Goal: Task Accomplishment & Management: Manage account settings

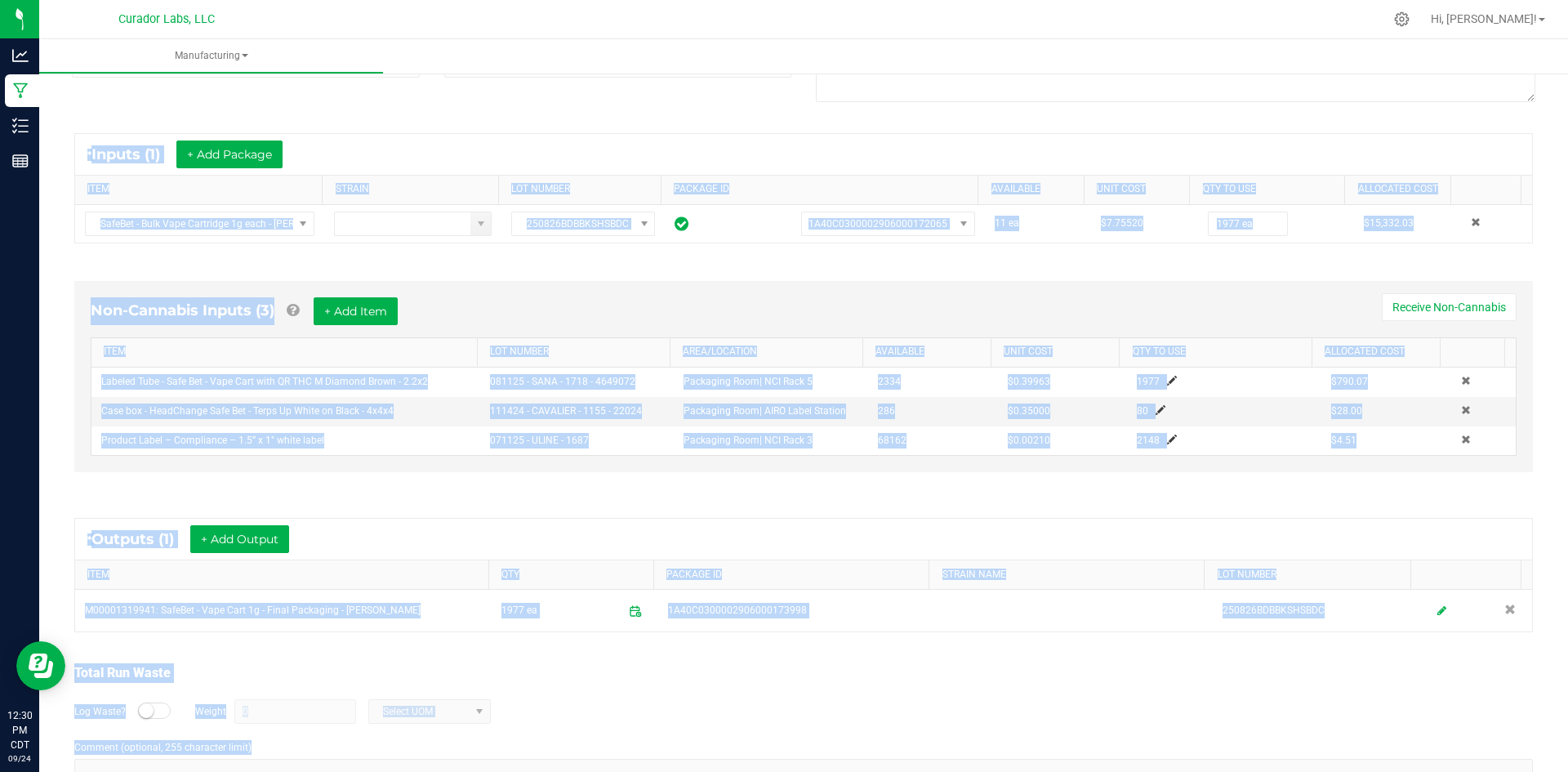
scroll to position [307, 0]
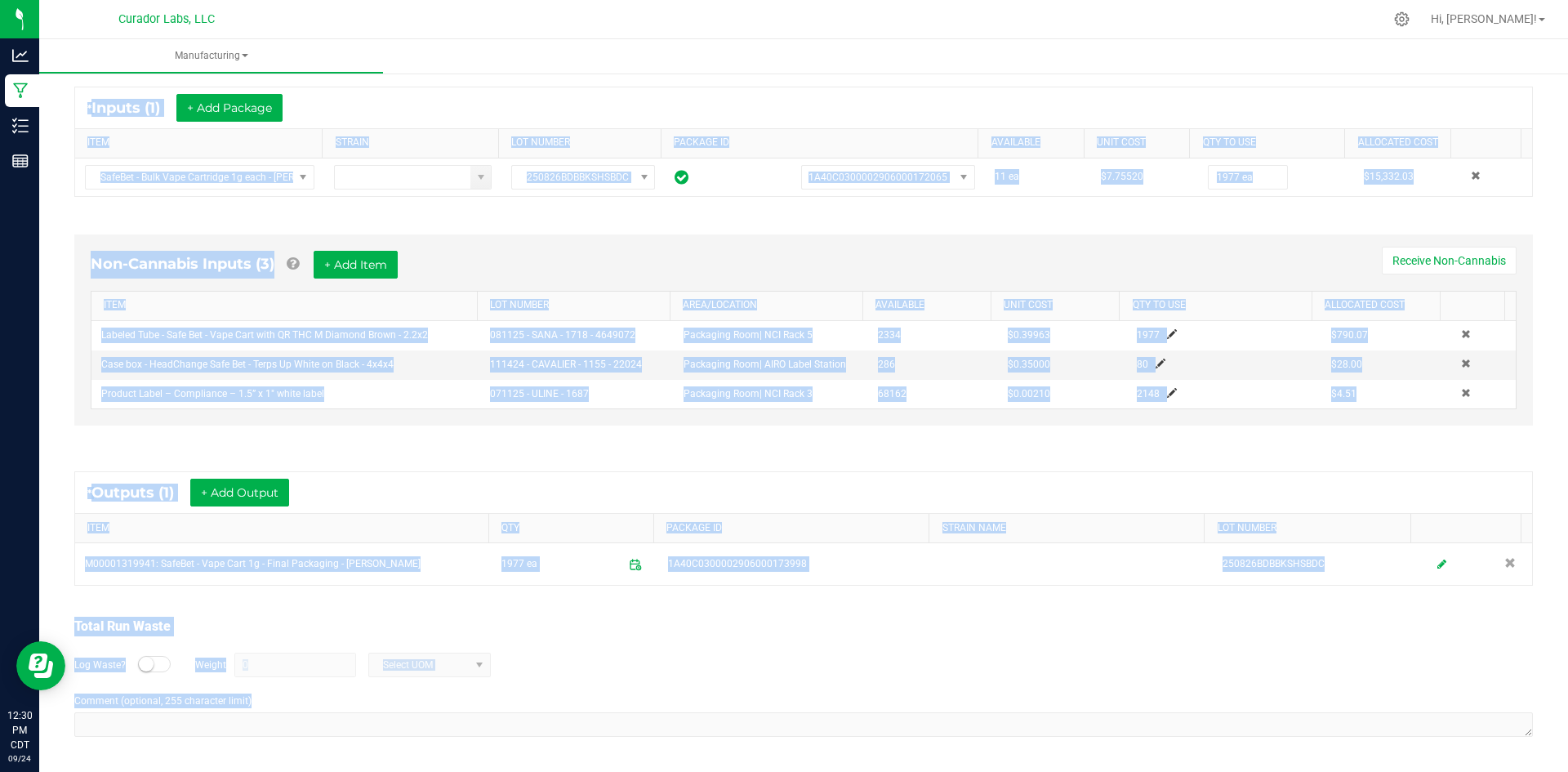
drag, startPoint x: 71, startPoint y: 119, endPoint x: 415, endPoint y: 755, distance: 723.1
click at [455, 771] on html "Analytics Manufacturing Inventory Reports 12:30 PM CDT 09/24/2025 09/24 Curador…" at bounding box center [784, 386] width 1568 height 772
copy manufacturing-process-run "In Progress MP-20250924115054-16822 Started: Sep 24, 2025 6:50 AM CDT by grant@…"
click at [668, 463] on div "* Outputs (1) + Add Output ITEM QTY PACKAGE ID STRAIN NAME LOT NUMBER M00001319…" at bounding box center [803, 528] width 1487 height 144
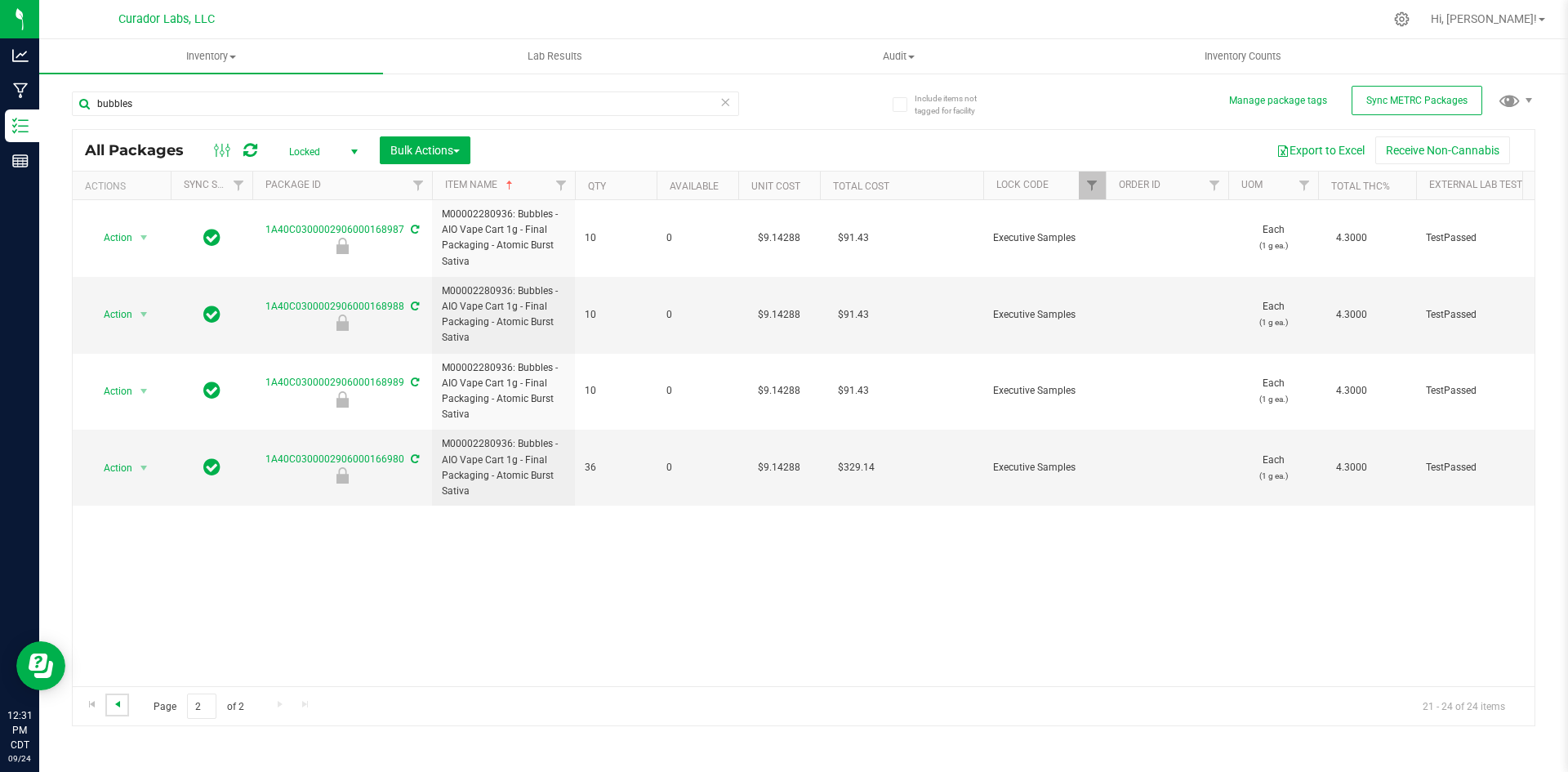
click at [115, 702] on span "Go to the previous page" at bounding box center [117, 703] width 13 height 13
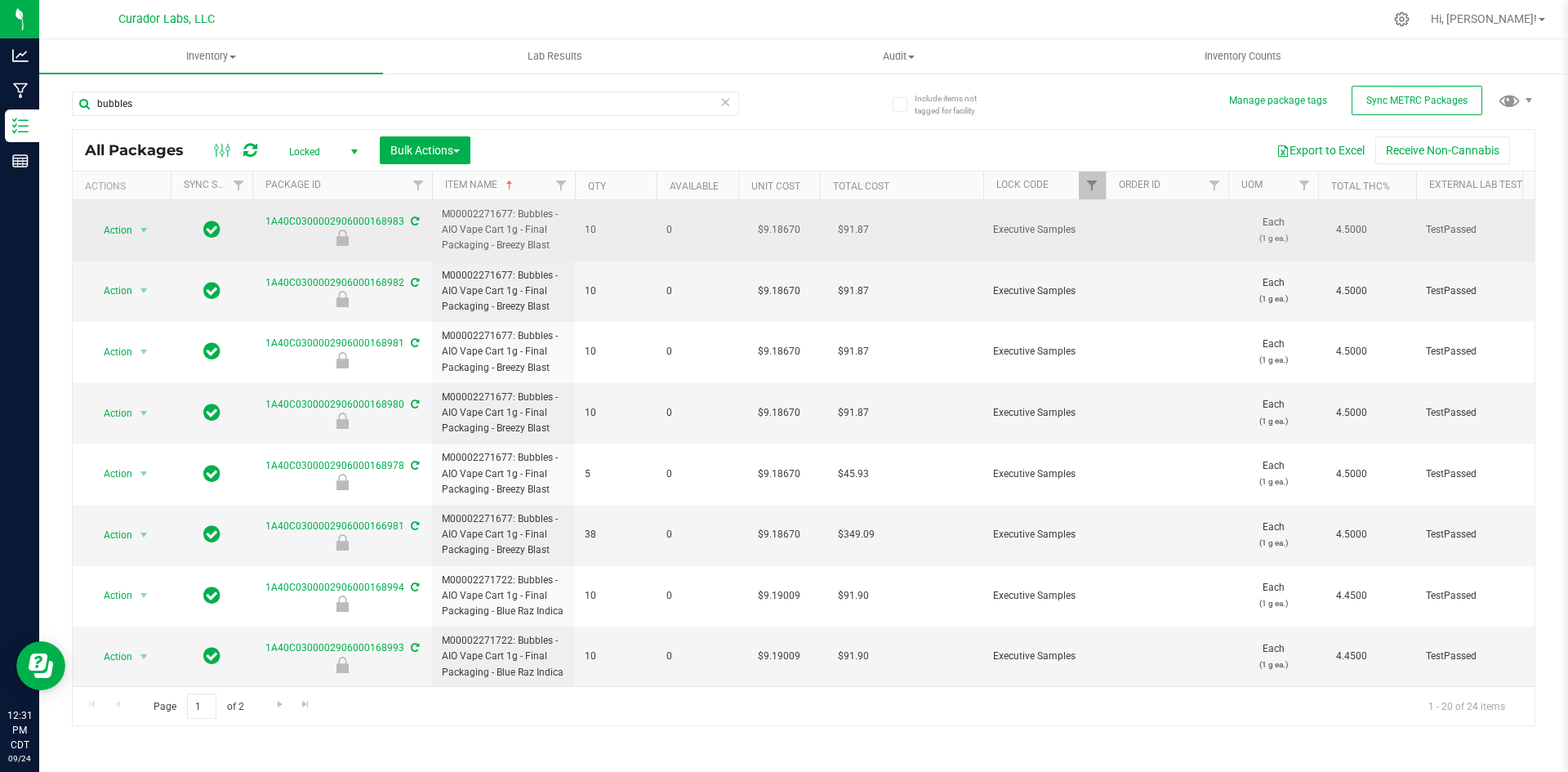
drag, startPoint x: 551, startPoint y: 245, endPoint x: 438, endPoint y: 213, distance: 117.4
click at [438, 213] on td "M00002271677: Bubbles - AIO Vape Cart 1g - Final Packaging - Breezy Blast" at bounding box center [502, 231] width 143 height 61
copy span "M00002271677: Bubbles - AIO Vape Cart 1g - Final Packaging - Breezy Blast"
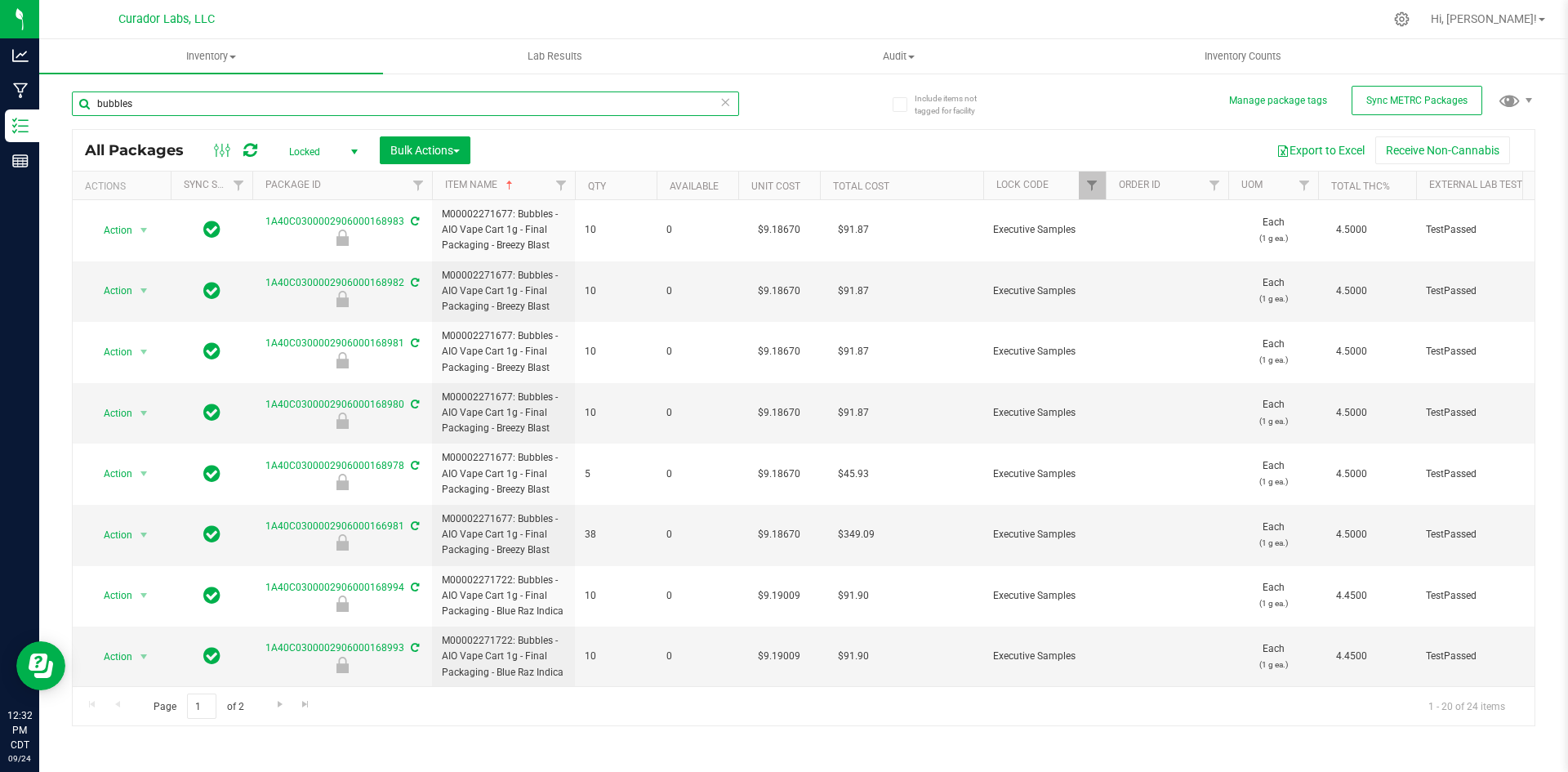
click at [185, 100] on input "bubbles" at bounding box center [405, 103] width 668 height 25
paste input "M00002271677: Bubbles - AIO Vape Cart 1g - Final Packaging - Breezy Blast"
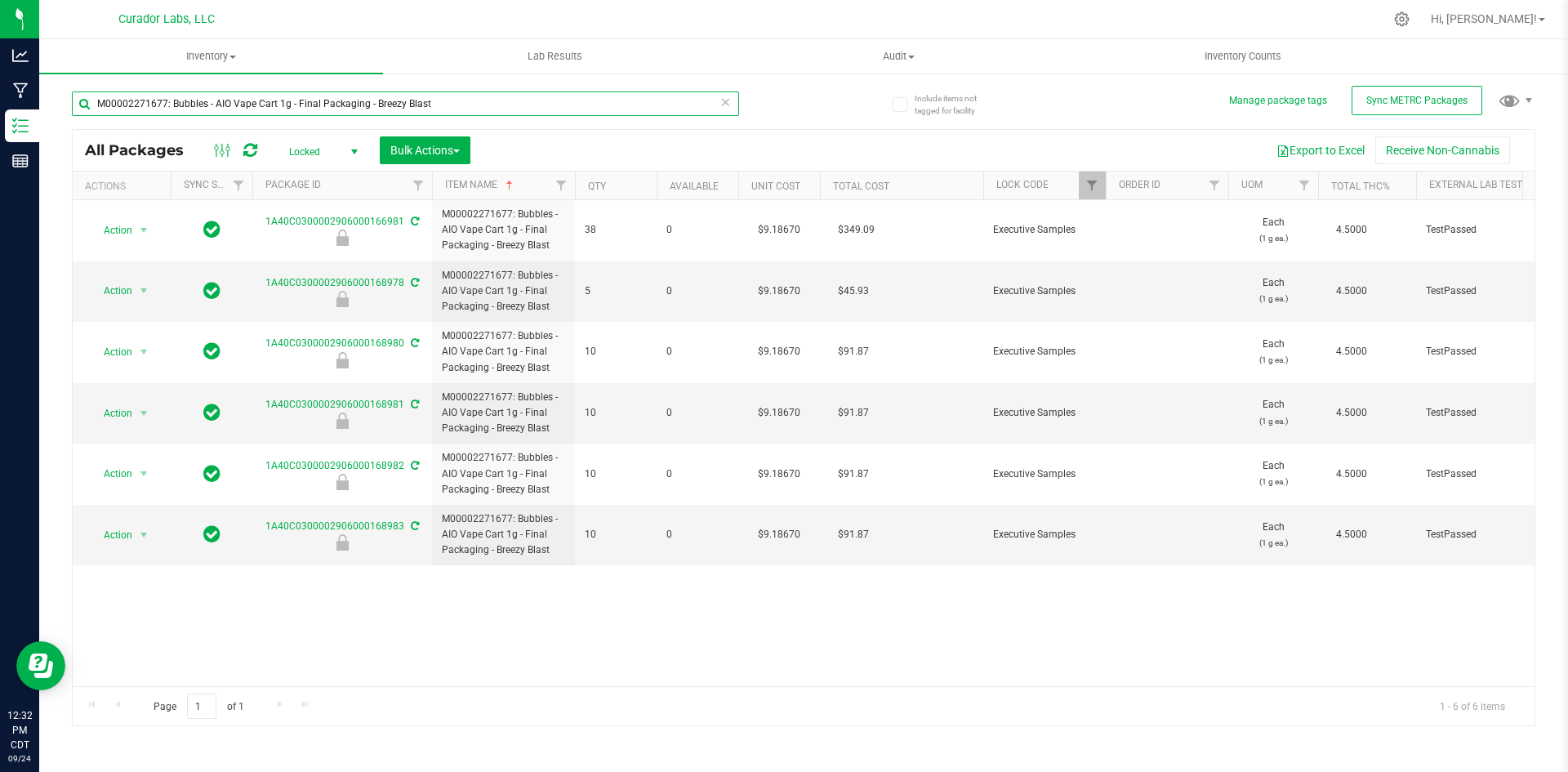
type input "M00002271677: Bubbles - AIO Vape Cart 1g - Final Packaging - Breezy Blast"
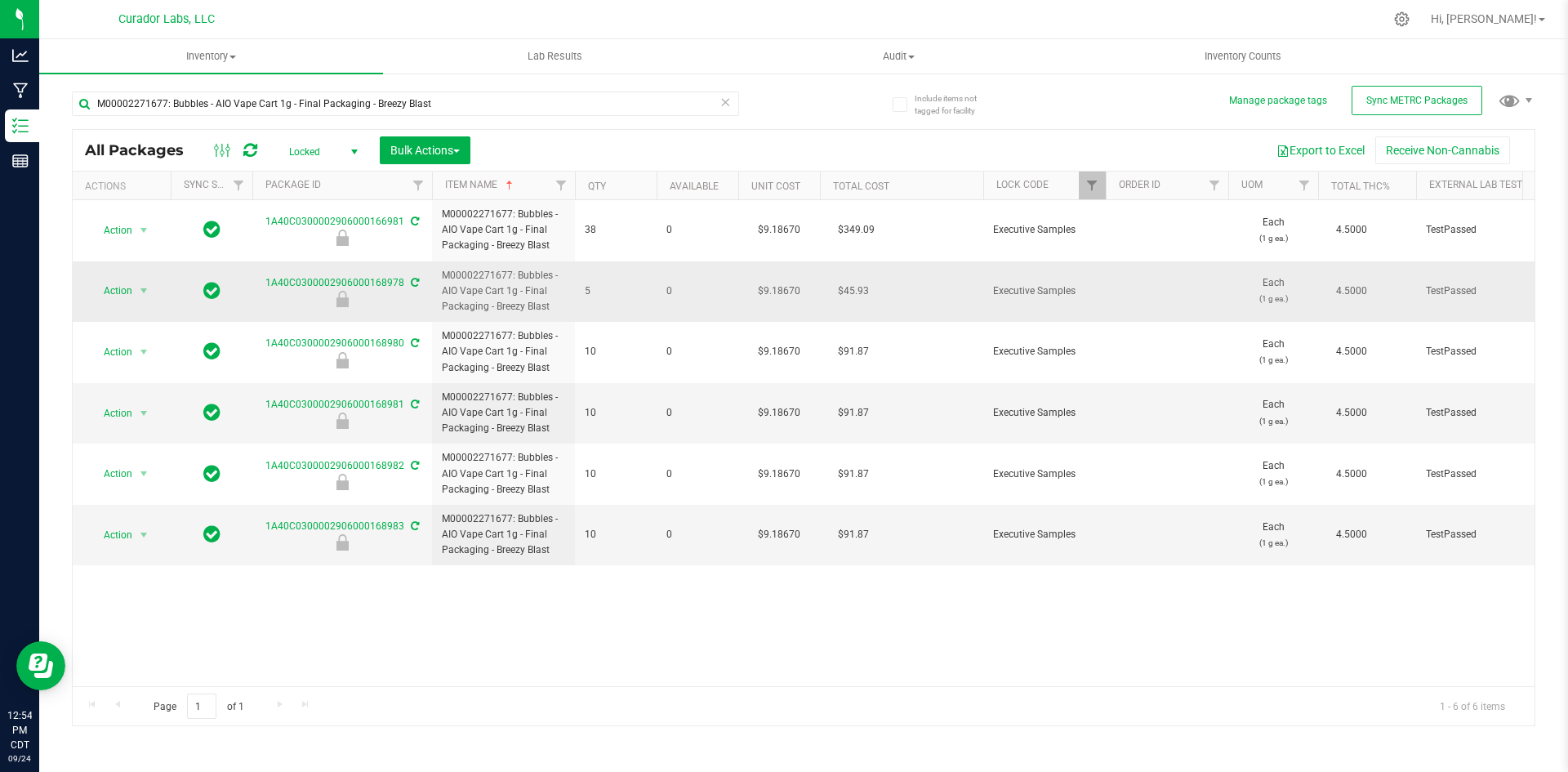
click at [413, 282] on icon at bounding box center [415, 282] width 8 height 10
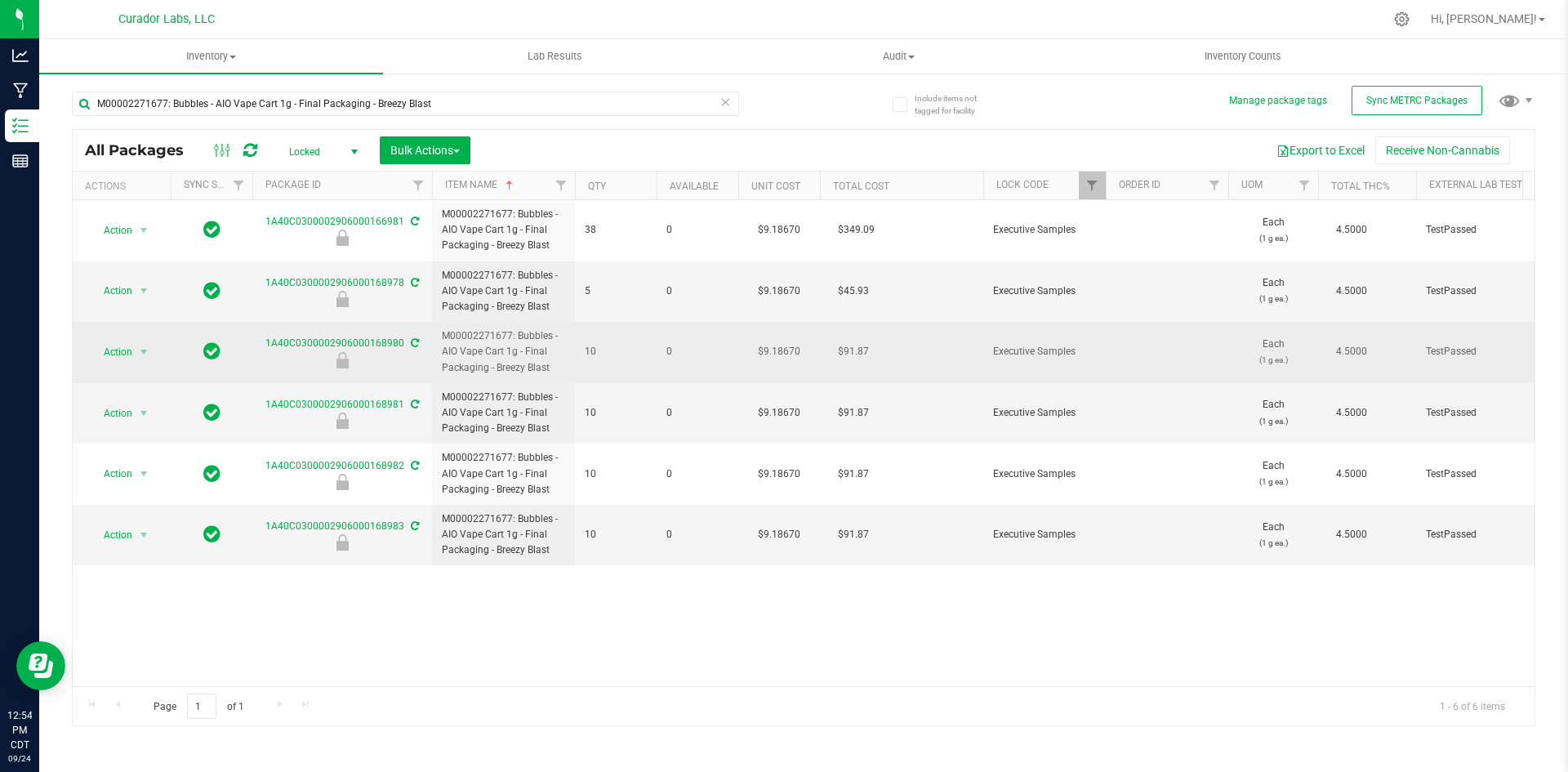
click at [415, 337] on span at bounding box center [413, 343] width 11 height 12
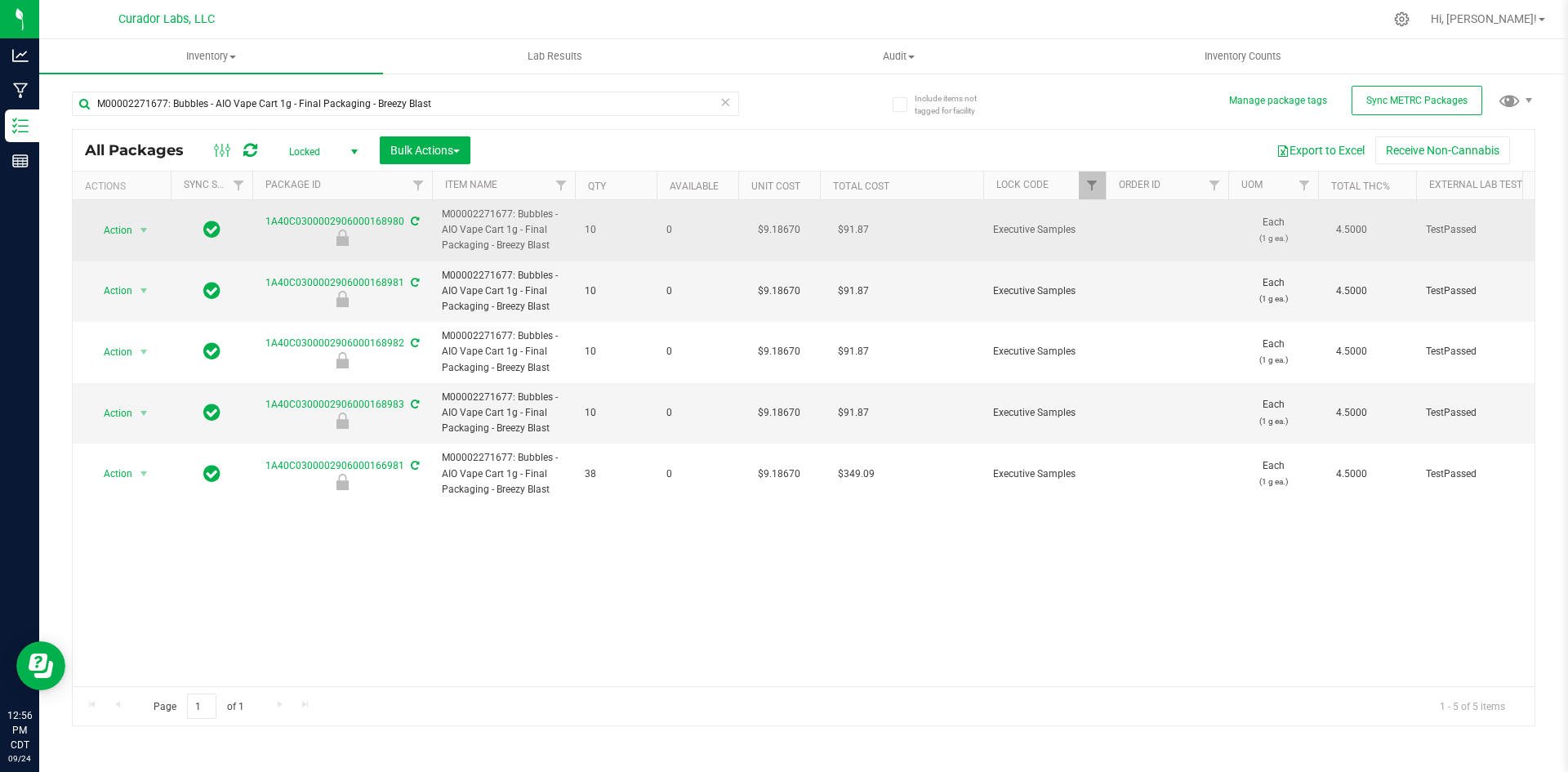
click at [411, 218] on icon at bounding box center [415, 221] width 8 height 10
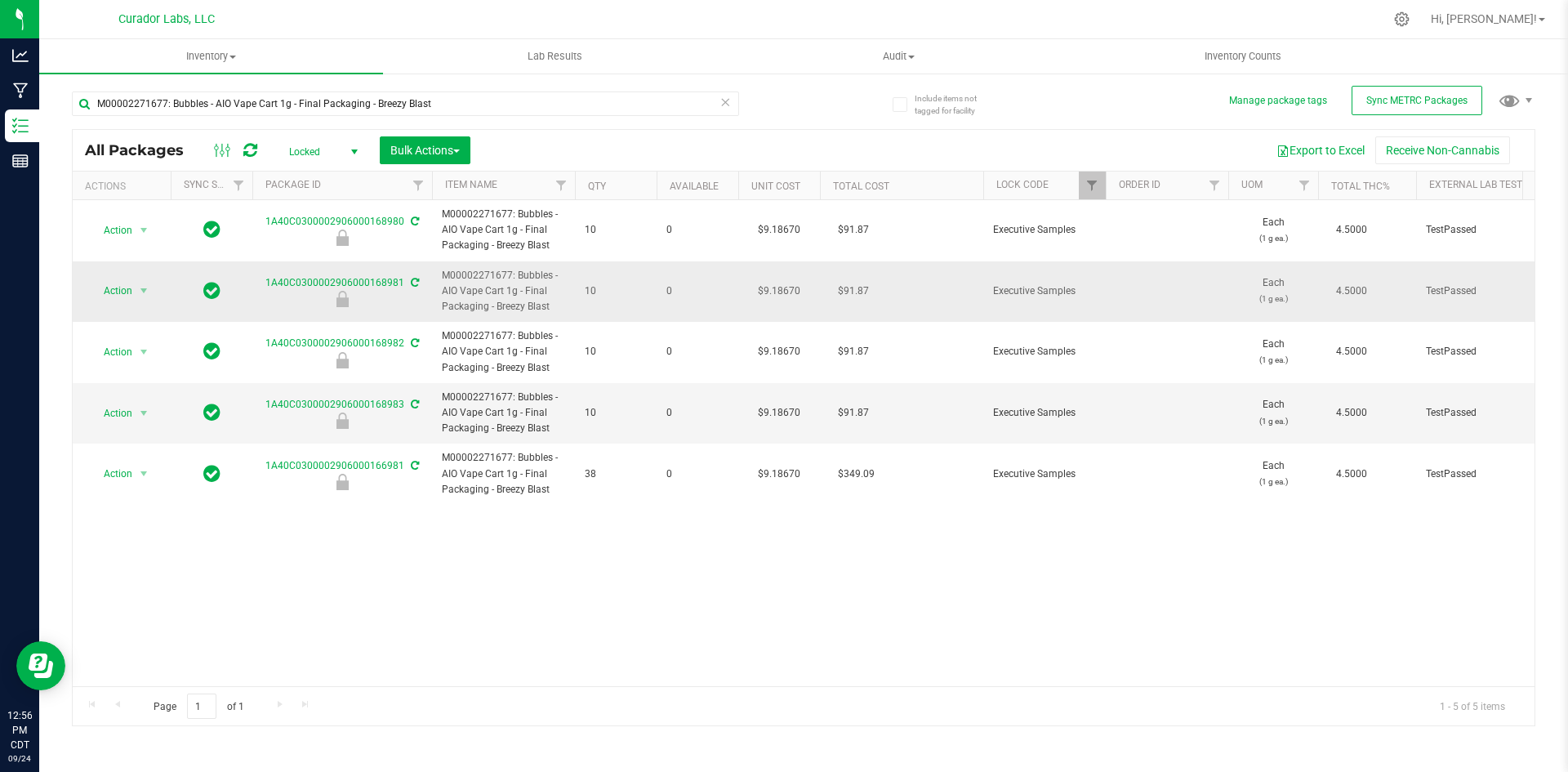
click at [414, 277] on icon at bounding box center [415, 282] width 8 height 10
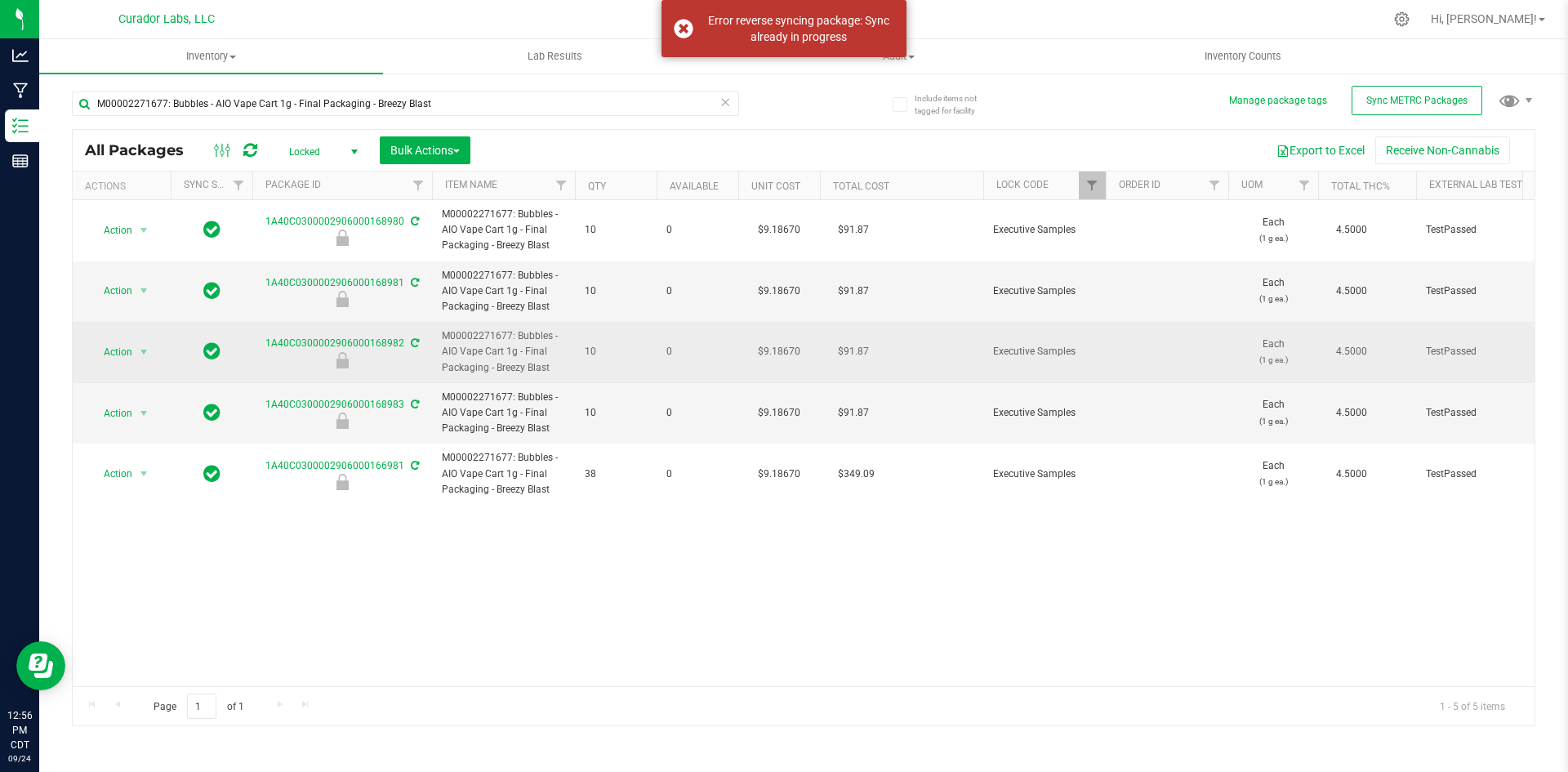
click at [412, 344] on icon at bounding box center [415, 343] width 8 height 10
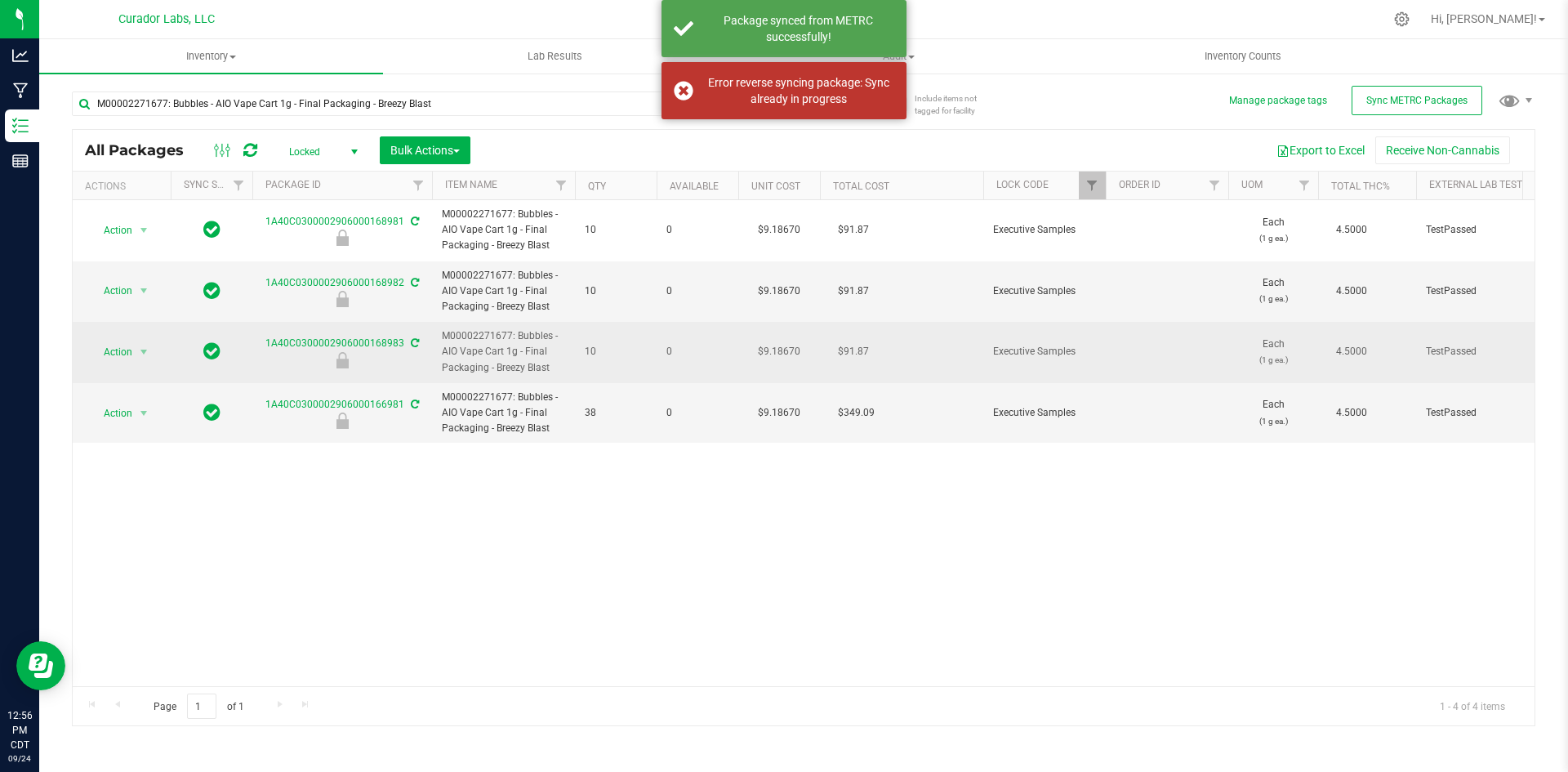
click at [412, 344] on icon at bounding box center [415, 343] width 8 height 10
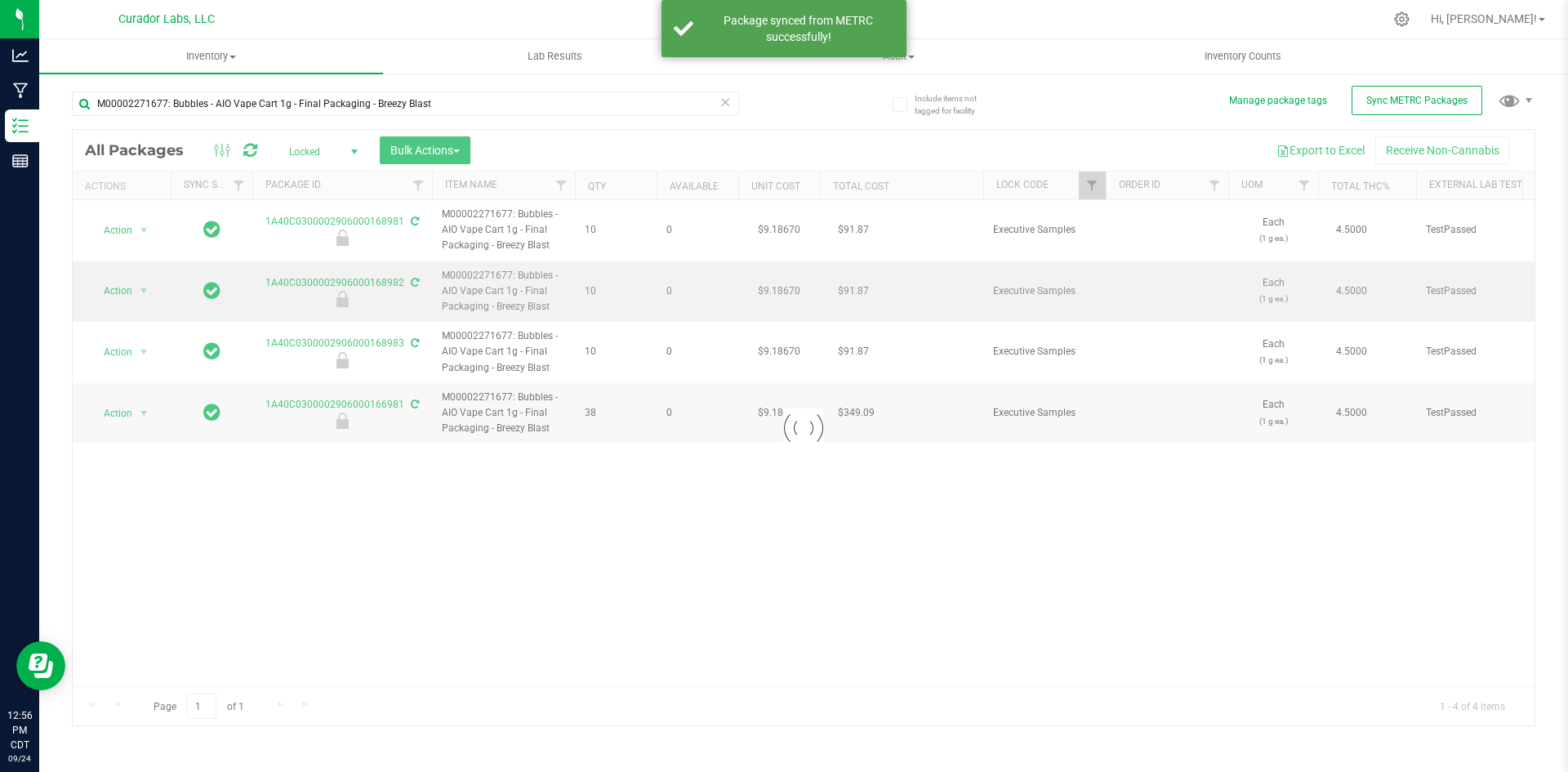
click at [409, 282] on div at bounding box center [803, 428] width 1462 height 596
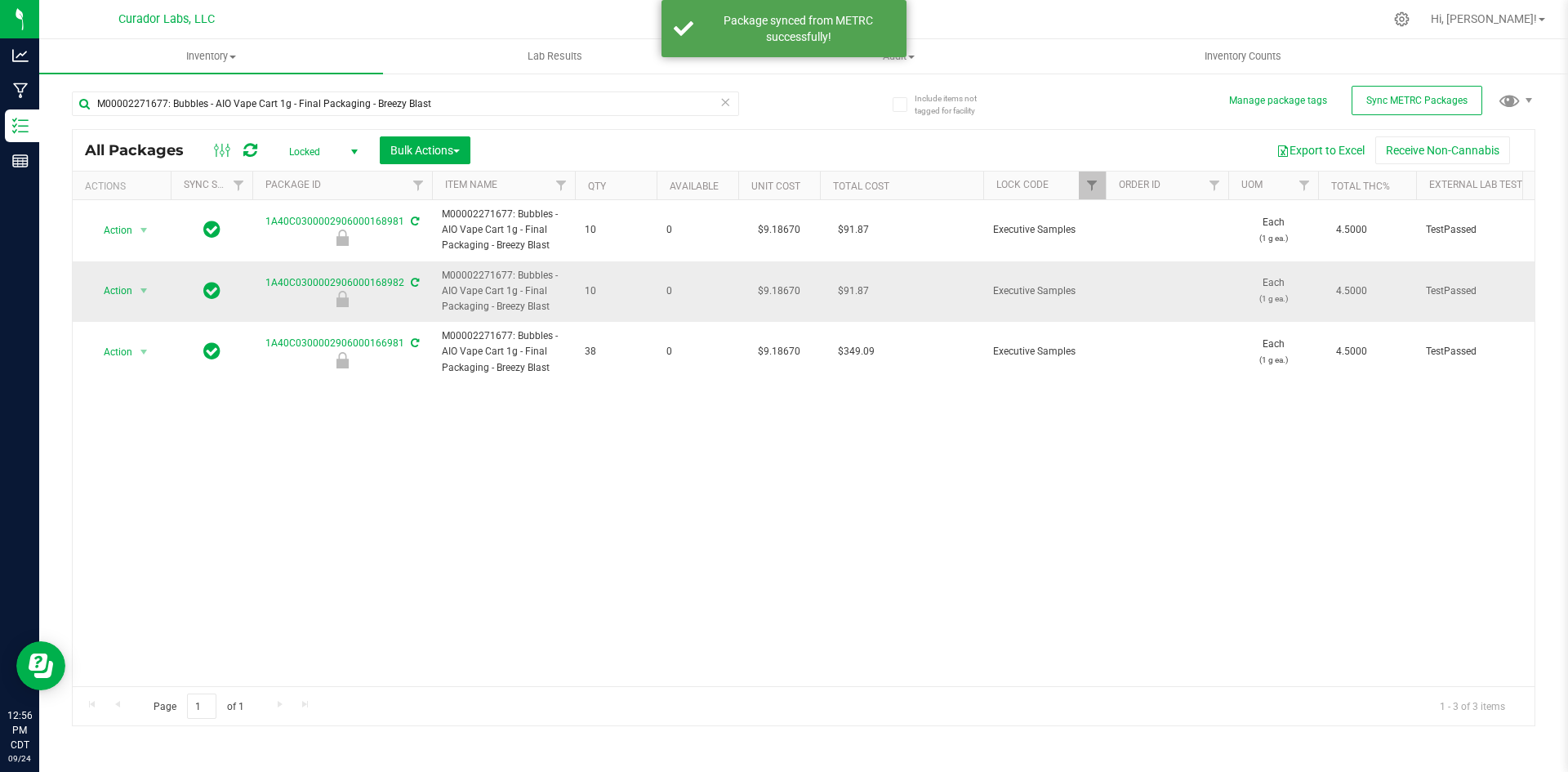
click at [415, 282] on icon at bounding box center [415, 282] width 8 height 10
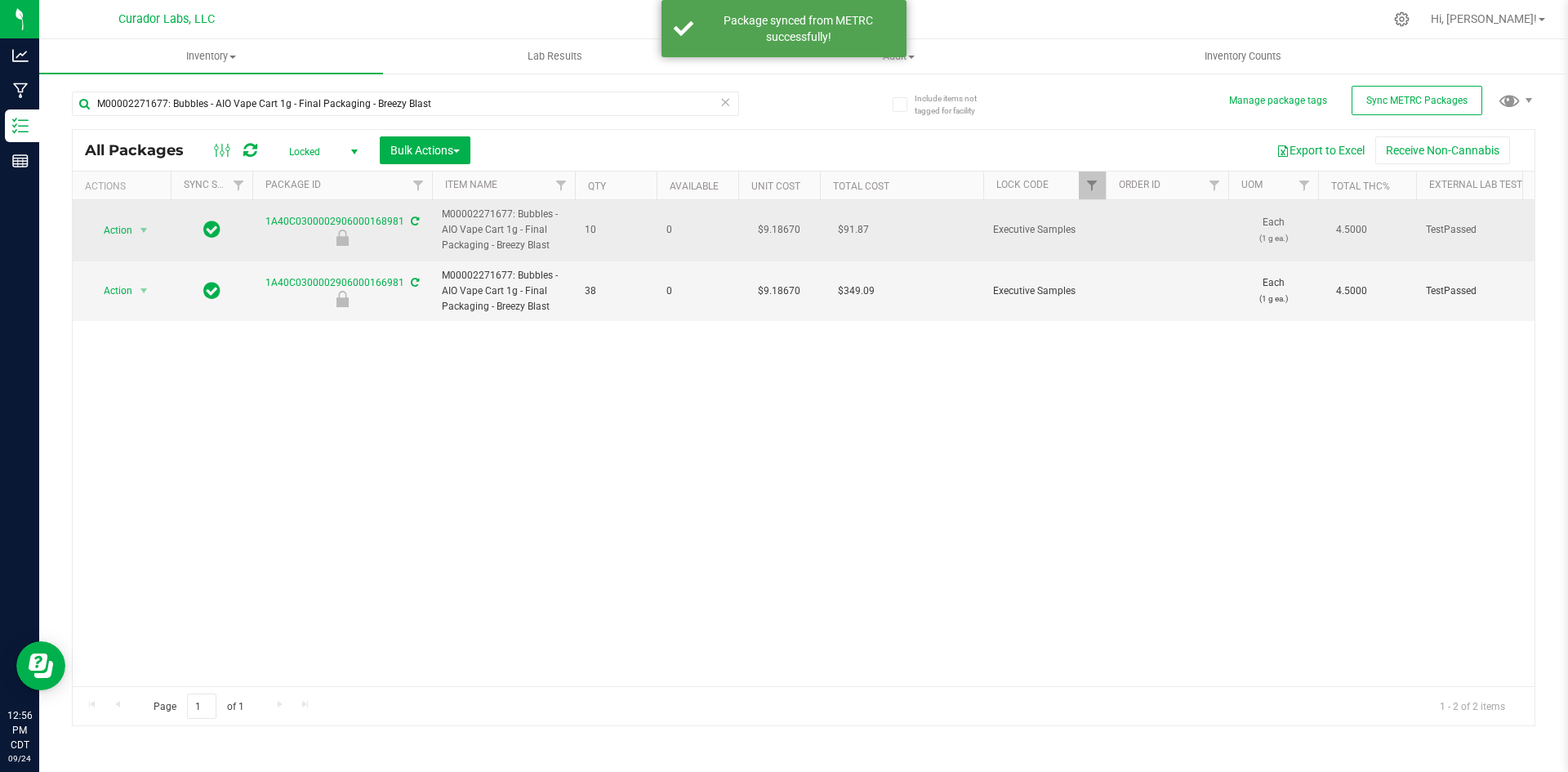
click at [412, 222] on icon at bounding box center [415, 221] width 8 height 10
click at [413, 223] on icon at bounding box center [415, 221] width 8 height 10
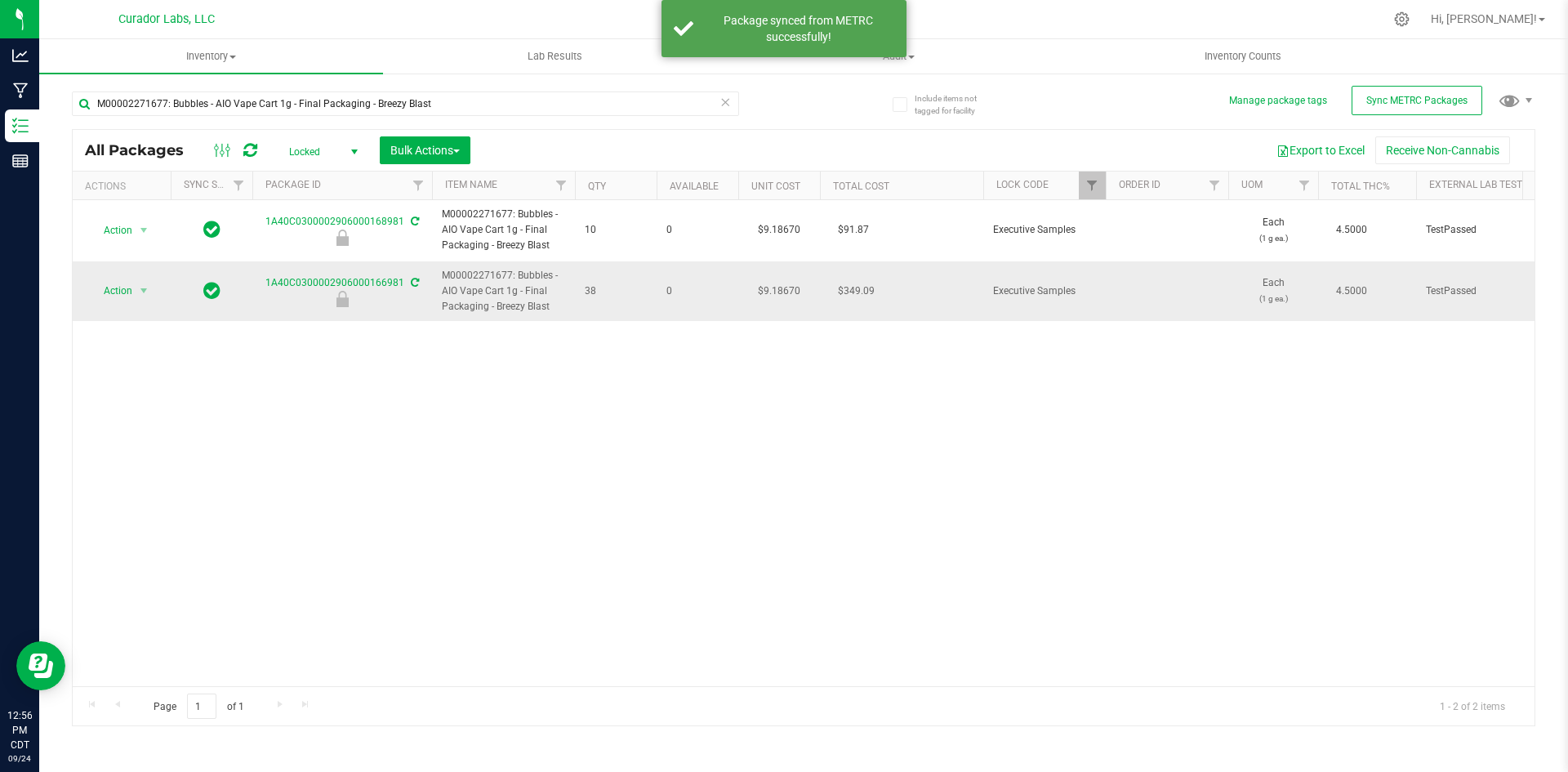
click at [414, 281] on icon at bounding box center [415, 282] width 8 height 10
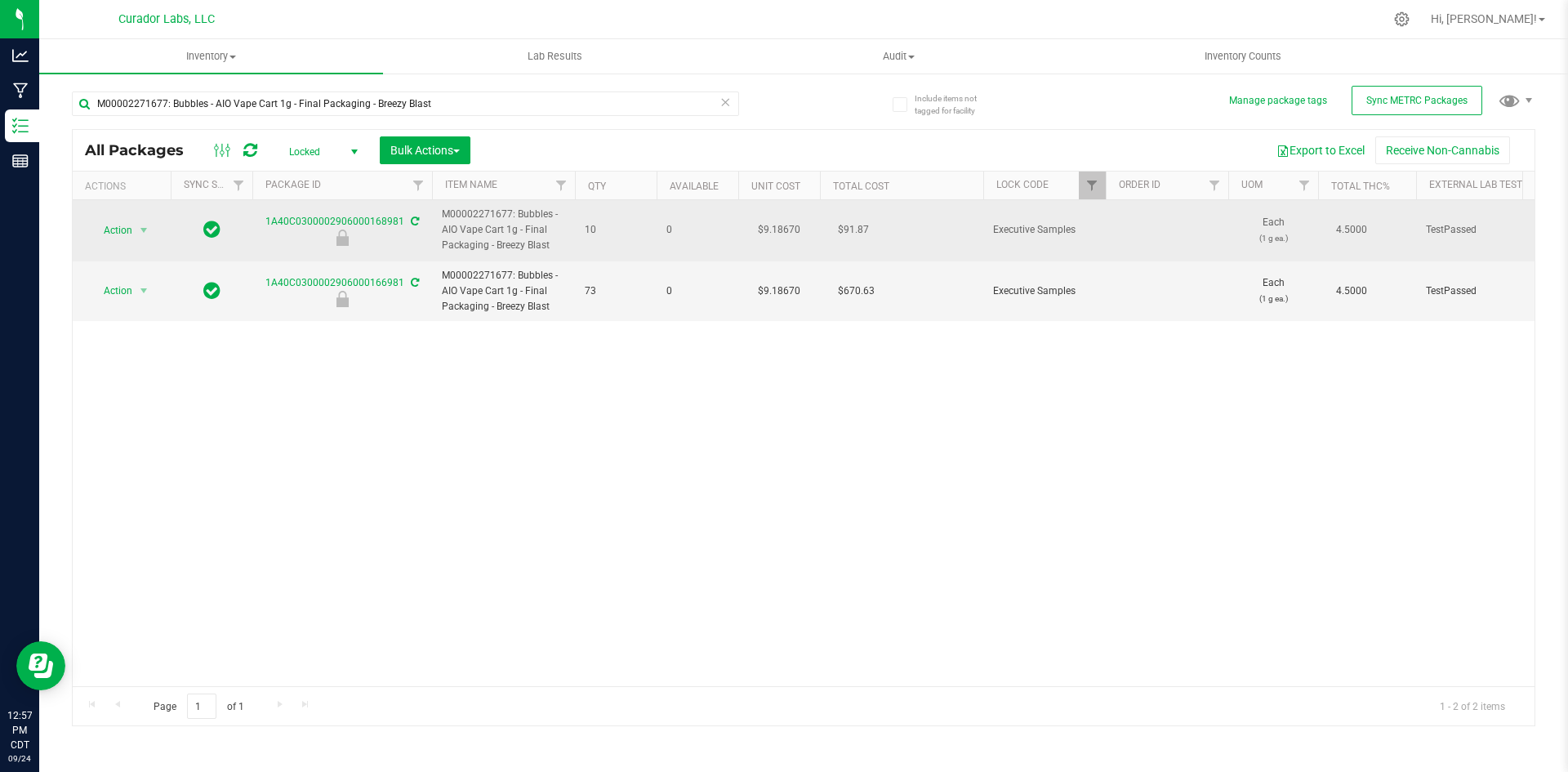
click at [411, 221] on icon at bounding box center [415, 221] width 8 height 10
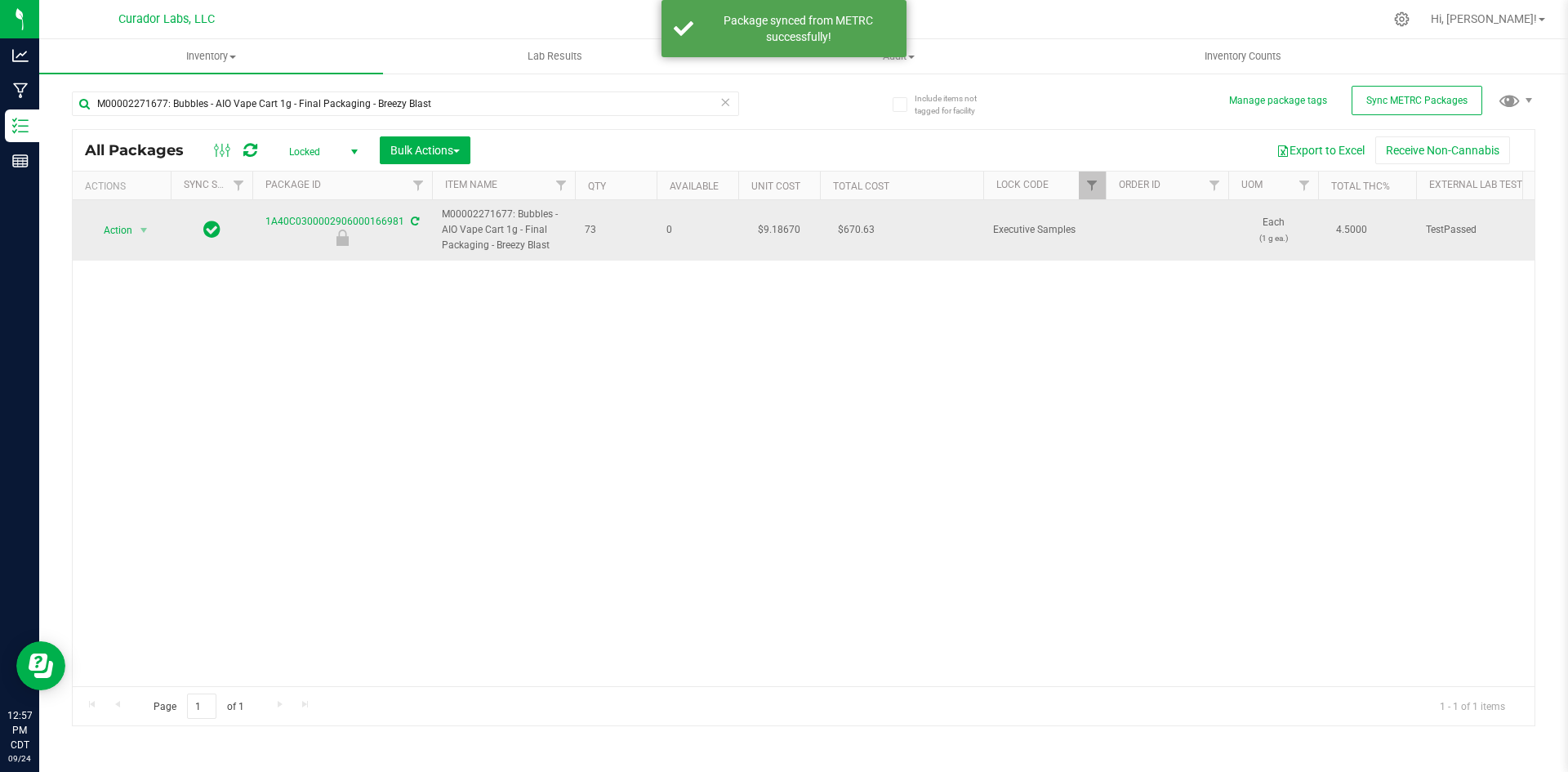
click at [411, 222] on icon at bounding box center [415, 221] width 8 height 10
click at [133, 234] on span "Action" at bounding box center [111, 230] width 44 height 23
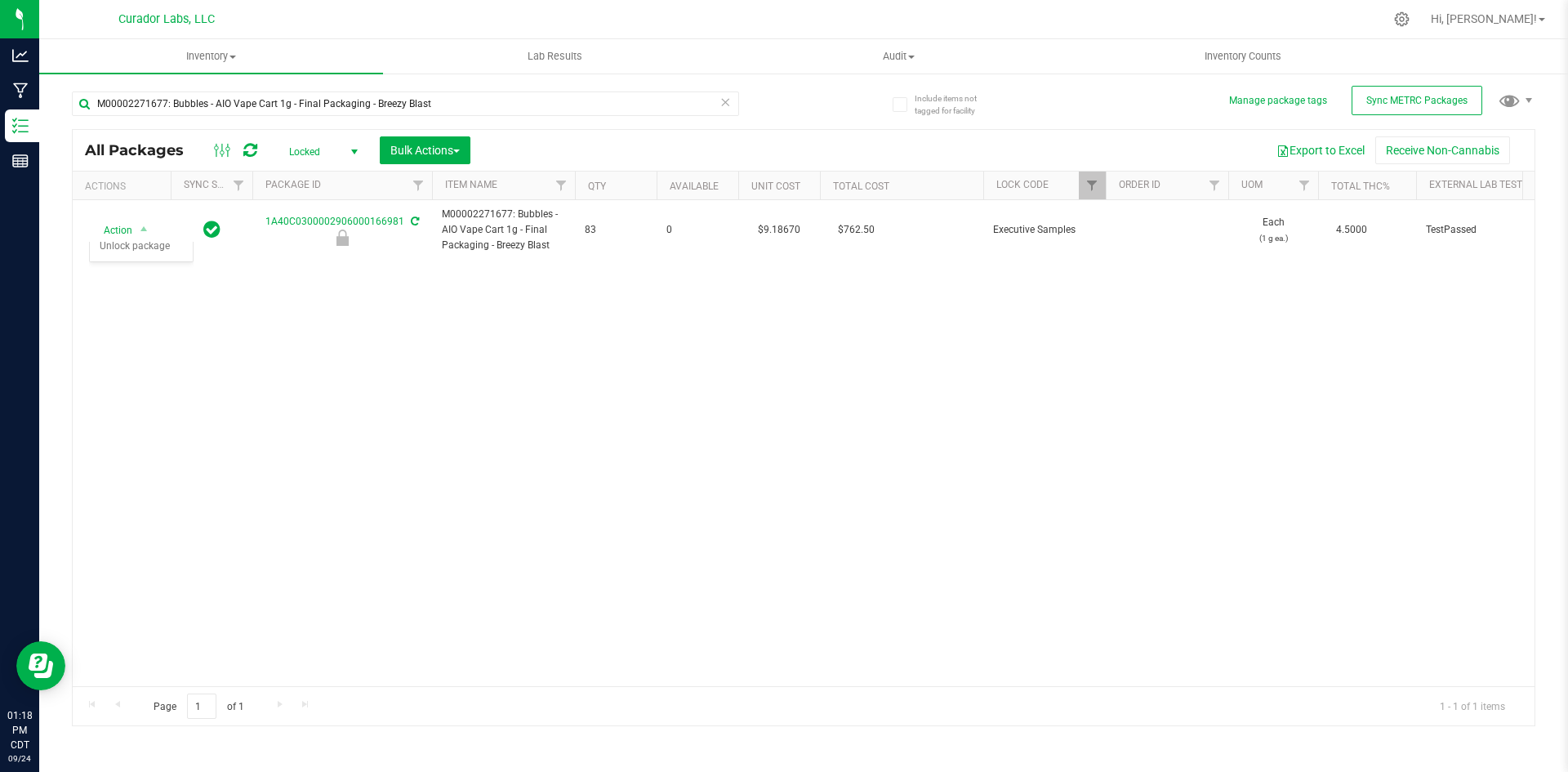
click at [316, 144] on span "Locked" at bounding box center [319, 151] width 89 height 23
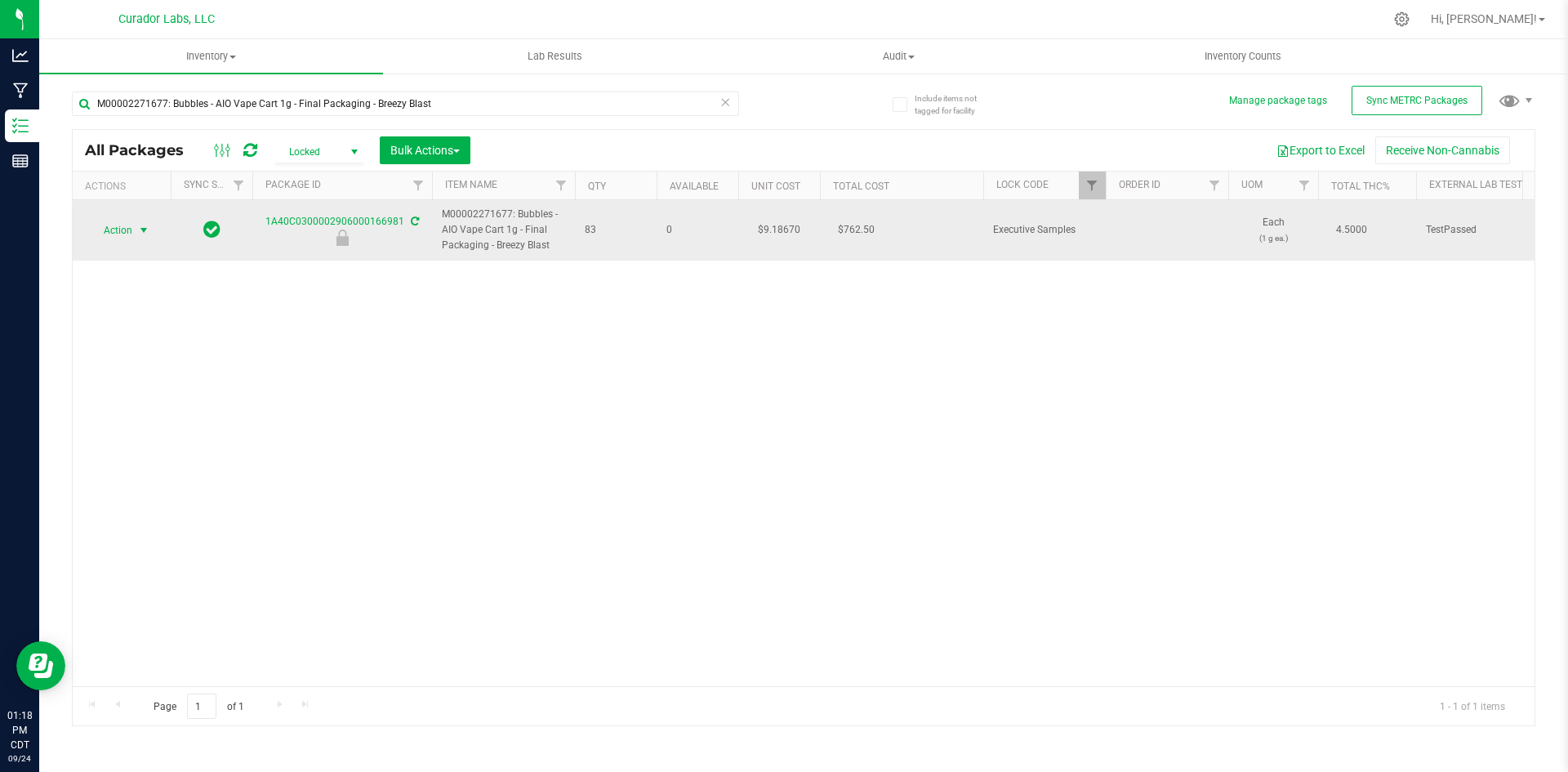
click at [138, 224] on span "select" at bounding box center [144, 230] width 21 height 23
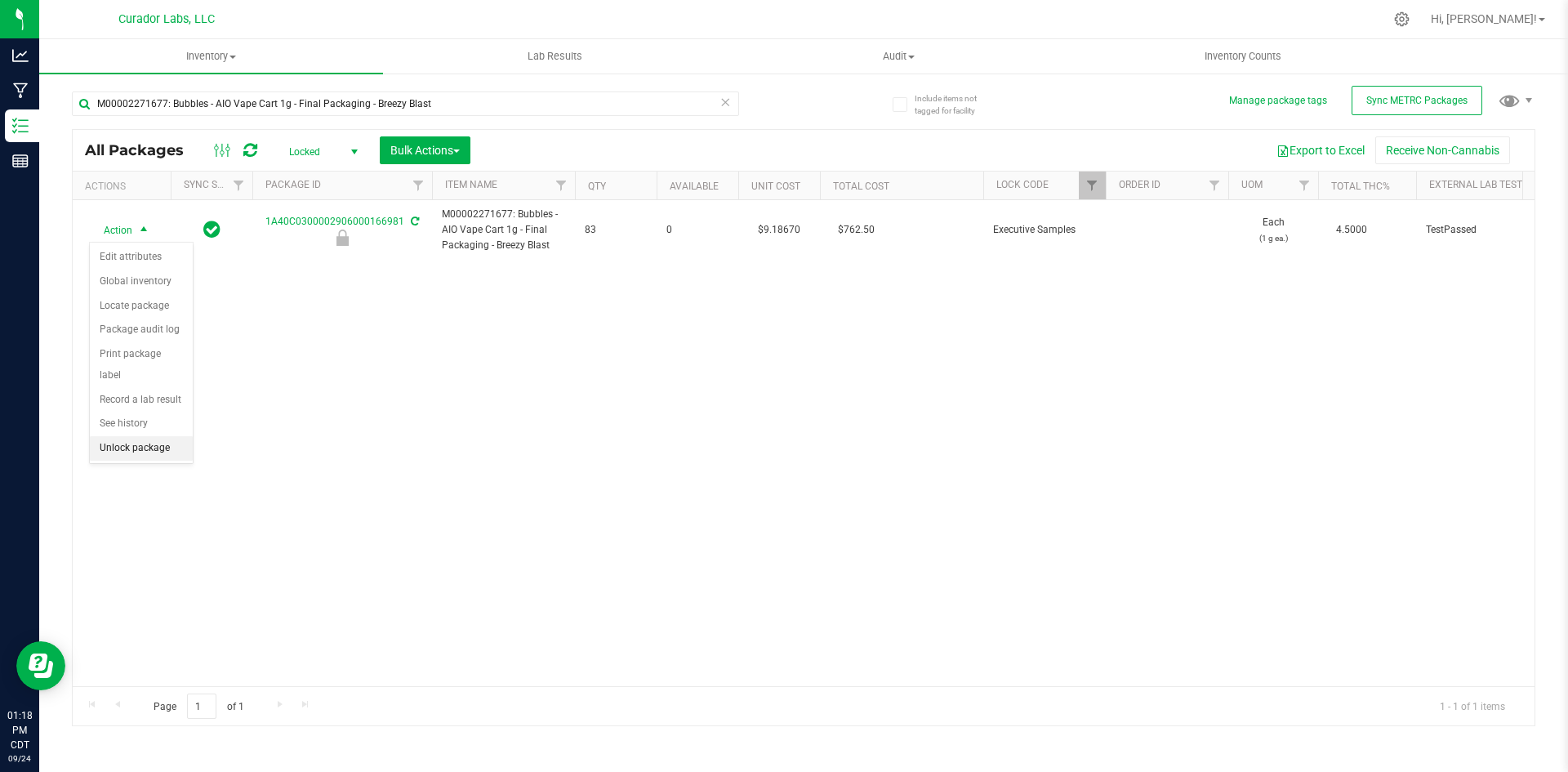
click at [156, 437] on li "Unlock package" at bounding box center [141, 448] width 103 height 25
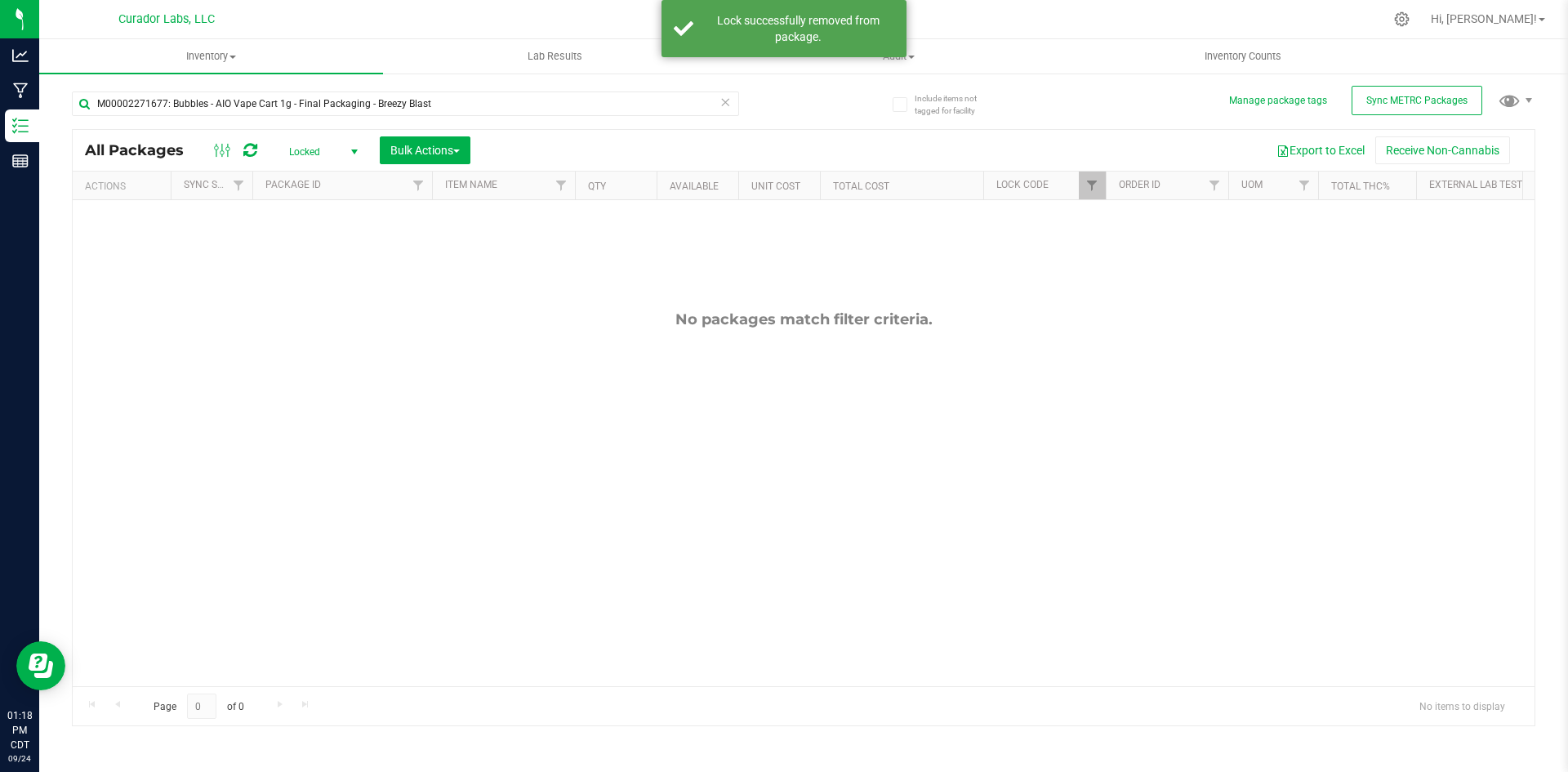
click at [307, 153] on span "Locked" at bounding box center [319, 151] width 89 height 23
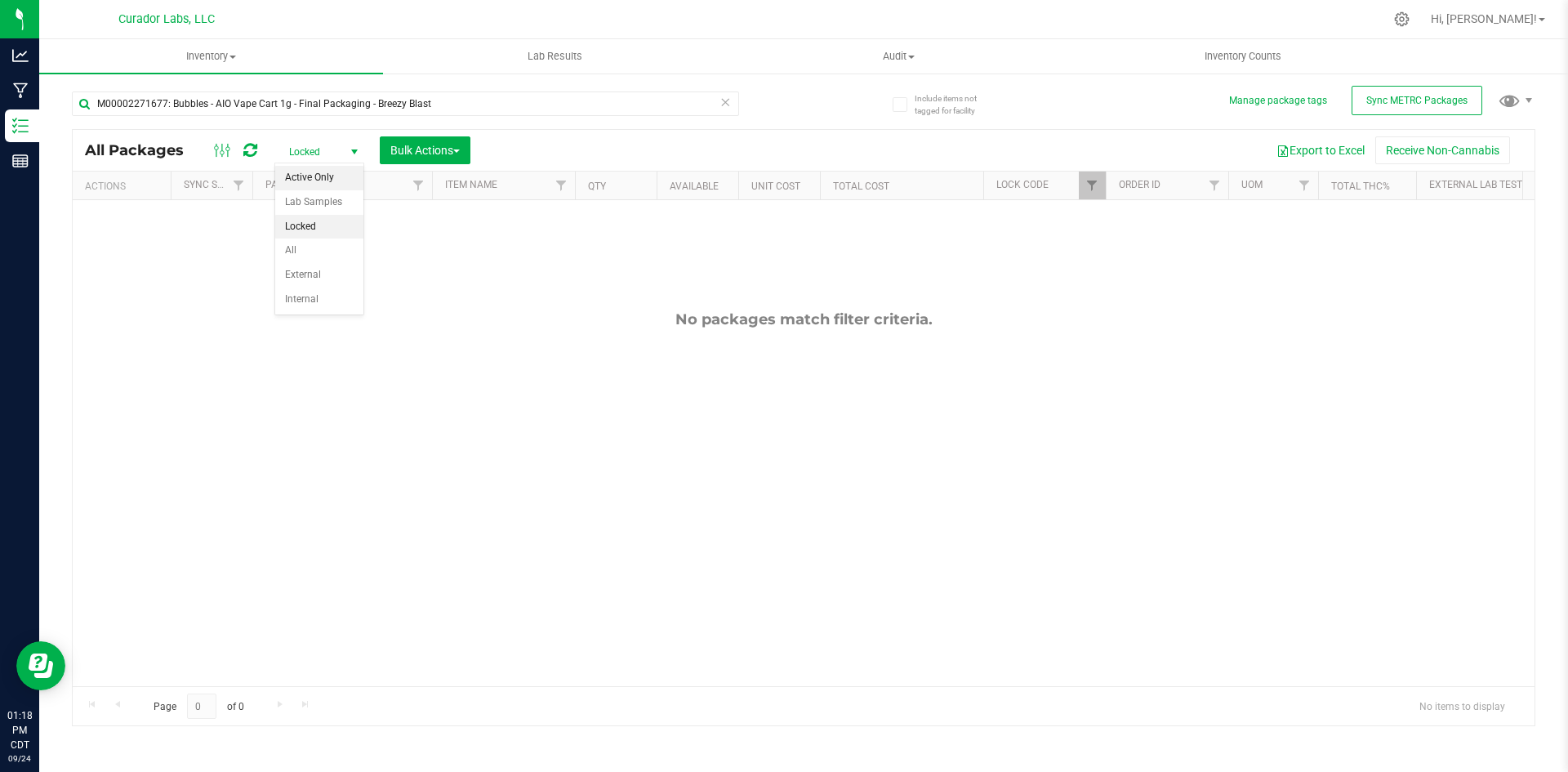
click at [307, 171] on li "Active Only" at bounding box center [319, 178] width 88 height 25
click at [1083, 193] on link "Filter" at bounding box center [1091, 185] width 27 height 28
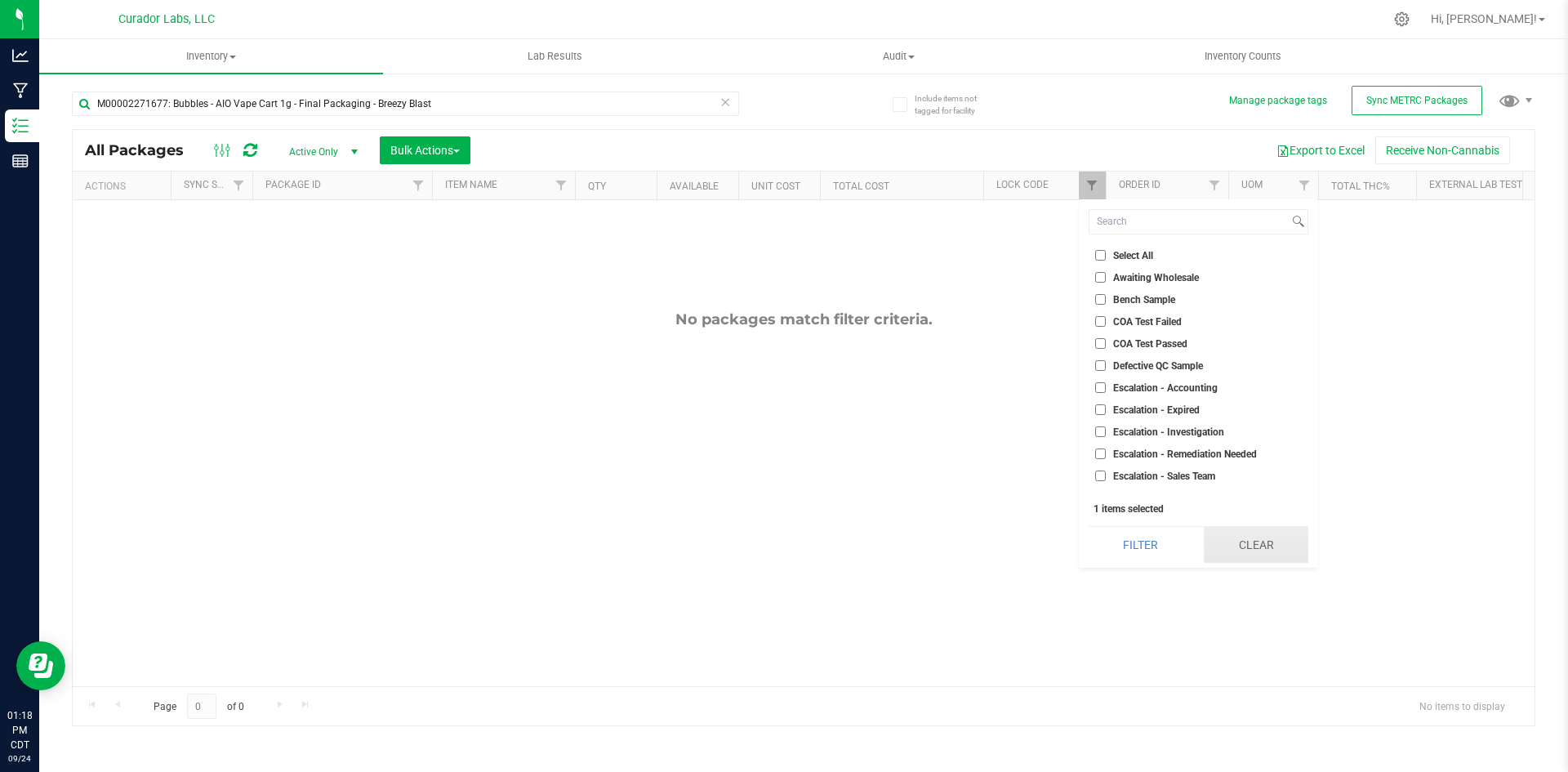
click at [1277, 528] on button "Clear" at bounding box center [1255, 545] width 104 height 36
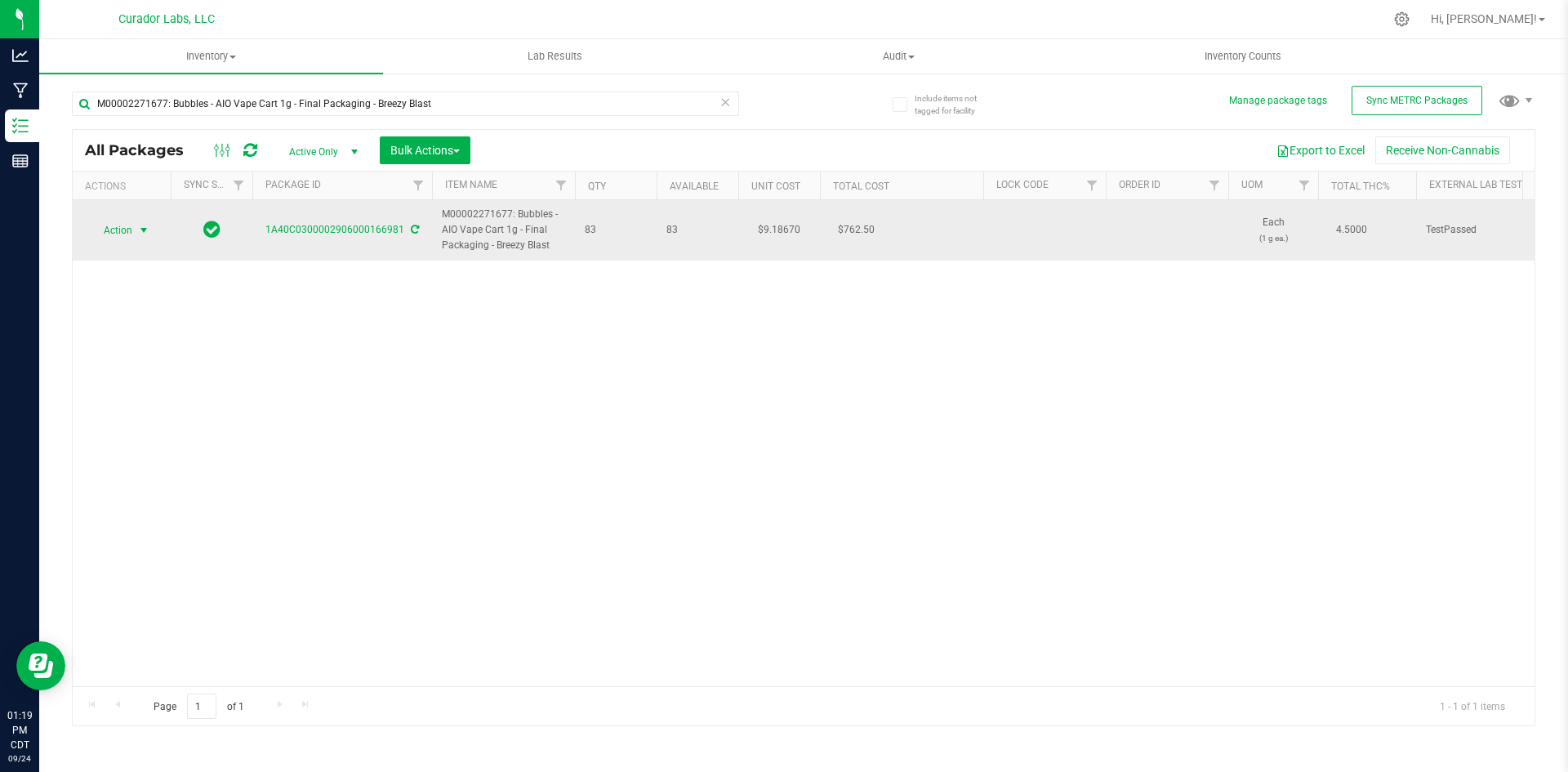
click at [143, 231] on span "select" at bounding box center [144, 230] width 13 height 13
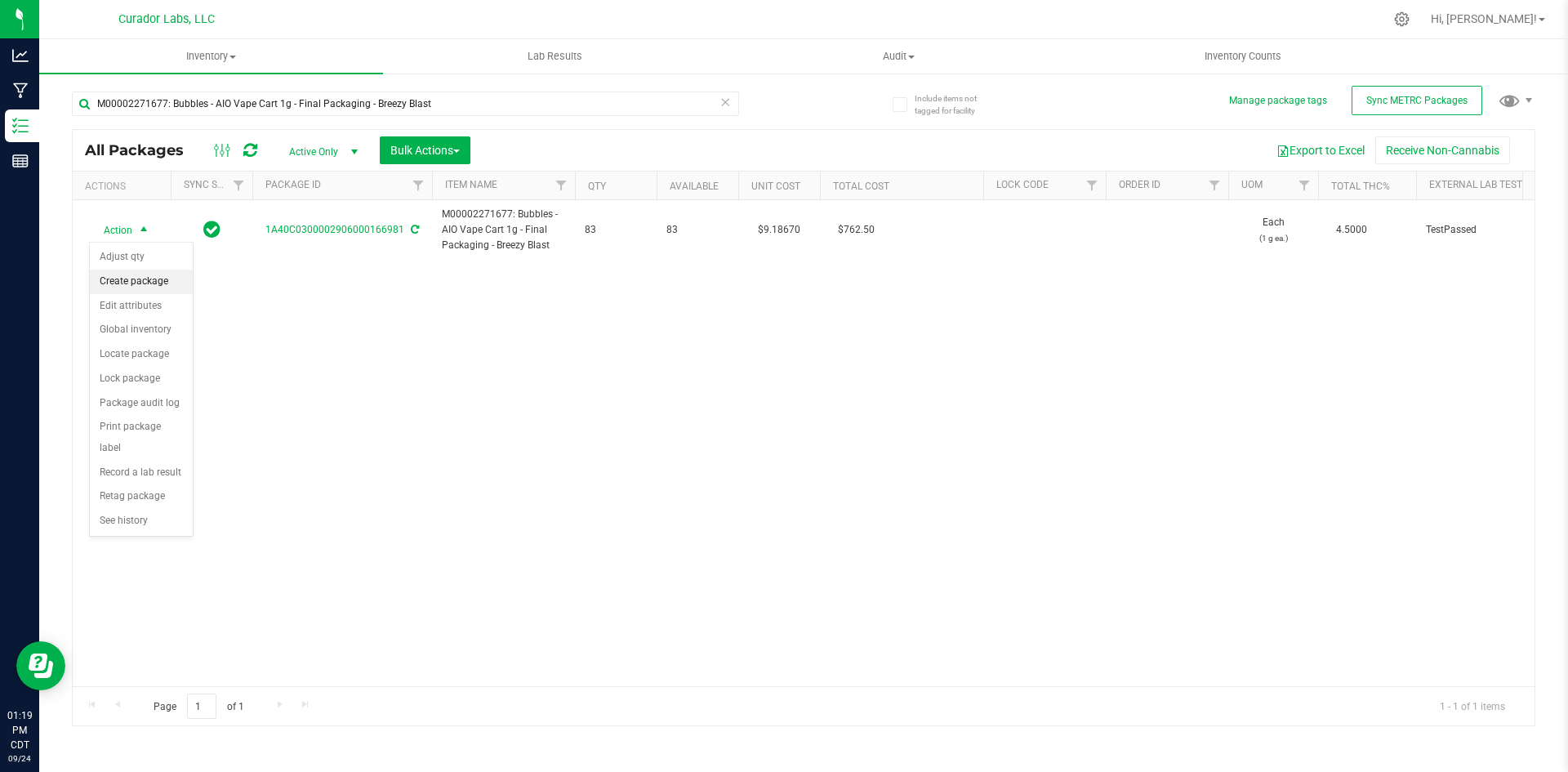
click at [140, 285] on li "Create package" at bounding box center [141, 281] width 103 height 25
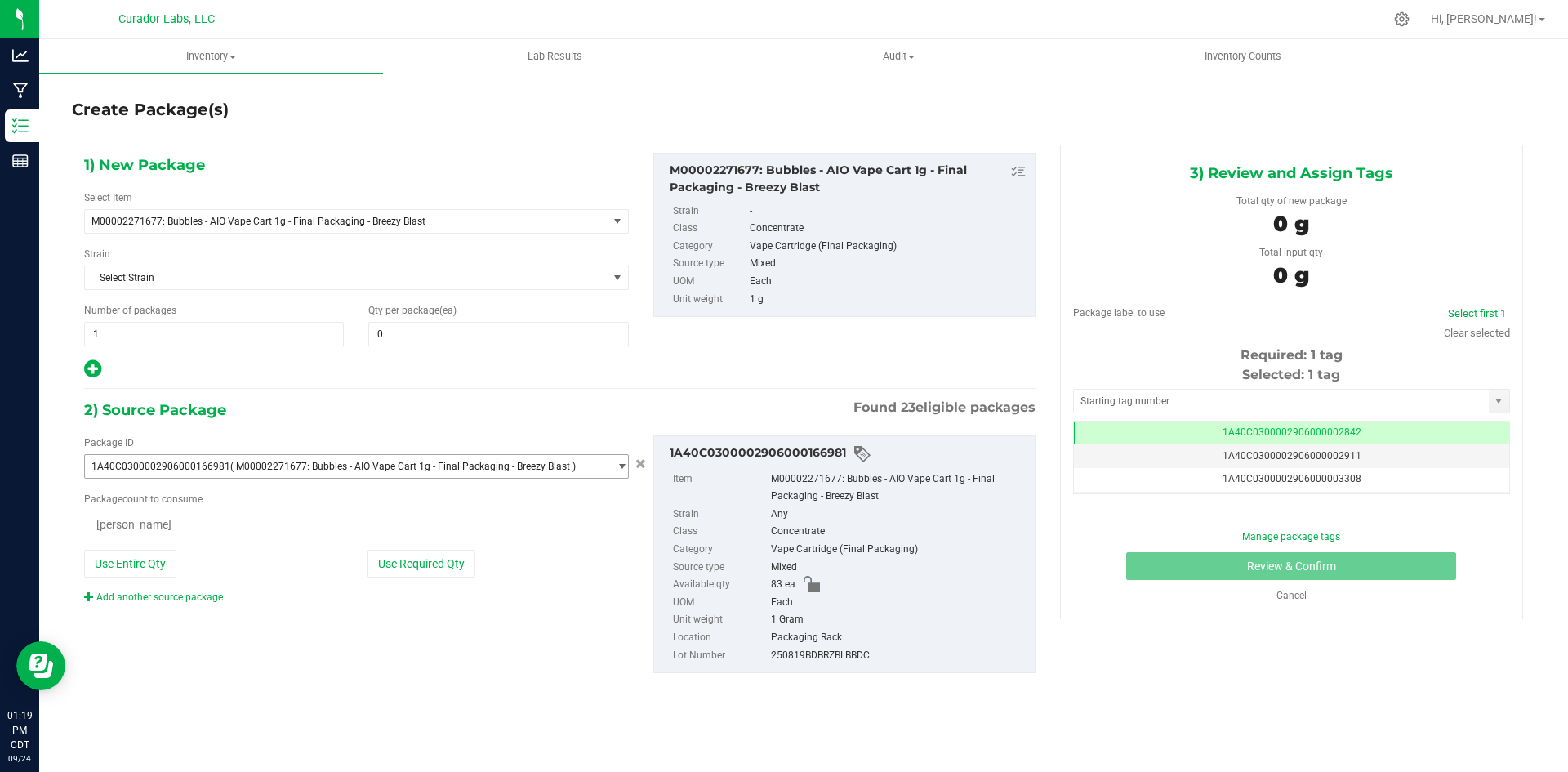
type input "0"
click at [182, 334] on span "1 1" at bounding box center [214, 333] width 260 height 25
click at [182, 331] on input "1" at bounding box center [213, 333] width 258 height 23
drag, startPoint x: 145, startPoint y: 329, endPoint x: 68, endPoint y: 331, distance: 77.0
click at [69, 332] on div "Create Package(s) 1) New Package Select Item M00002271677: Bubbles - AIO Vape C…" at bounding box center [803, 327] width 1529 height 510
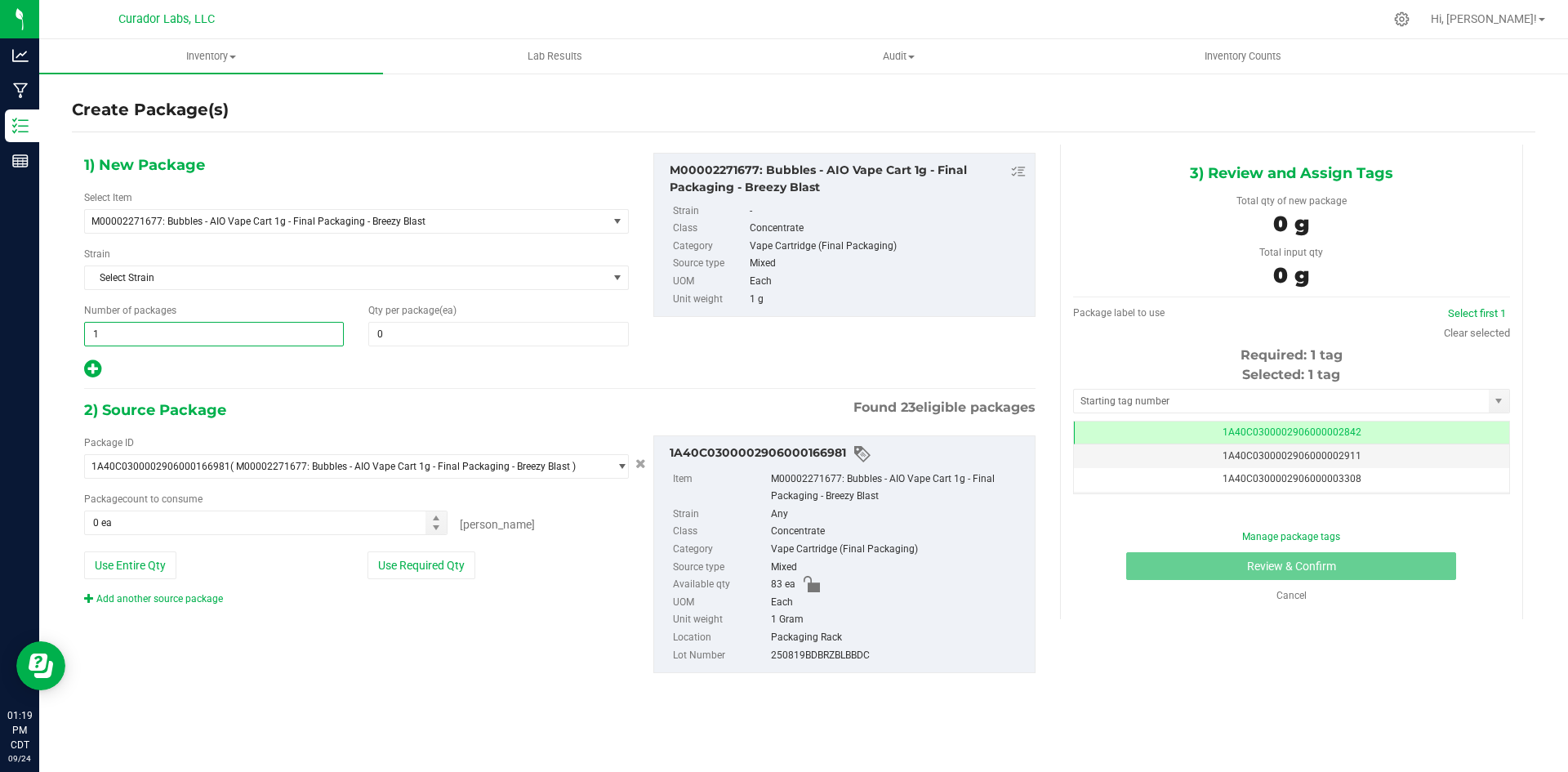
type input "3"
click at [381, 329] on span at bounding box center [498, 333] width 260 height 25
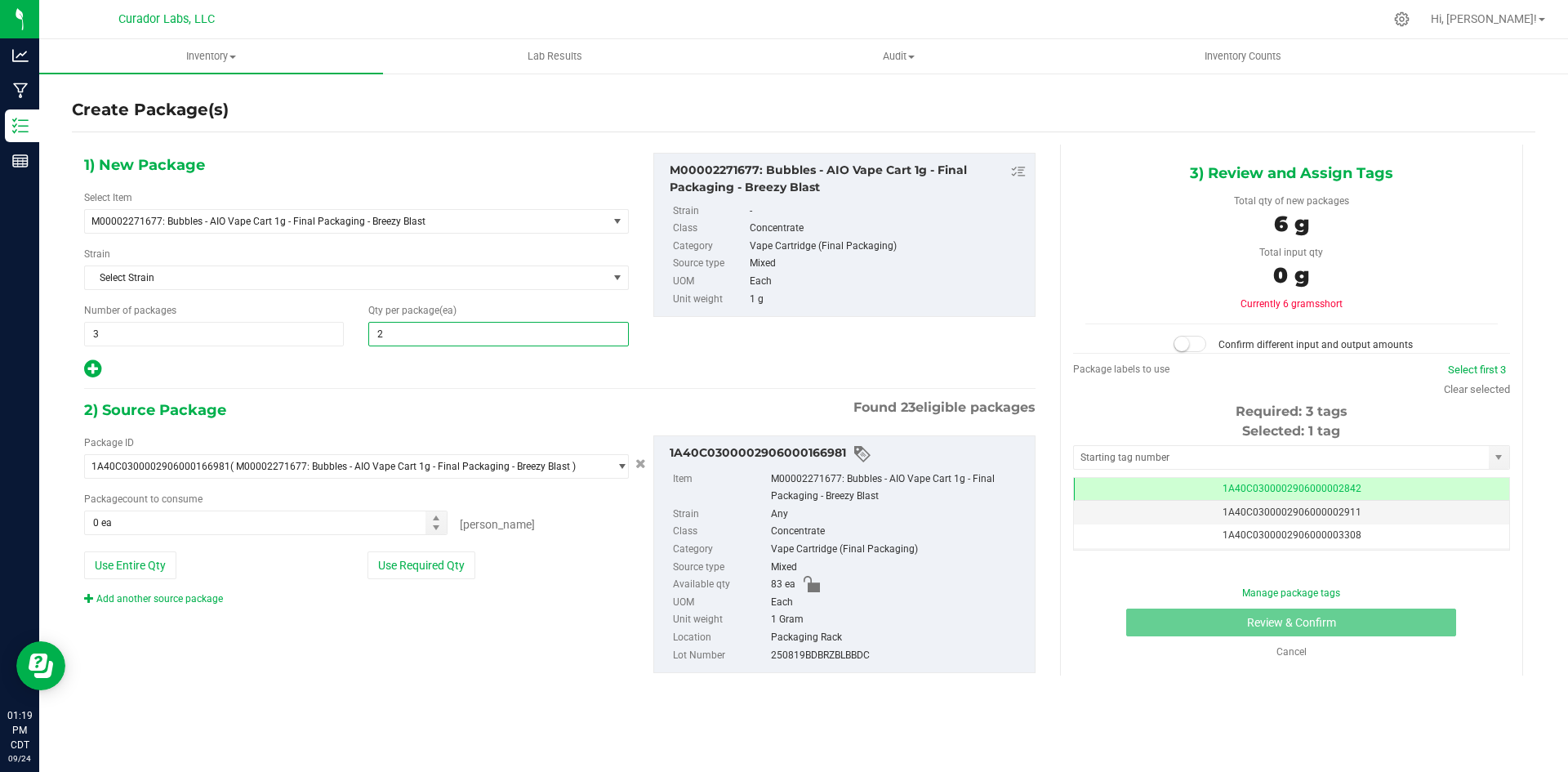
type input "25"
click at [132, 518] on span at bounding box center [266, 522] width 364 height 25
type input "75"
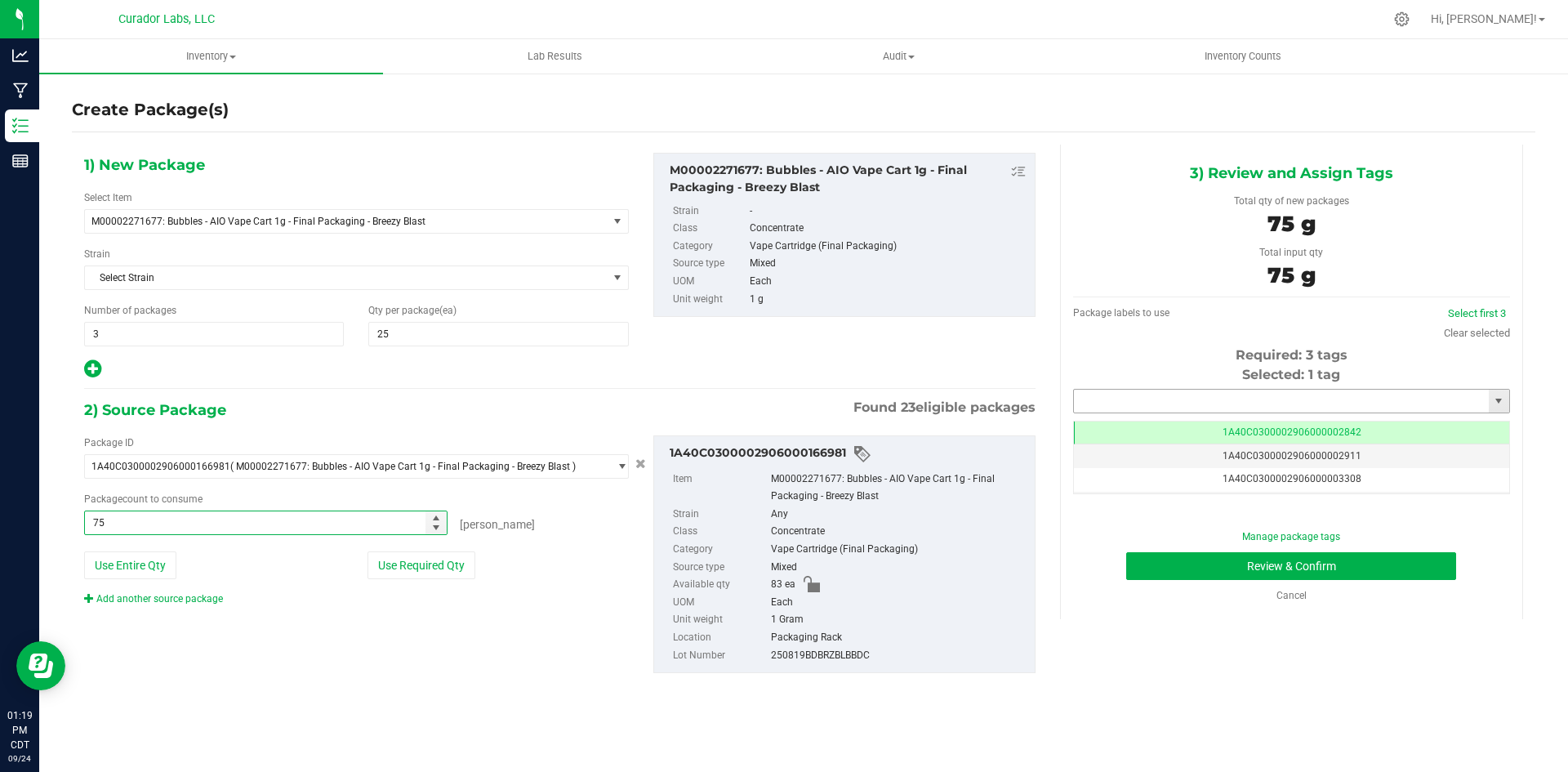
type input "75 ea"
click at [1179, 407] on input "text" at bounding box center [1281, 400] width 415 height 23
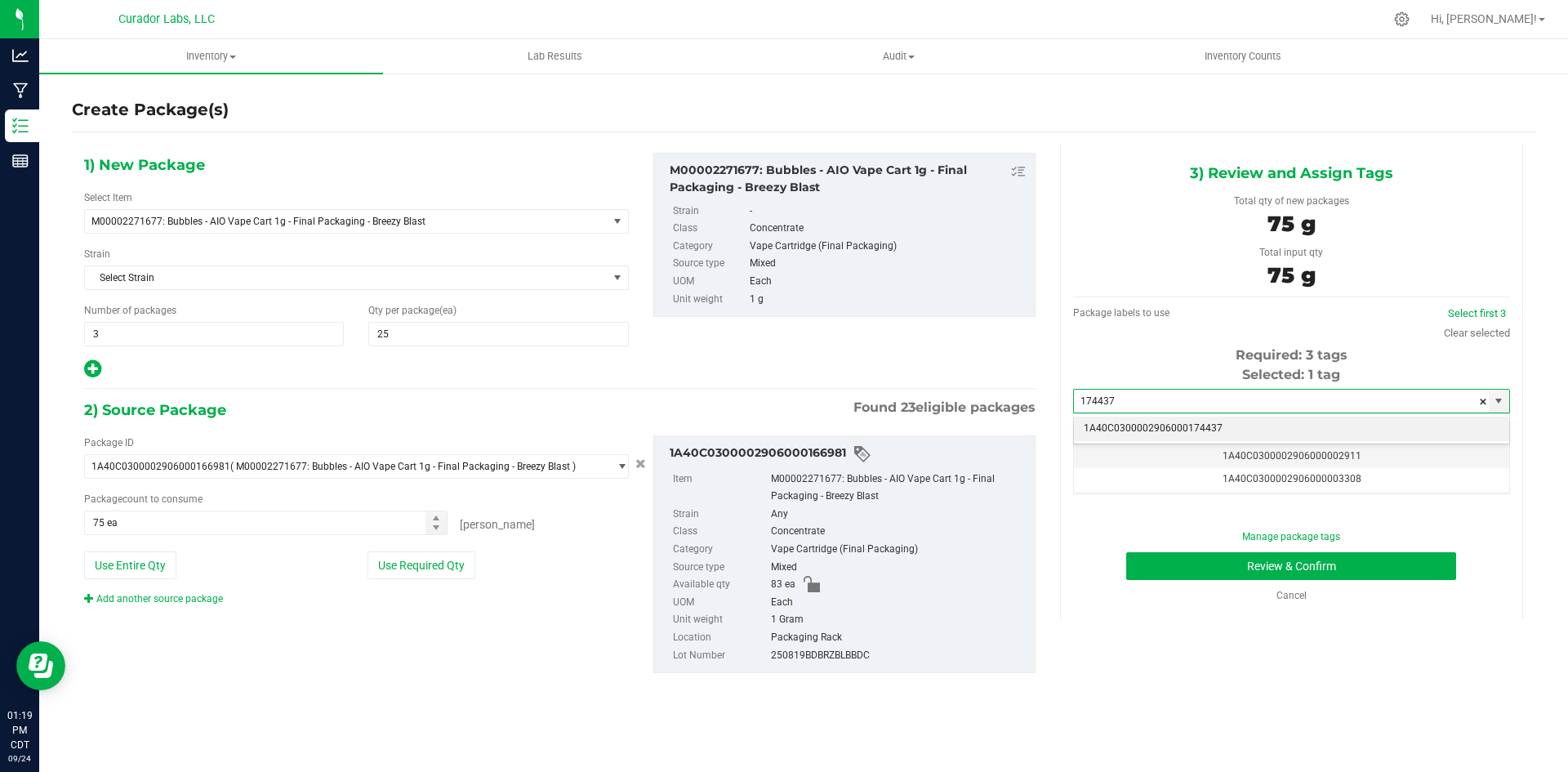
click at [1169, 437] on li "1A40C0300002906000174437" at bounding box center [1291, 429] width 436 height 25
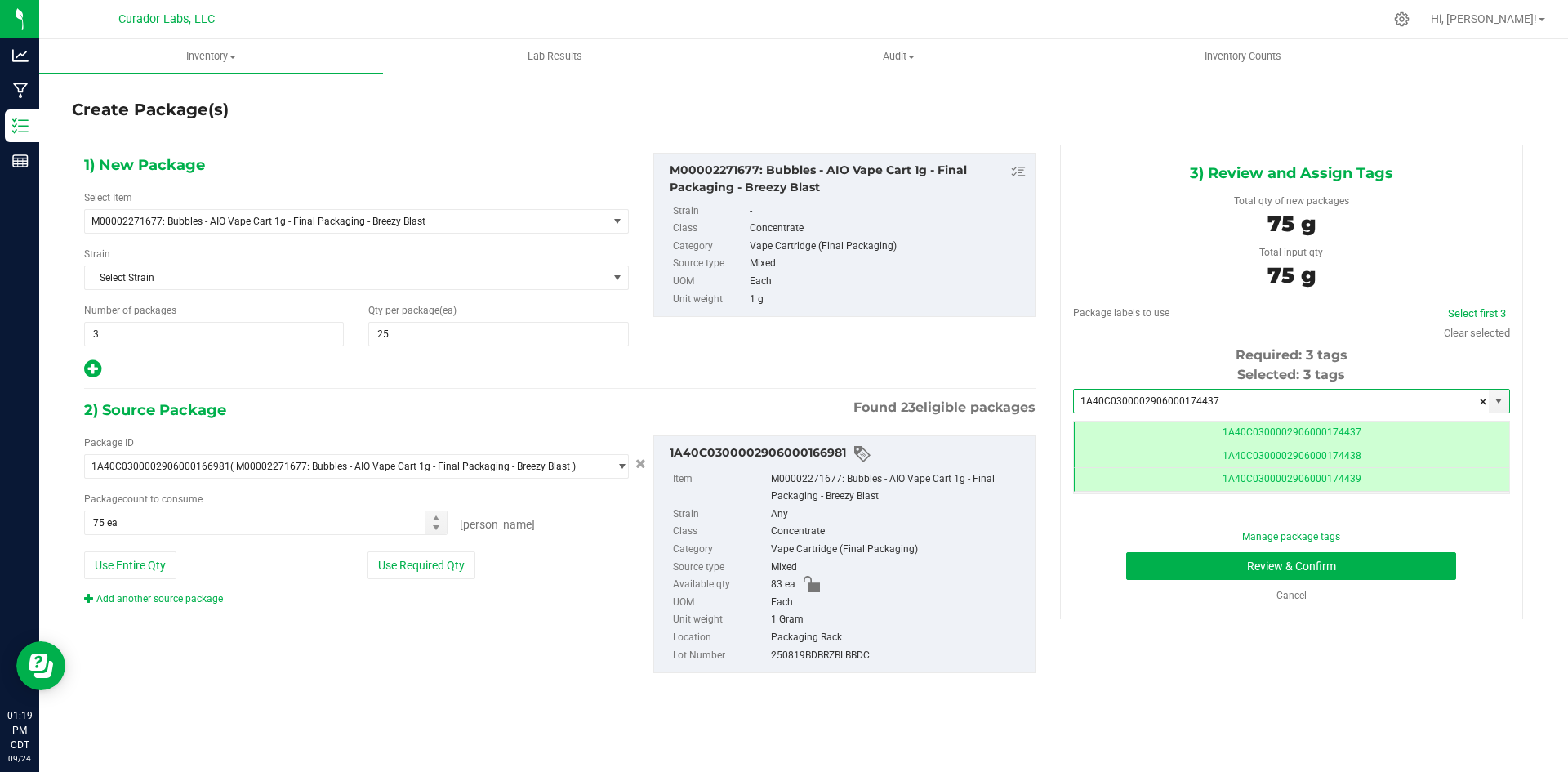
scroll to position [0, -1]
type input "1A40C0300002906000174437"
click at [1153, 565] on button "Review & Confirm" at bounding box center [1291, 566] width 330 height 28
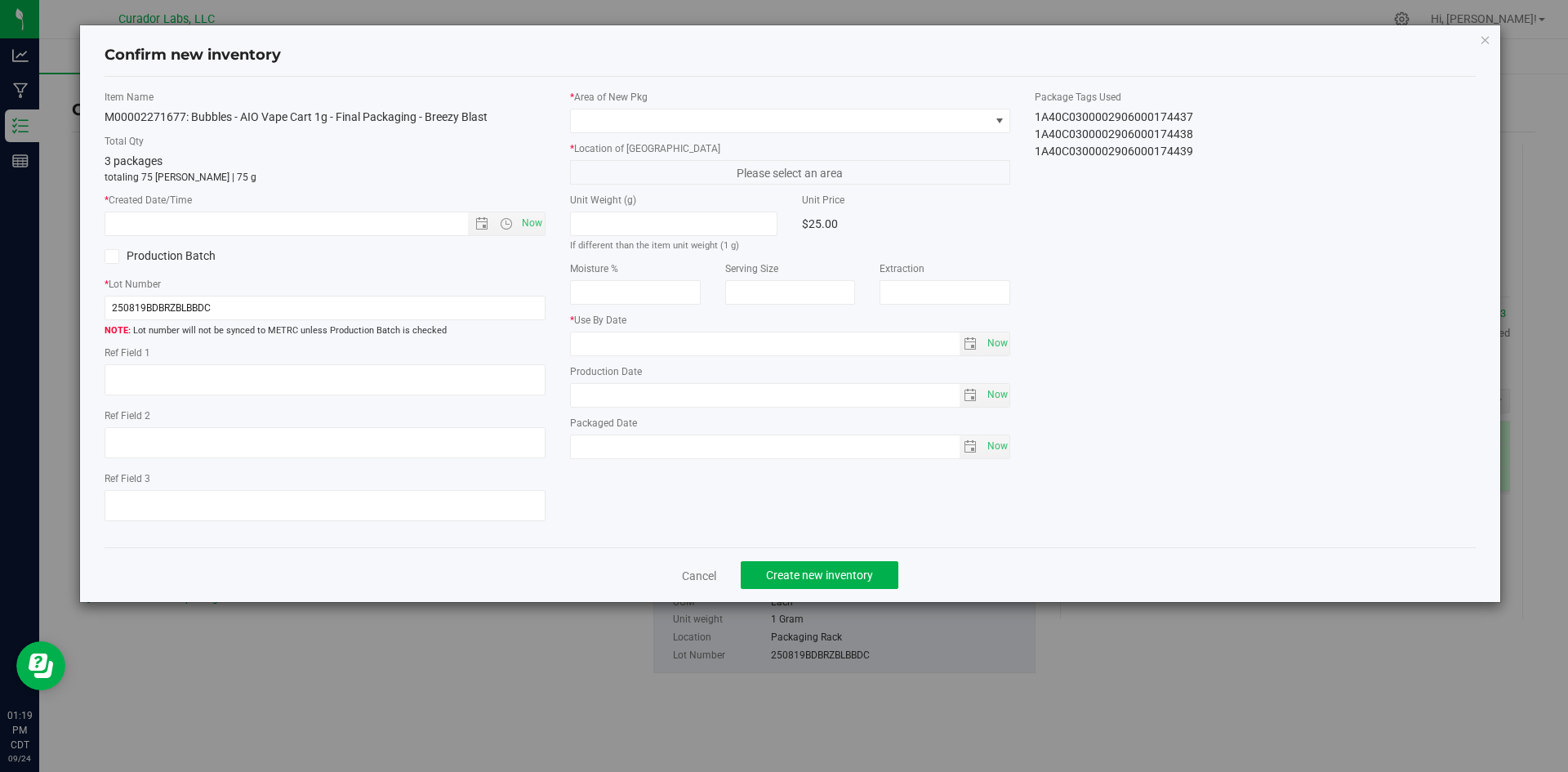
type input "[DATE]"
click at [522, 214] on span "Now" at bounding box center [532, 223] width 28 height 24
type input "9/24/2025 1:19 PM"
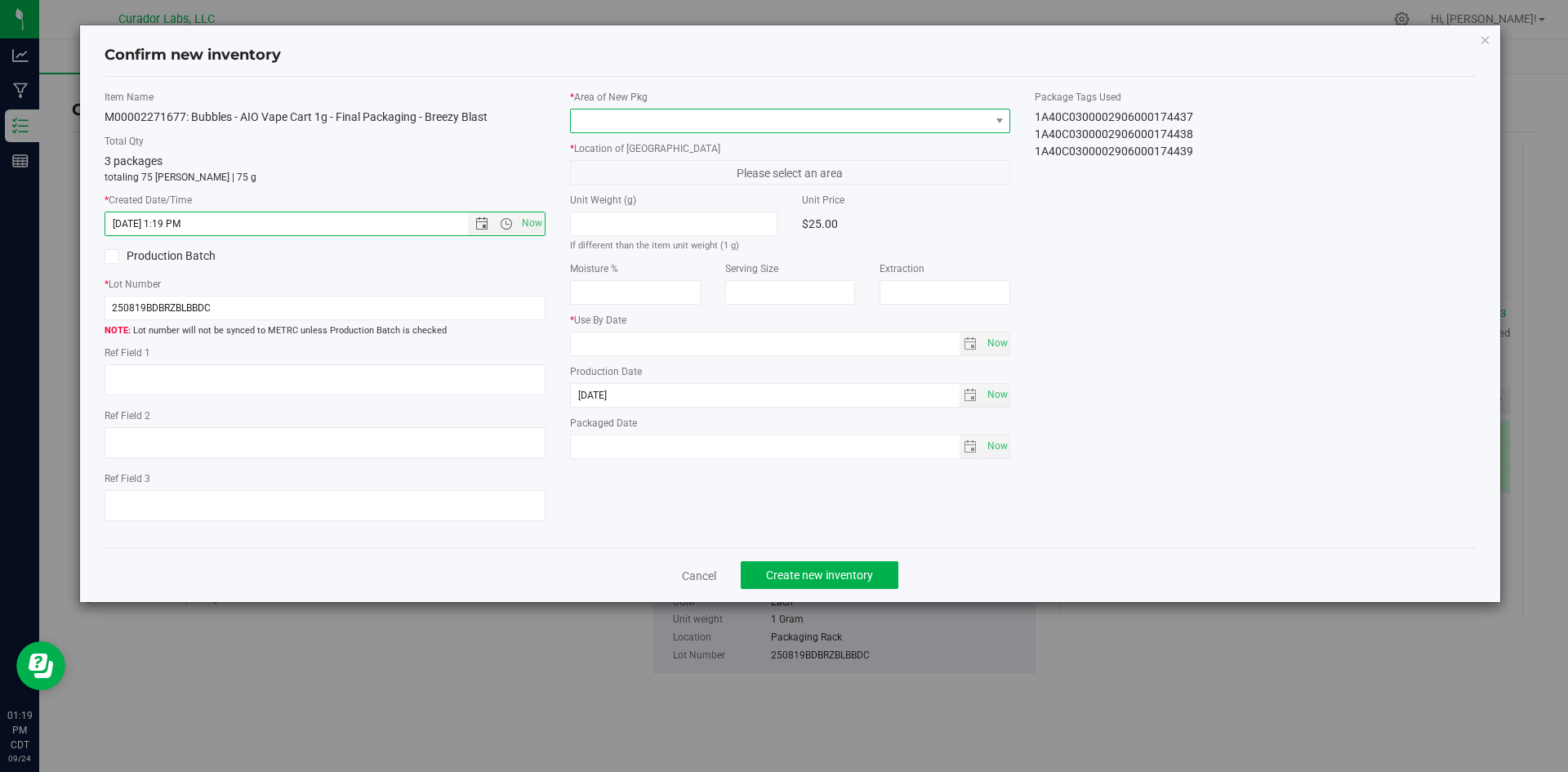
click at [618, 121] on span at bounding box center [781, 120] width 419 height 23
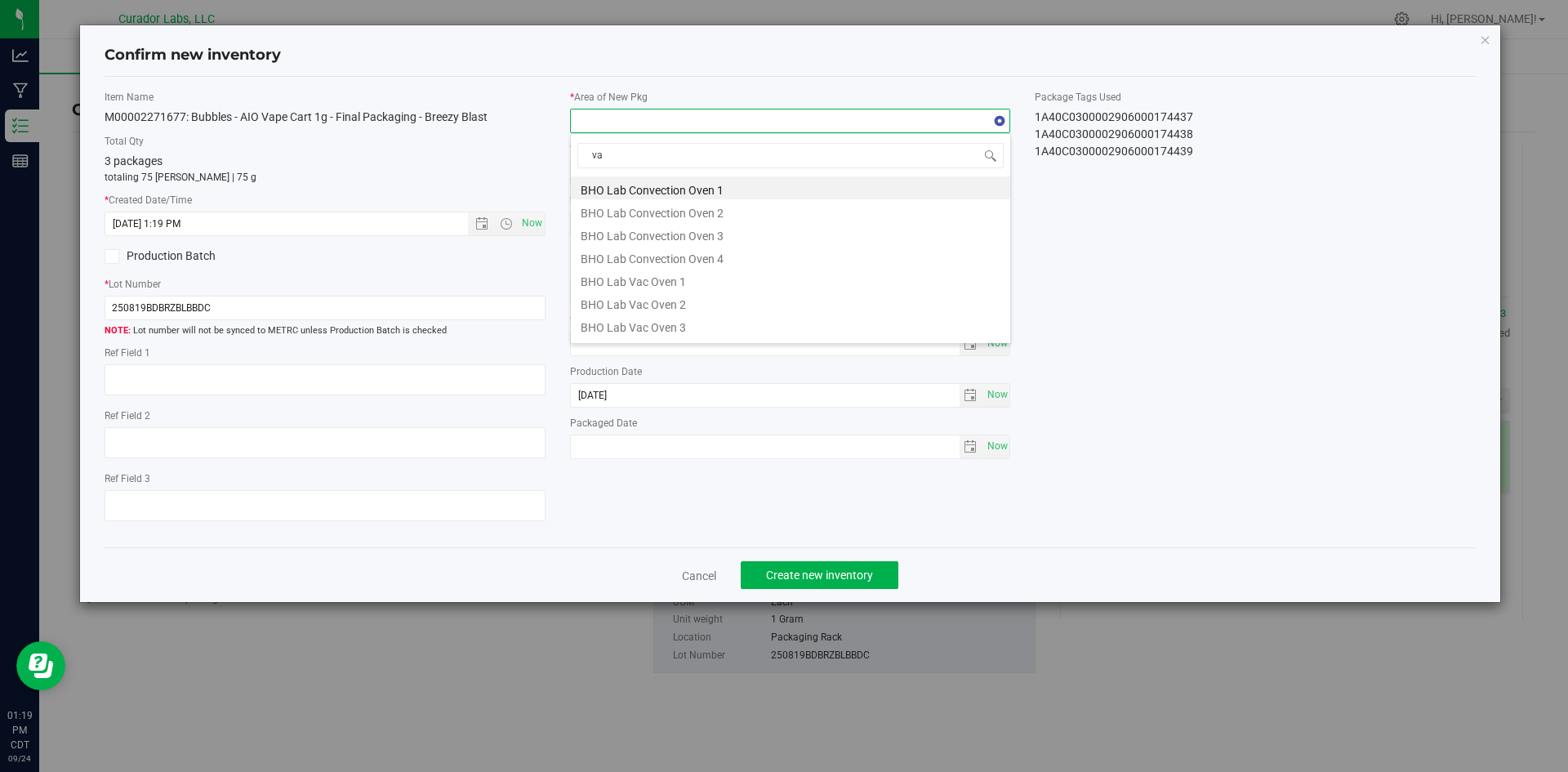
type input "vau"
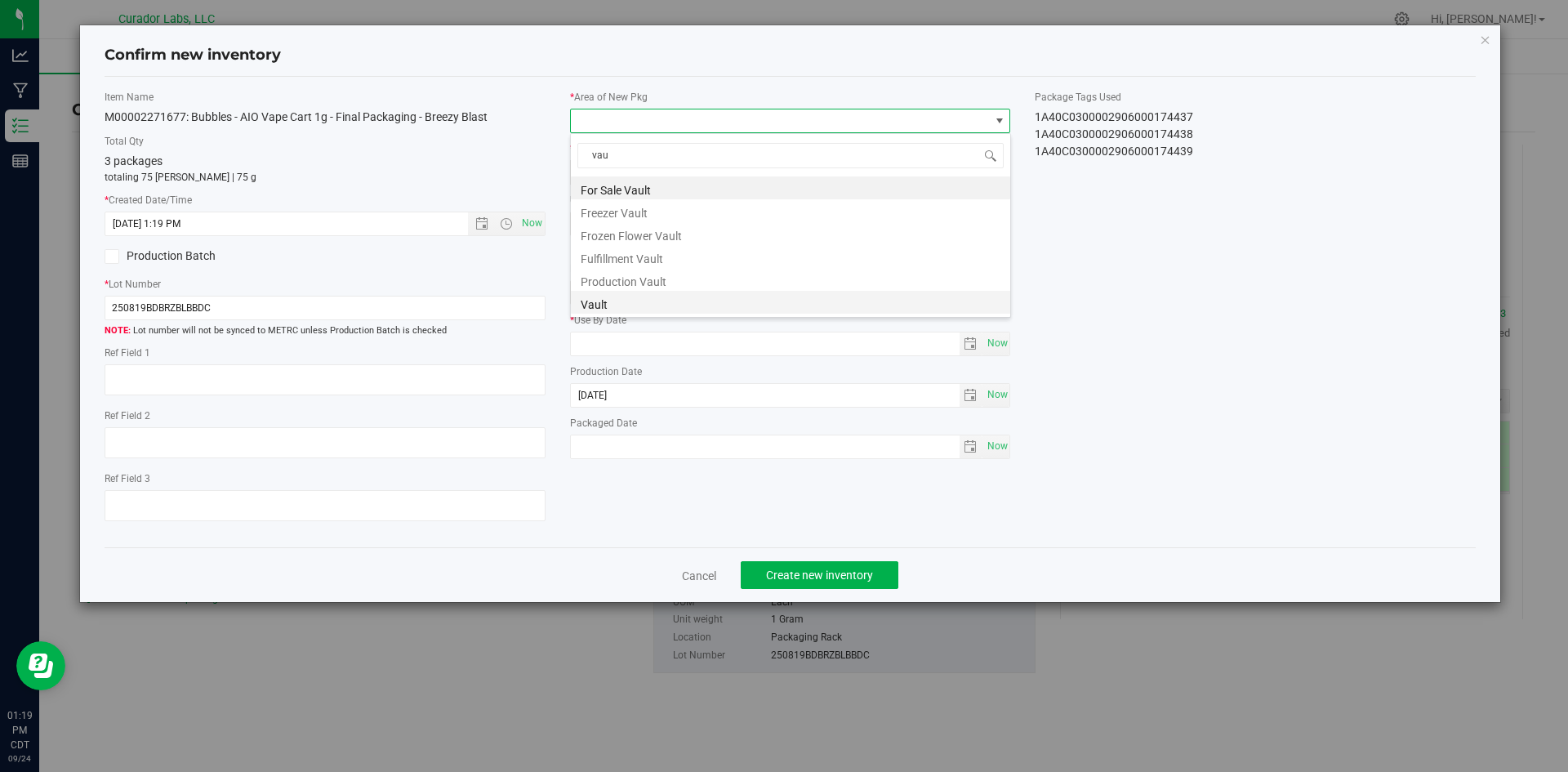
click at [652, 304] on li "Vault" at bounding box center [790, 302] width 439 height 23
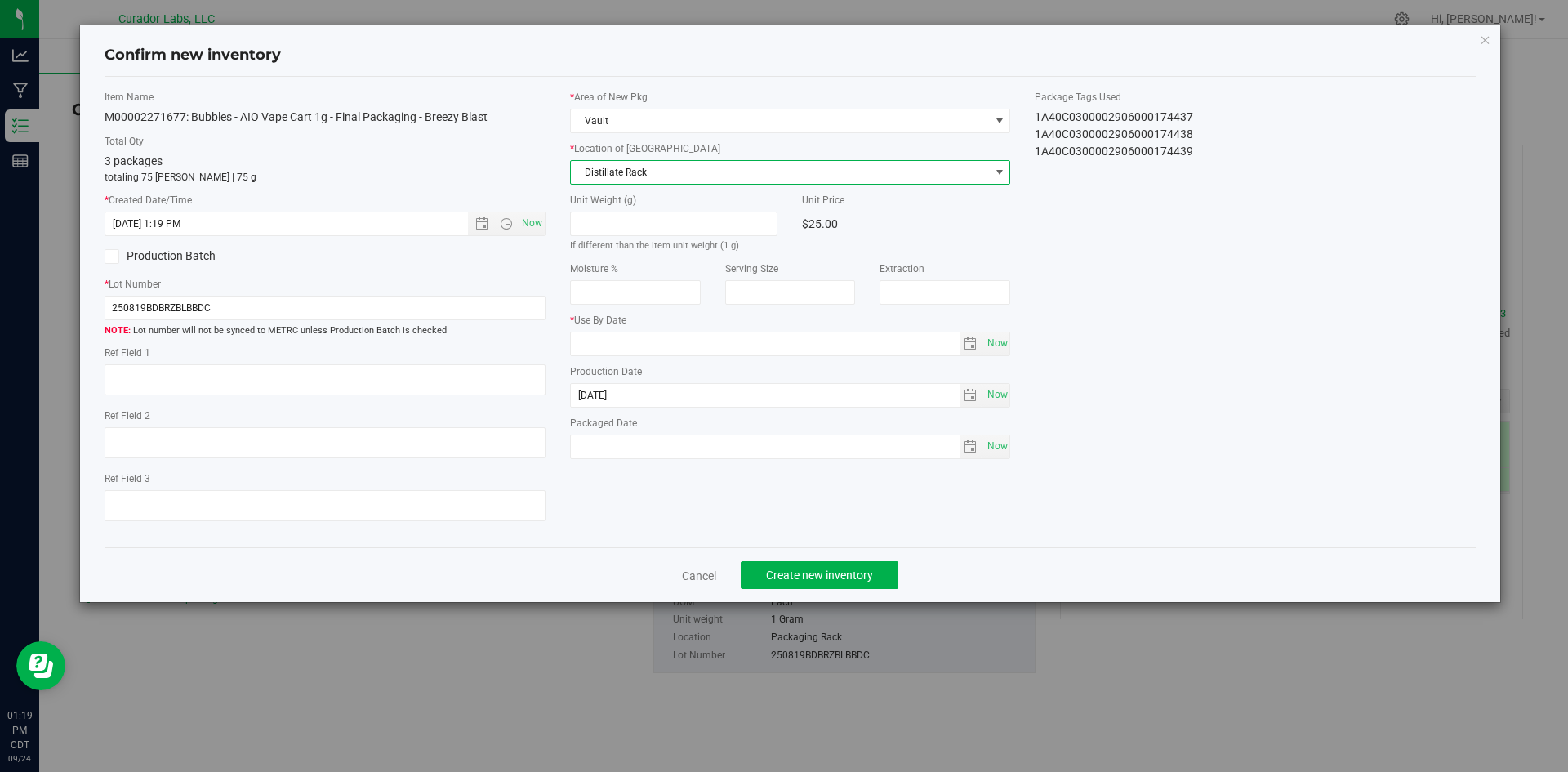
click at [629, 167] on span "Distillate Rack" at bounding box center [781, 172] width 419 height 23
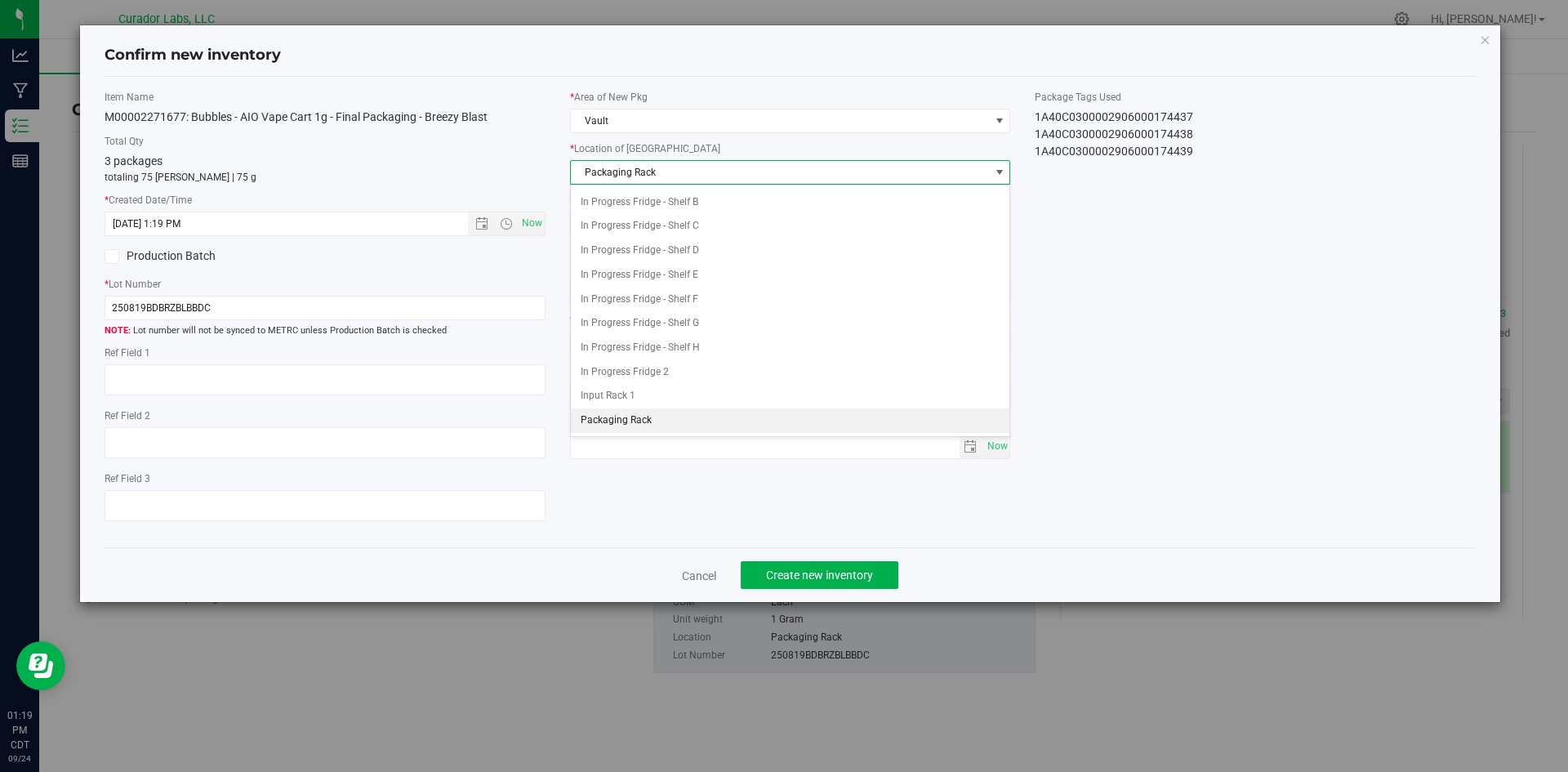
click at [634, 176] on span "Packaging Rack" at bounding box center [781, 172] width 419 height 23
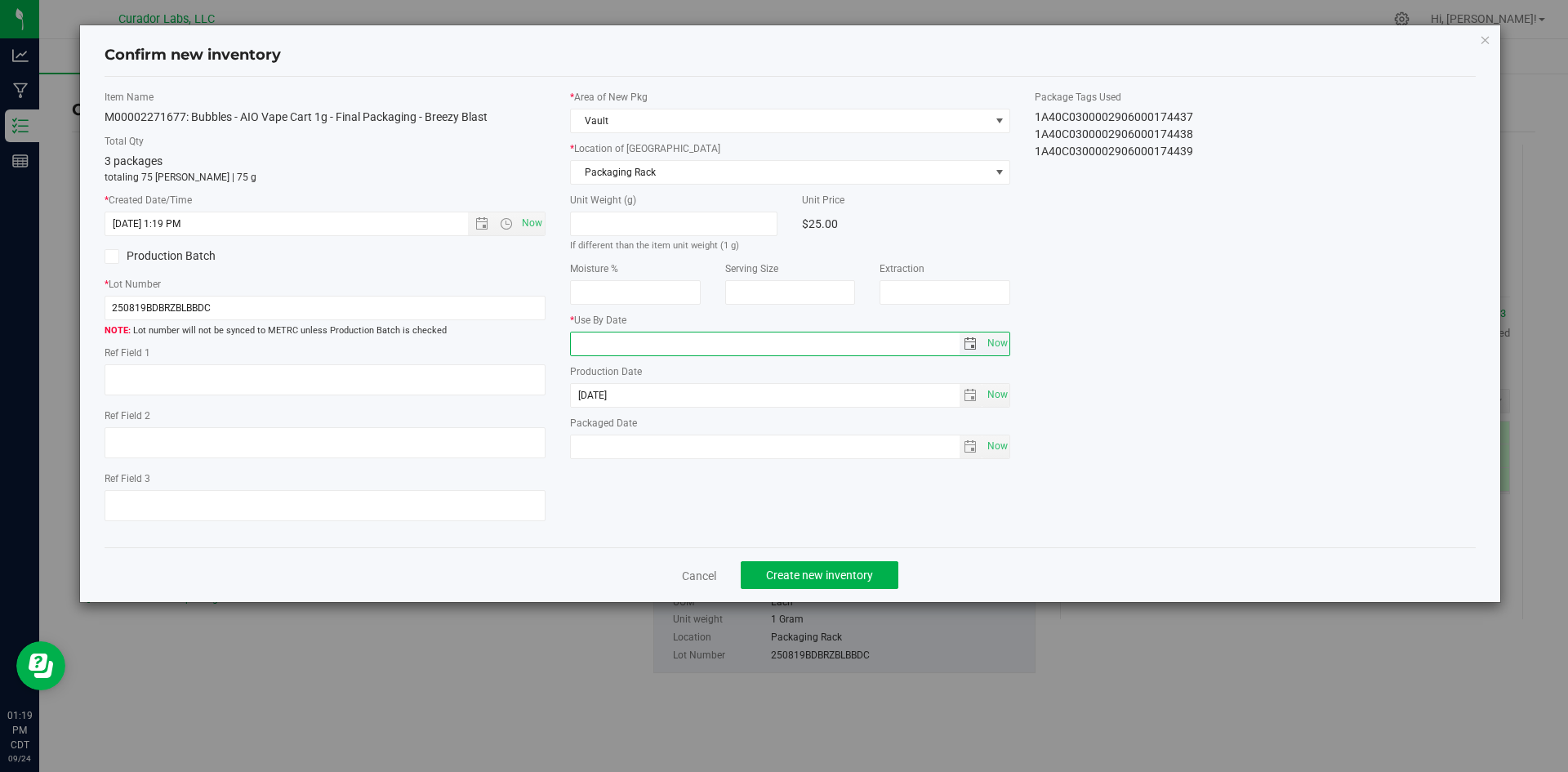
click at [654, 340] on input "text" at bounding box center [765, 343] width 388 height 23
type input "[DATE]"
click at [1001, 445] on span "Now" at bounding box center [997, 446] width 28 height 24
type input "[DATE]"
click at [851, 565] on button "Create new inventory" at bounding box center [819, 575] width 157 height 28
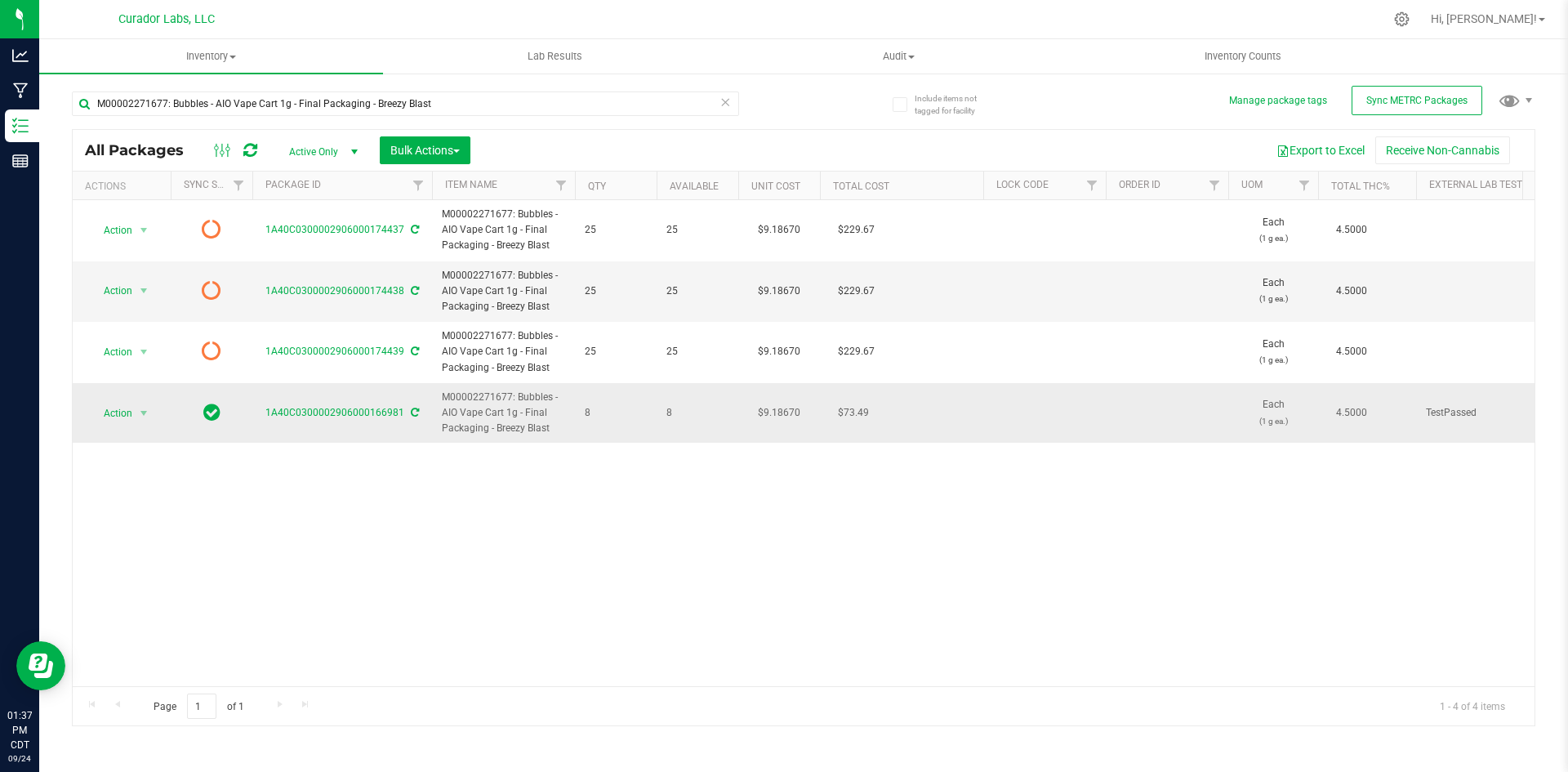
drag, startPoint x: 552, startPoint y: 426, endPoint x: 445, endPoint y: 398, distance: 110.6
click at [445, 398] on span "M00002271677: Bubbles - AIO Vape Cart 1g - Final Packaging - Breezy Blast" at bounding box center [502, 413] width 123 height 47
copy span "M00002271677: Bubbles - AIO Vape Cart 1g - Final Packaging - Breezy Blast"
click at [125, 412] on span "Action" at bounding box center [111, 413] width 44 height 23
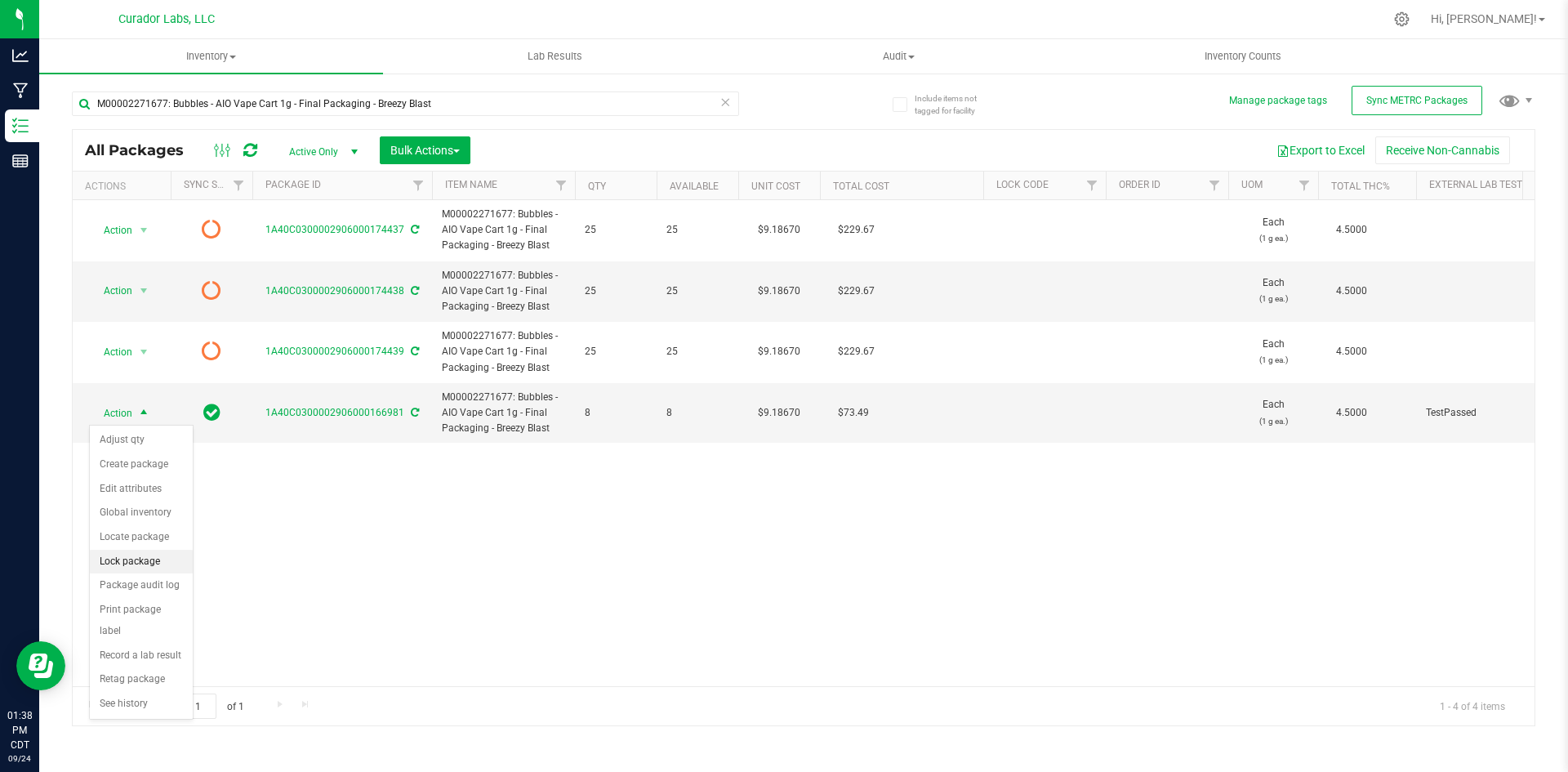
click at [122, 564] on li "Lock package" at bounding box center [141, 562] width 103 height 25
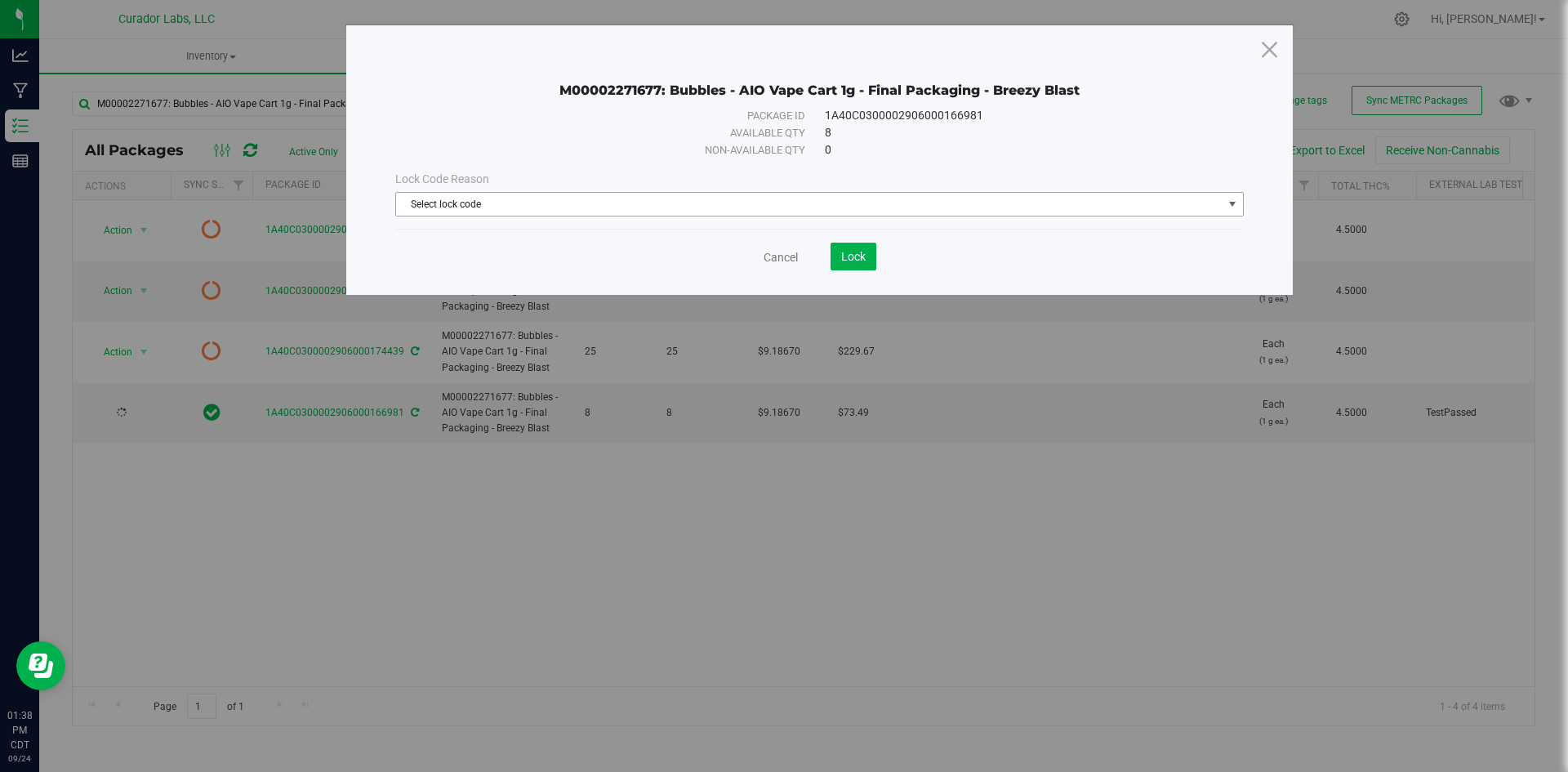
click at [524, 201] on span "Select lock code" at bounding box center [809, 204] width 827 height 23
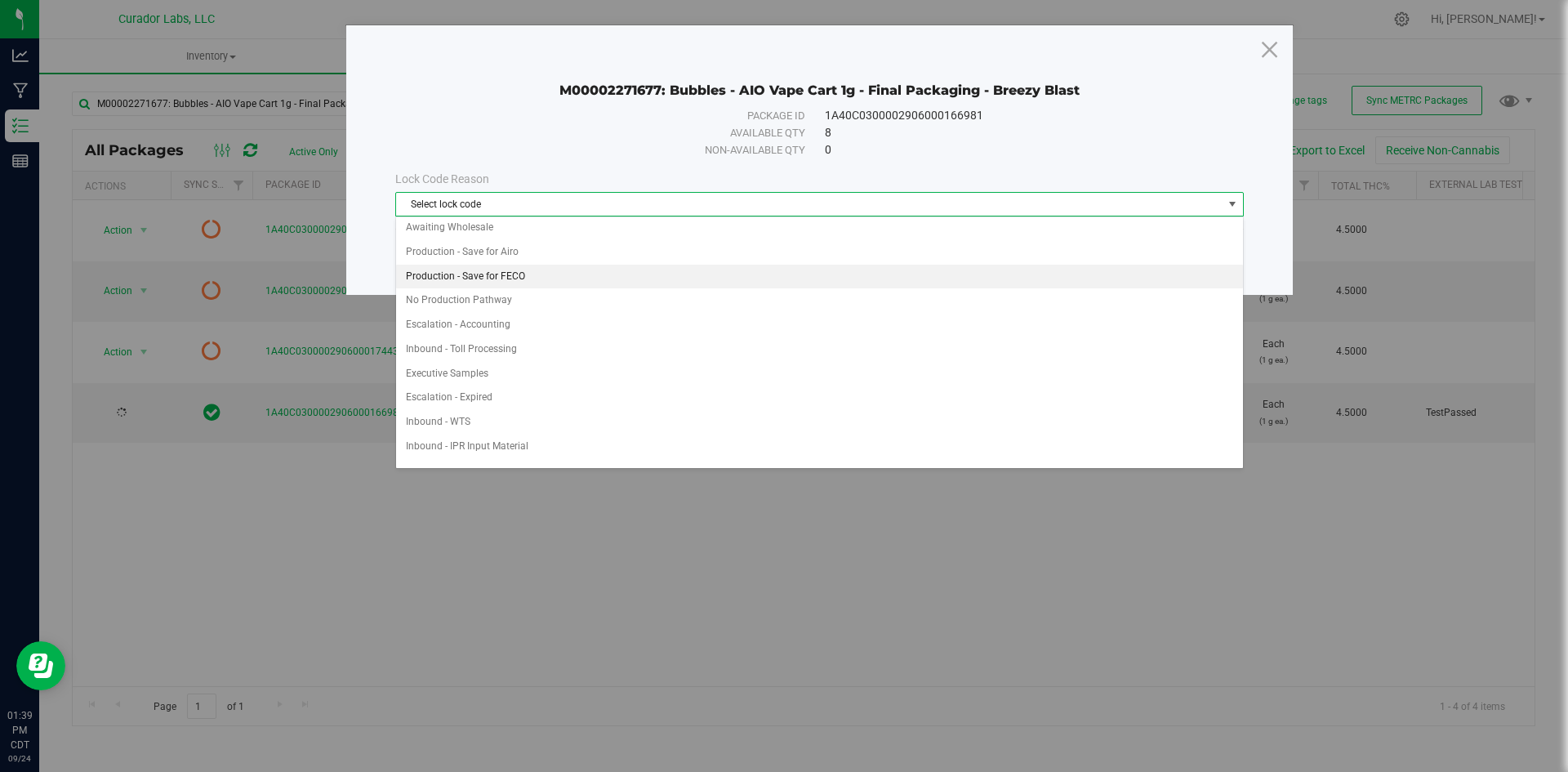
scroll to position [1062, 0]
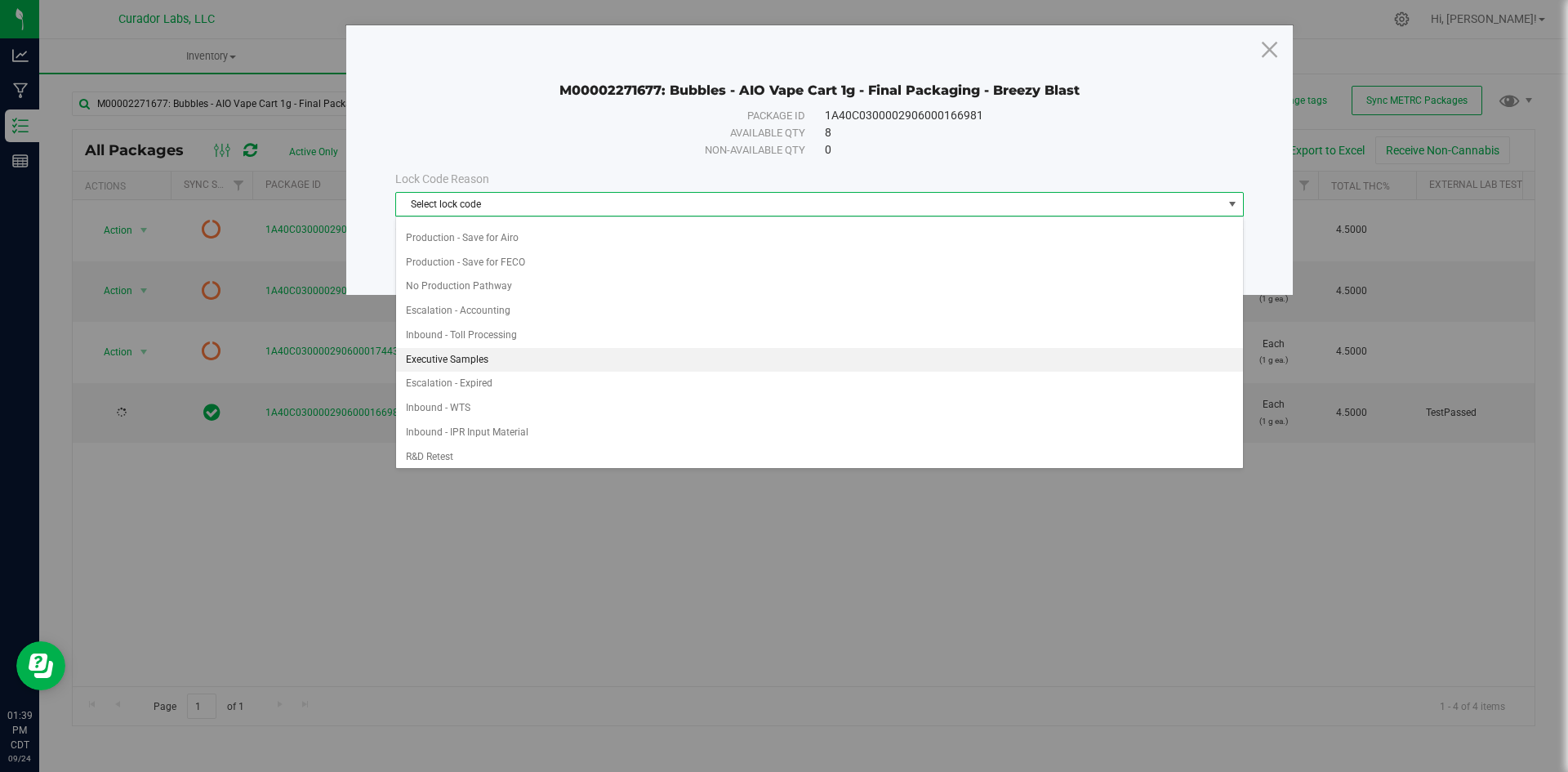
click at [483, 365] on li "Executive Samples" at bounding box center [819, 360] width 846 height 25
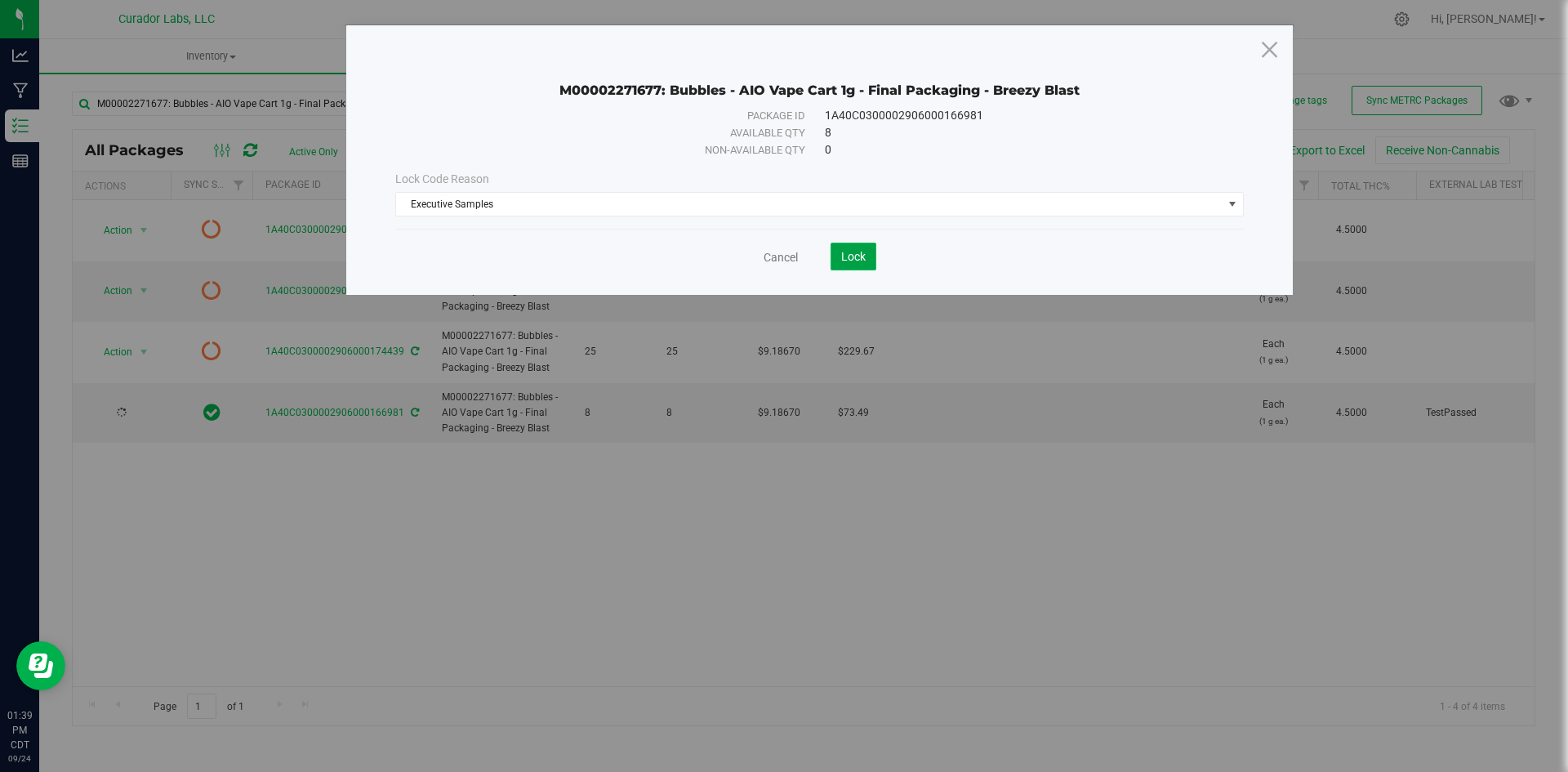
click at [858, 256] on span "Lock" at bounding box center [853, 256] width 25 height 13
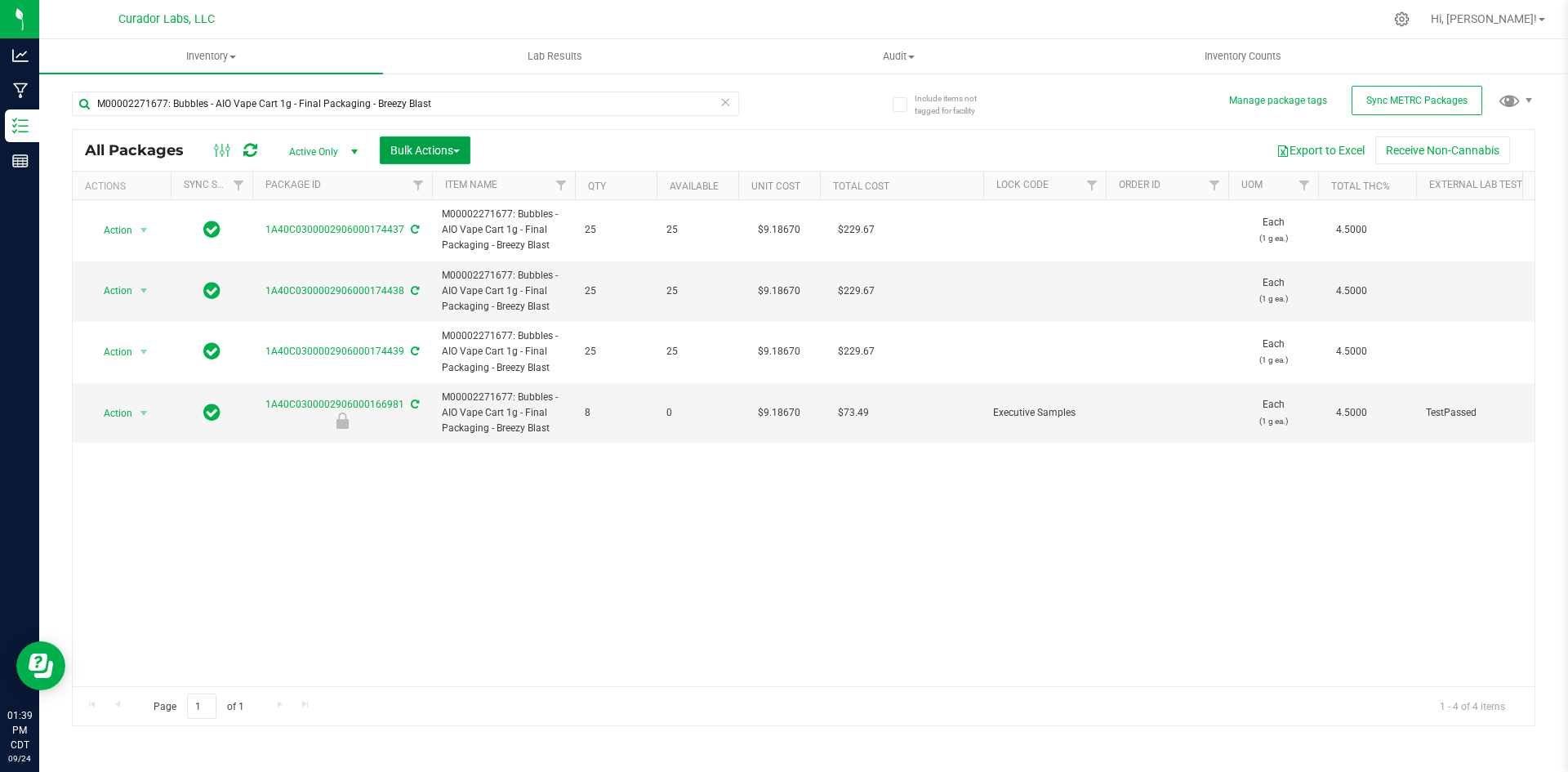
click at [439, 149] on span "Bulk Actions" at bounding box center [425, 149] width 70 height 13
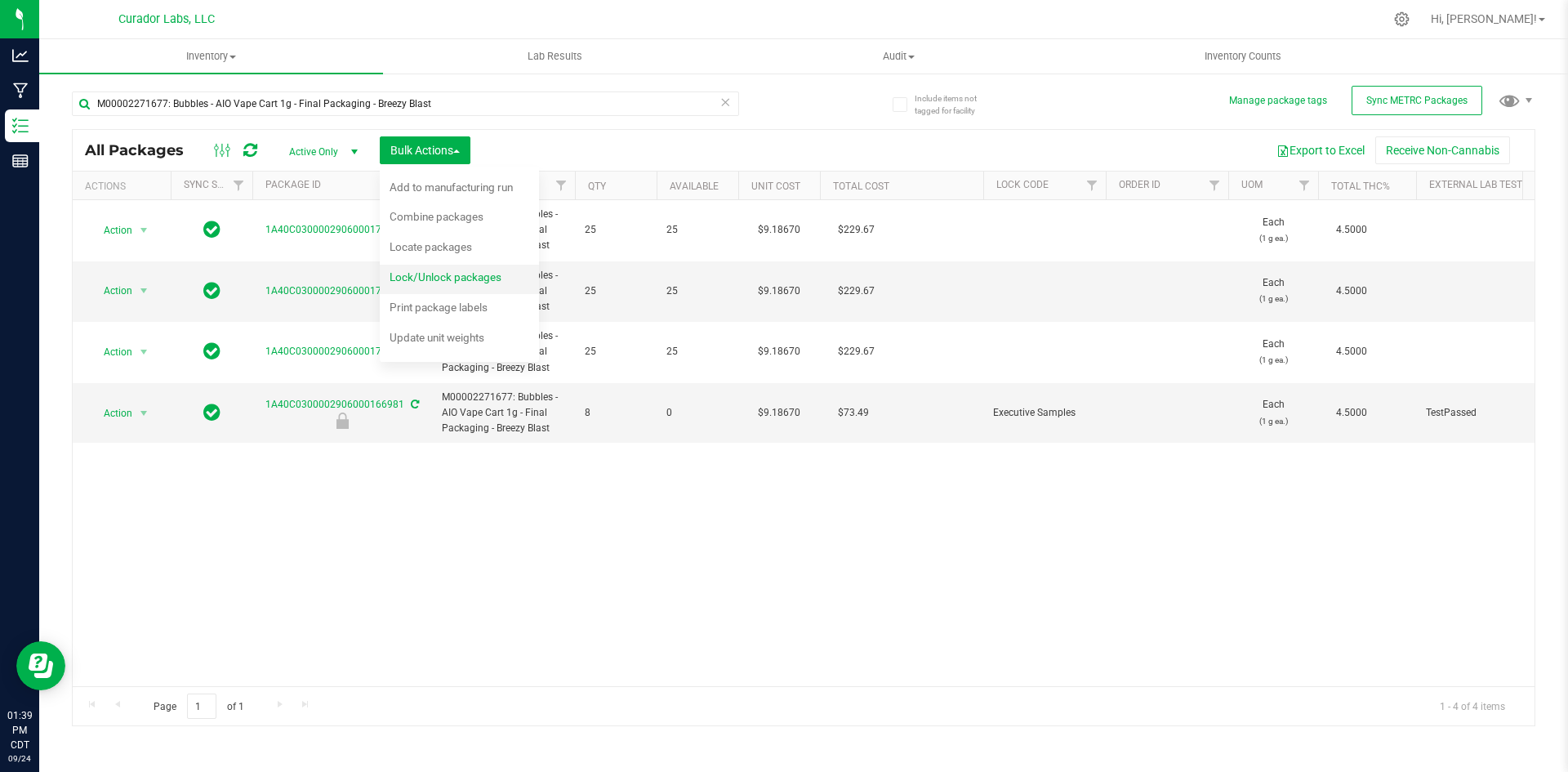
click at [415, 271] on span "Lock/Unlock packages" at bounding box center [445, 276] width 112 height 13
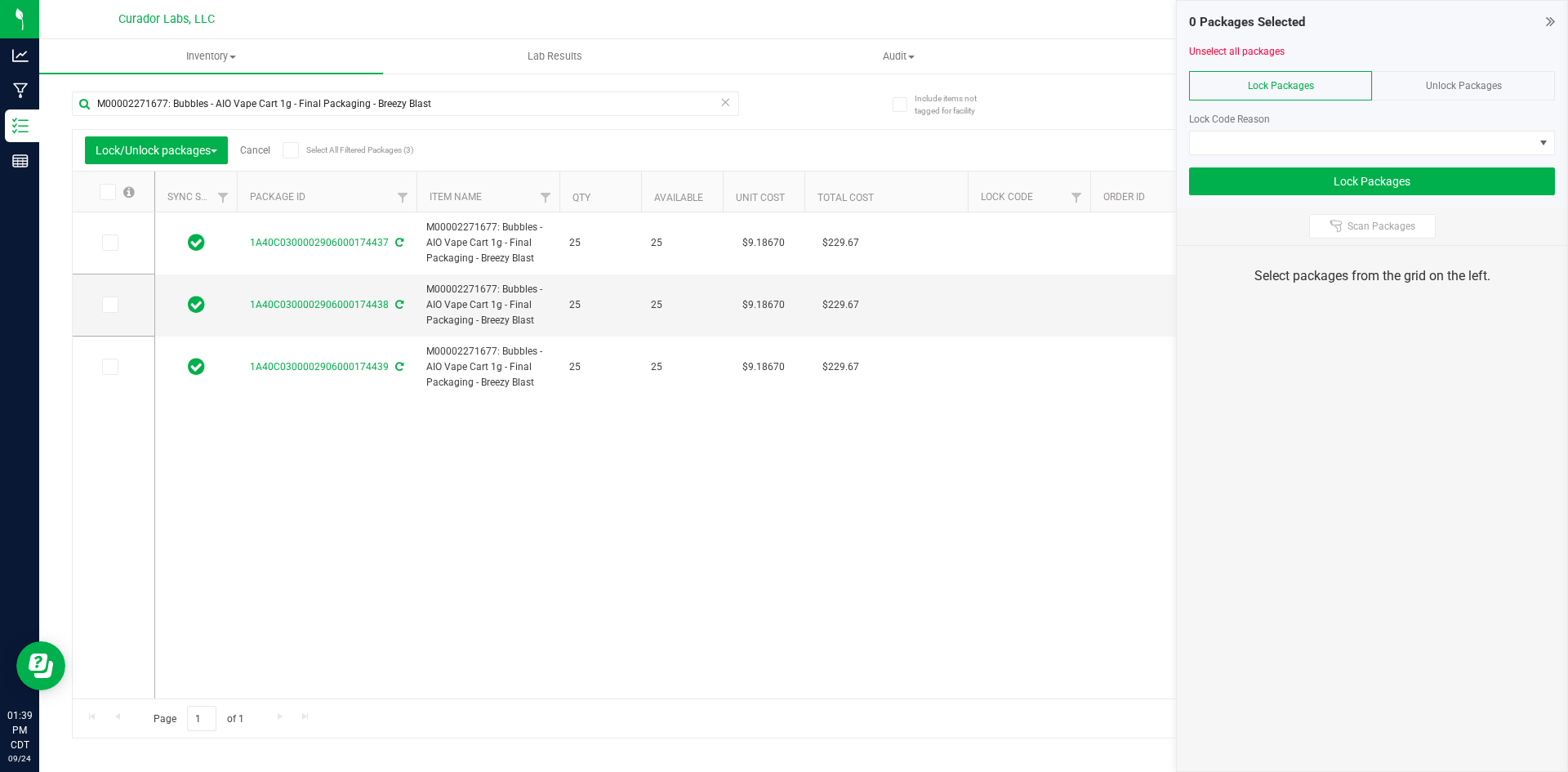
click at [108, 192] on icon at bounding box center [106, 192] width 11 height 0
click at [0, 0] on input "checkbox" at bounding box center [0, 0] width 0 height 0
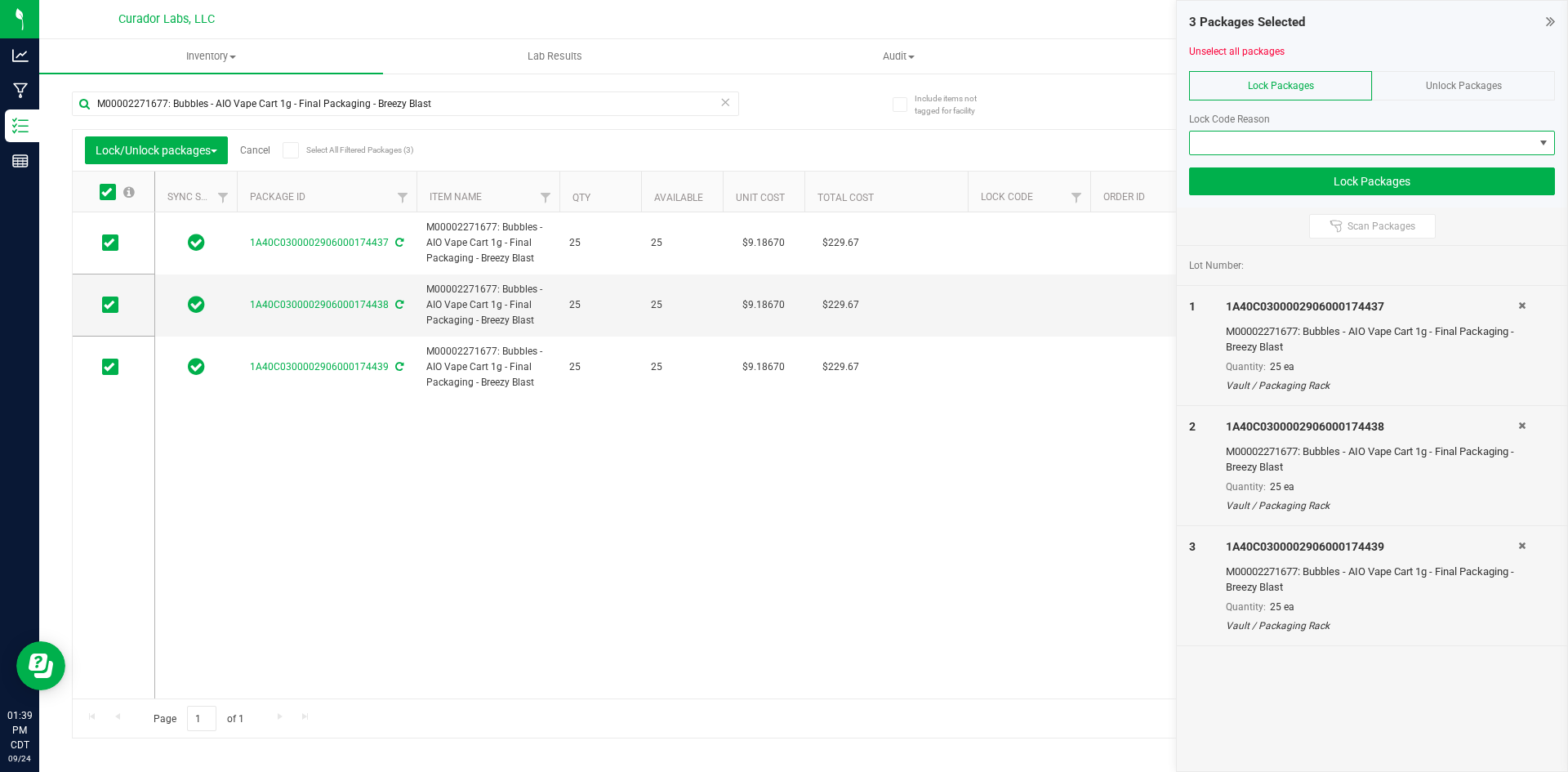
click at [1237, 144] on span at bounding box center [1362, 143] width 344 height 23
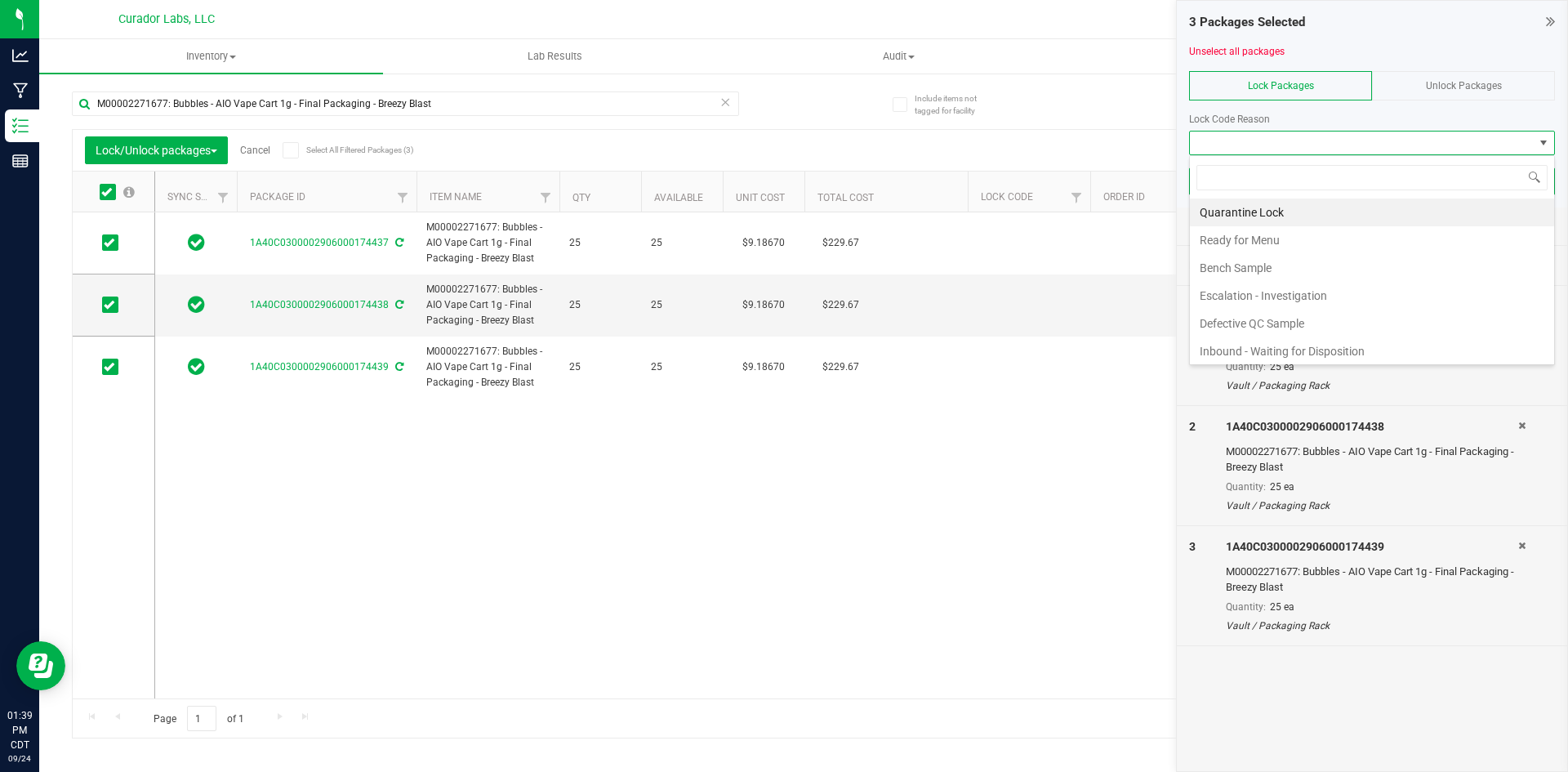
scroll to position [25, 366]
click at [1235, 243] on li "Ready for Menu" at bounding box center [1371, 240] width 364 height 28
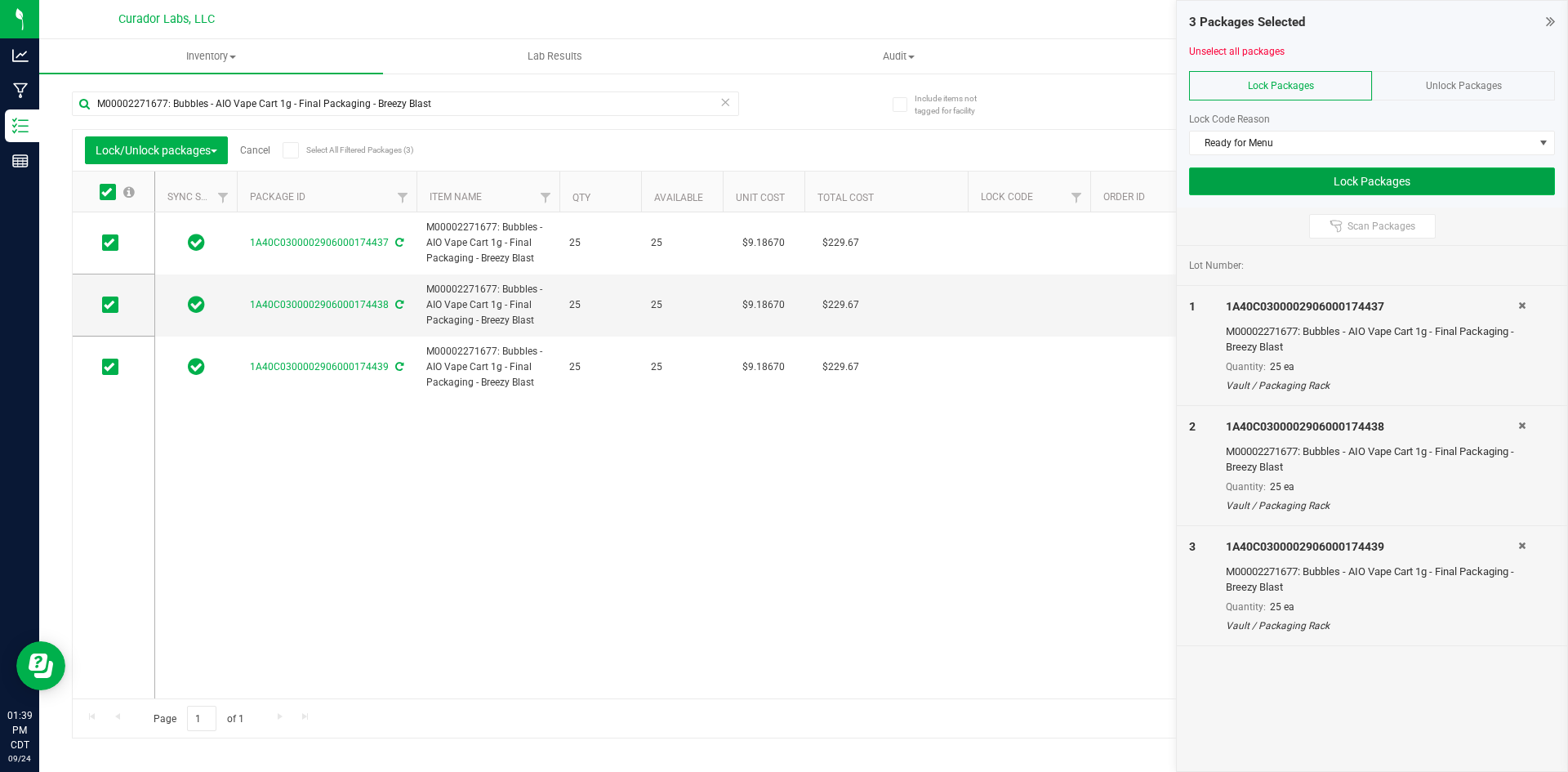
click at [1243, 189] on button "Lock Packages" at bounding box center [1371, 181] width 366 height 28
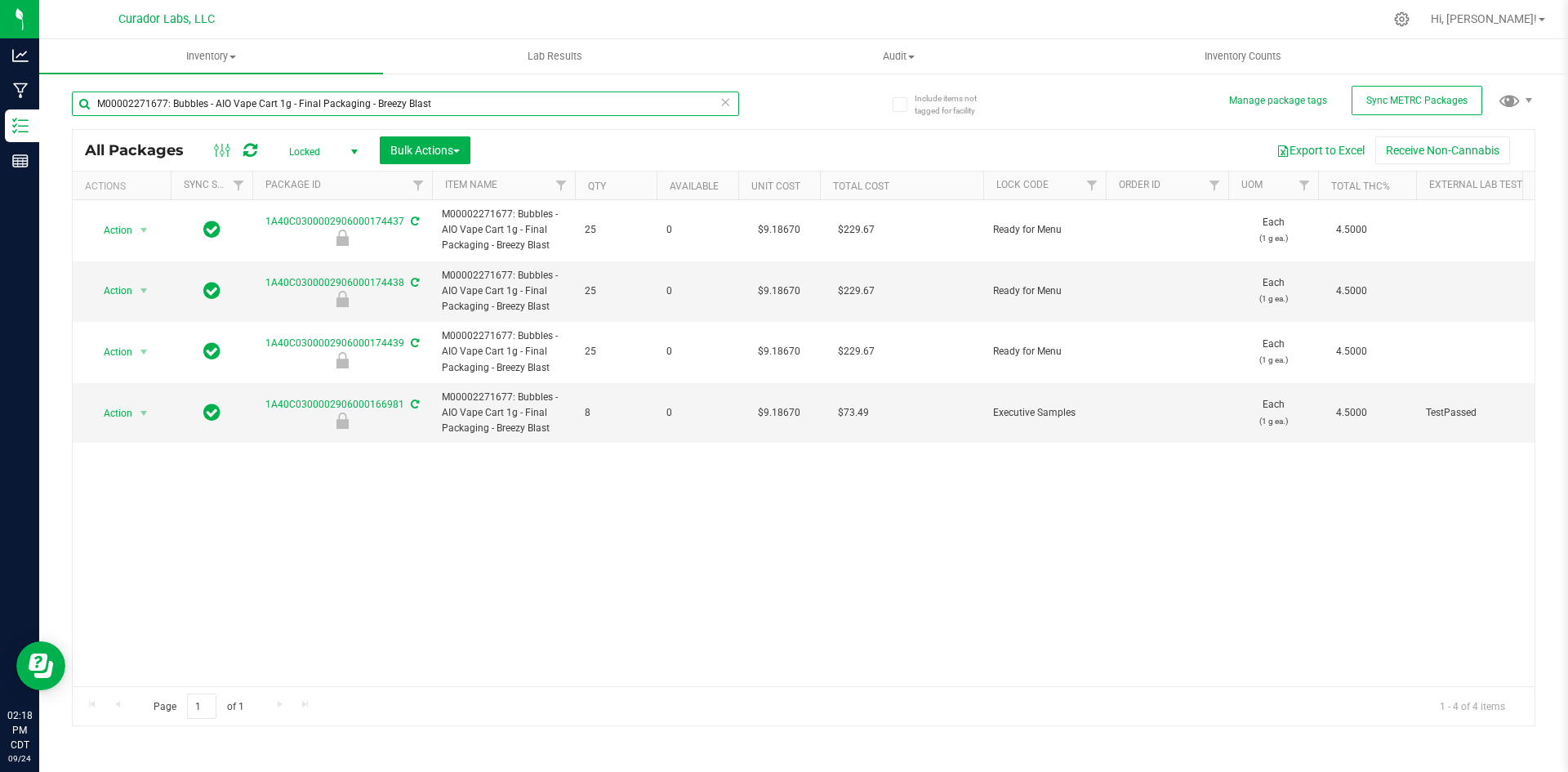
click at [364, 101] on input "M00002271677: Bubbles - AIO Vape Cart 1g - Final Packaging - Breezy Blast" at bounding box center [405, 103] width 668 height 25
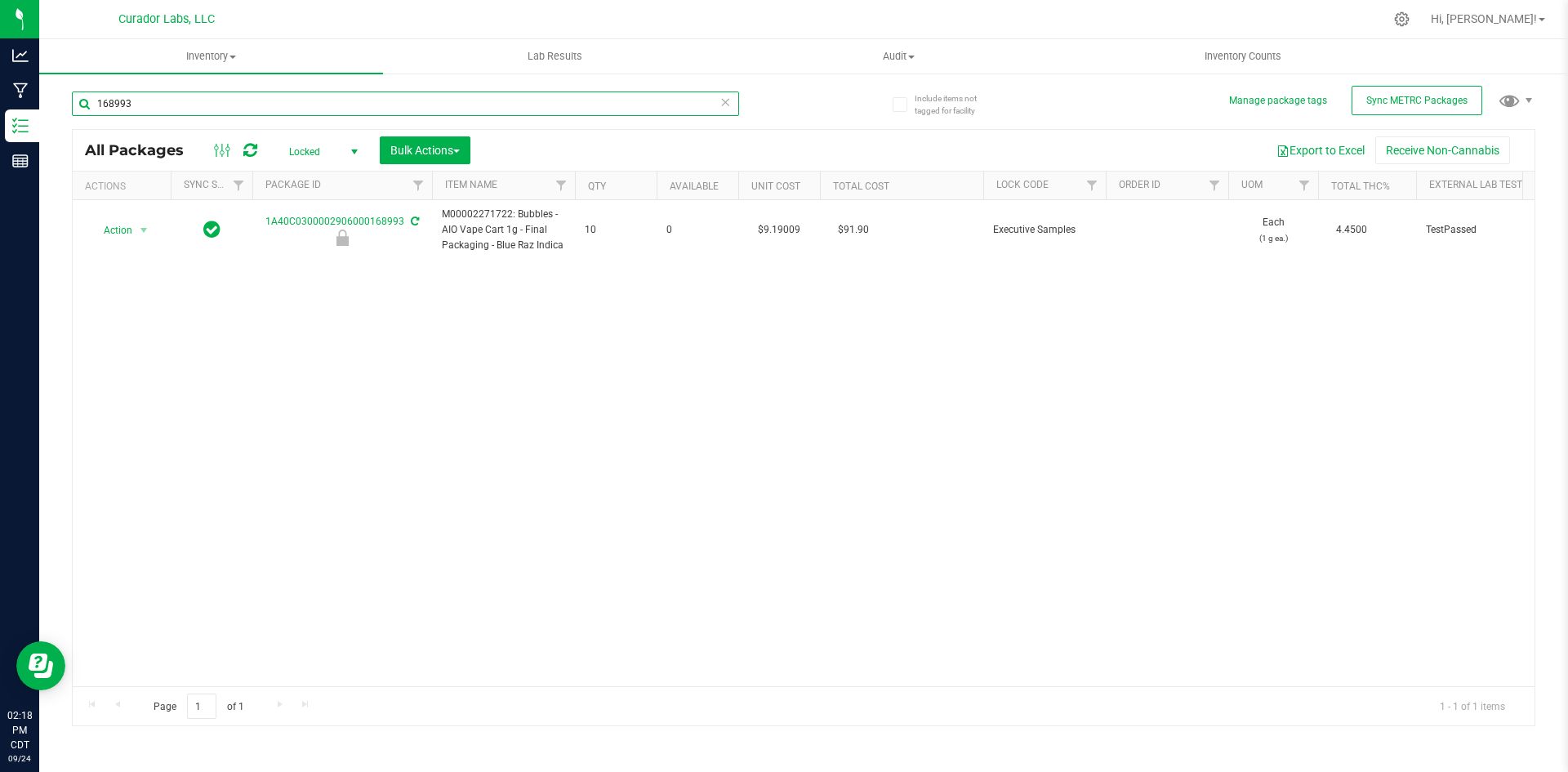
drag, startPoint x: 175, startPoint y: 106, endPoint x: 80, endPoint y: 108, distance: 95.0
click at [80, 108] on input "168993" at bounding box center [405, 103] width 668 height 25
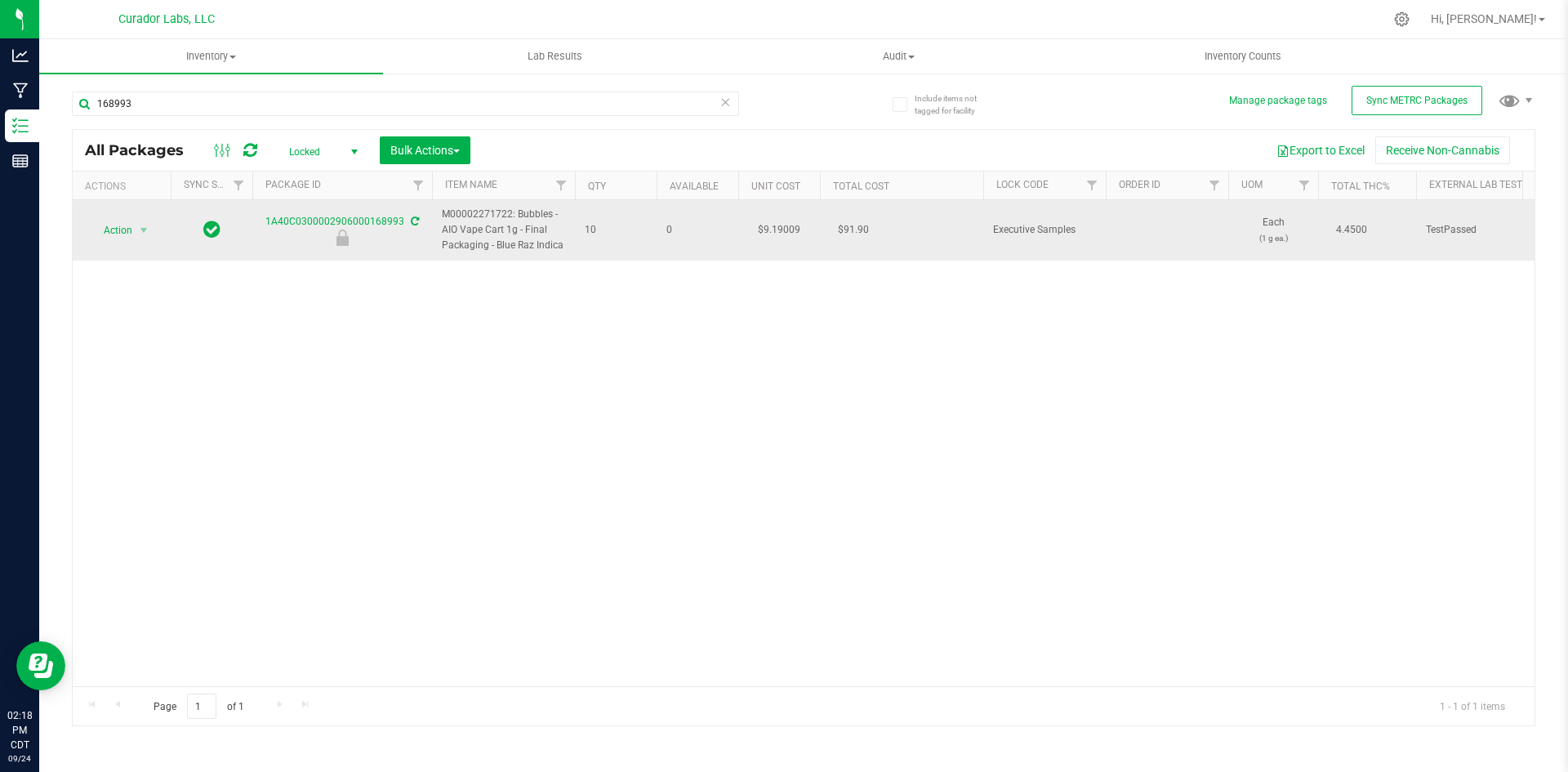
drag, startPoint x: 561, startPoint y: 244, endPoint x: 441, endPoint y: 215, distance: 123.5
click at [441, 215] on span "M00002271722: Bubbles - AIO Vape Cart 1g - Final Packaging - Blue Raz Indica" at bounding box center [502, 230] width 123 height 47
copy span "M00002271722: Bubbles - AIO Vape Cart 1g - Final Packaging - Blue Raz Indica"
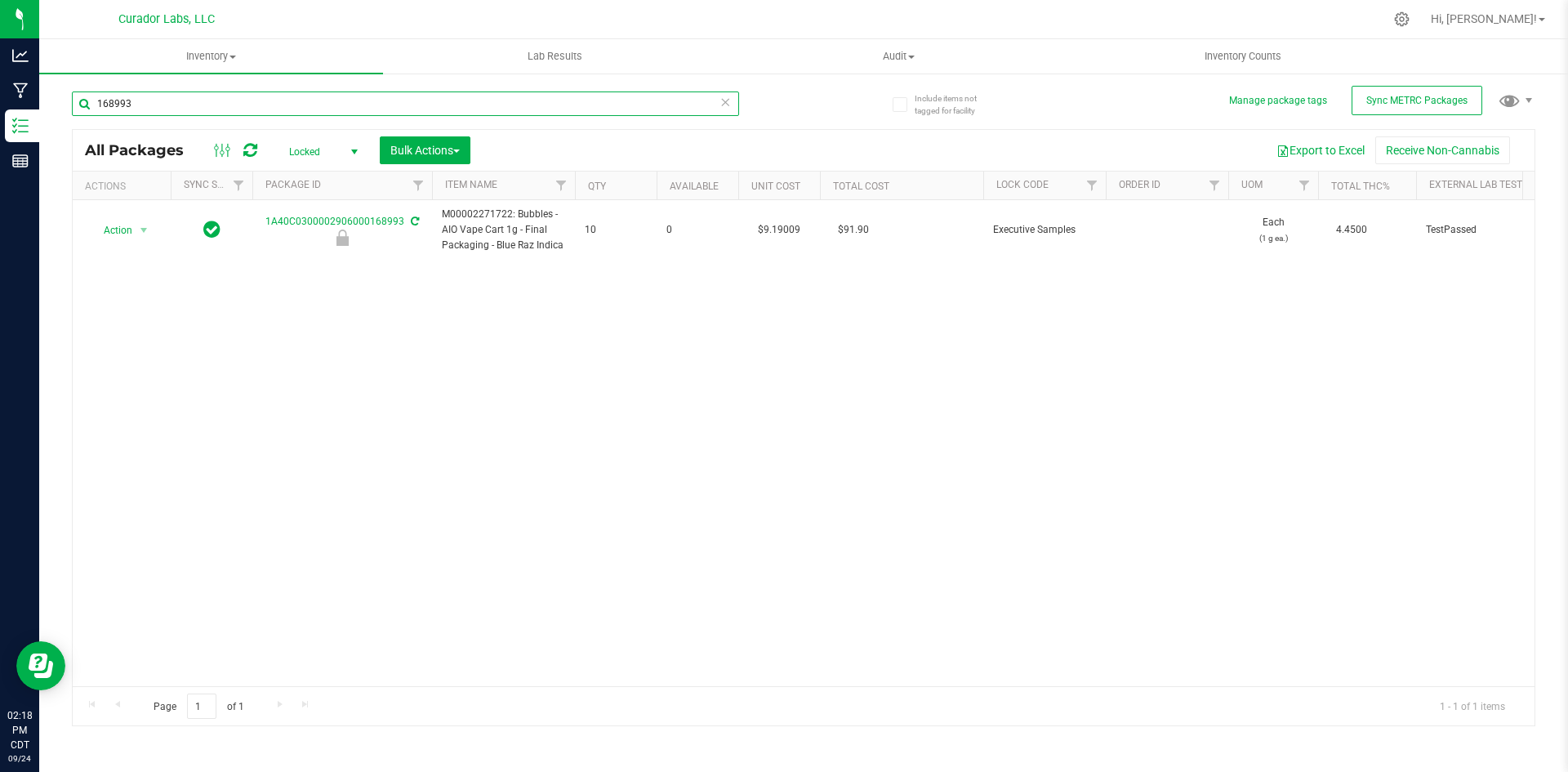
click at [137, 96] on input "168993" at bounding box center [405, 103] width 668 height 25
paste input "M00002271722: Bubbles - AIO Vape Cart 1g - Final Packaging - Blue Raz Indica"
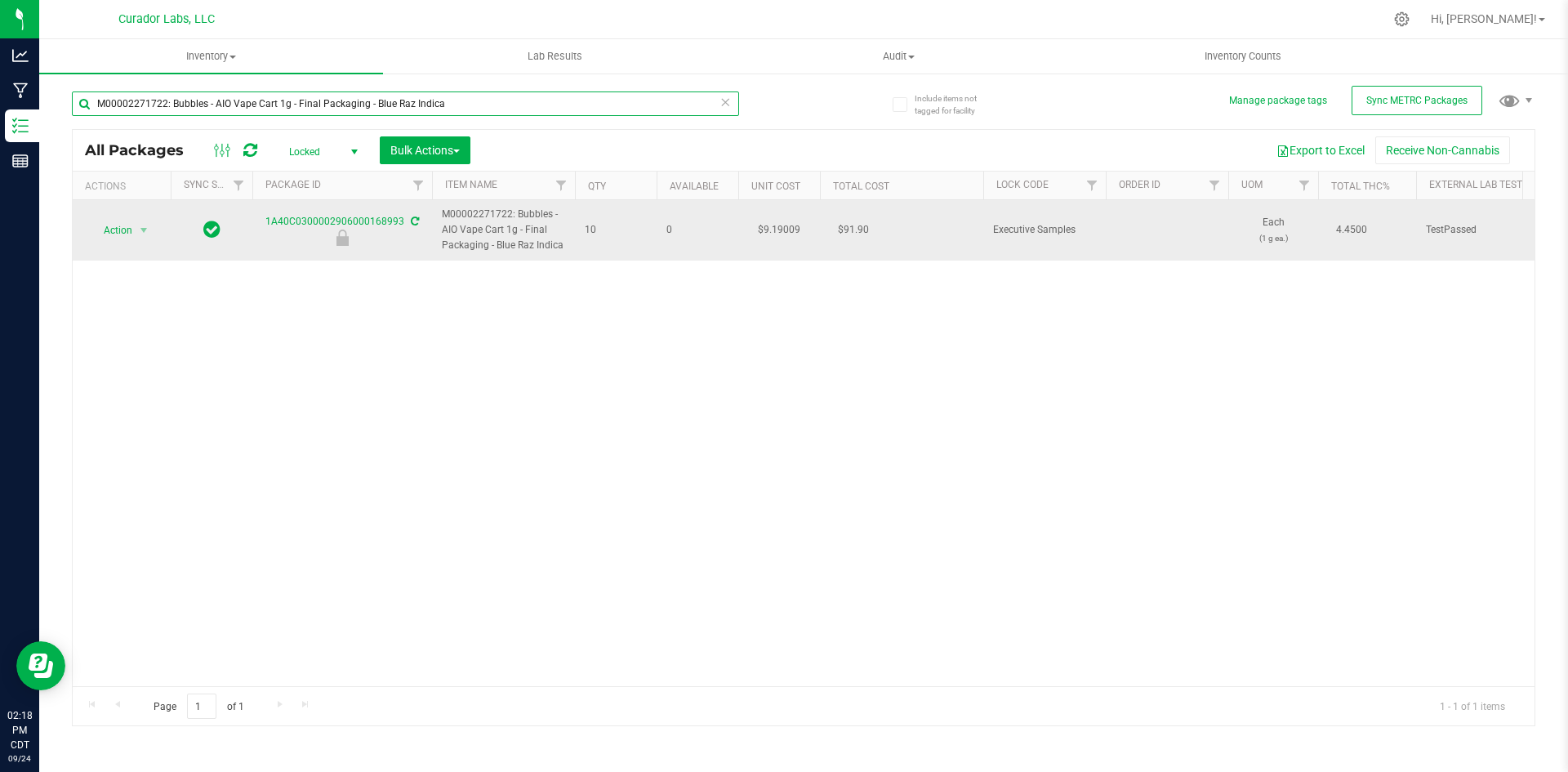
type input "M00002271722: Bubbles - AIO Vape Cart 1g - Final Packaging - Blue Raz Indica"
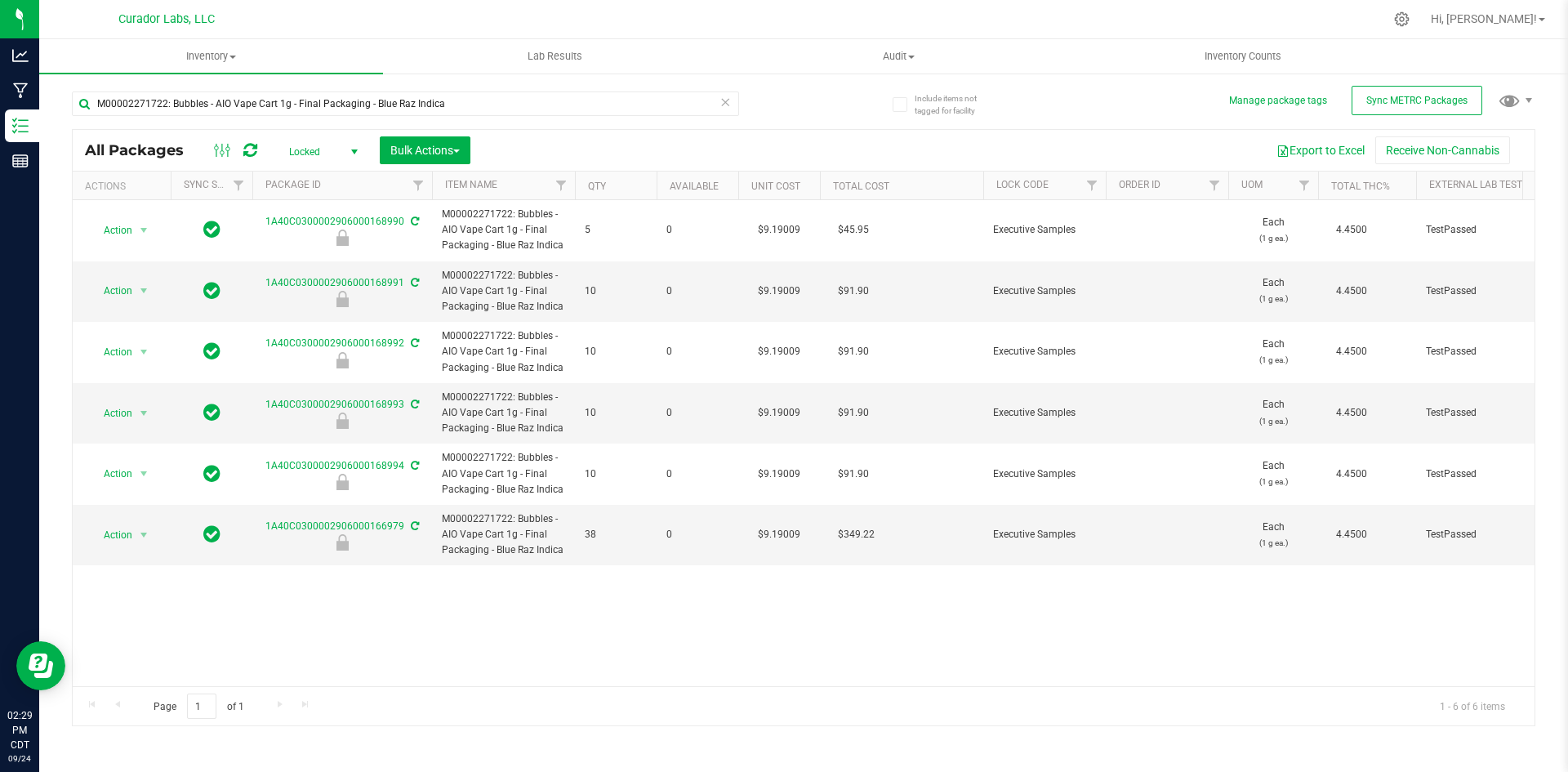
click at [249, 149] on icon at bounding box center [251, 150] width 14 height 17
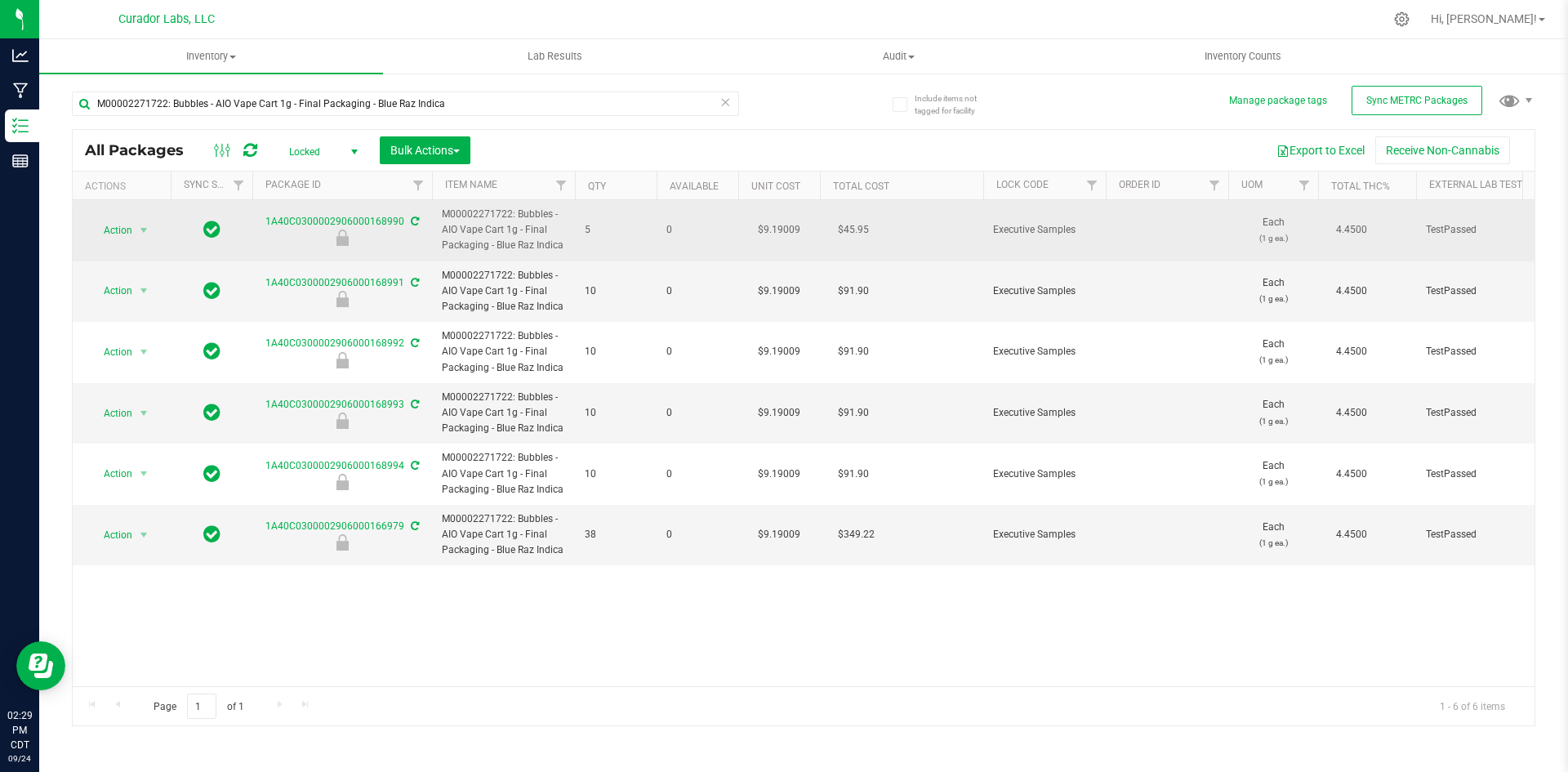
click at [411, 223] on icon at bounding box center [415, 221] width 8 height 10
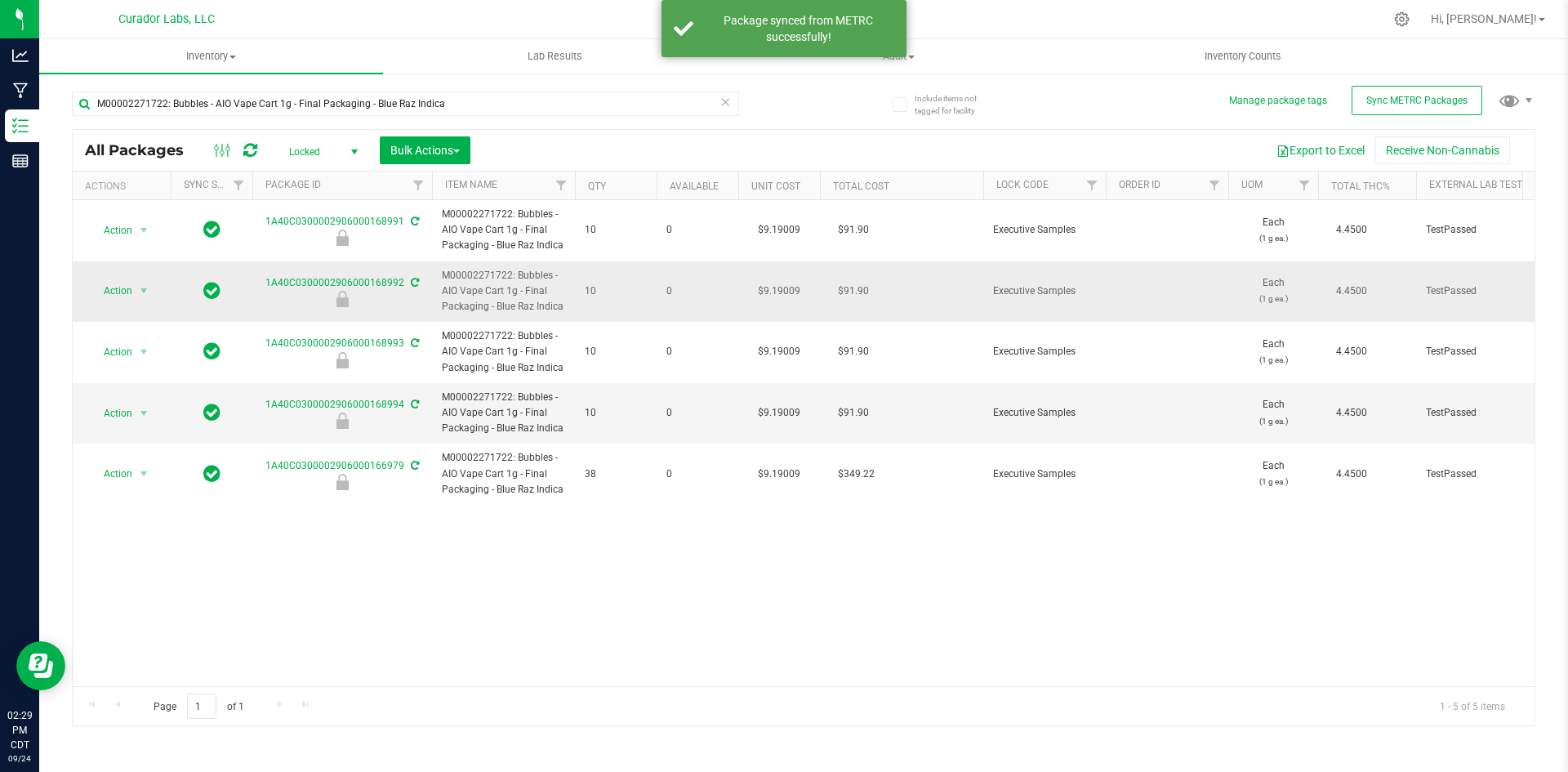
click at [412, 277] on icon at bounding box center [415, 282] width 8 height 10
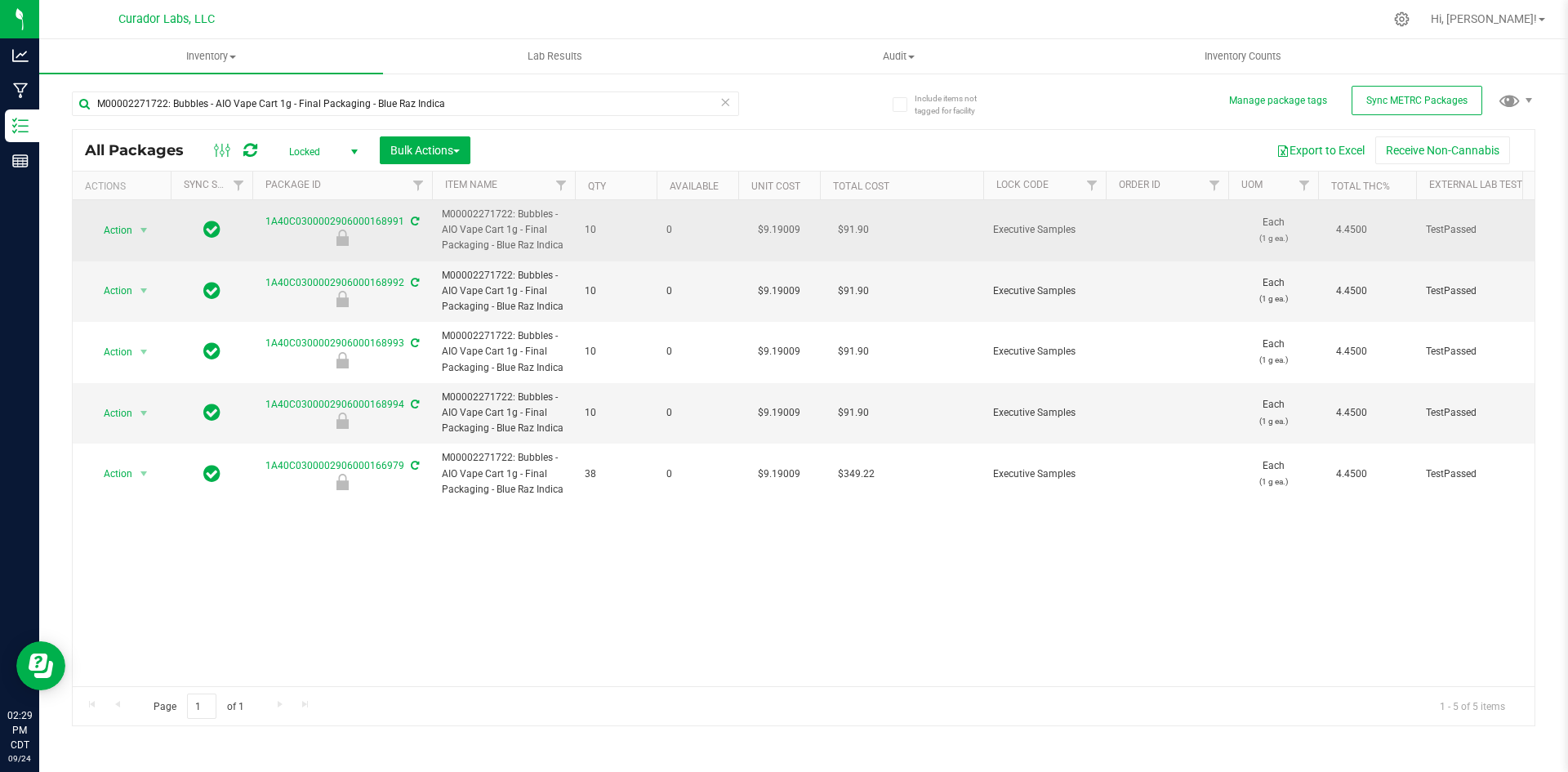
click at [414, 221] on icon at bounding box center [415, 221] width 8 height 10
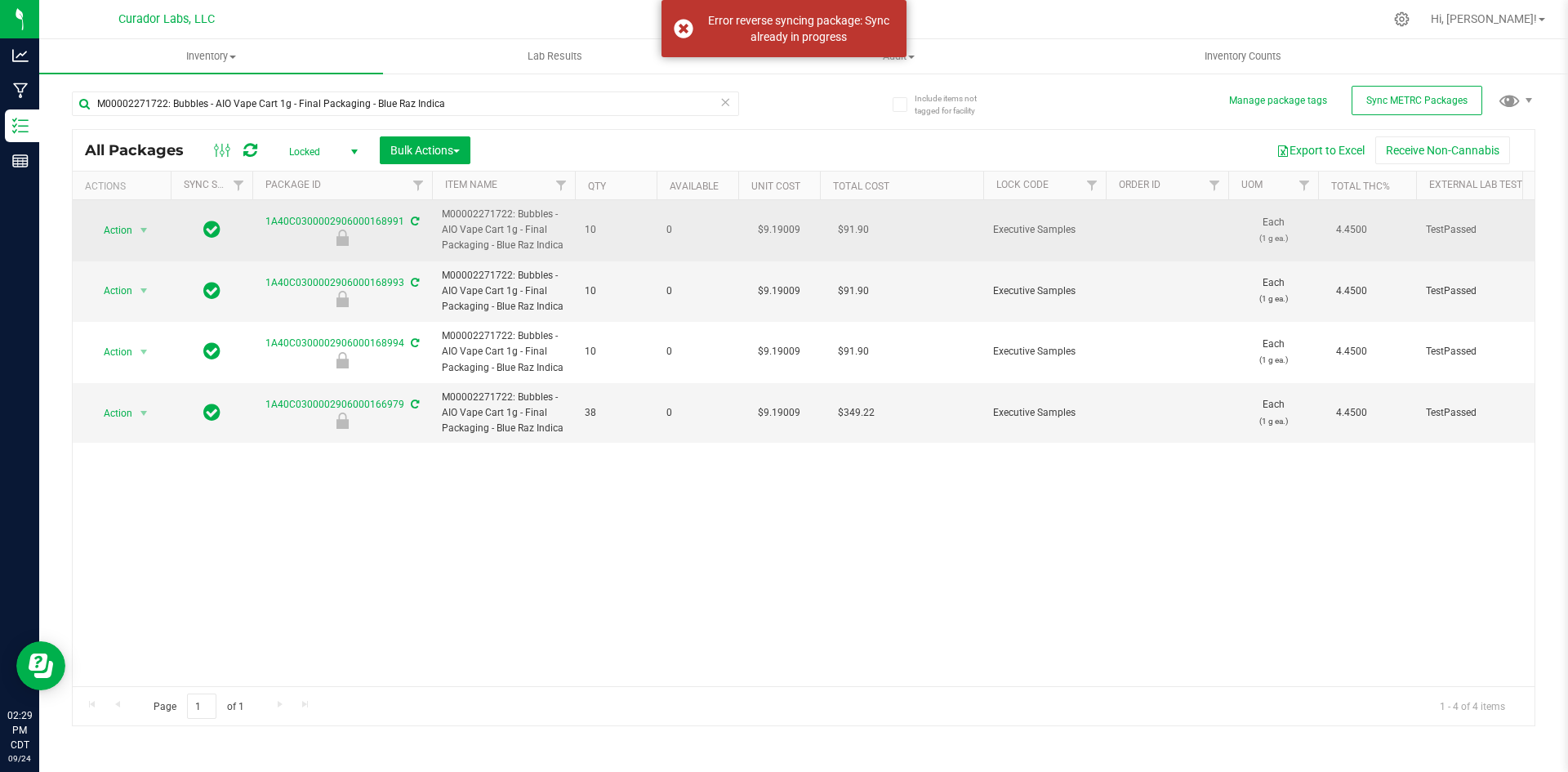
click at [411, 226] on icon at bounding box center [415, 221] width 8 height 10
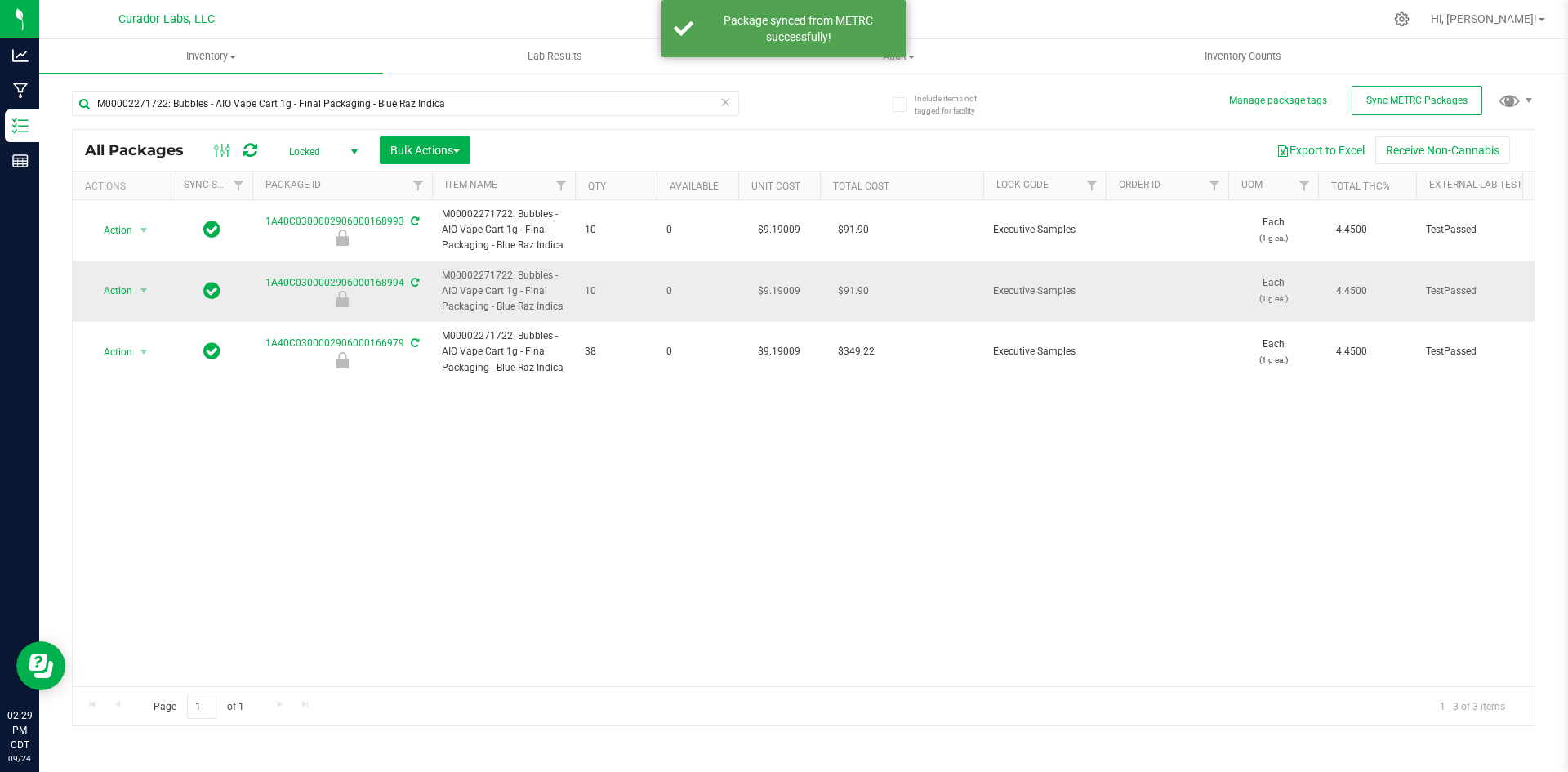
click at [412, 286] on icon at bounding box center [415, 282] width 8 height 10
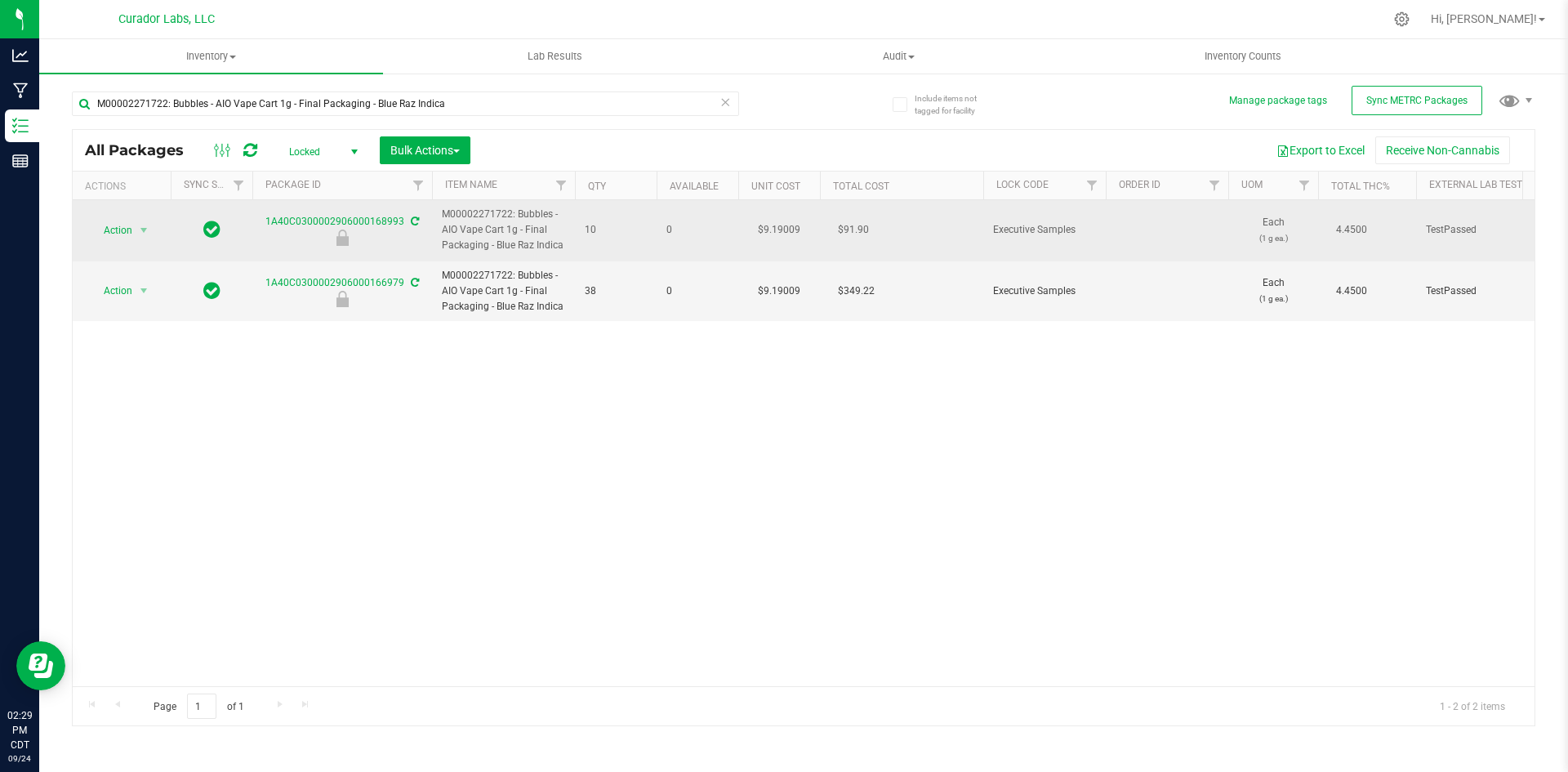
click at [411, 225] on icon at bounding box center [415, 221] width 8 height 10
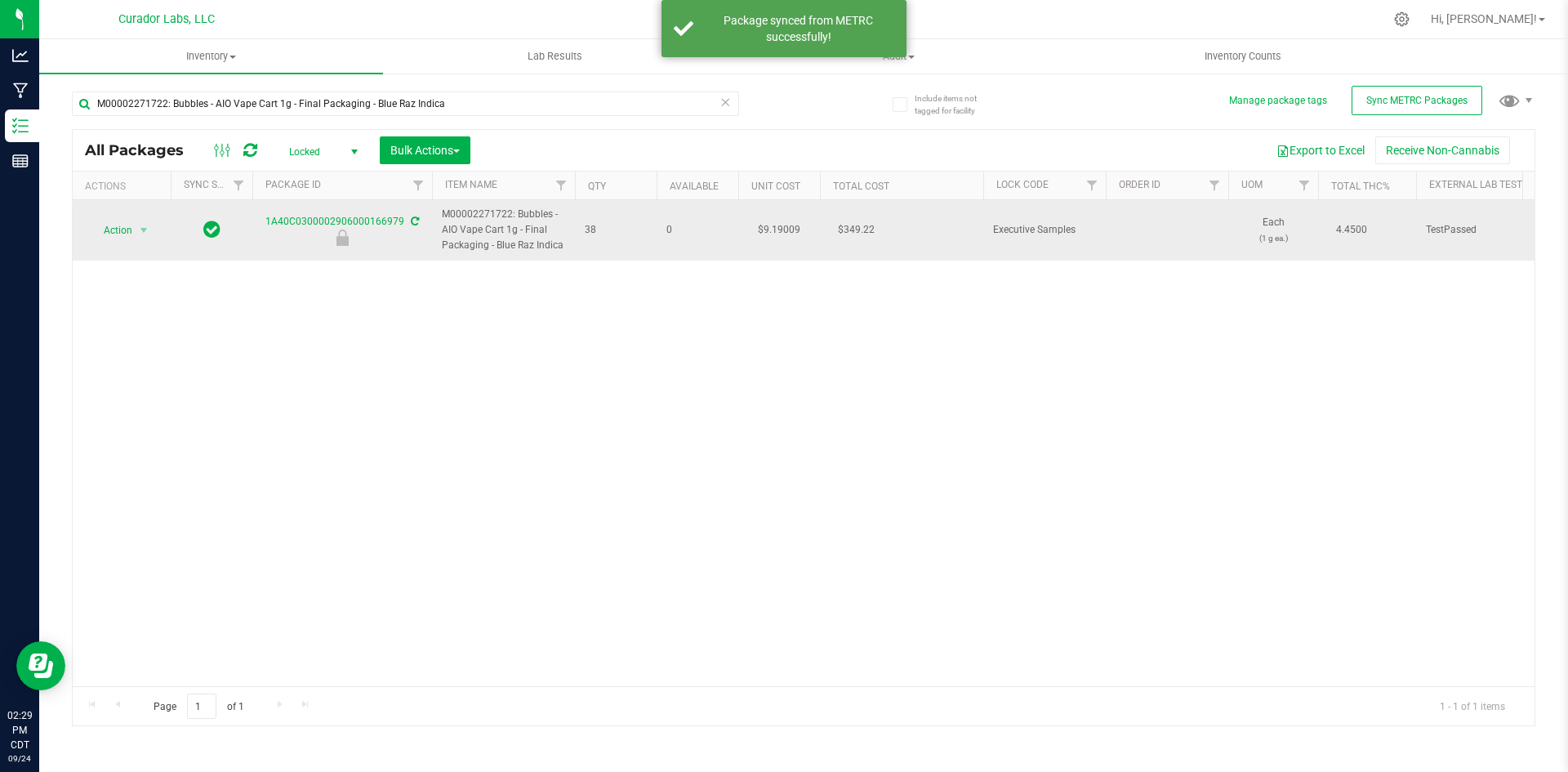
click at [409, 229] on div "1A40C0300002906000166979" at bounding box center [342, 230] width 185 height 31
click at [411, 222] on icon at bounding box center [415, 221] width 8 height 10
click at [105, 224] on span "Action" at bounding box center [111, 230] width 44 height 23
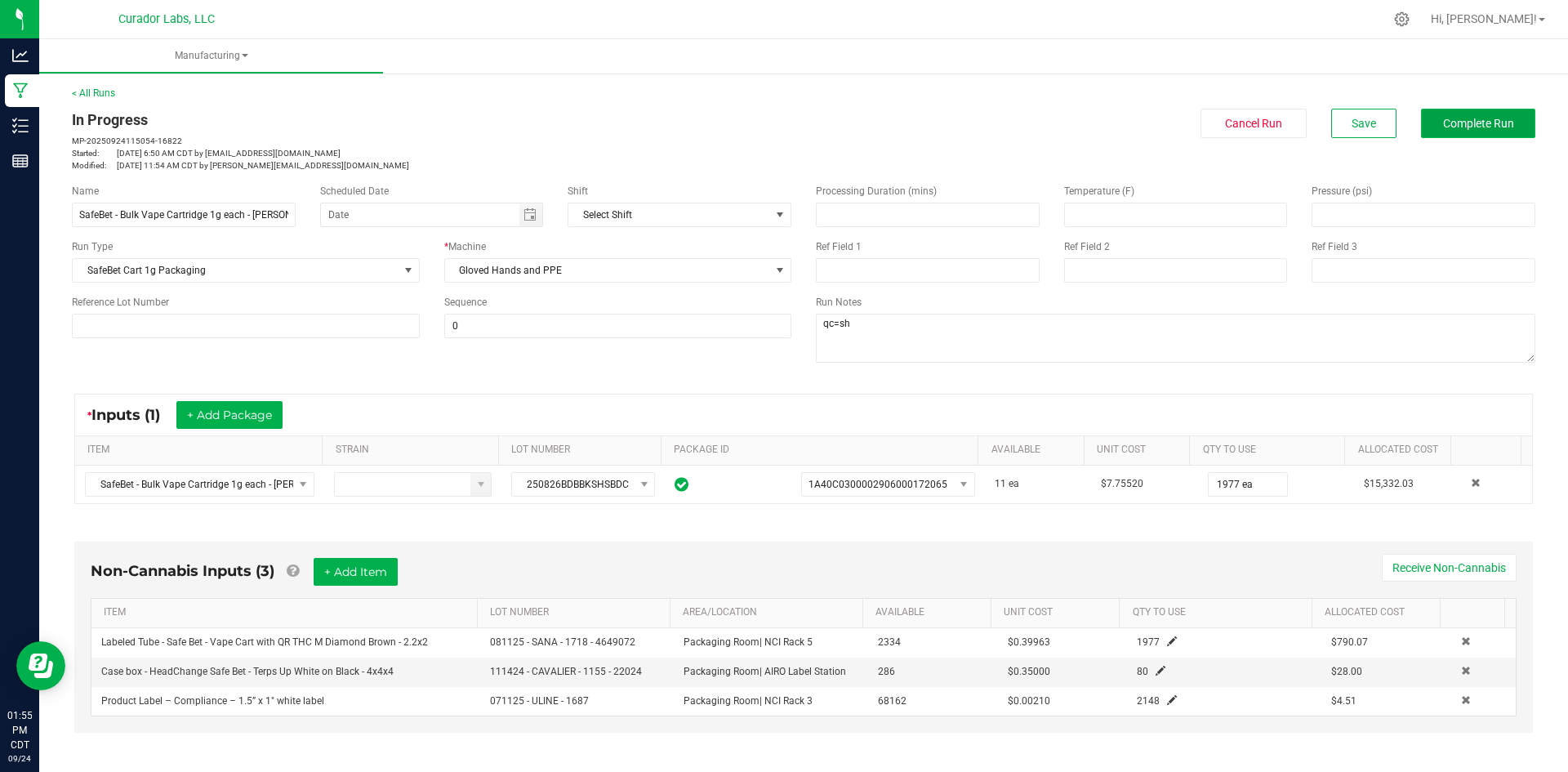
click at [1453, 129] on span "Complete Run" at bounding box center [1479, 123] width 71 height 13
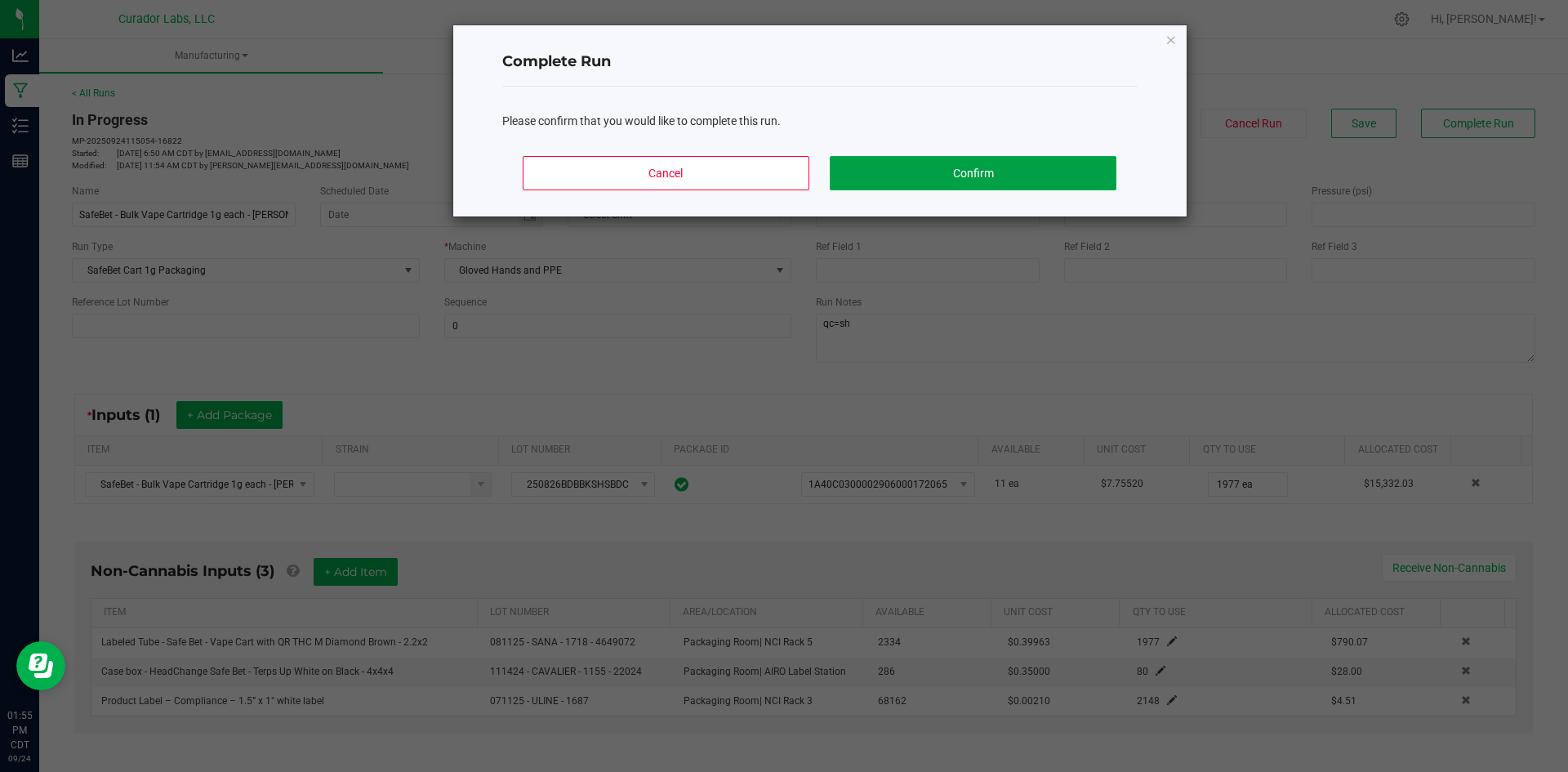
click at [961, 156] on button "Confirm" at bounding box center [972, 173] width 286 height 34
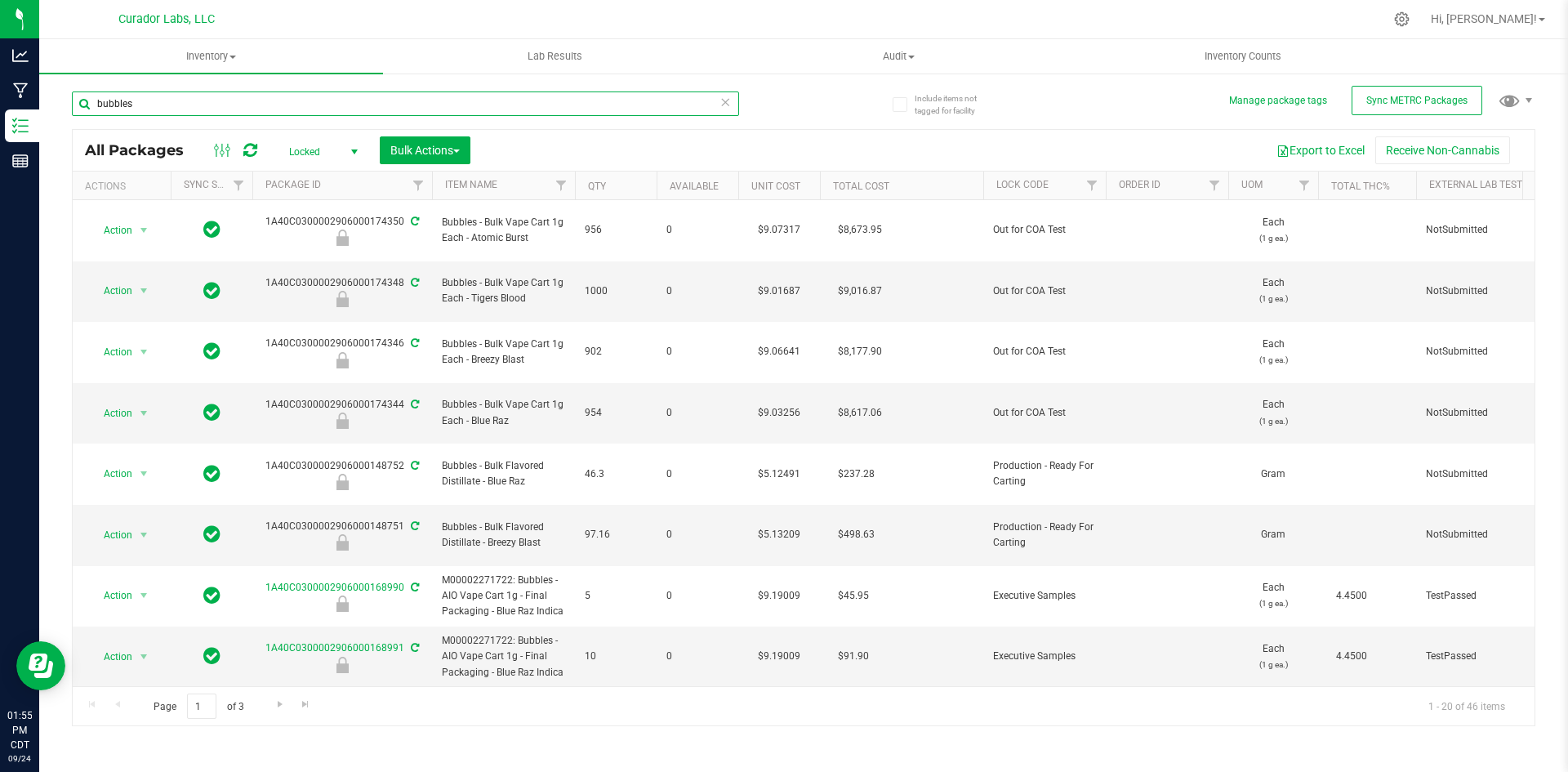
click at [258, 102] on input "bubbles" at bounding box center [405, 103] width 668 height 25
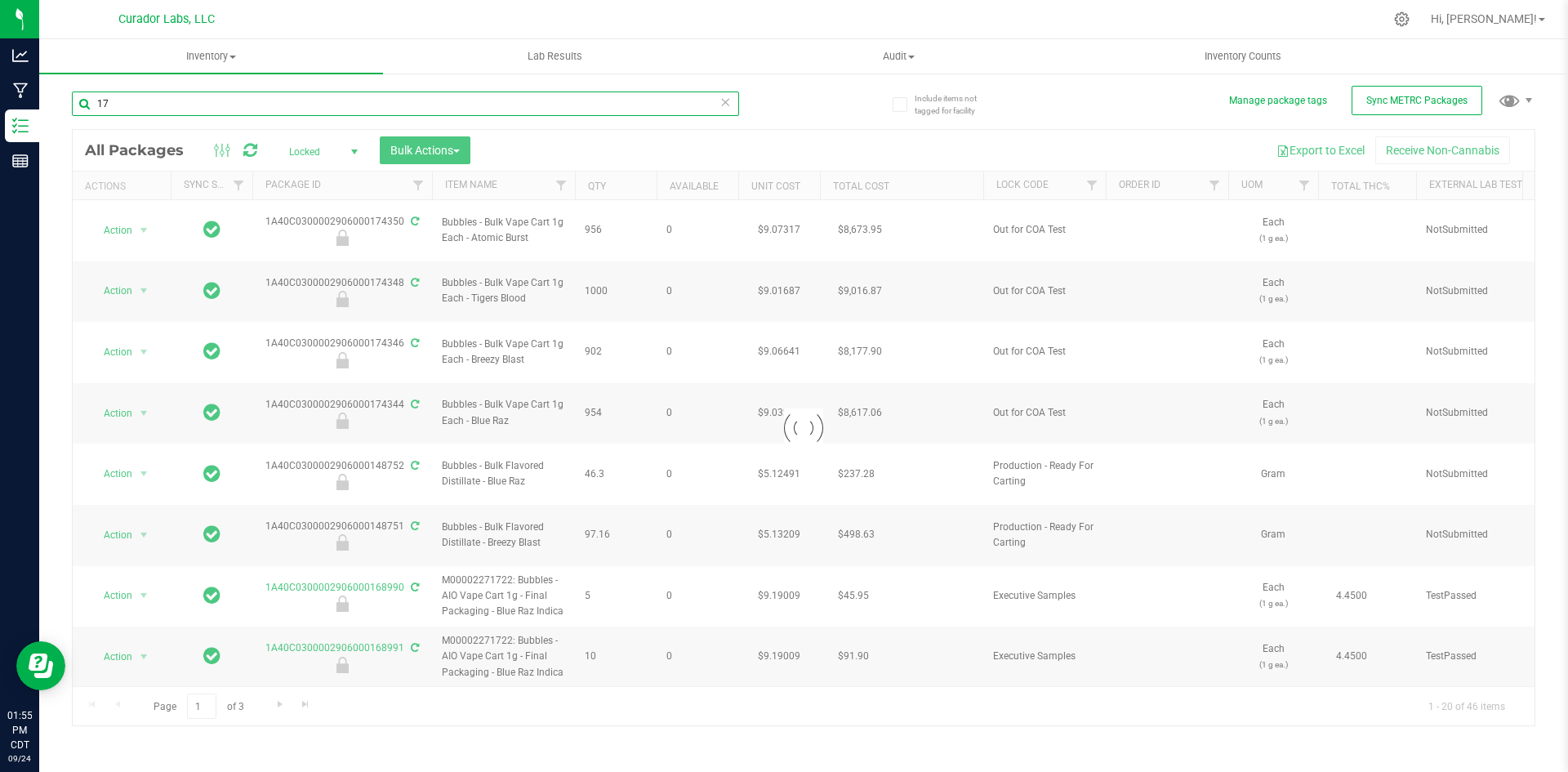
type input "173"
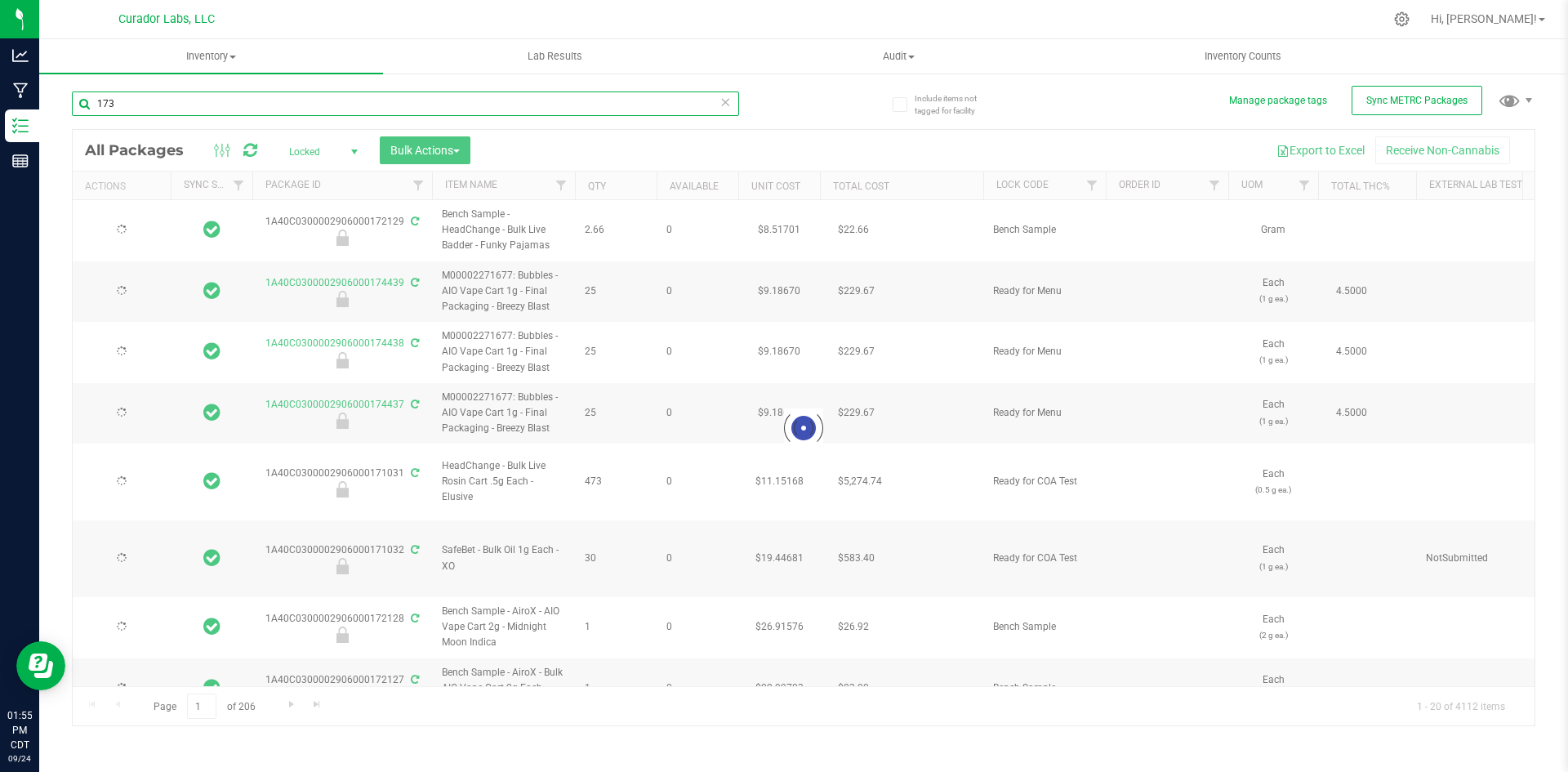
type input "2026-09-24"
type input "[DATE]"
type input "2026-09-24"
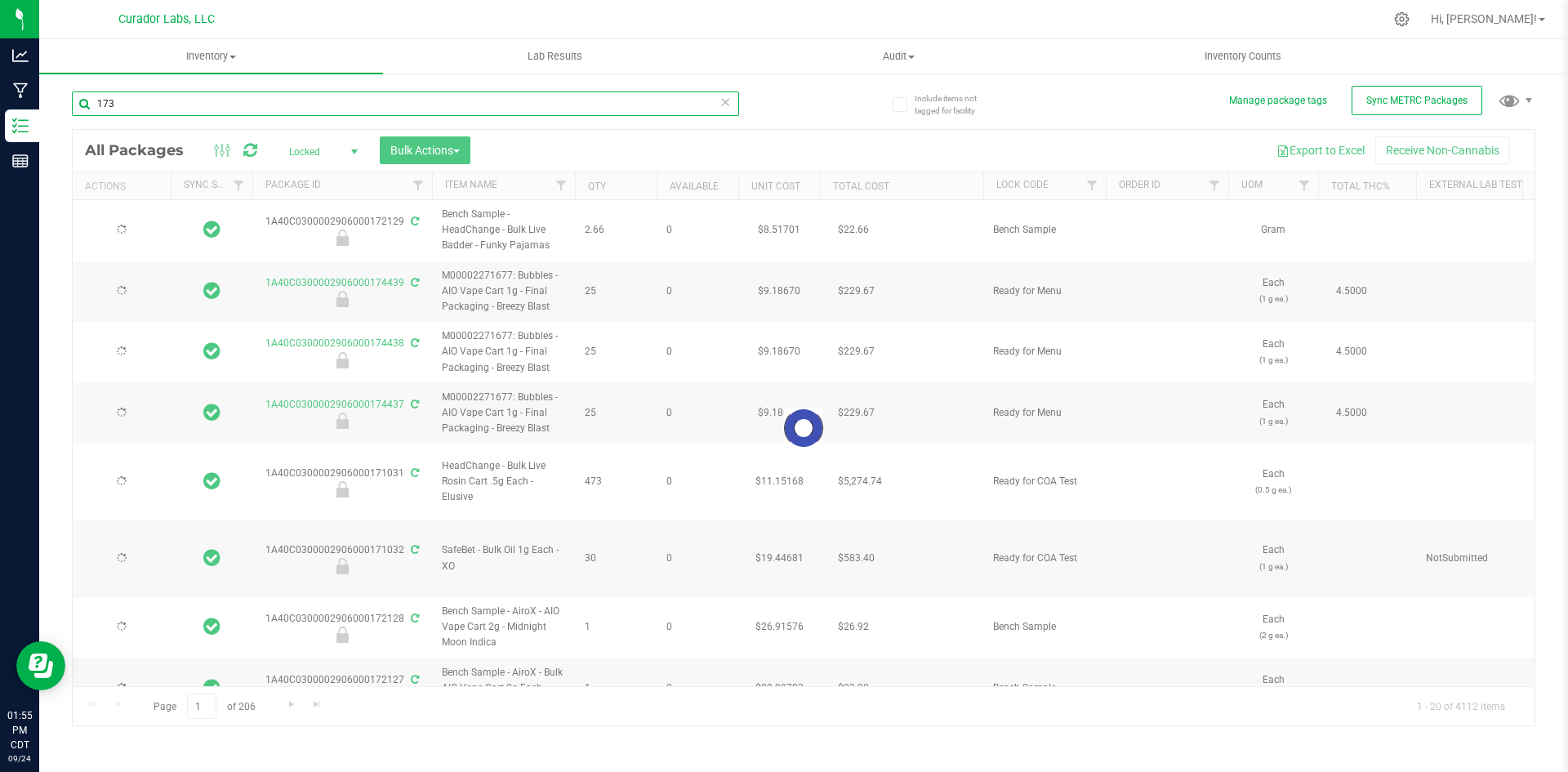
type input "2026-09-24"
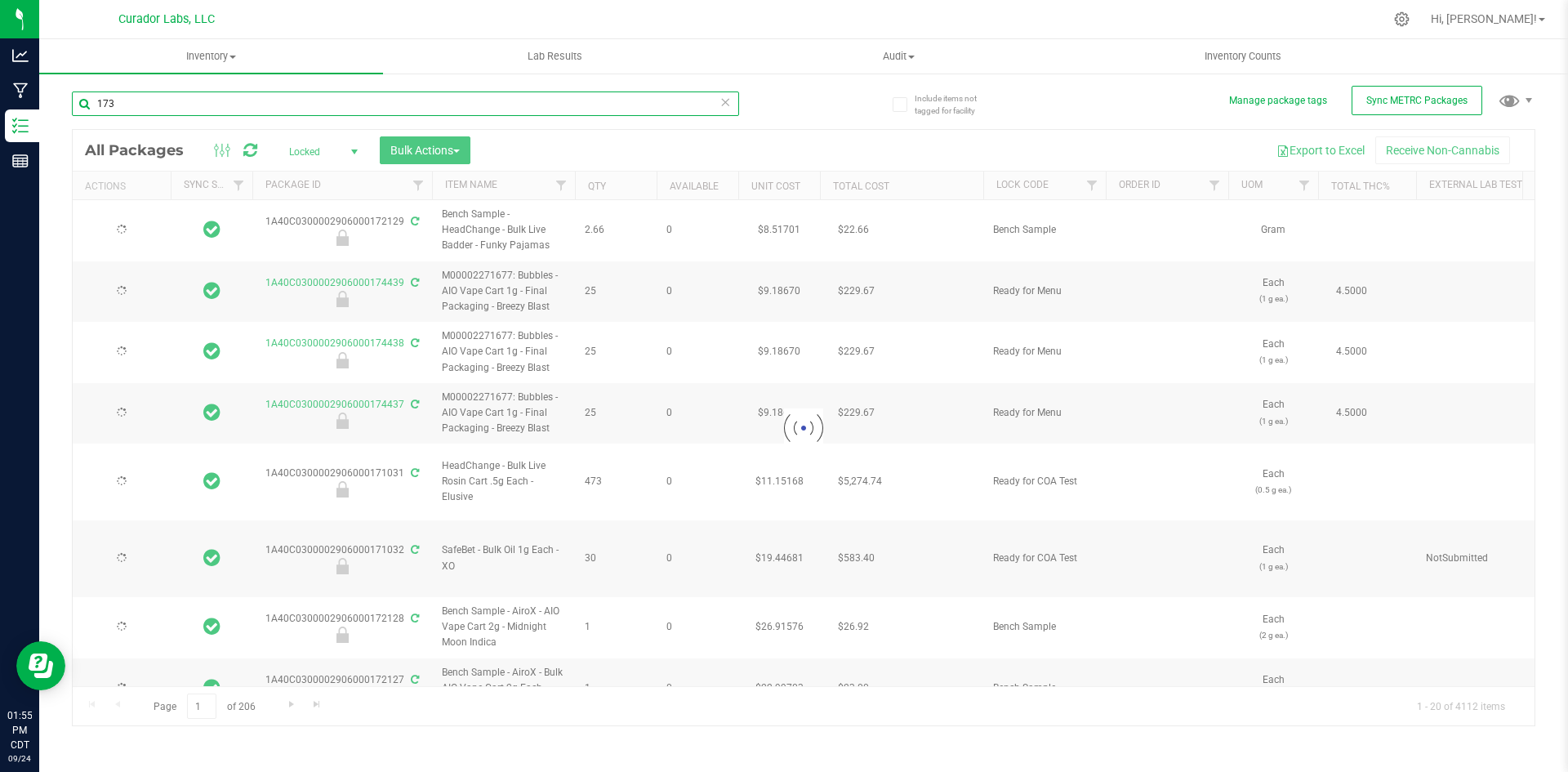
type input "2026-09-24"
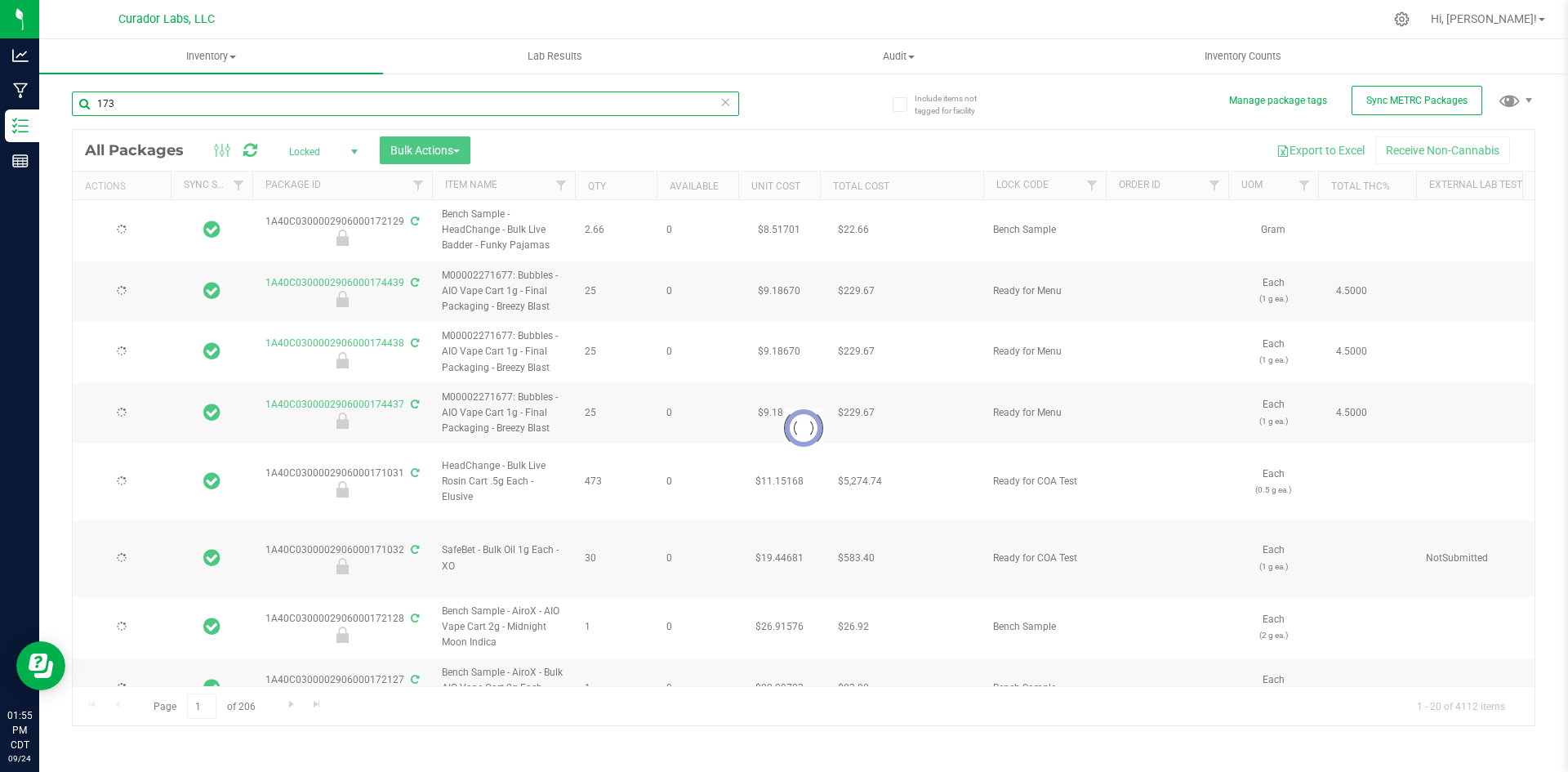
type input "2026-09-24"
type input "17399"
type input "2026-09-24"
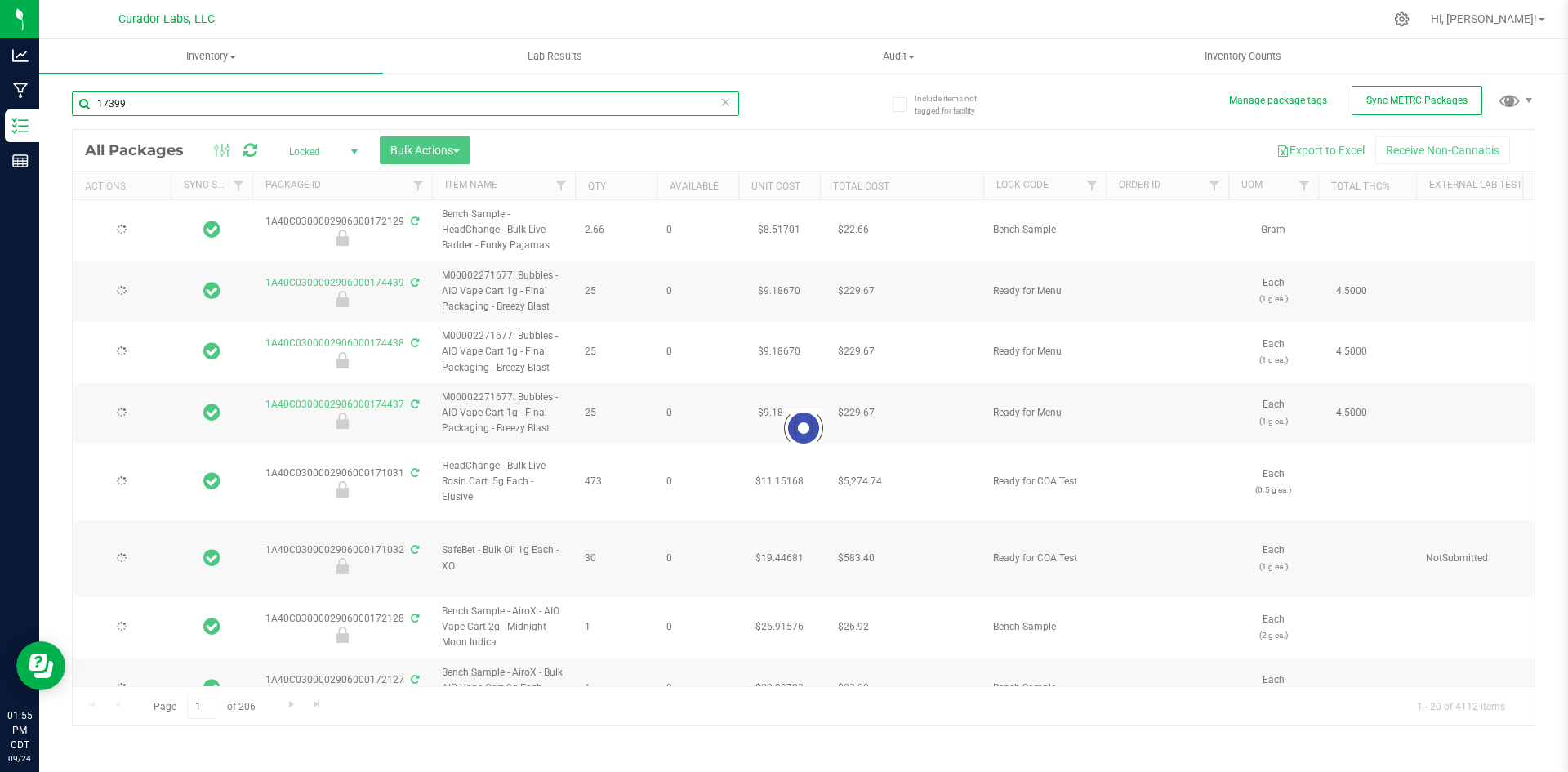
type input "[DATE]"
type input "2026-09-24"
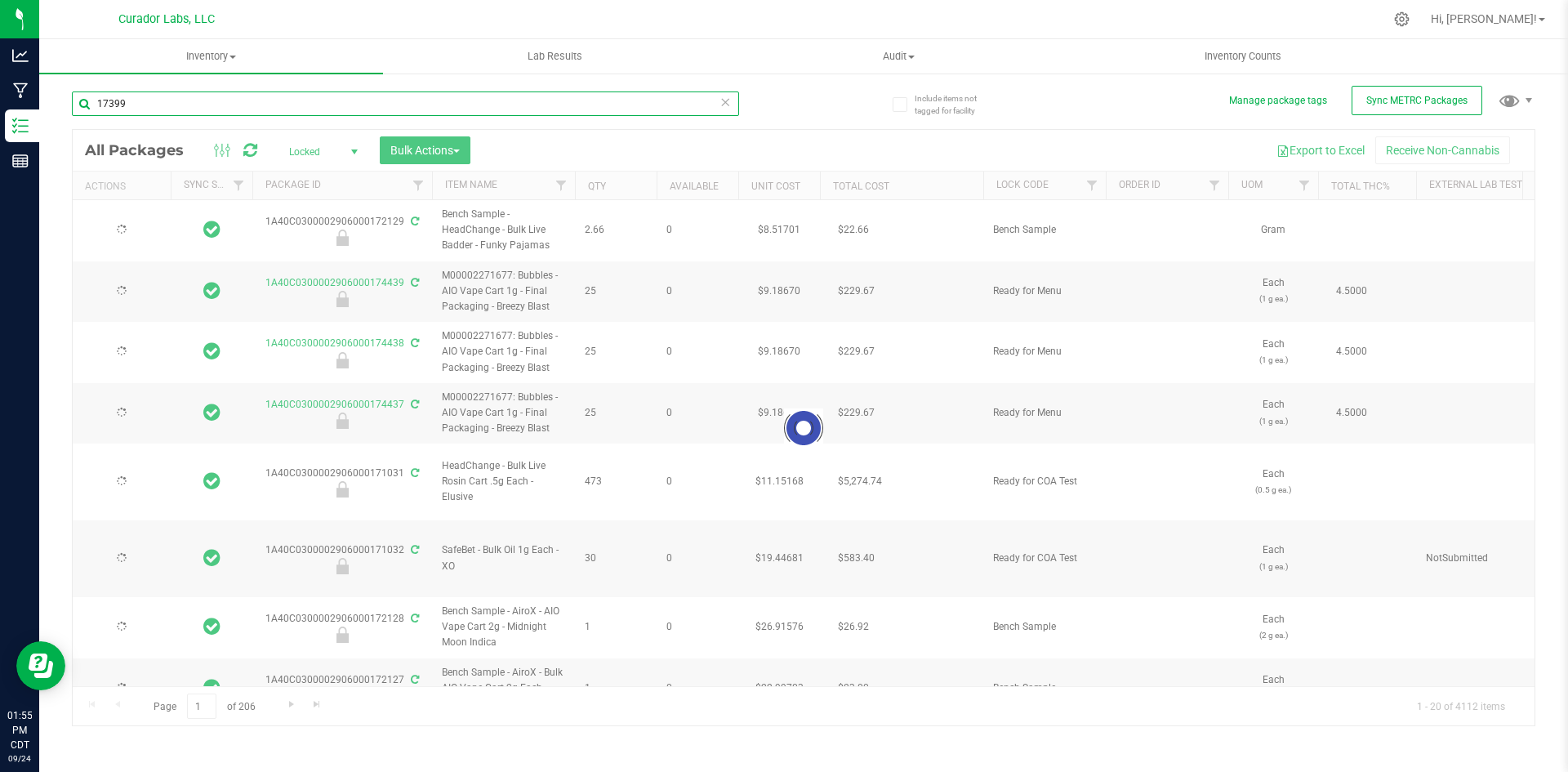
type input "2026-09-24"
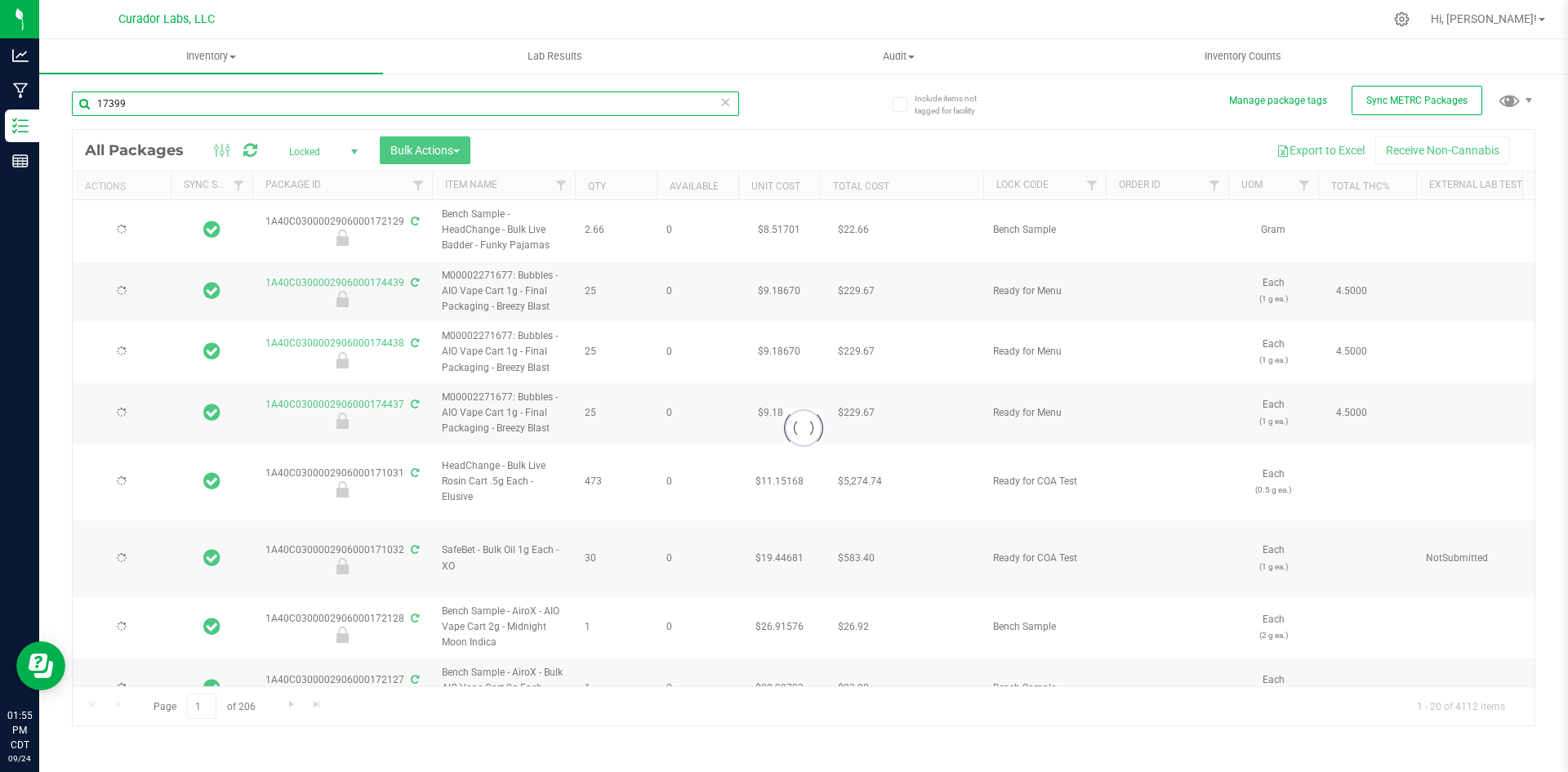
type input "2026-09-24"
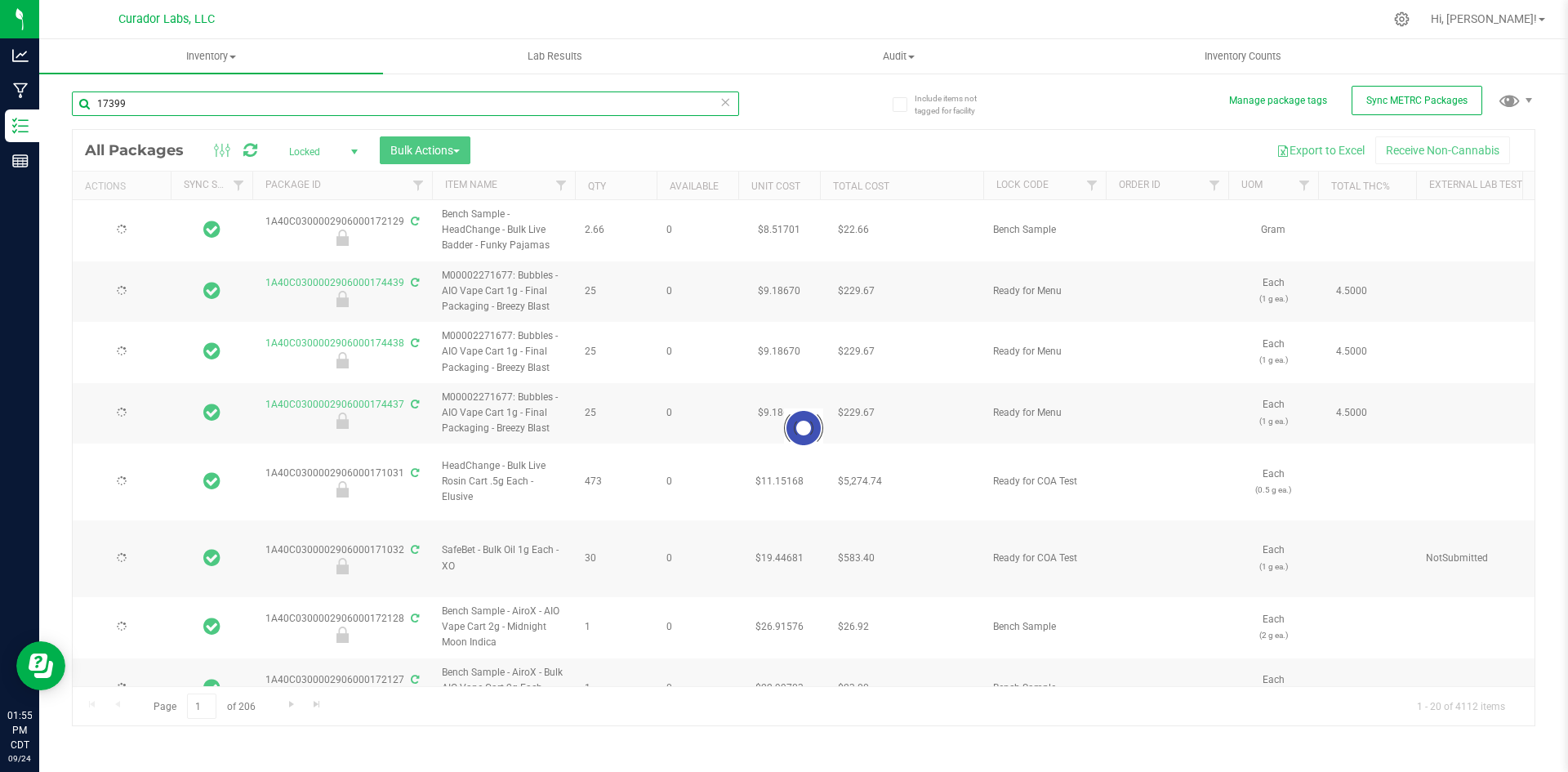
type input "2026-09-24"
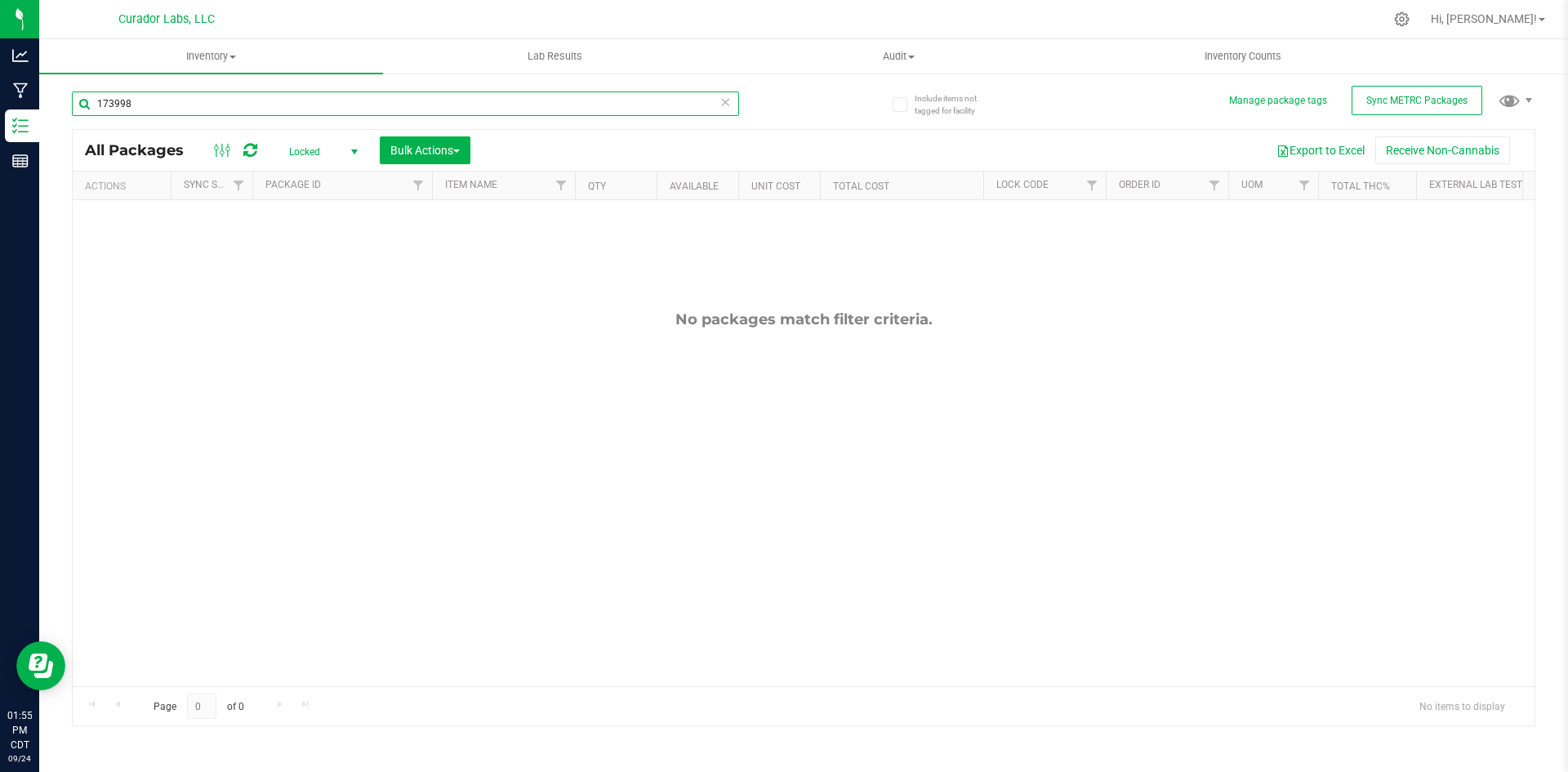
type input "173998"
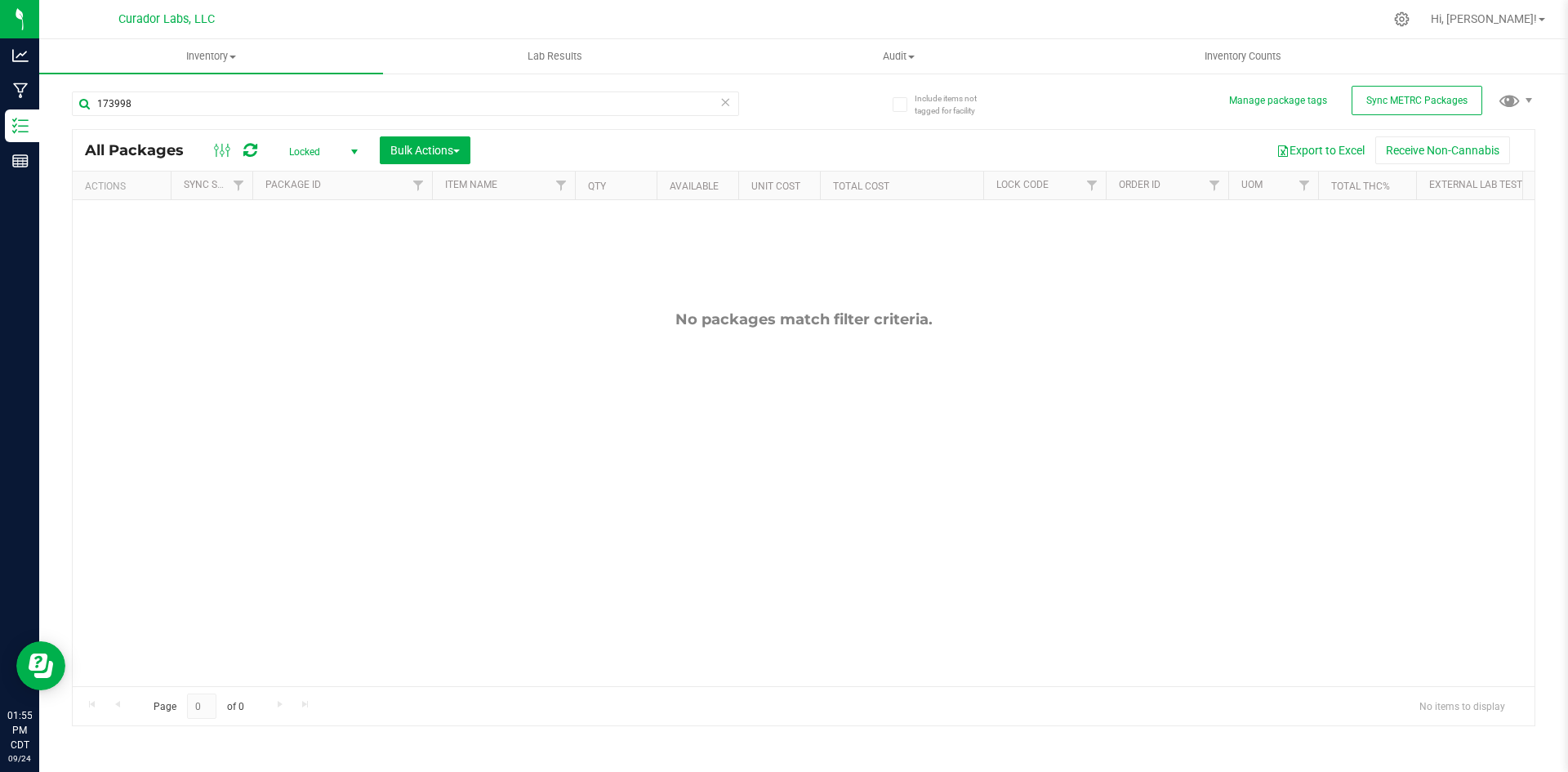
click at [300, 152] on span "Locked" at bounding box center [319, 151] width 89 height 23
click at [317, 179] on li "Active Only" at bounding box center [319, 178] width 88 height 25
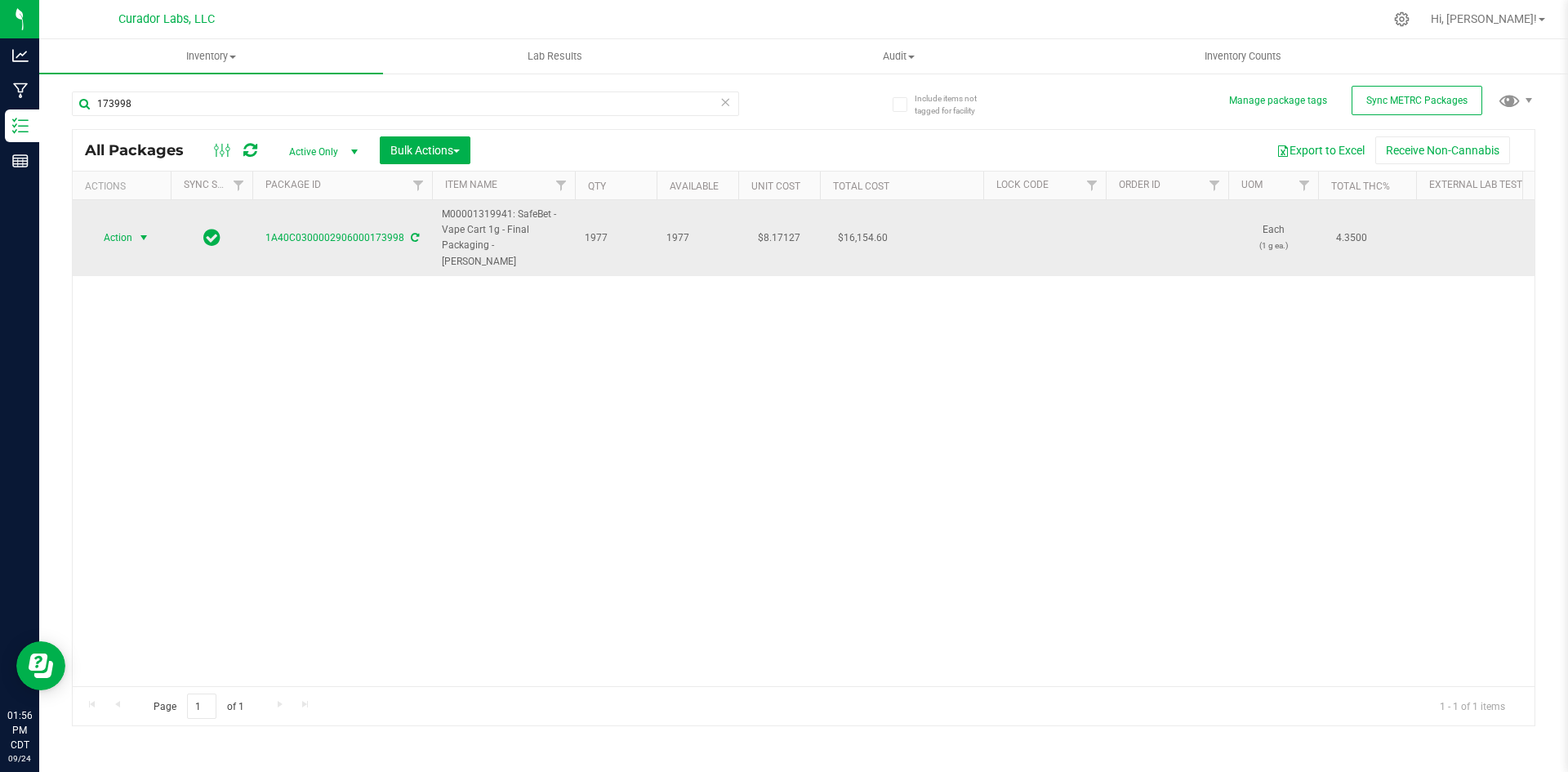
click at [129, 229] on span "Action" at bounding box center [111, 237] width 44 height 23
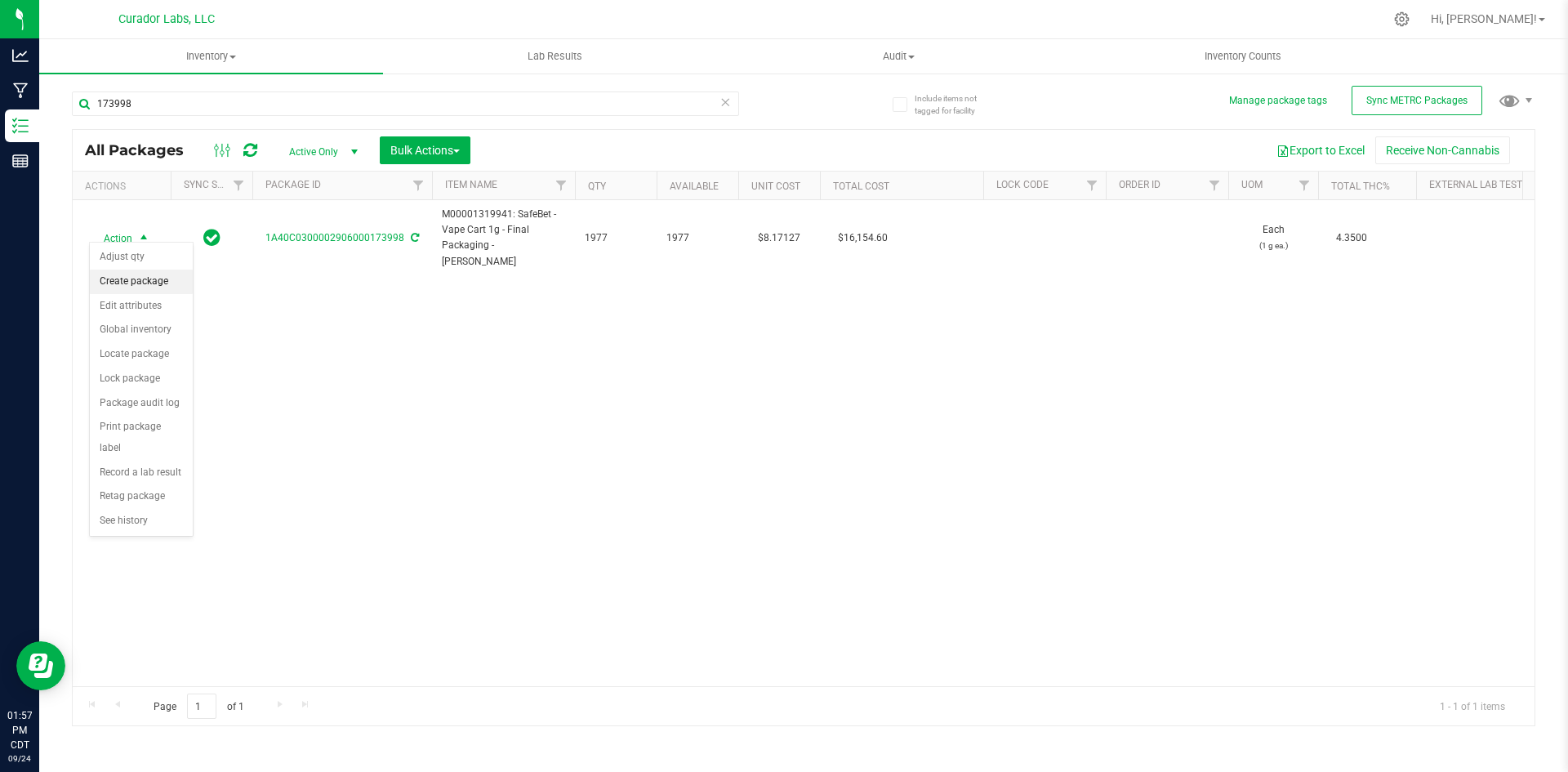
click at [105, 273] on li "Create package" at bounding box center [141, 281] width 103 height 25
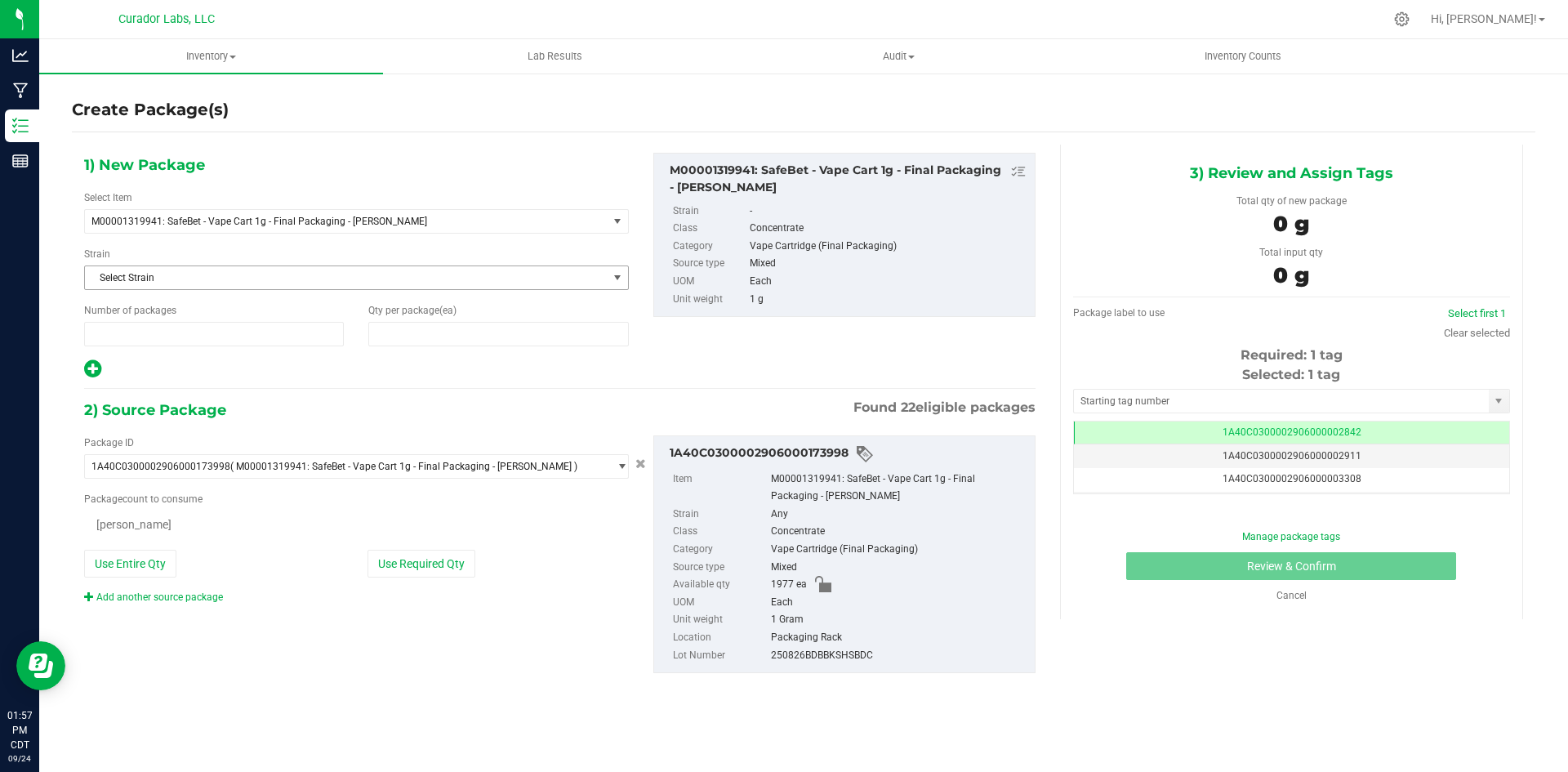
type input "1"
type input "0"
click at [422, 326] on span at bounding box center [498, 333] width 260 height 25
type input "2"
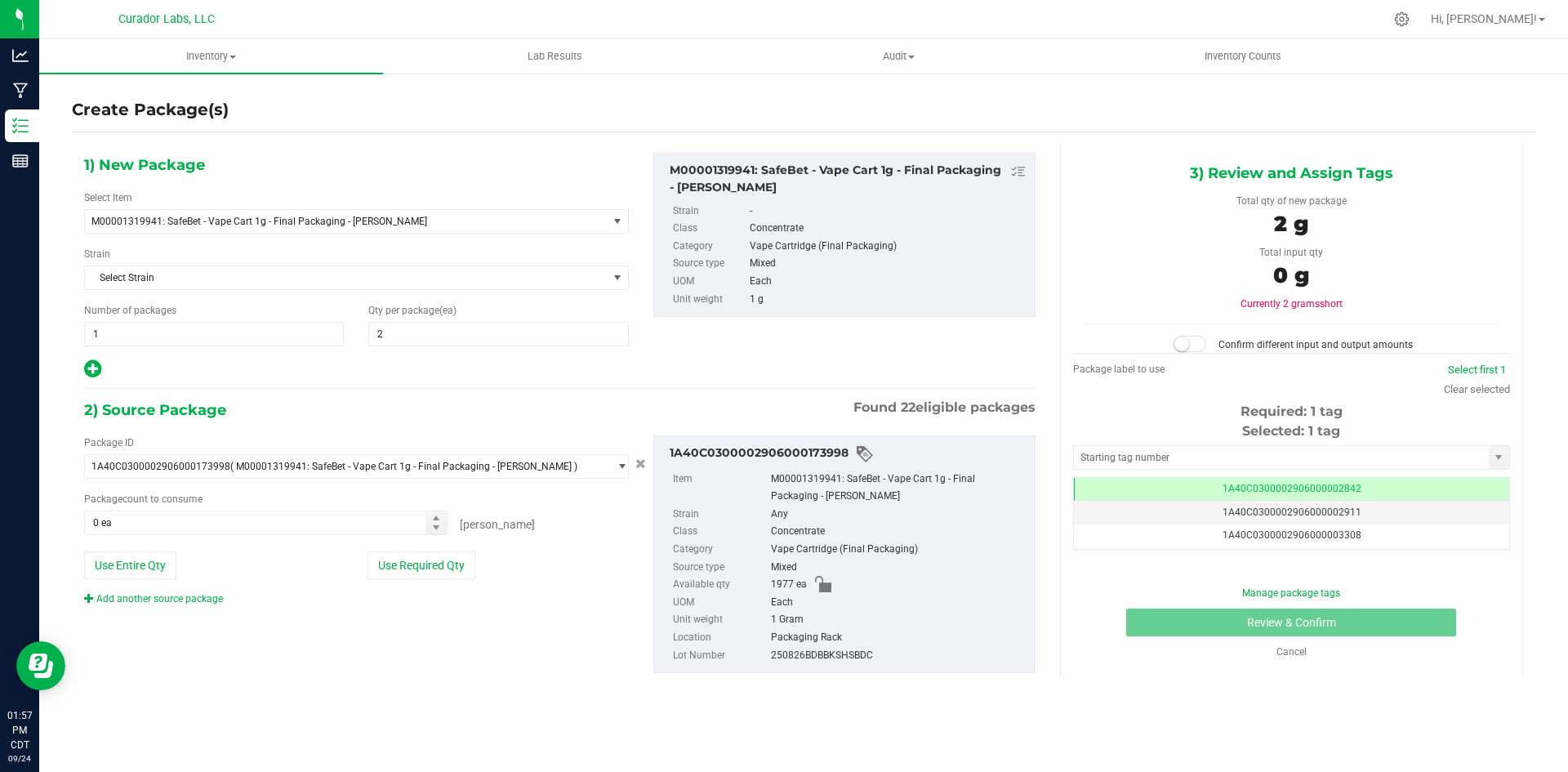
click at [97, 364] on icon at bounding box center [92, 369] width 17 height 21
type input "2"
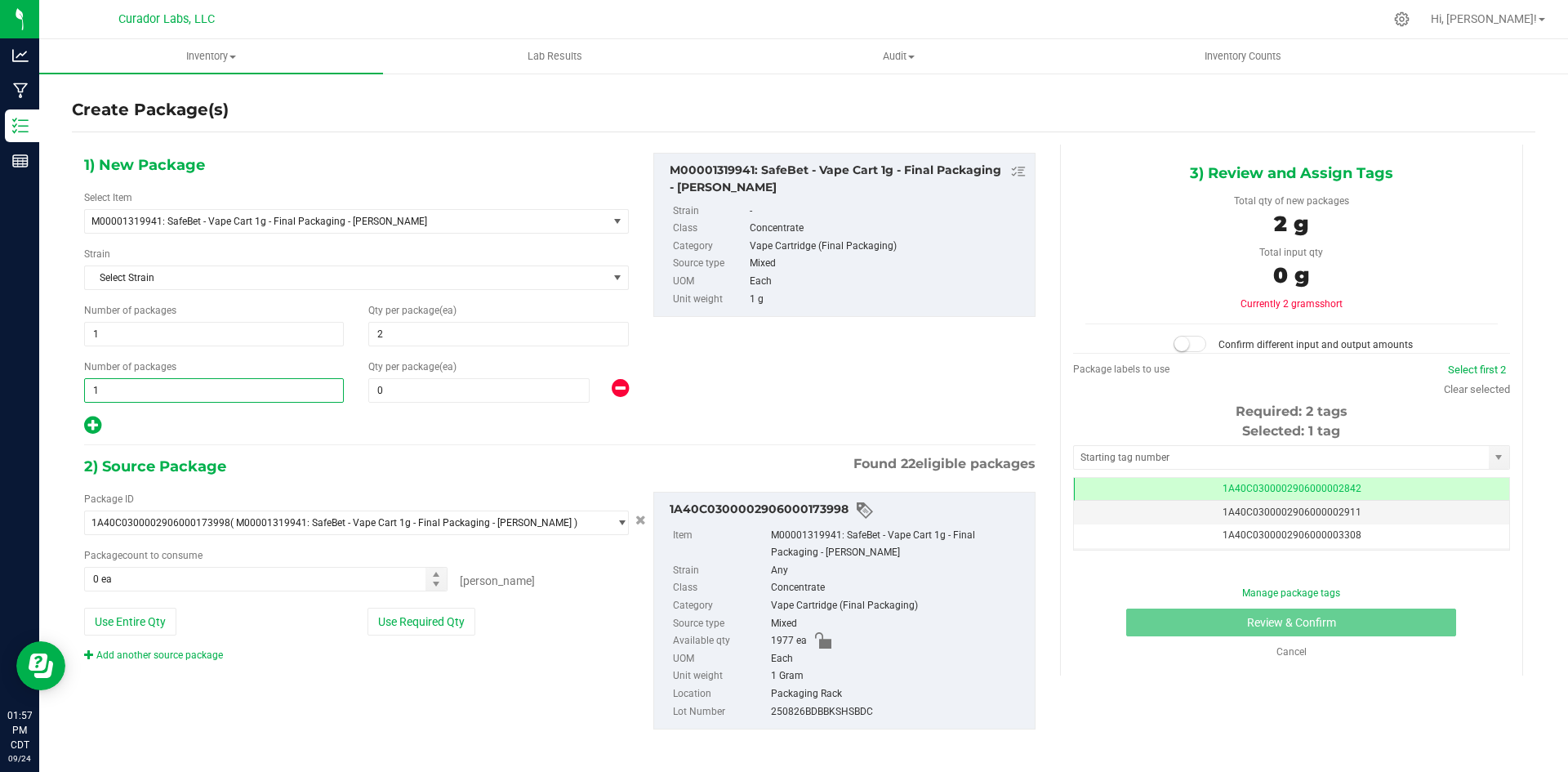
drag, startPoint x: 115, startPoint y: 391, endPoint x: 70, endPoint y: 389, distance: 45.0
click at [77, 390] on div "Number of packages 1 1" at bounding box center [213, 381] width 284 height 43
type input "79"
click at [381, 386] on span "0 0" at bounding box center [479, 390] width 221 height 25
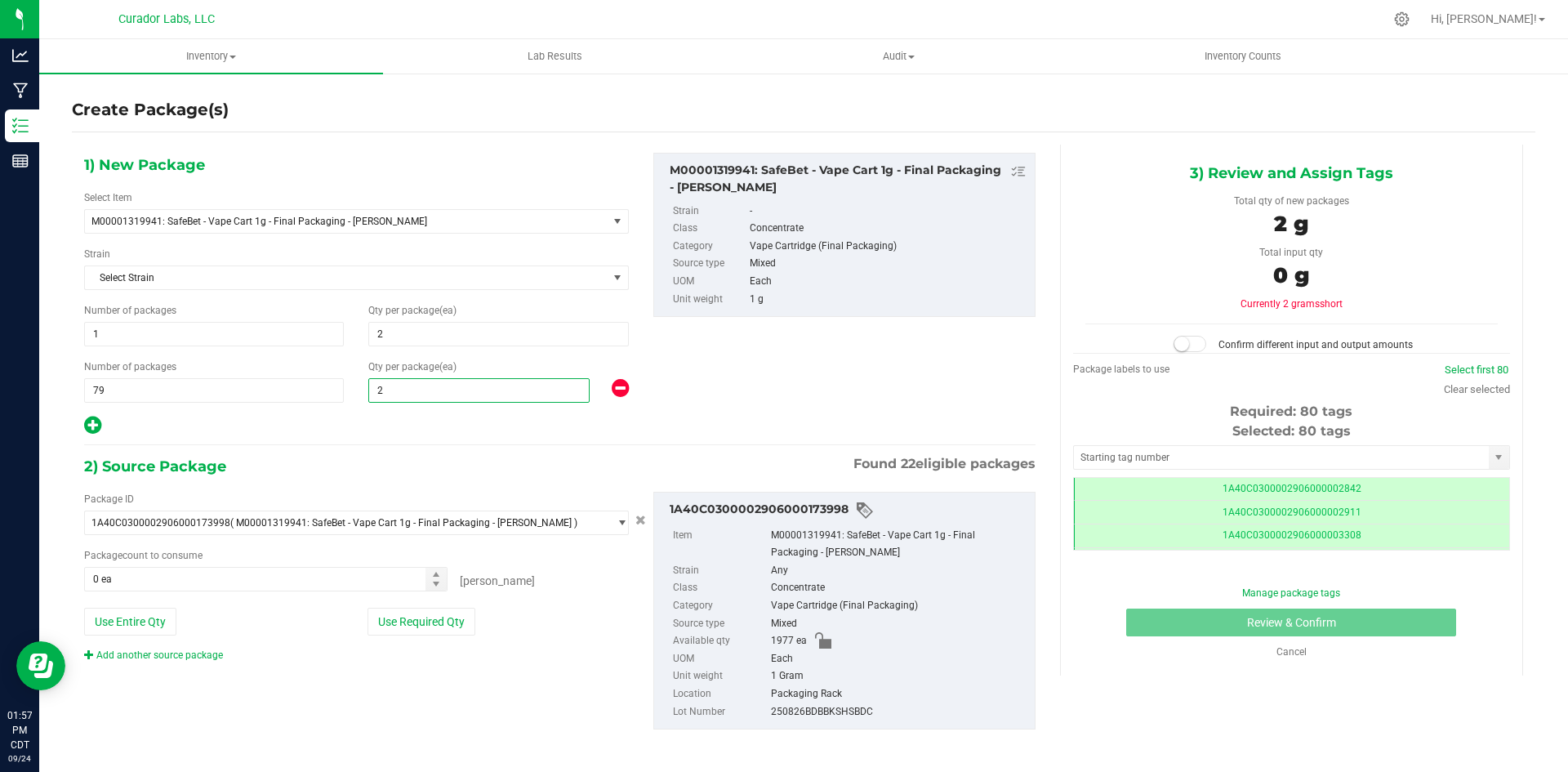
scroll to position [0, -1]
type input "25"
drag, startPoint x: 162, startPoint y: 620, endPoint x: 171, endPoint y: 618, distance: 9.2
click at [162, 620] on button "Use Entire Qty" at bounding box center [131, 622] width 92 height 28
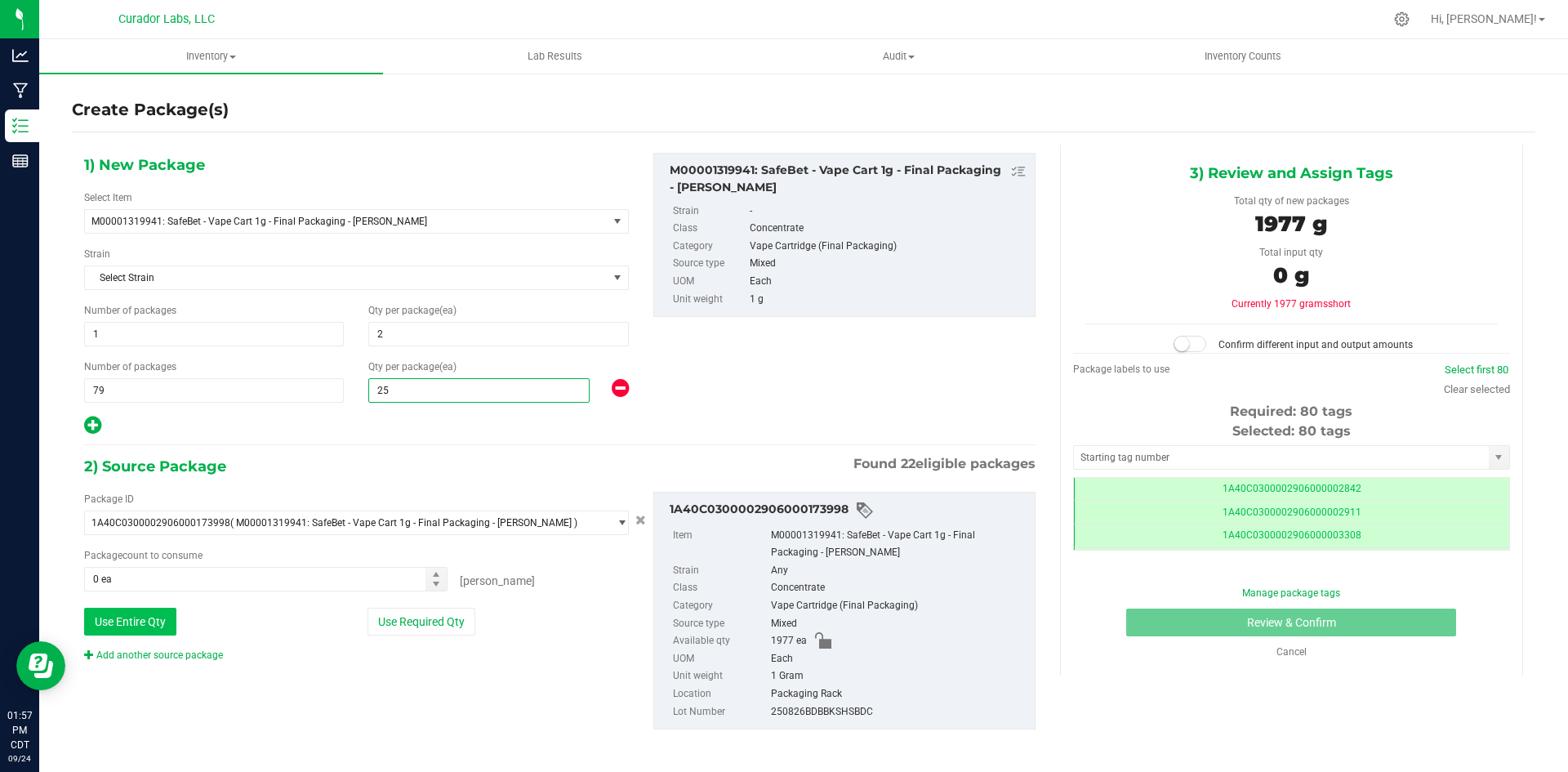
type input "1977 ea"
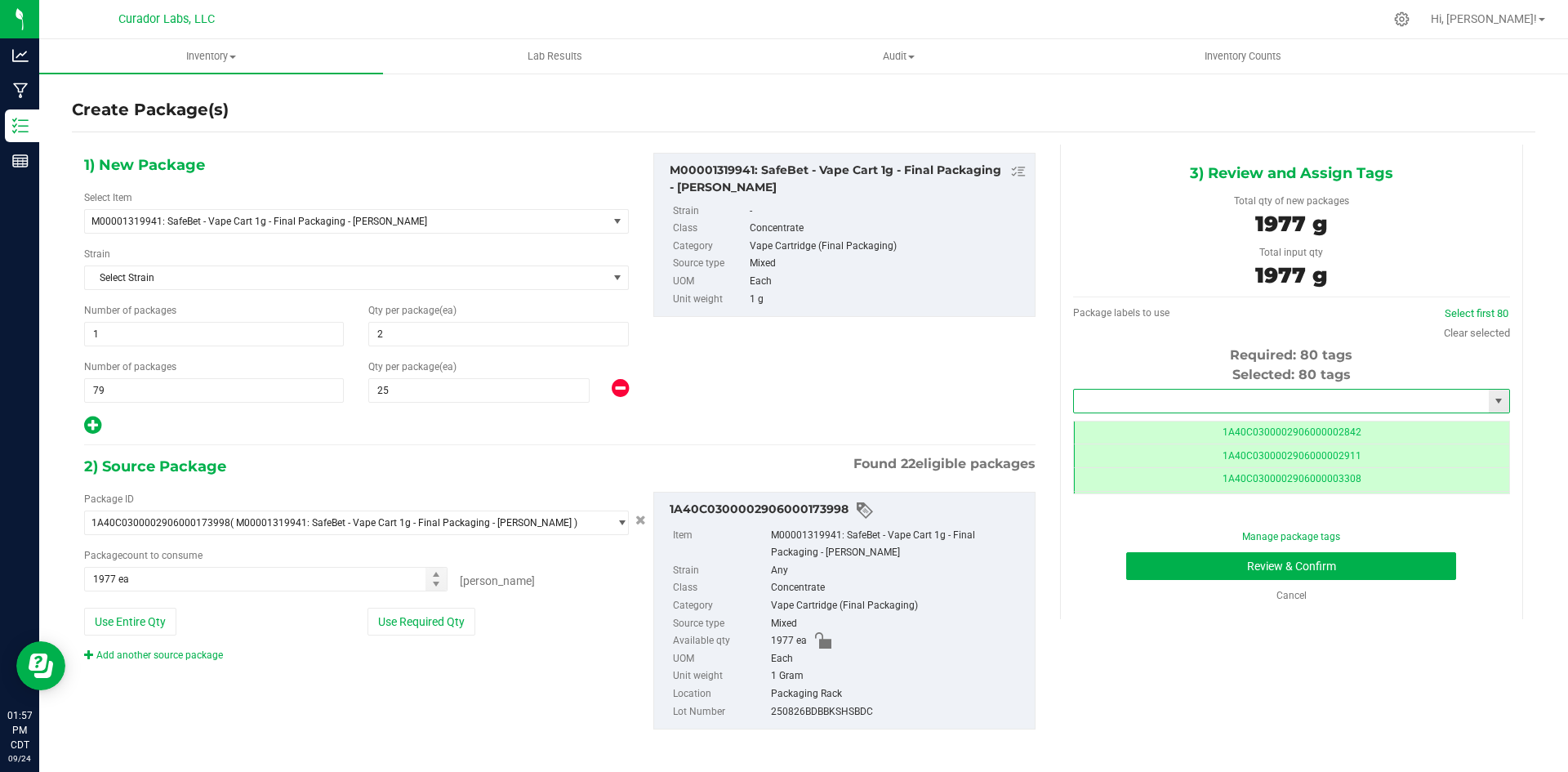
click at [1157, 398] on input "text" at bounding box center [1281, 400] width 415 height 23
click at [1168, 428] on li "1A40C0300002906000174440" at bounding box center [1281, 429] width 432 height 25
type input "1A40C0300002906000174440"
click at [1170, 566] on button "Review & Confirm" at bounding box center [1291, 566] width 330 height 28
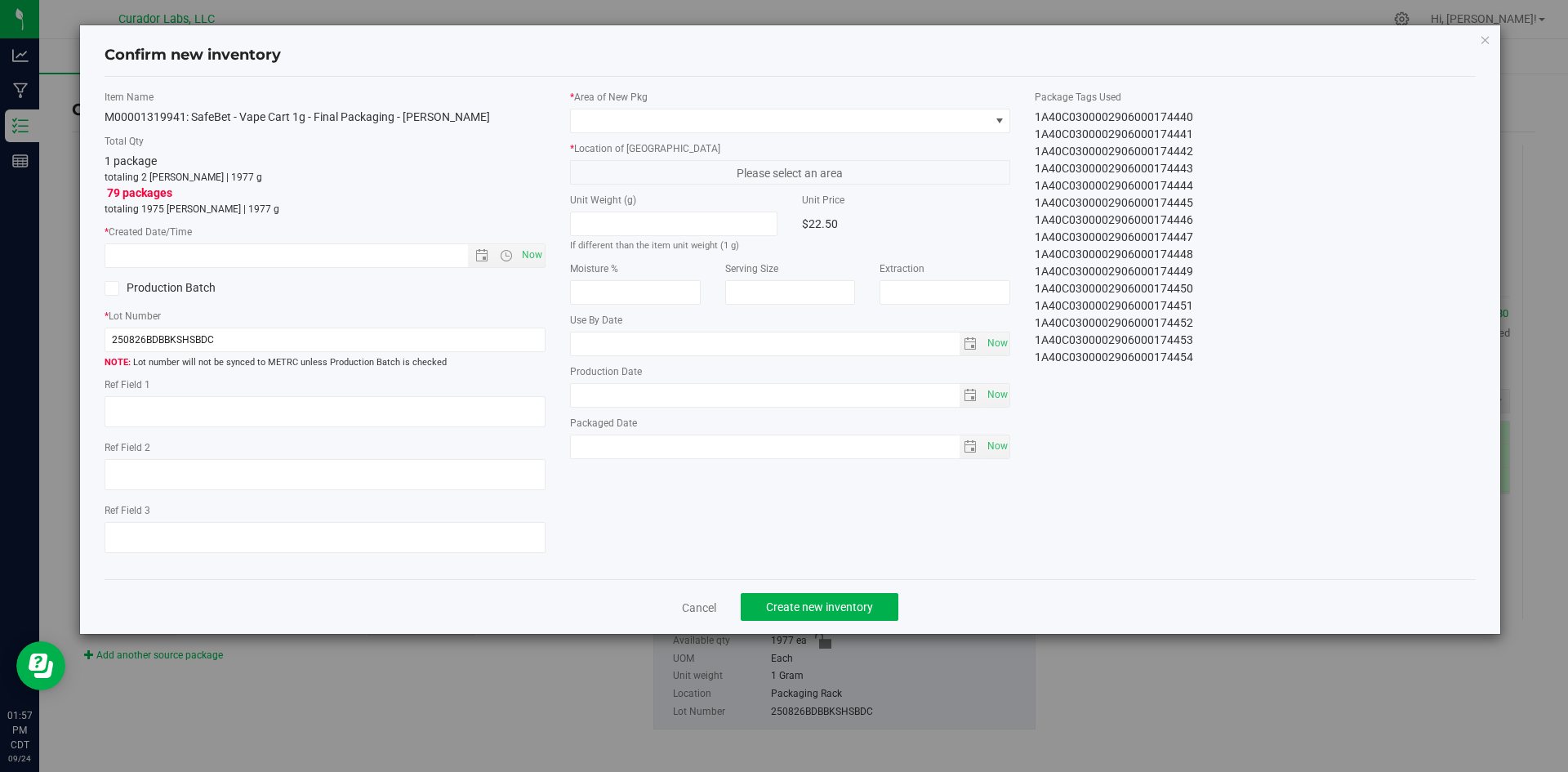
type input "2025-09-17"
drag, startPoint x: 519, startPoint y: 256, endPoint x: 575, endPoint y: 244, distance: 57.3
click at [520, 255] on span "Now" at bounding box center [532, 256] width 28 height 24
type input "9/24/2025 1:58 PM"
click at [671, 125] on span at bounding box center [781, 120] width 419 height 23
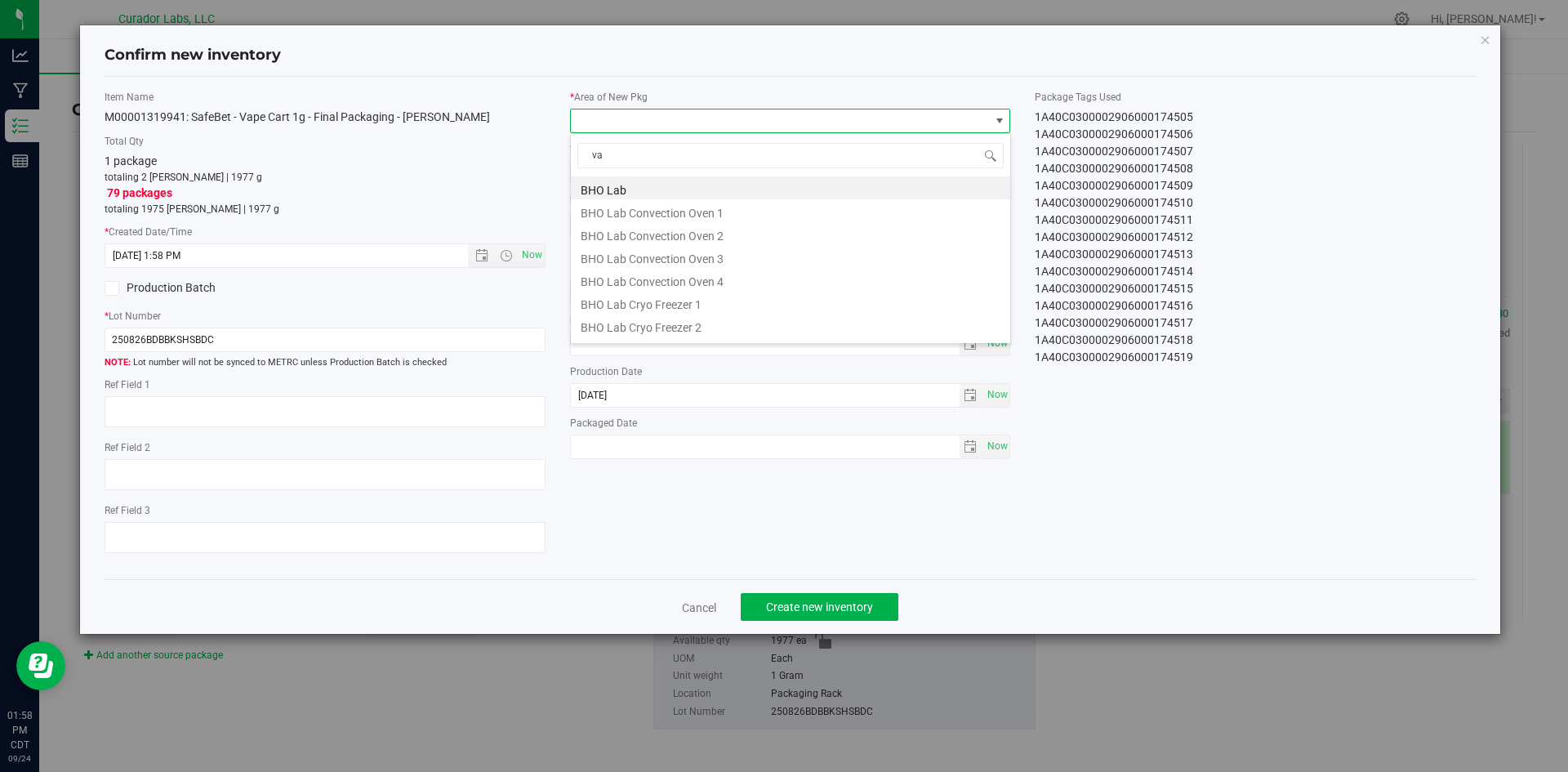
type input "vau"
click at [618, 302] on li "Vault" at bounding box center [790, 302] width 439 height 23
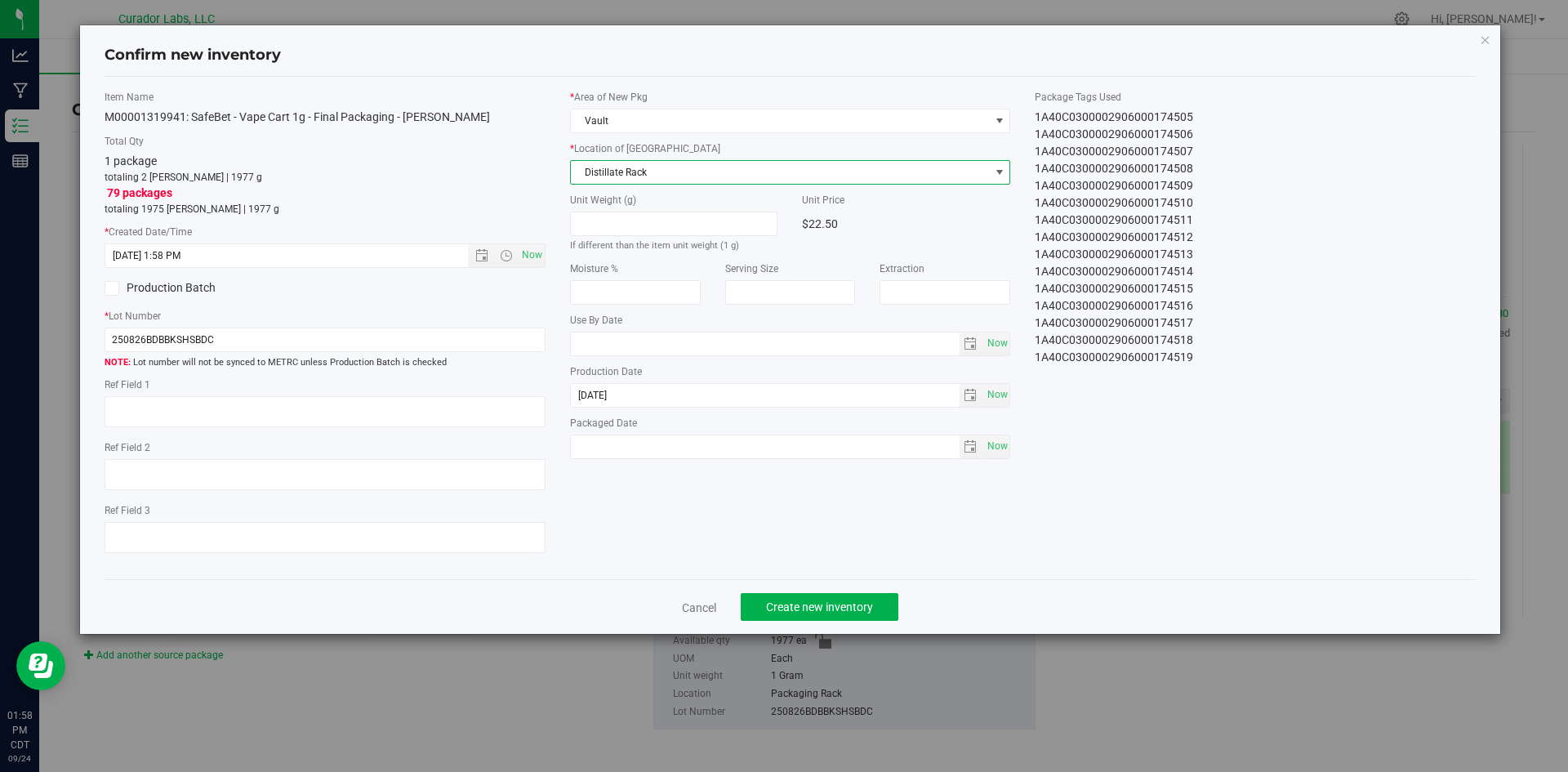
click at [674, 167] on span "Distillate Rack" at bounding box center [781, 172] width 419 height 23
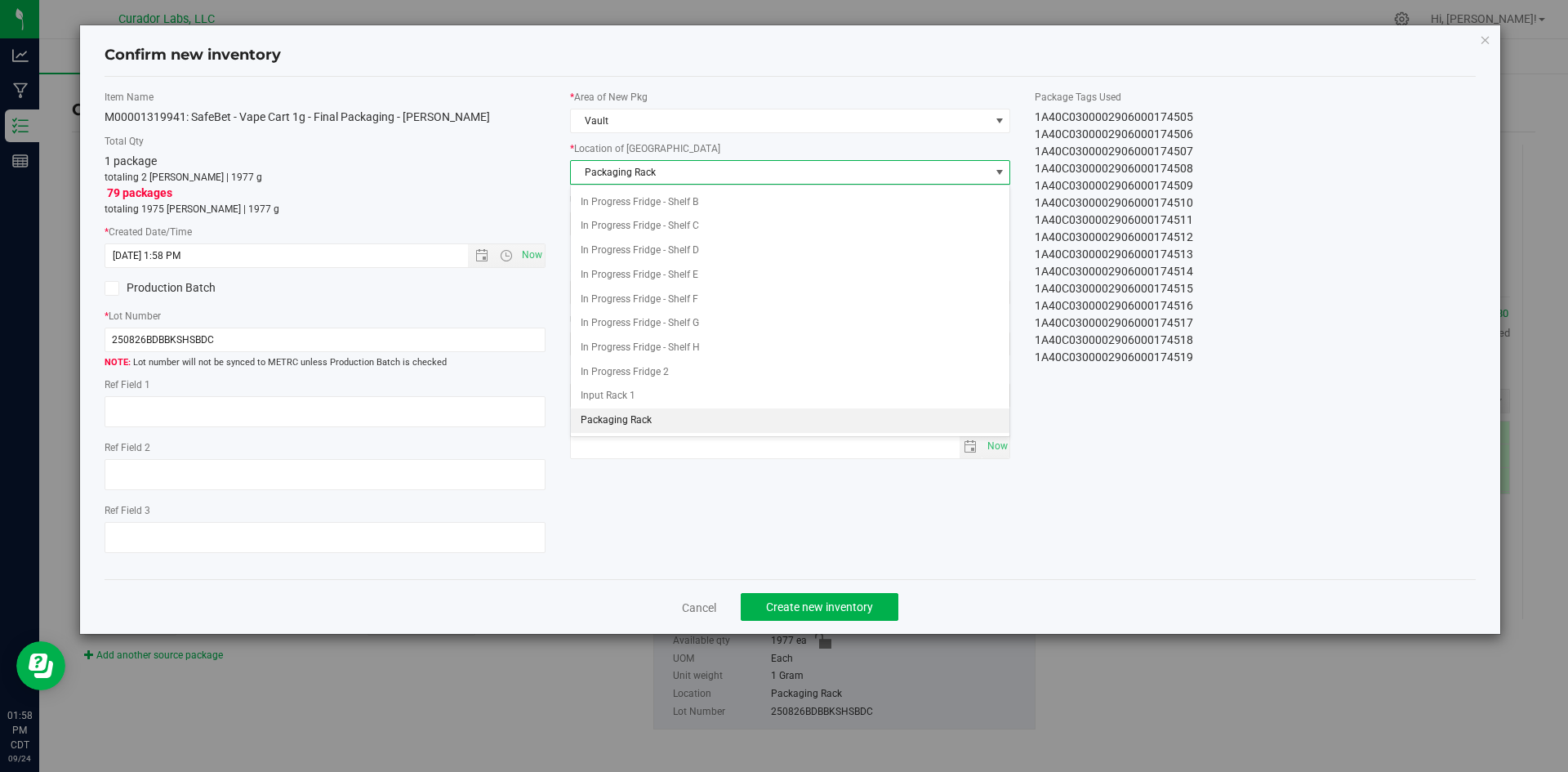
click at [658, 183] on span "Packaging Rack" at bounding box center [781, 172] width 419 height 23
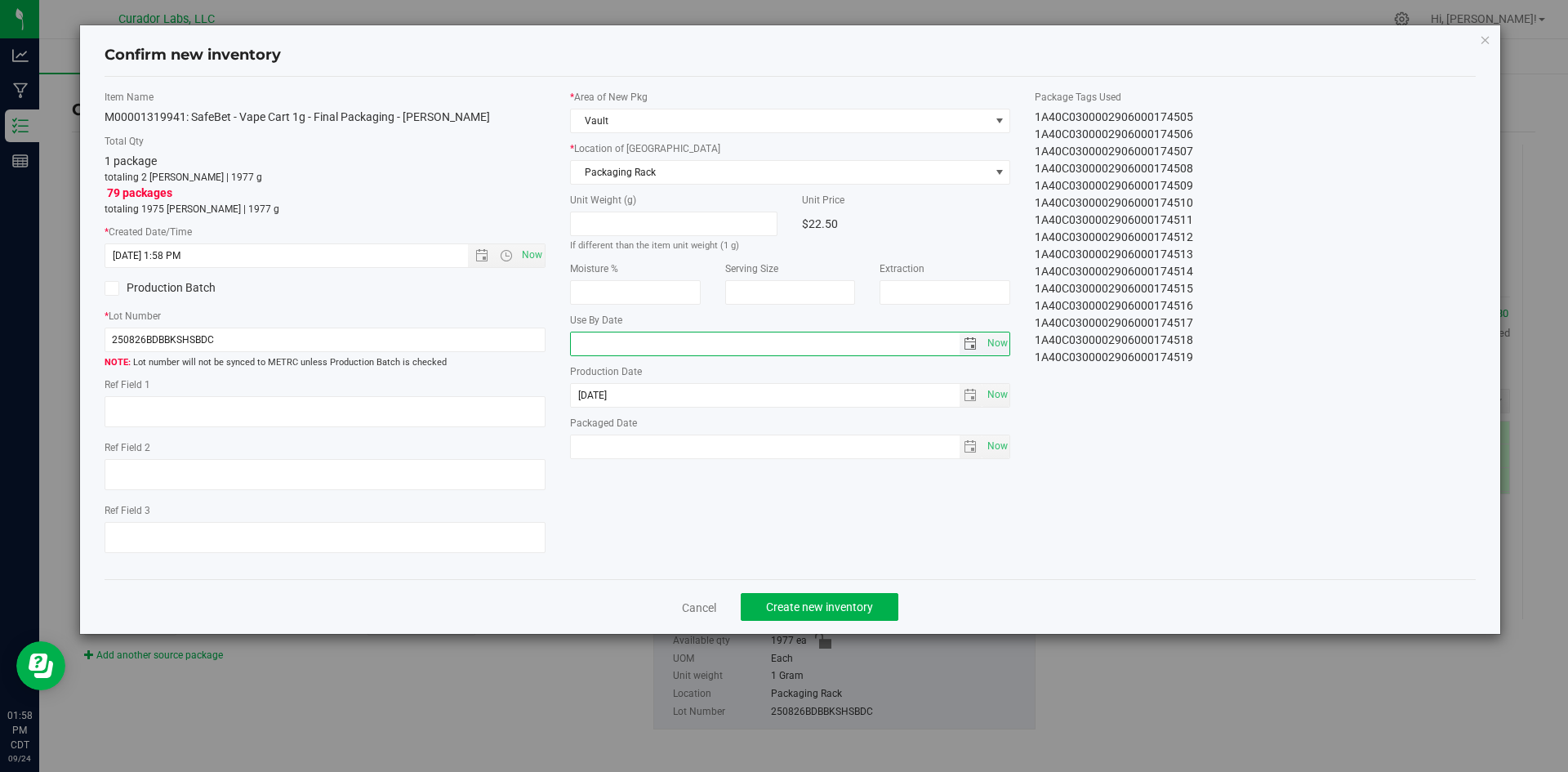
click at [615, 352] on input "text" at bounding box center [765, 343] width 388 height 23
type input "2026-09-17"
click at [992, 446] on span "Now" at bounding box center [997, 446] width 28 height 24
type input "[DATE]"
click at [788, 611] on span "Create new inventory" at bounding box center [819, 607] width 107 height 13
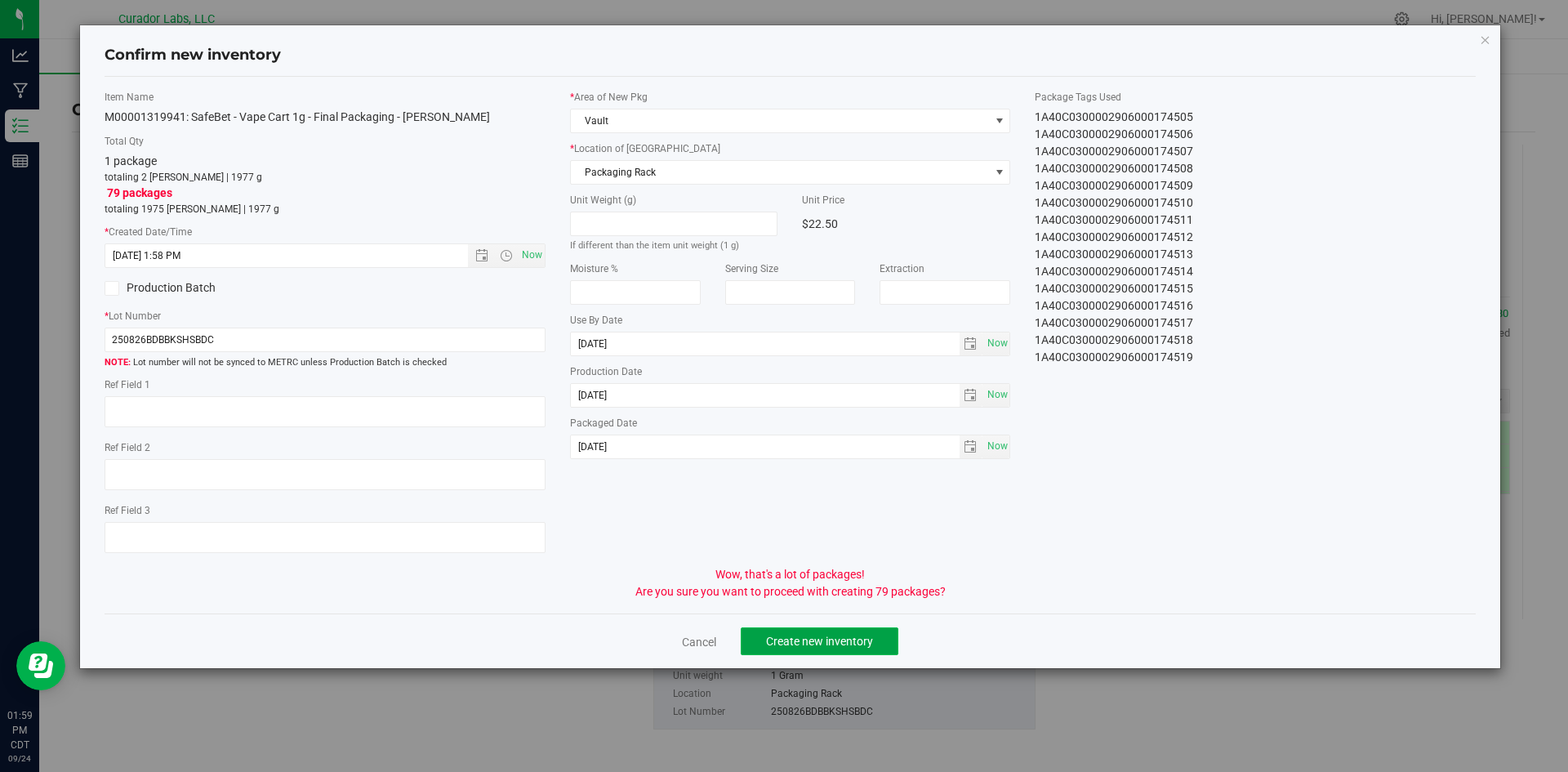
click at [793, 643] on span "Create new inventory" at bounding box center [819, 640] width 107 height 13
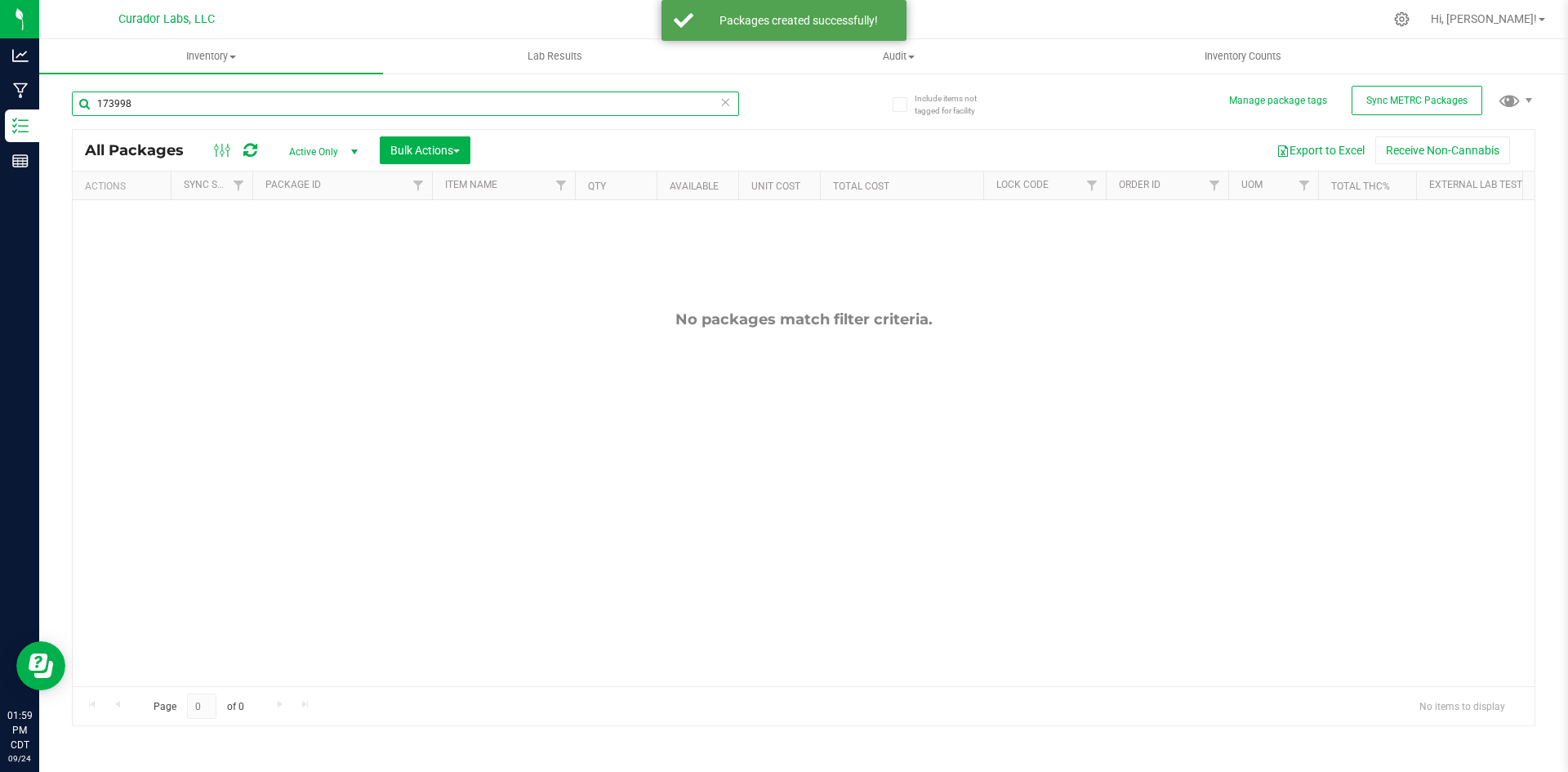
click at [143, 104] on input "173998" at bounding box center [405, 103] width 668 height 25
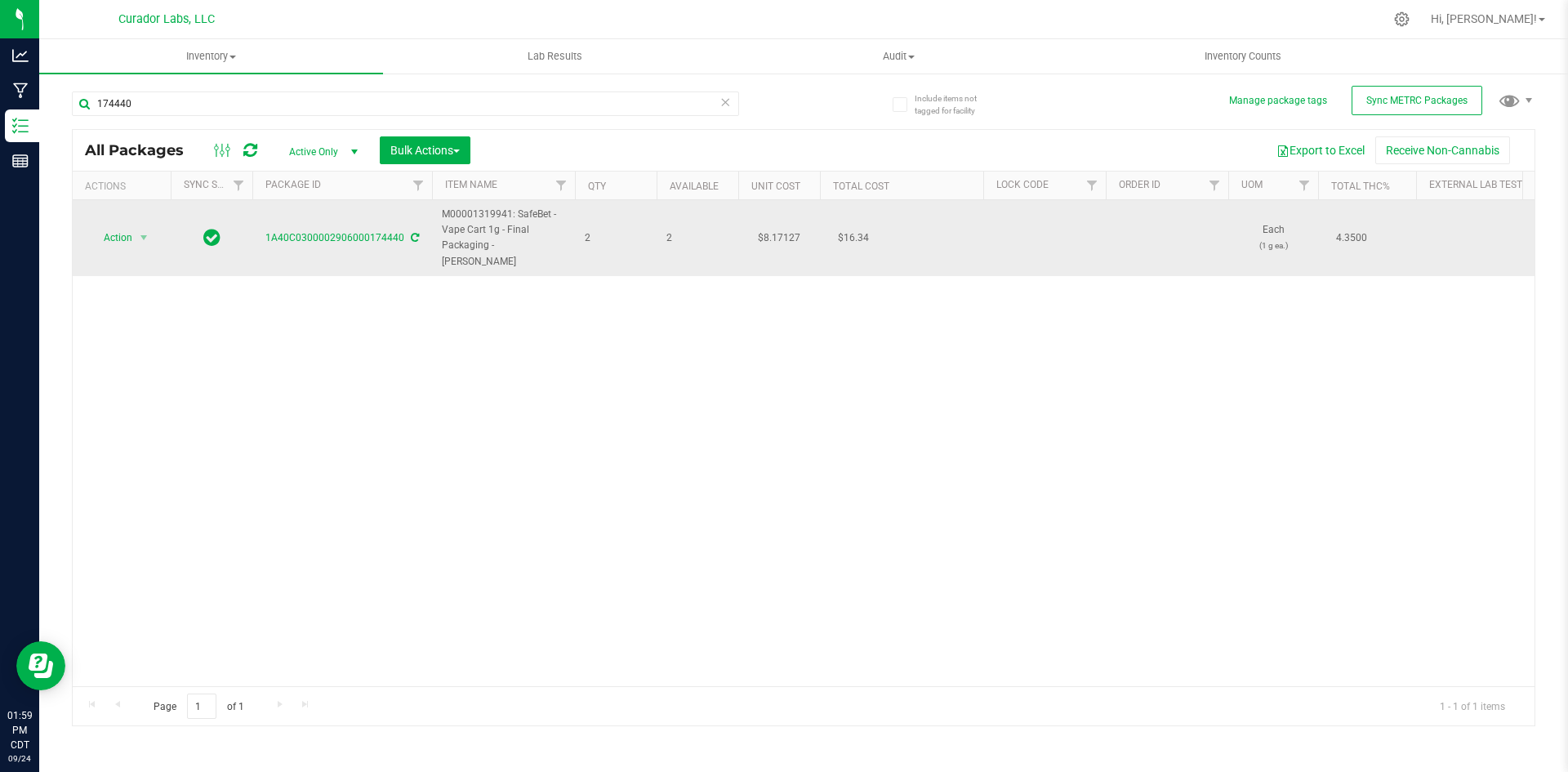
drag, startPoint x: 552, startPoint y: 248, endPoint x: 475, endPoint y: 224, distance: 80.7
click at [438, 214] on td "M00001319941: SafeBet - Vape Cart 1g - Final Packaging - Bubba Kush" at bounding box center [502, 238] width 143 height 76
copy span "M00001319941: SafeBet - Vape Cart 1g - Final Packaging - Bubba Kush"
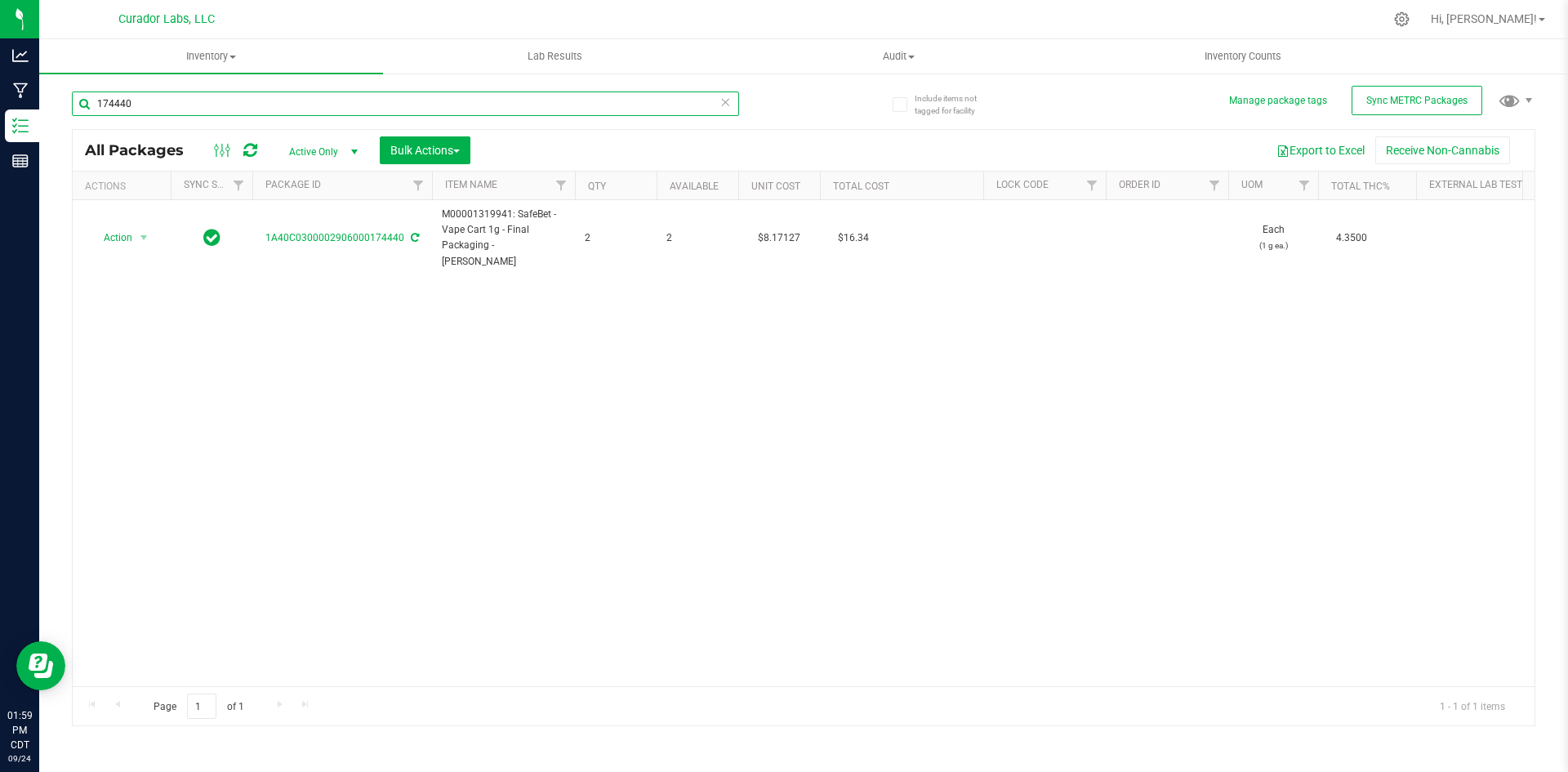
click at [145, 95] on input "174440" at bounding box center [405, 103] width 668 height 25
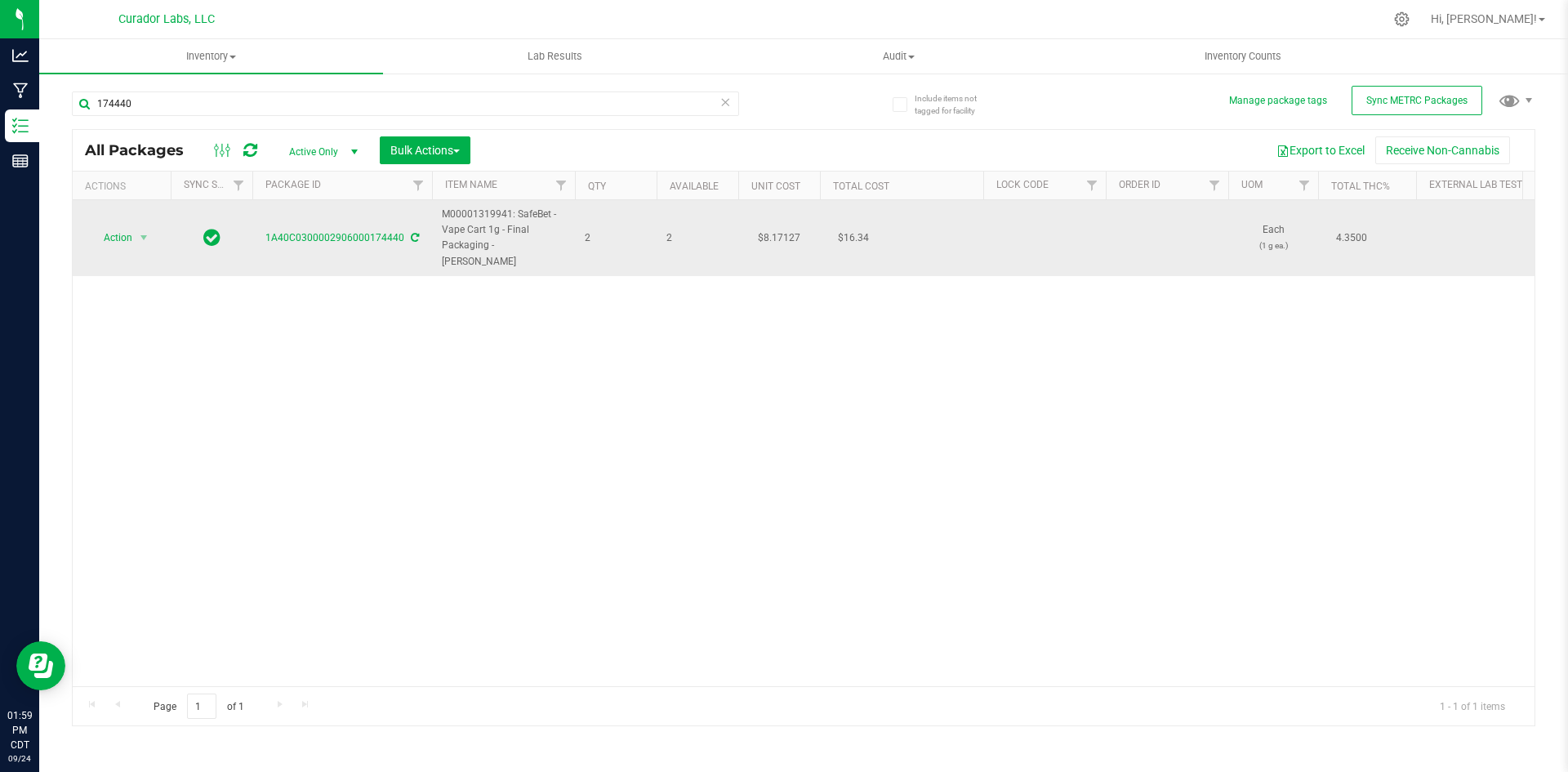
drag, startPoint x: 551, startPoint y: 245, endPoint x: 444, endPoint y: 215, distance: 111.1
click at [444, 215] on span "M00001319941: SafeBet - Vape Cart 1g - Final Packaging - Bubba Kush" at bounding box center [502, 238] width 123 height 63
copy span "M00001319941: SafeBet - Vape Cart 1g - Final Packaging - Bubba Kush"
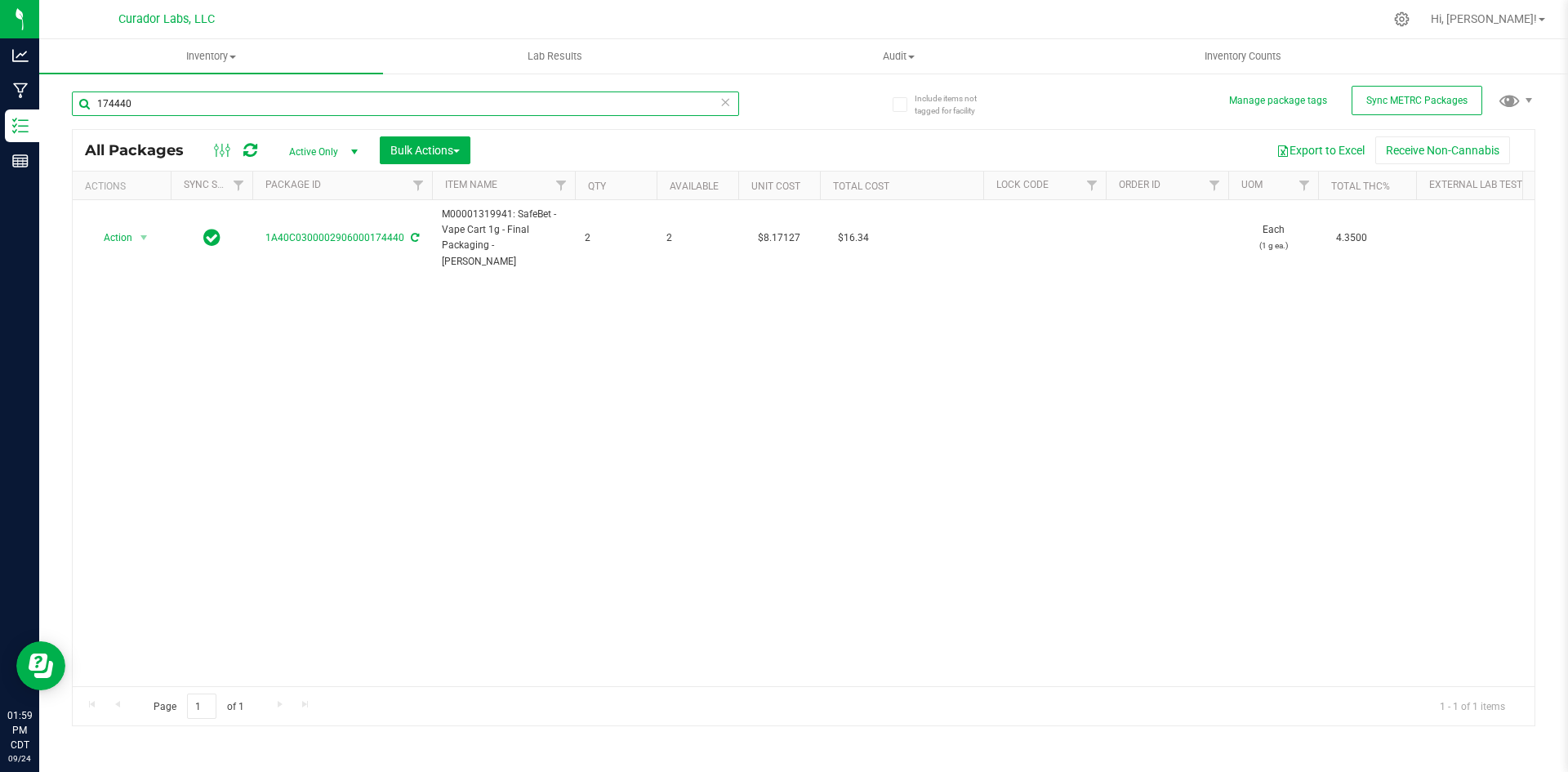
click at [124, 106] on input "174440" at bounding box center [405, 103] width 668 height 25
paste input "M00001319941: SafeBet - Vape Cart 1g - Final Packaging - Bubba Kush"
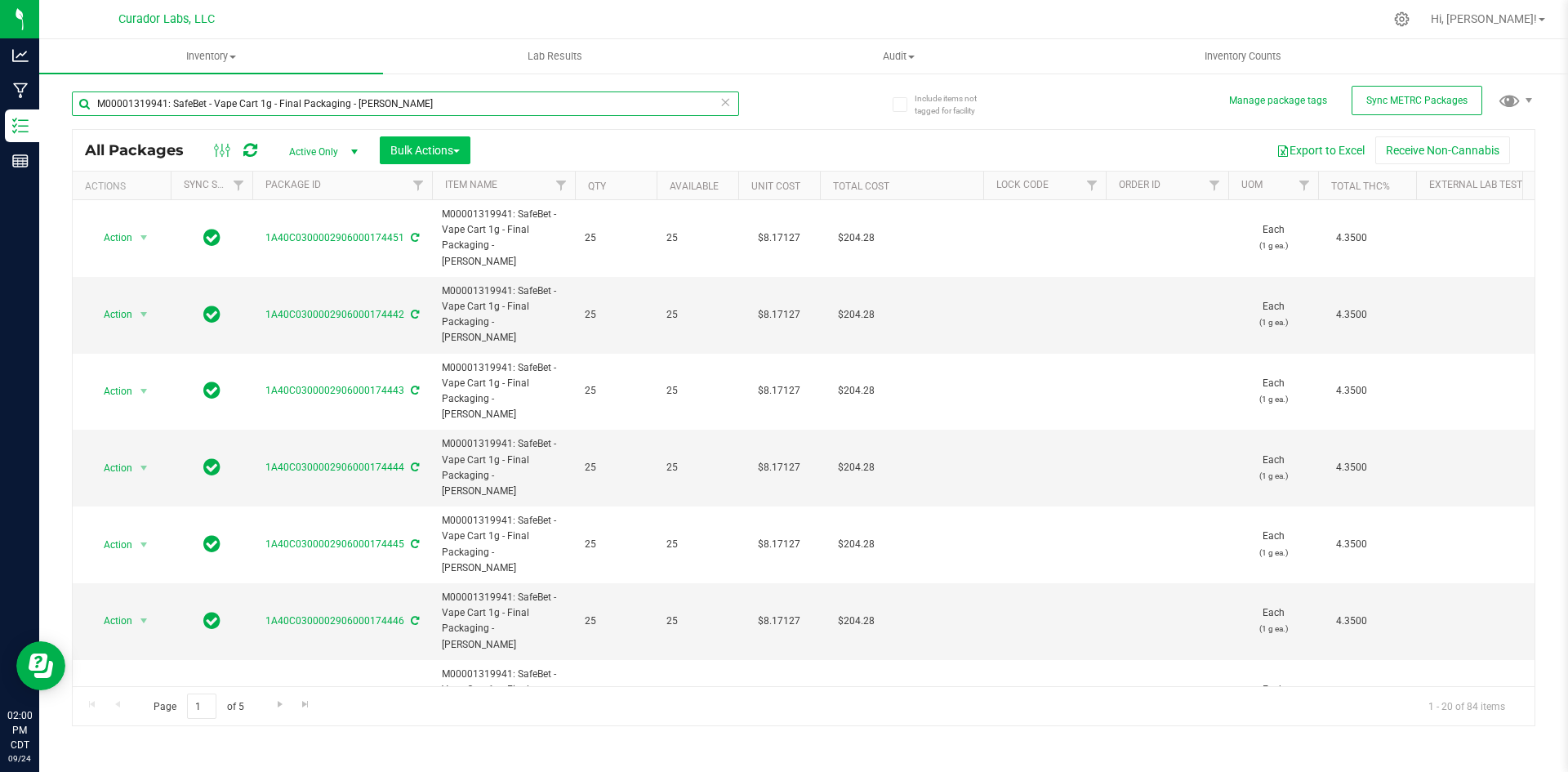
type input "M00001319941: SafeBet - Vape Cart 1g - Final Packaging - Bubba Kush"
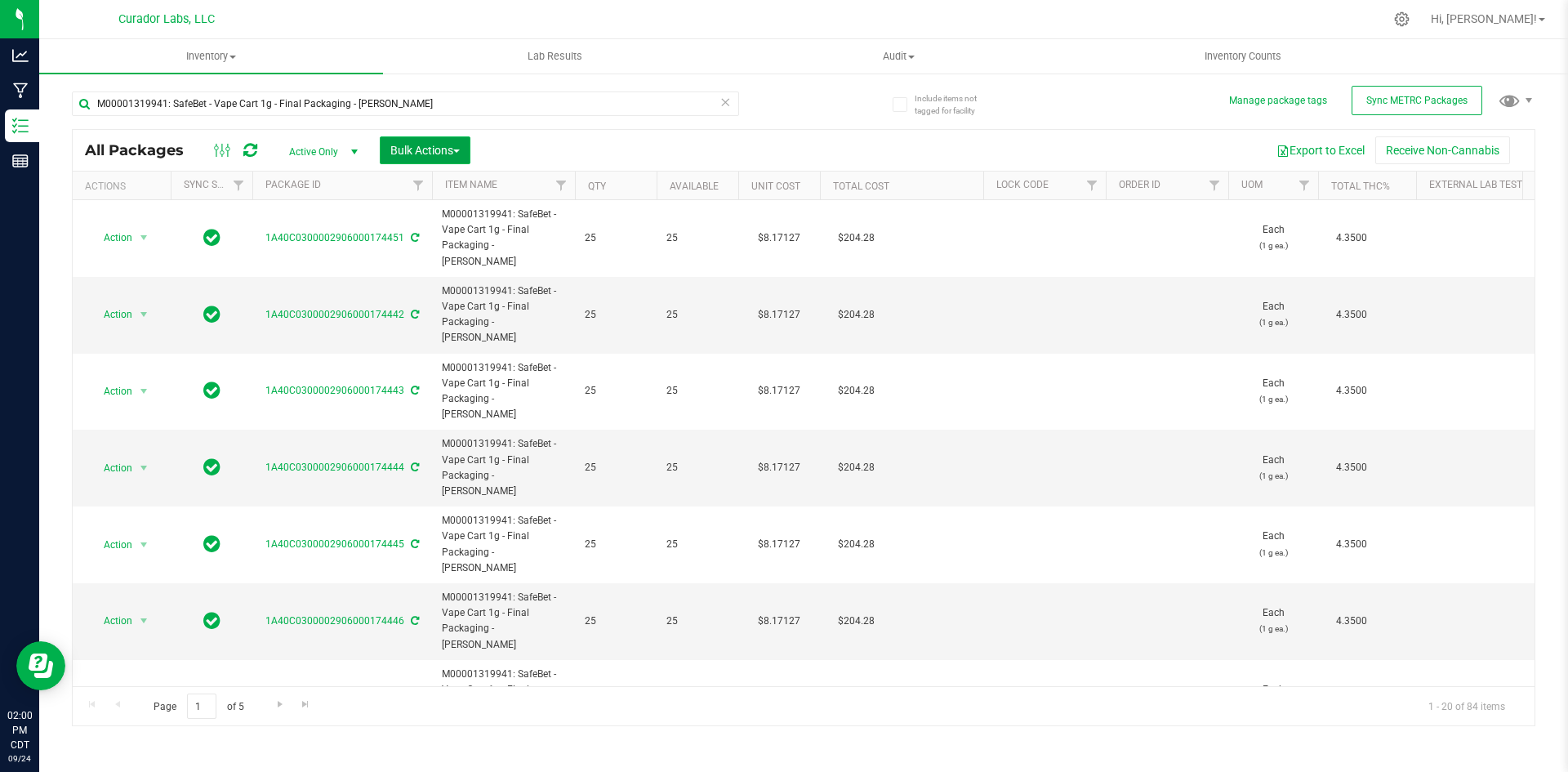
click at [436, 143] on button "Bulk Actions" at bounding box center [425, 150] width 90 height 28
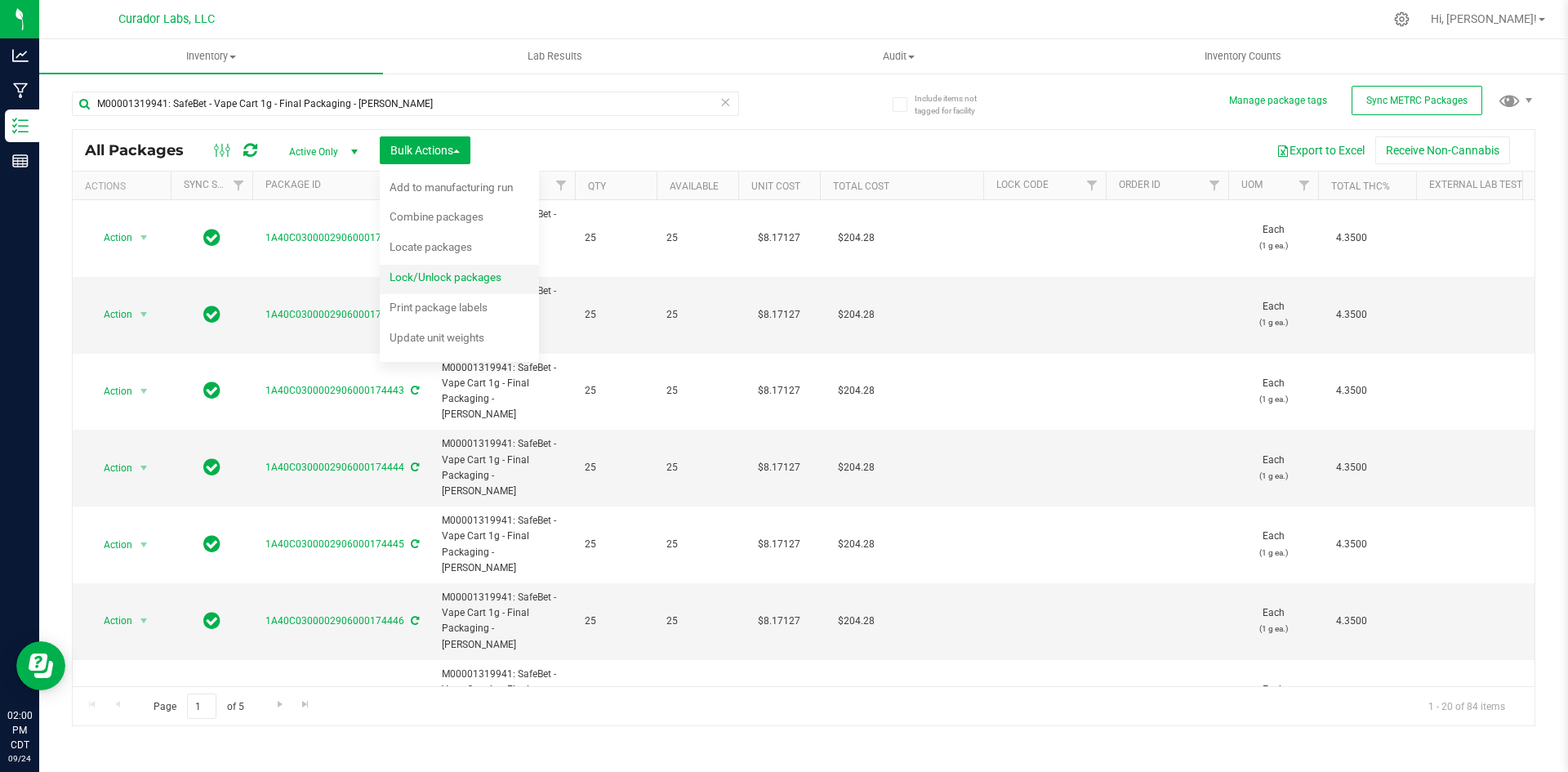
click at [419, 269] on div "Lock/Unlock packages" at bounding box center [456, 279] width 134 height 27
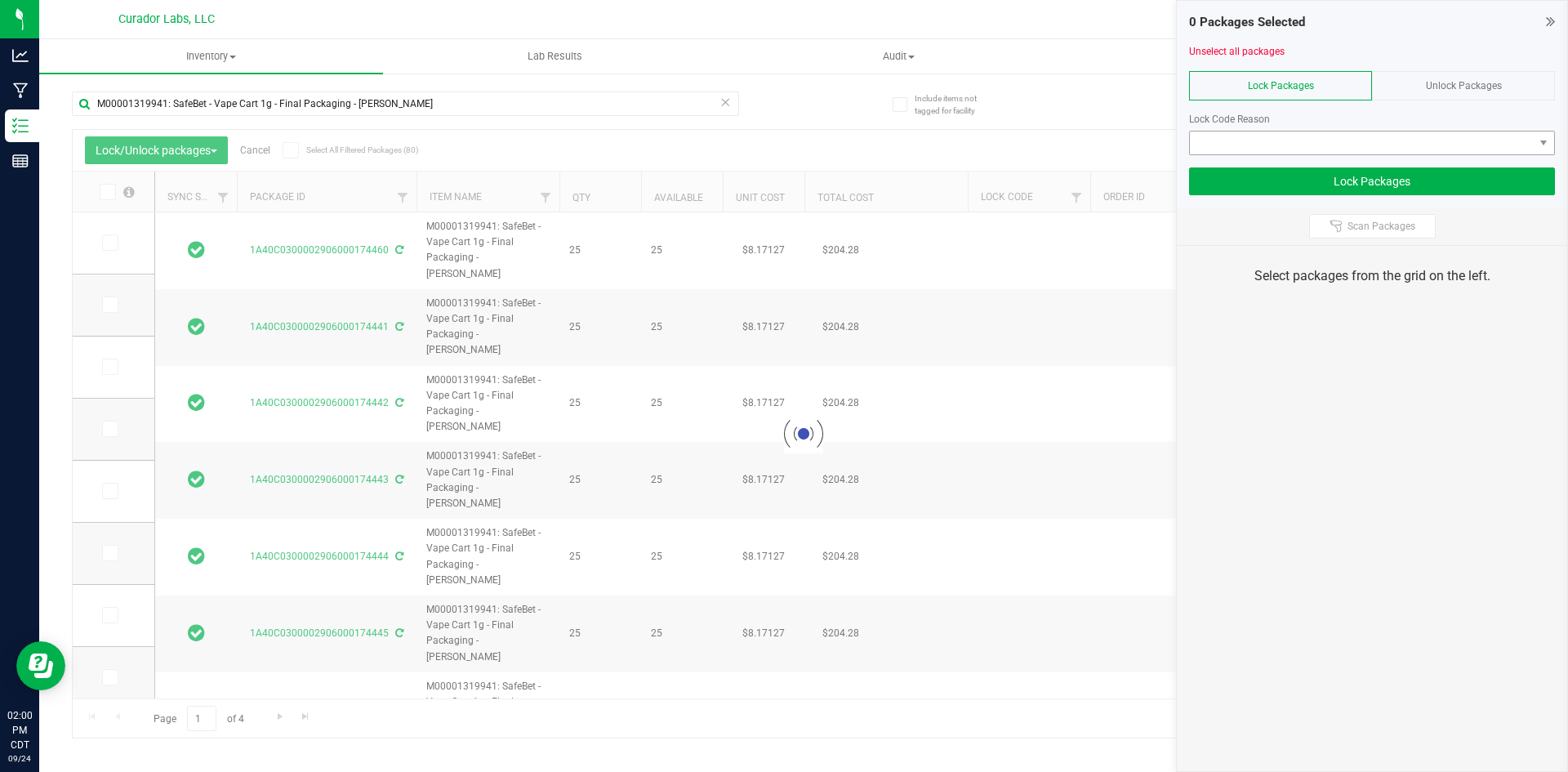
type input "2026-09-17"
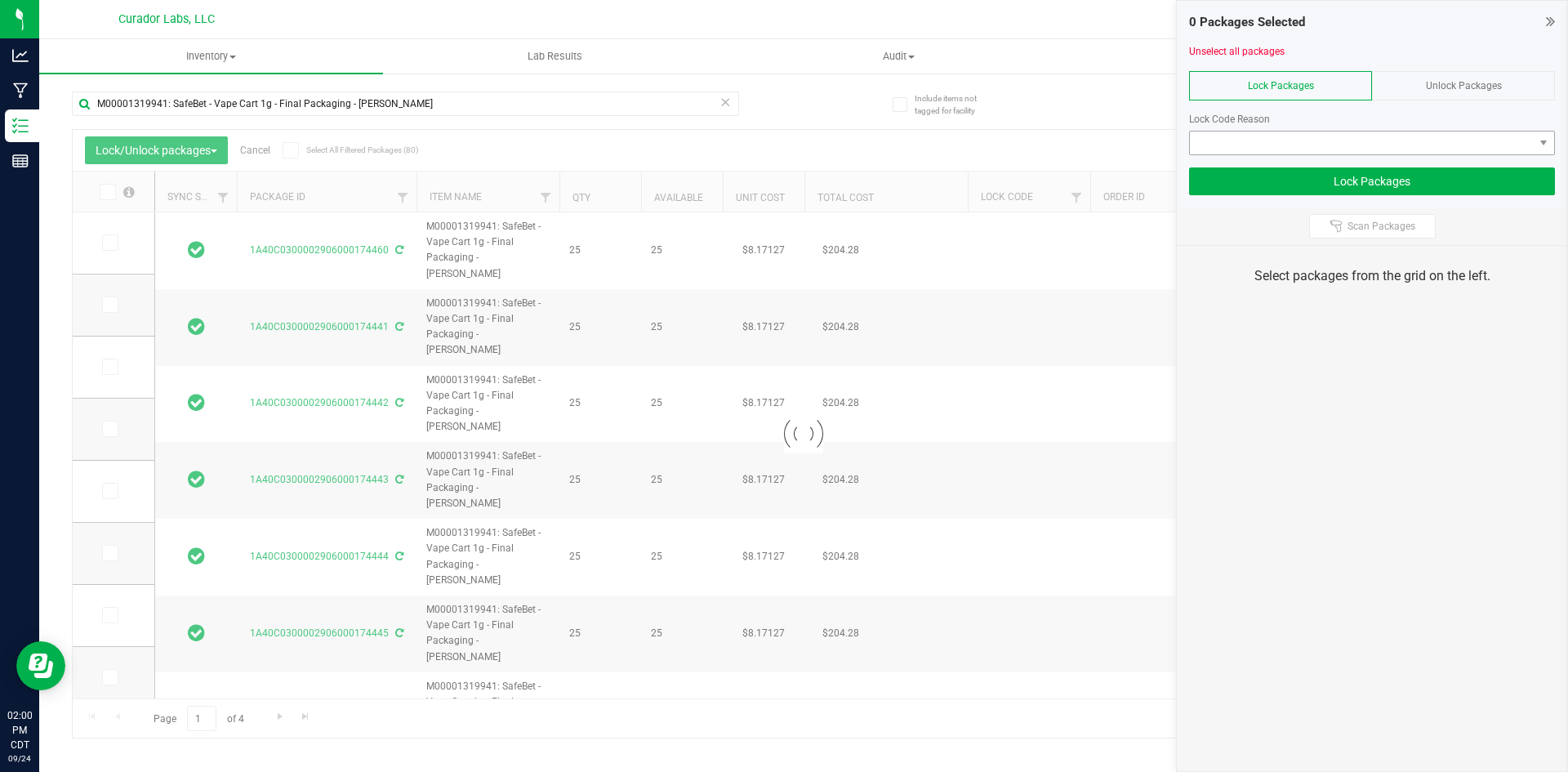
type input "2026-09-17"
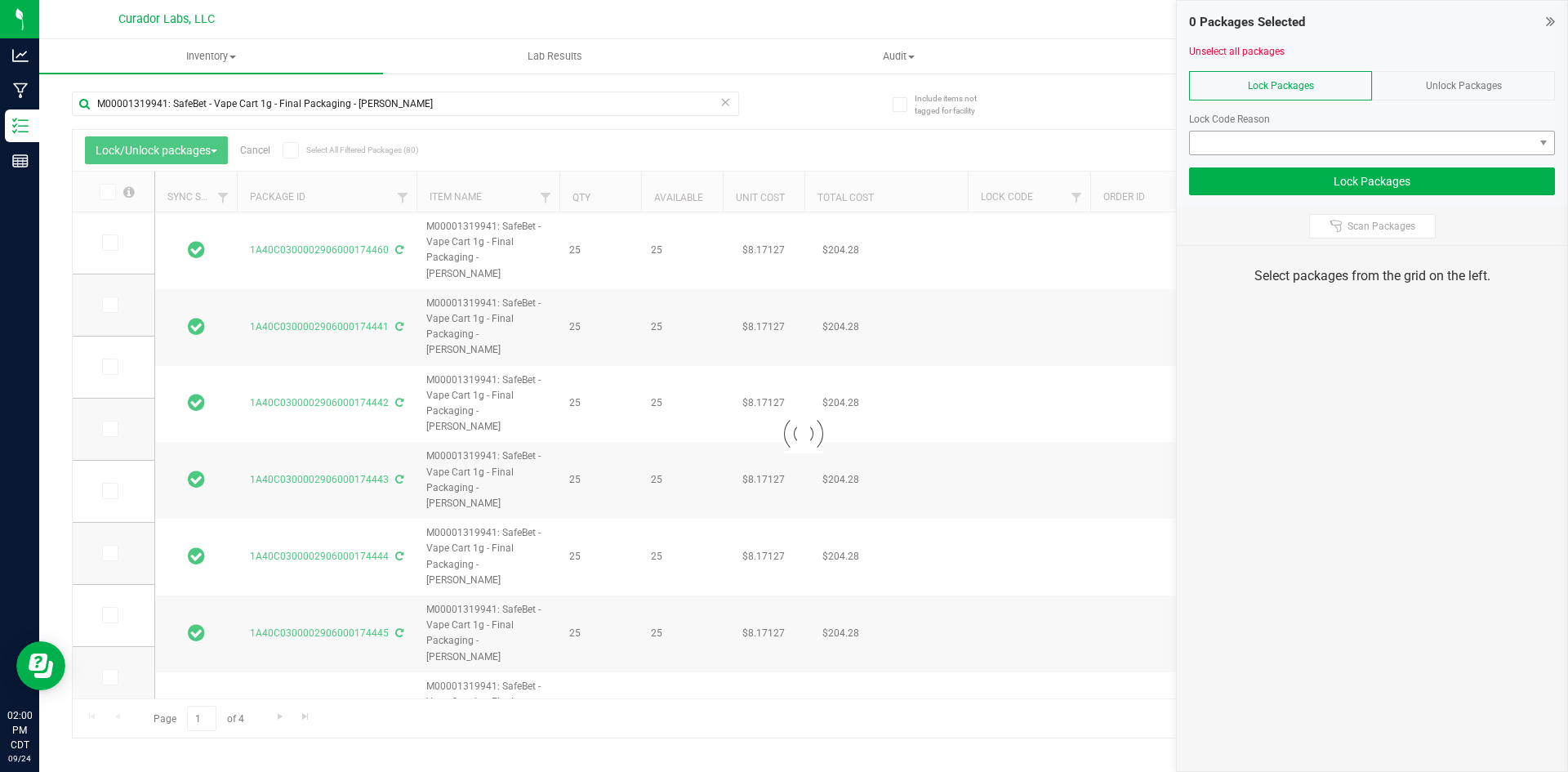
type input "2026-09-17"
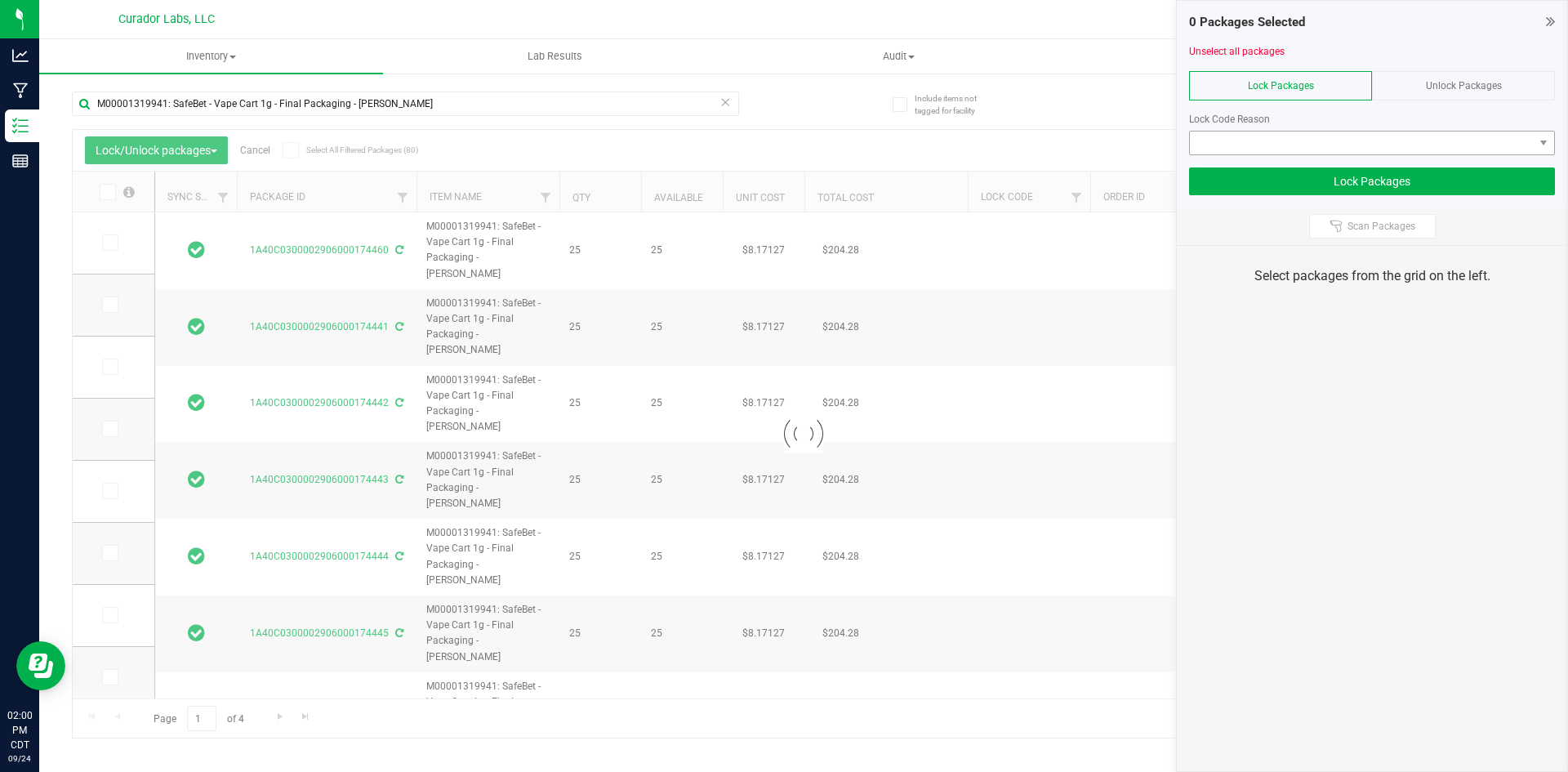
type input "2026-09-17"
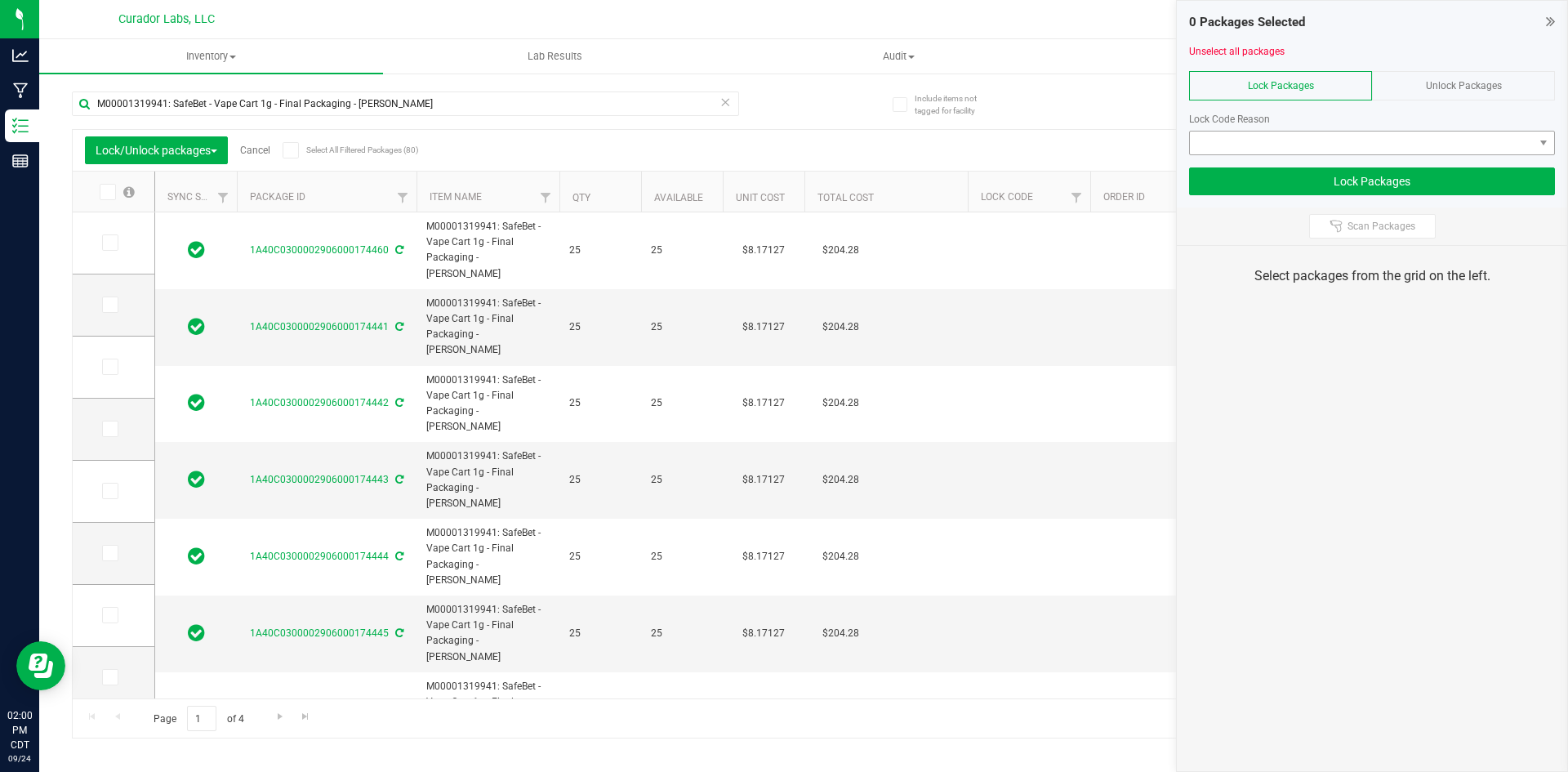
type input "2026-09-17"
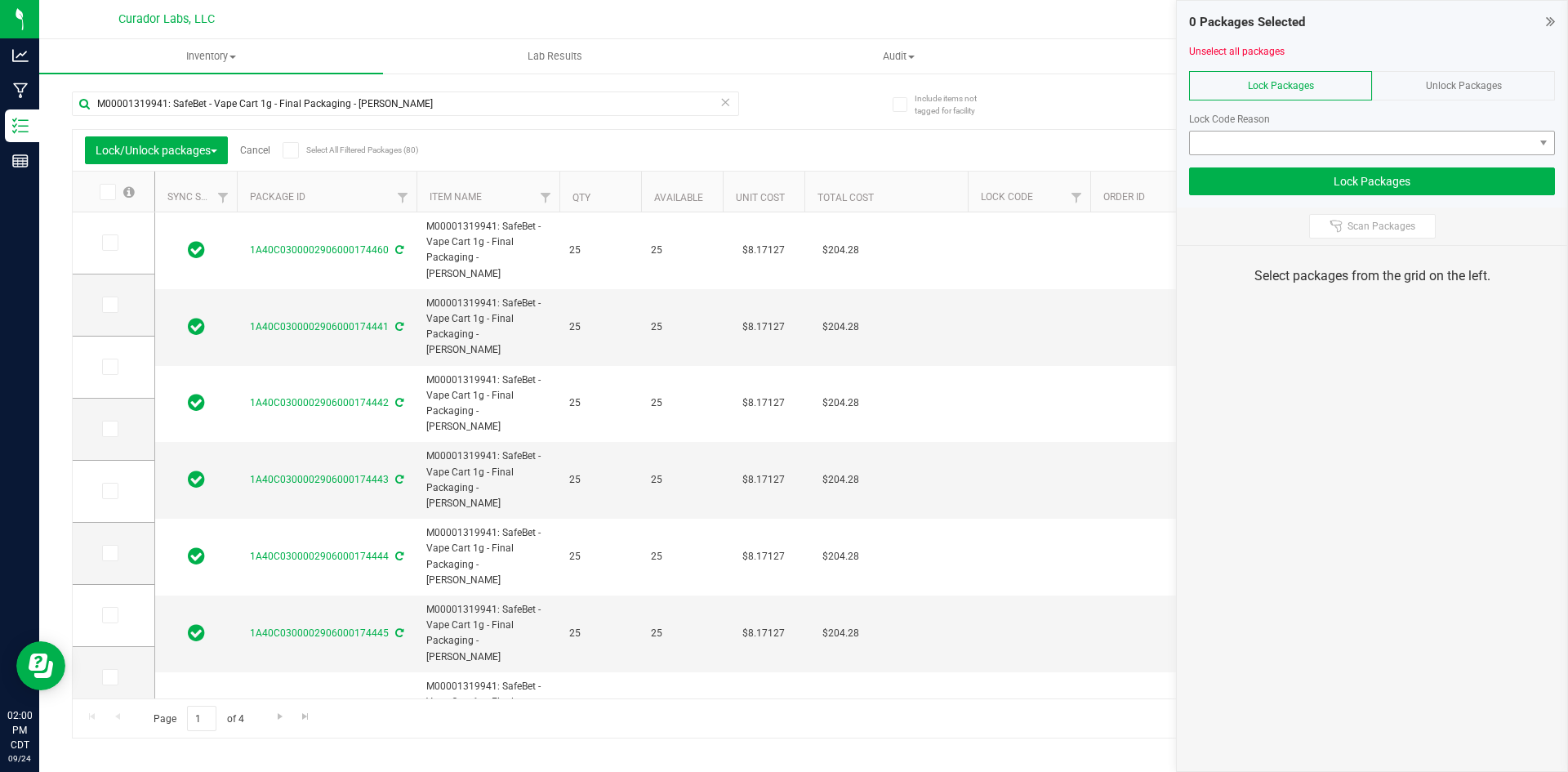
type input "2026-09-17"
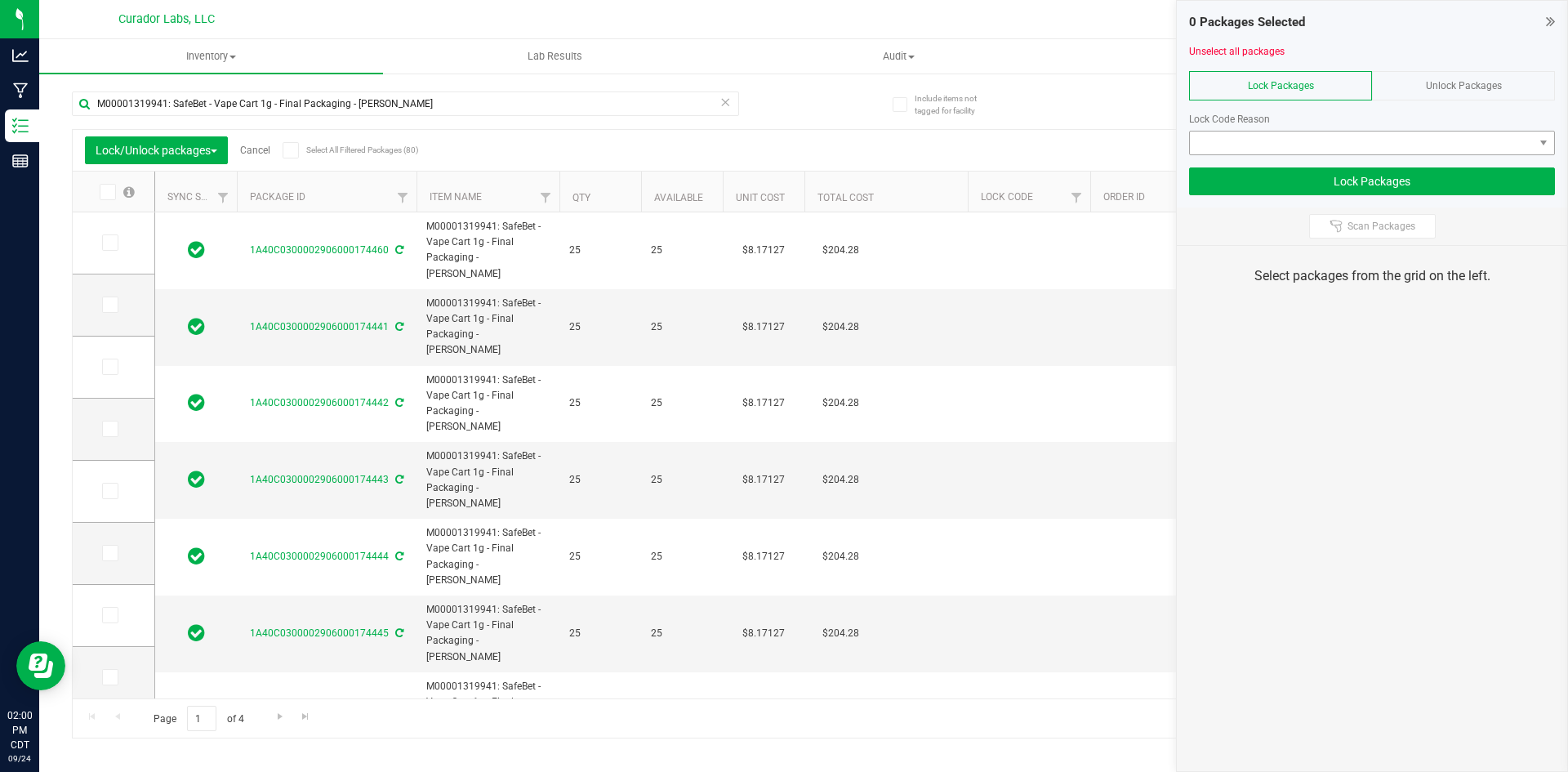
type input "2026-09-17"
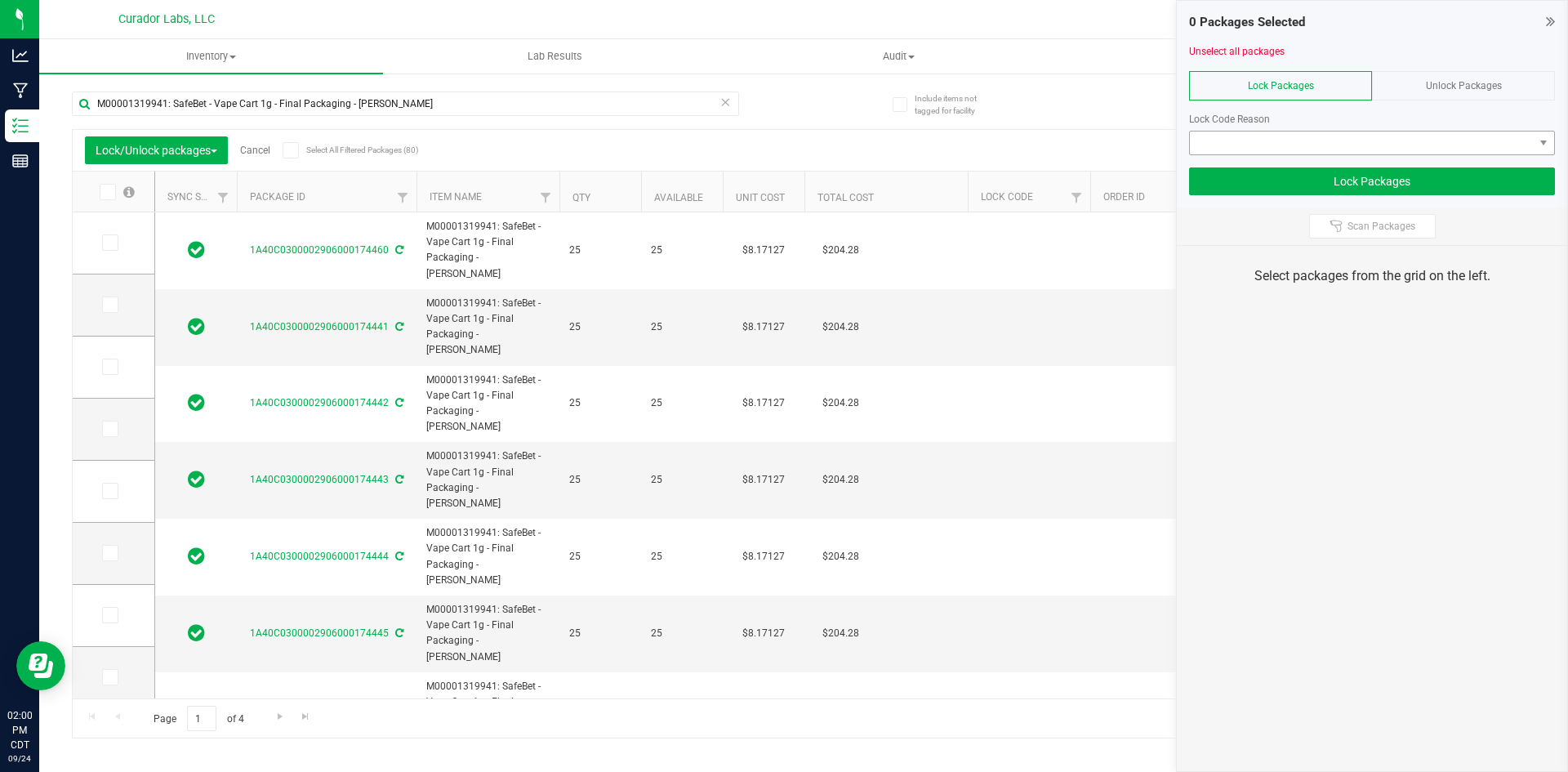
type input "2026-09-17"
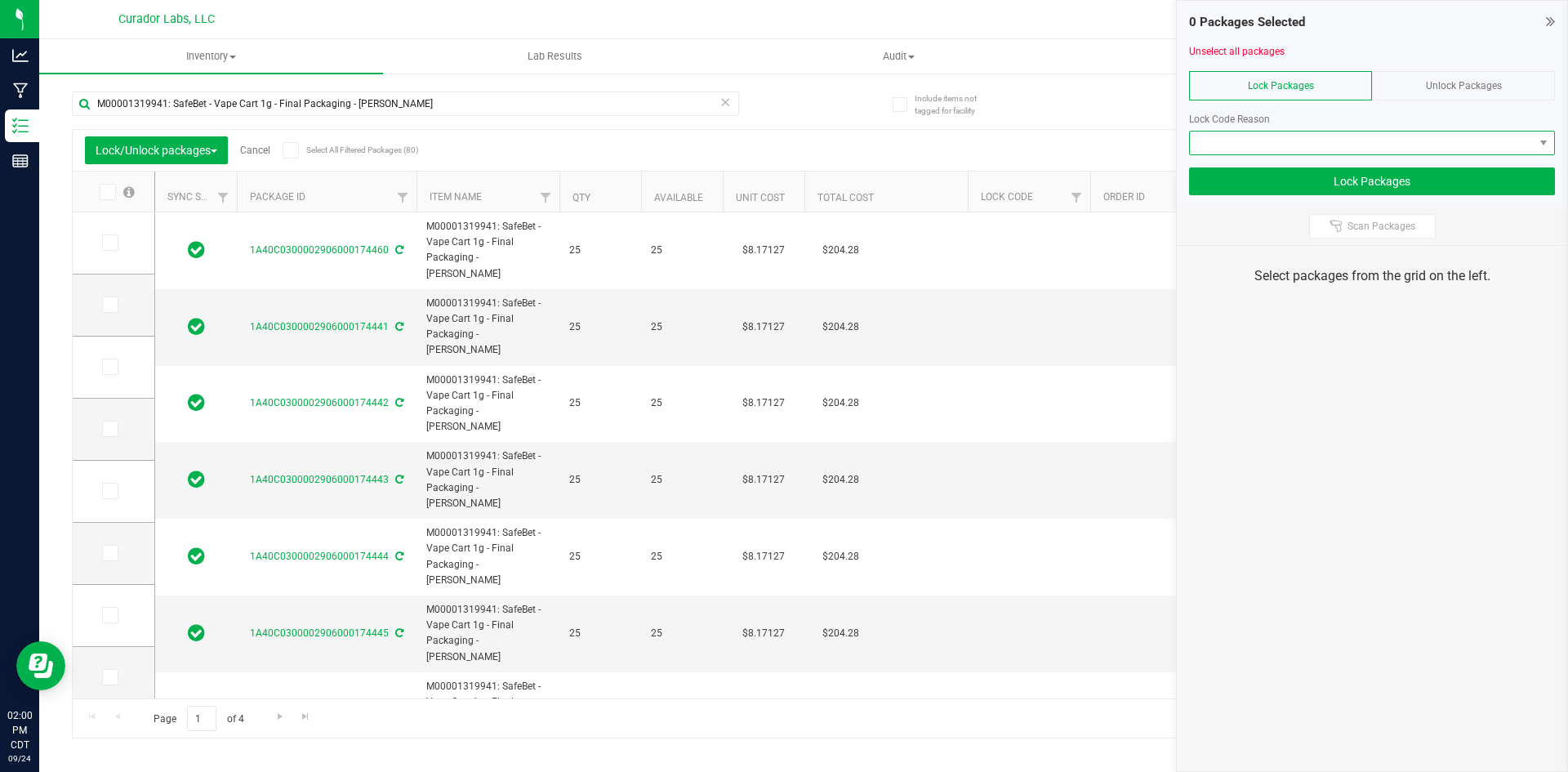
click at [1276, 143] on span at bounding box center [1362, 143] width 344 height 23
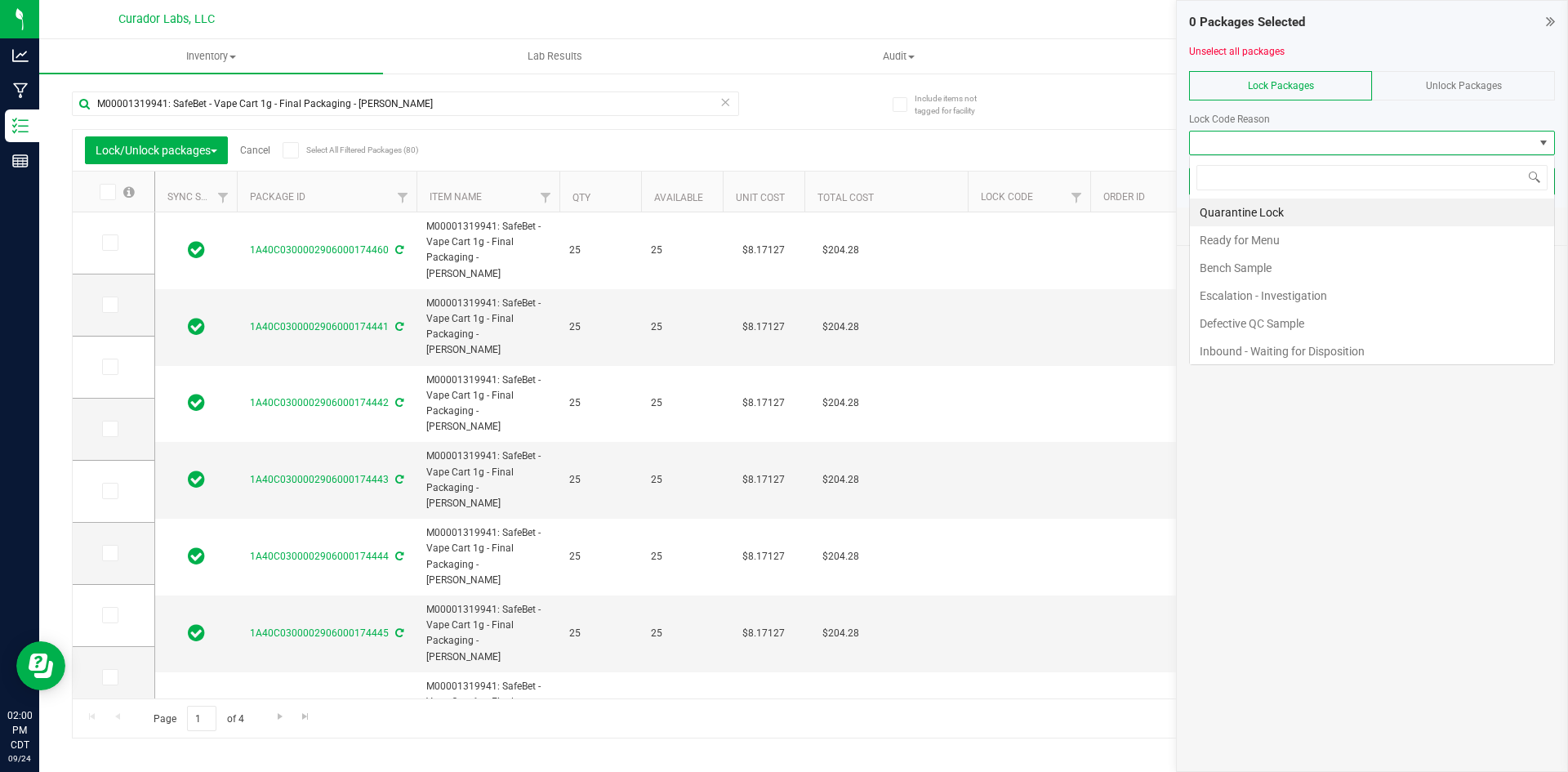
scroll to position [25, 366]
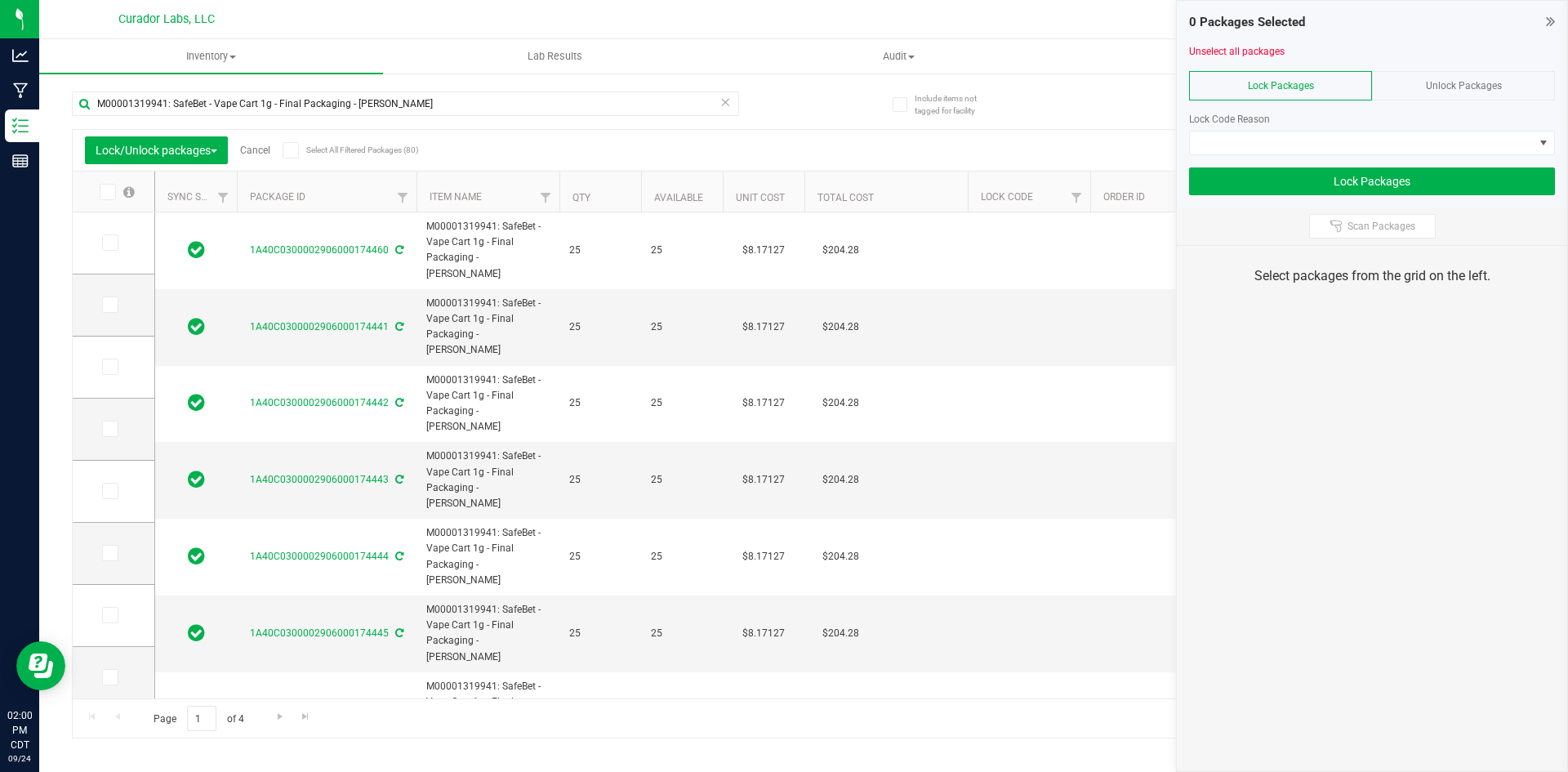
click at [1111, 101] on div "M00001319941: SafeBet - Vape Cart 1g - Final Packaging - Bubba Kush Lock/Unlock…" at bounding box center [803, 407] width 1463 height 663
click at [292, 150] on icon at bounding box center [290, 150] width 11 height 0
click at [0, 0] on input "Select All Filtered Packages (80)" at bounding box center [0, 0] width 0 height 0
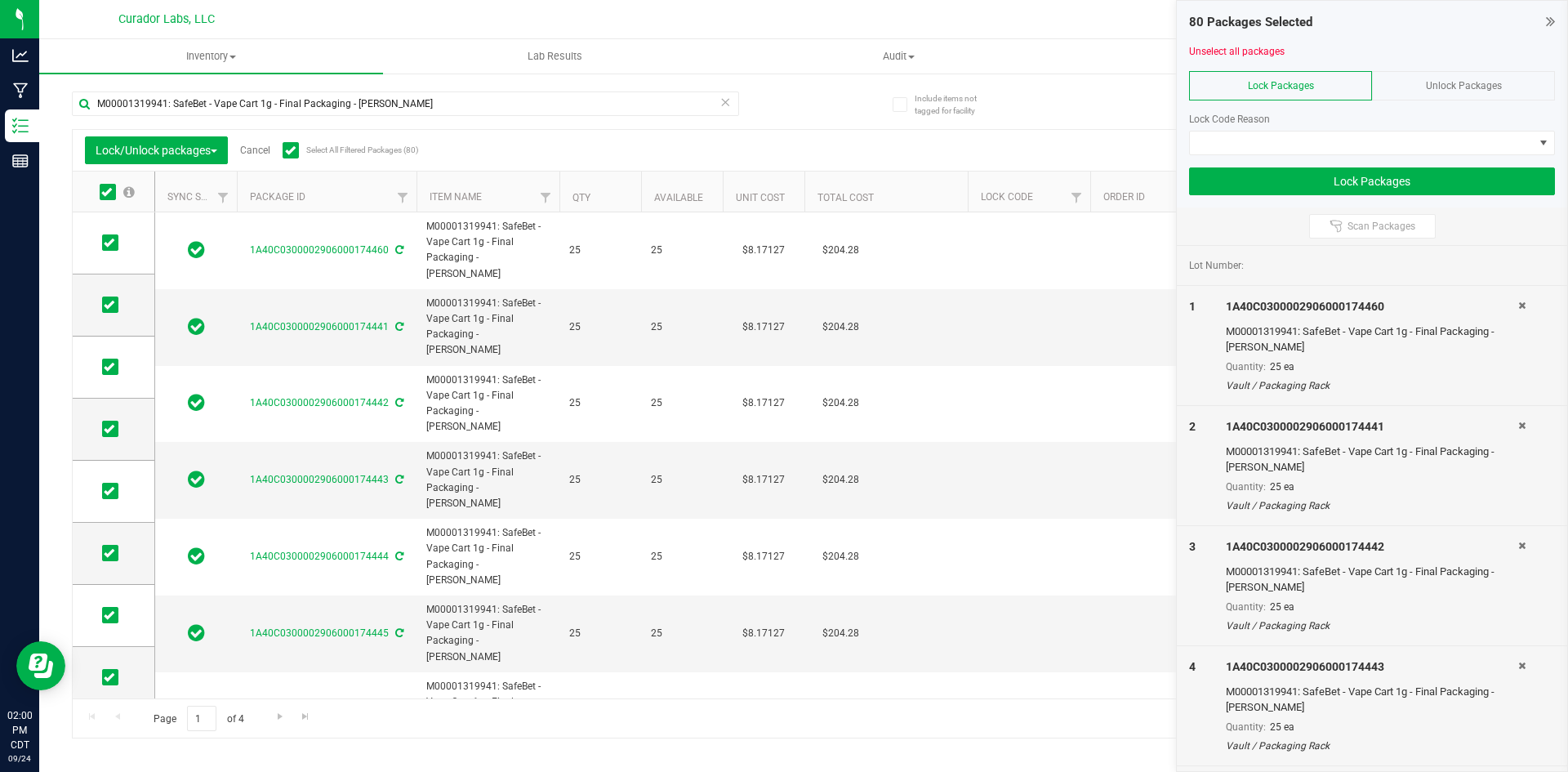
click at [1543, 18] on div "80 Packages Selected" at bounding box center [1371, 22] width 366 height 19
click at [1548, 17] on icon at bounding box center [1549, 21] width 9 height 17
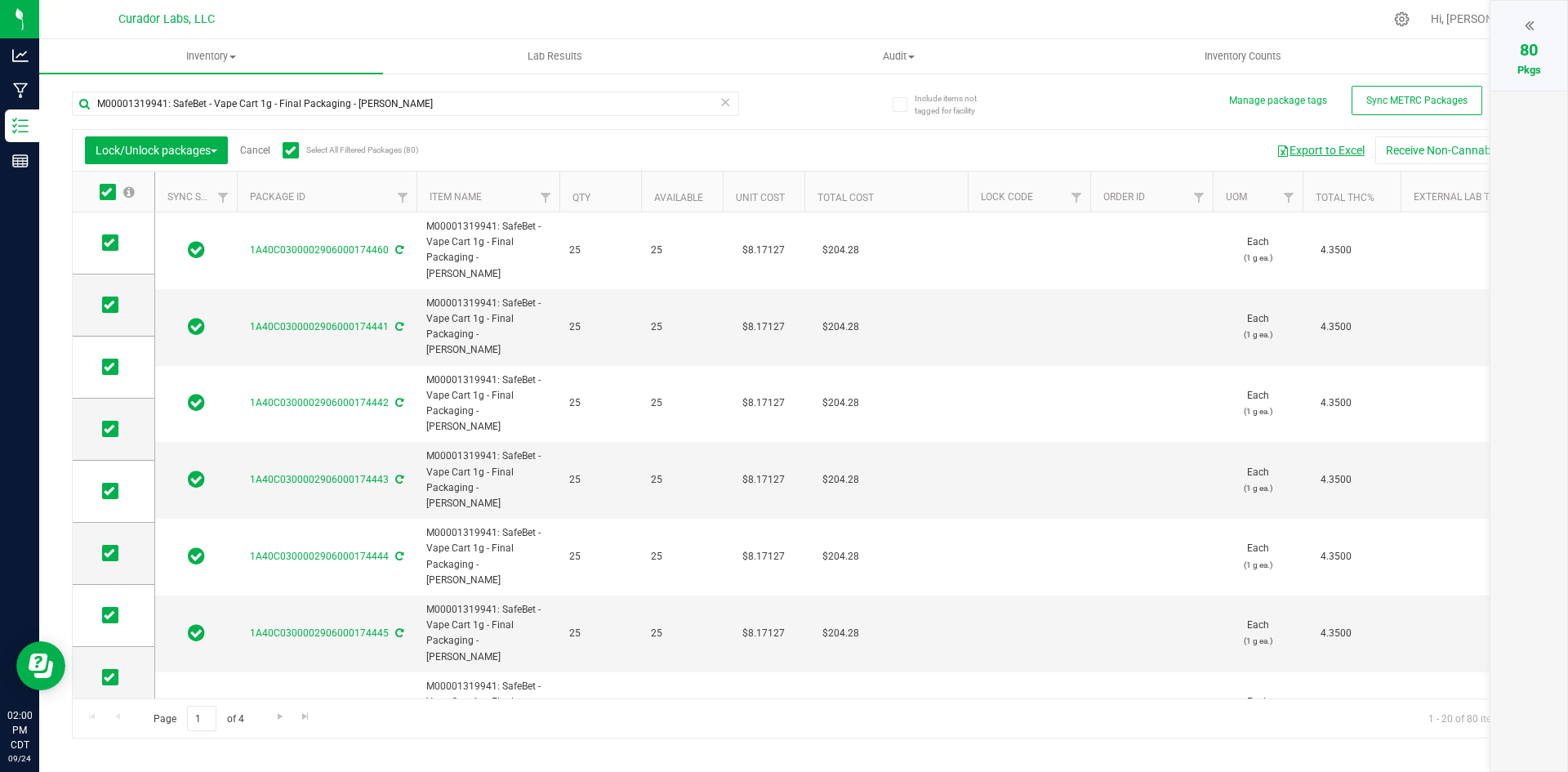
click at [1309, 152] on button "Export to Excel" at bounding box center [1319, 150] width 109 height 28
click at [1529, 23] on icon at bounding box center [1529, 25] width 9 height 17
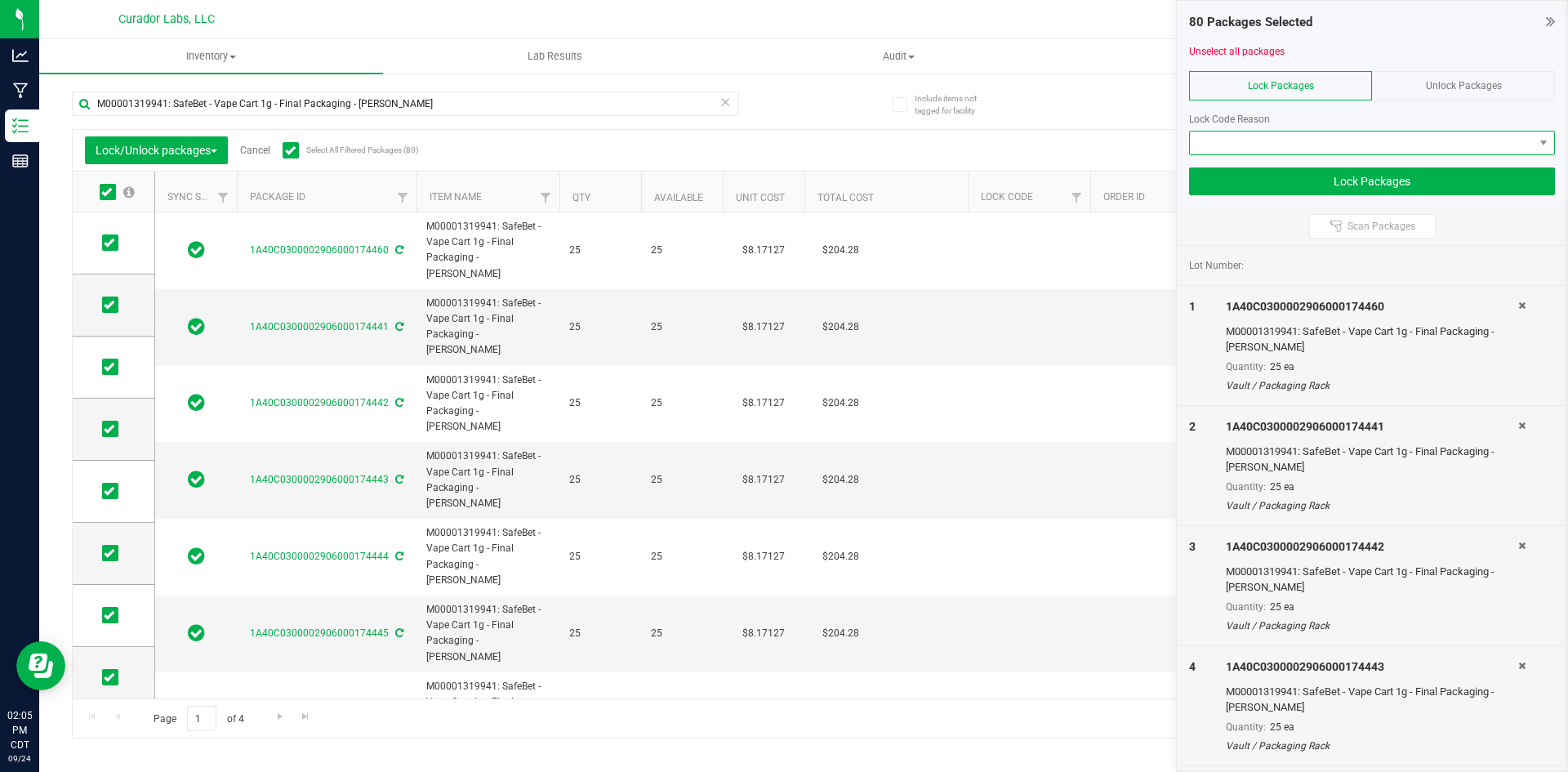
click at [1322, 134] on span at bounding box center [1362, 143] width 344 height 23
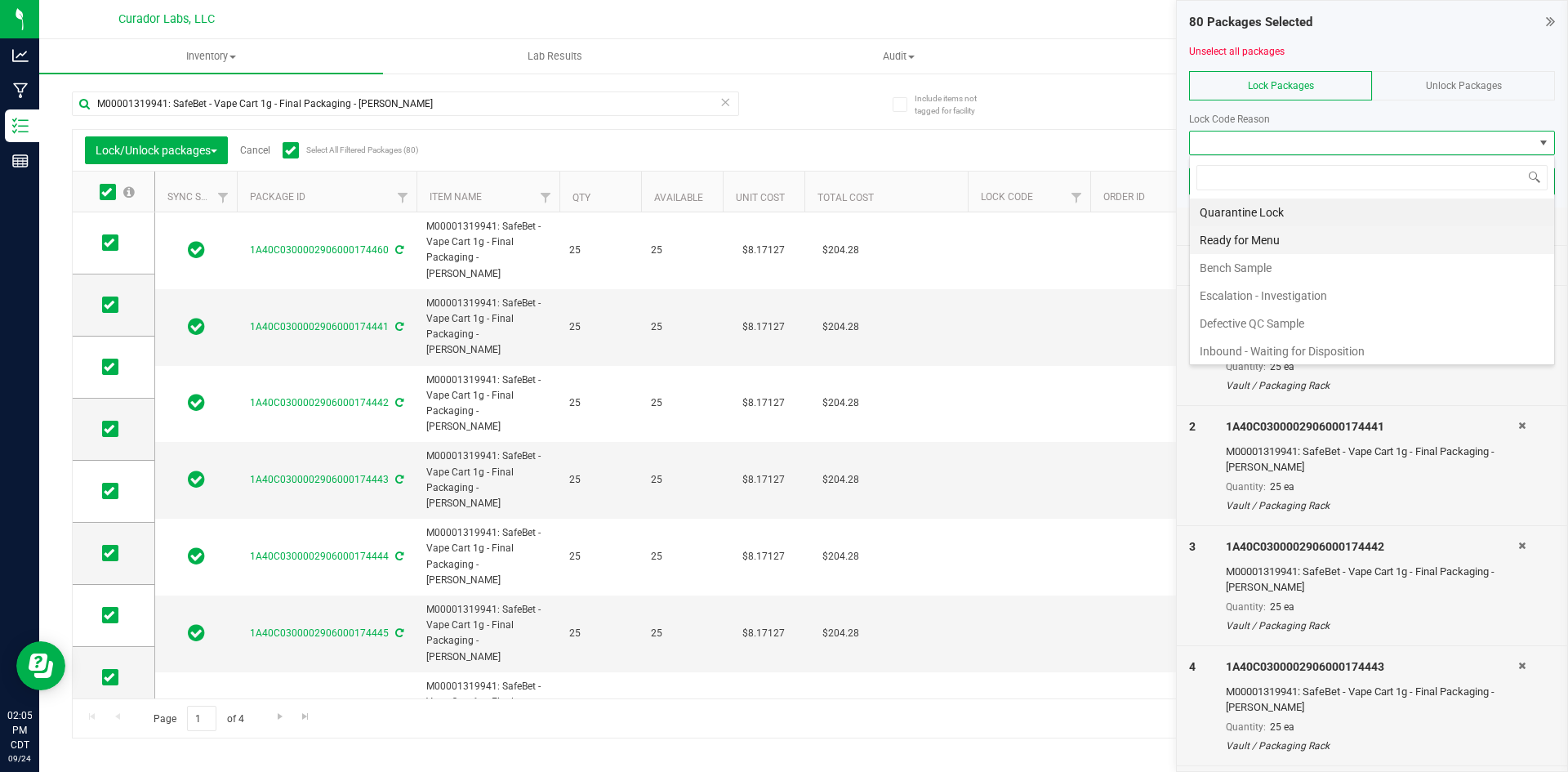
click at [1277, 234] on li "Ready for Menu" at bounding box center [1371, 240] width 364 height 28
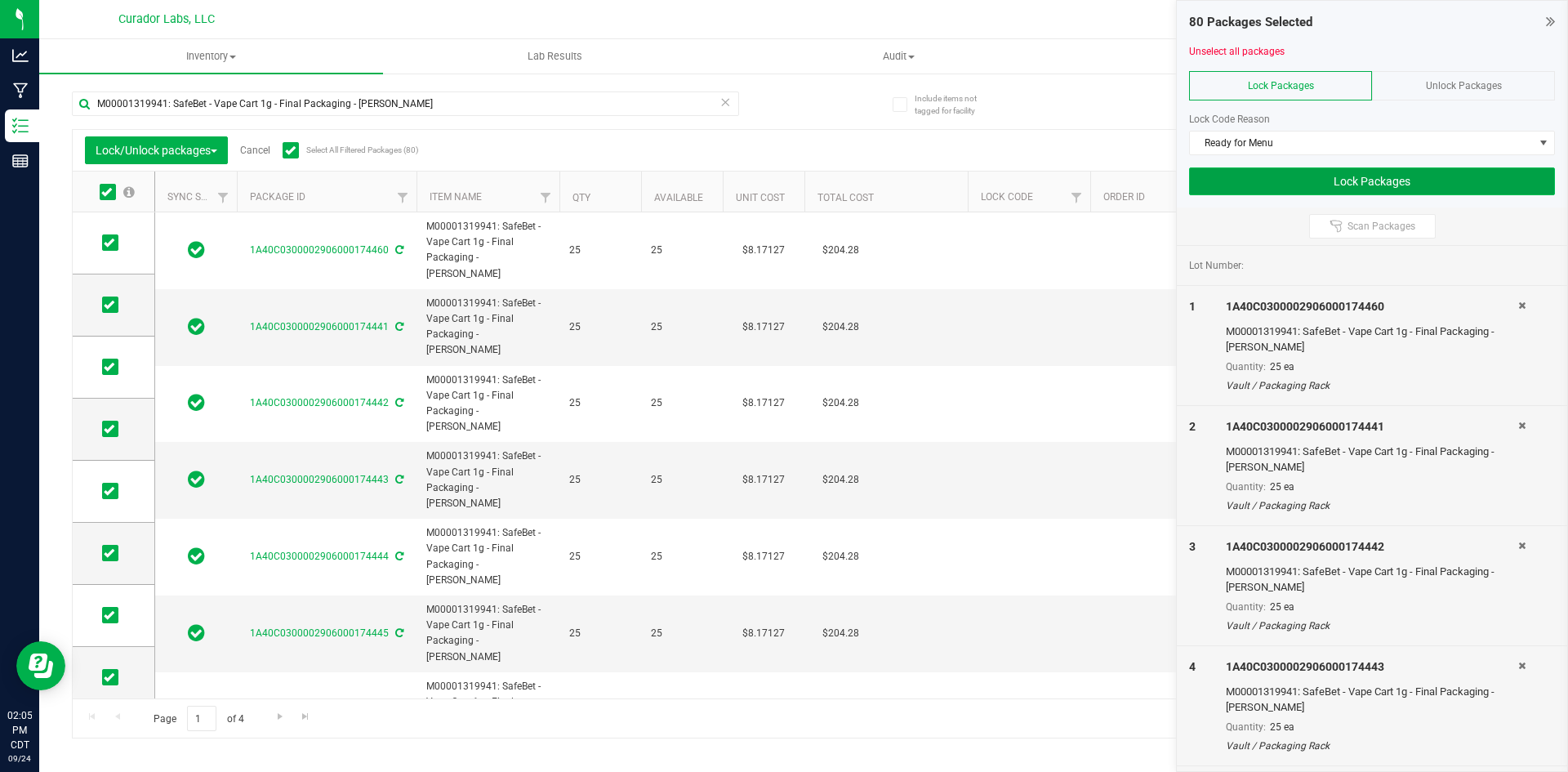
drag, startPoint x: 1271, startPoint y: 181, endPoint x: 1251, endPoint y: 176, distance: 20.6
click at [1270, 181] on button "Lock Packages" at bounding box center [1371, 181] width 366 height 28
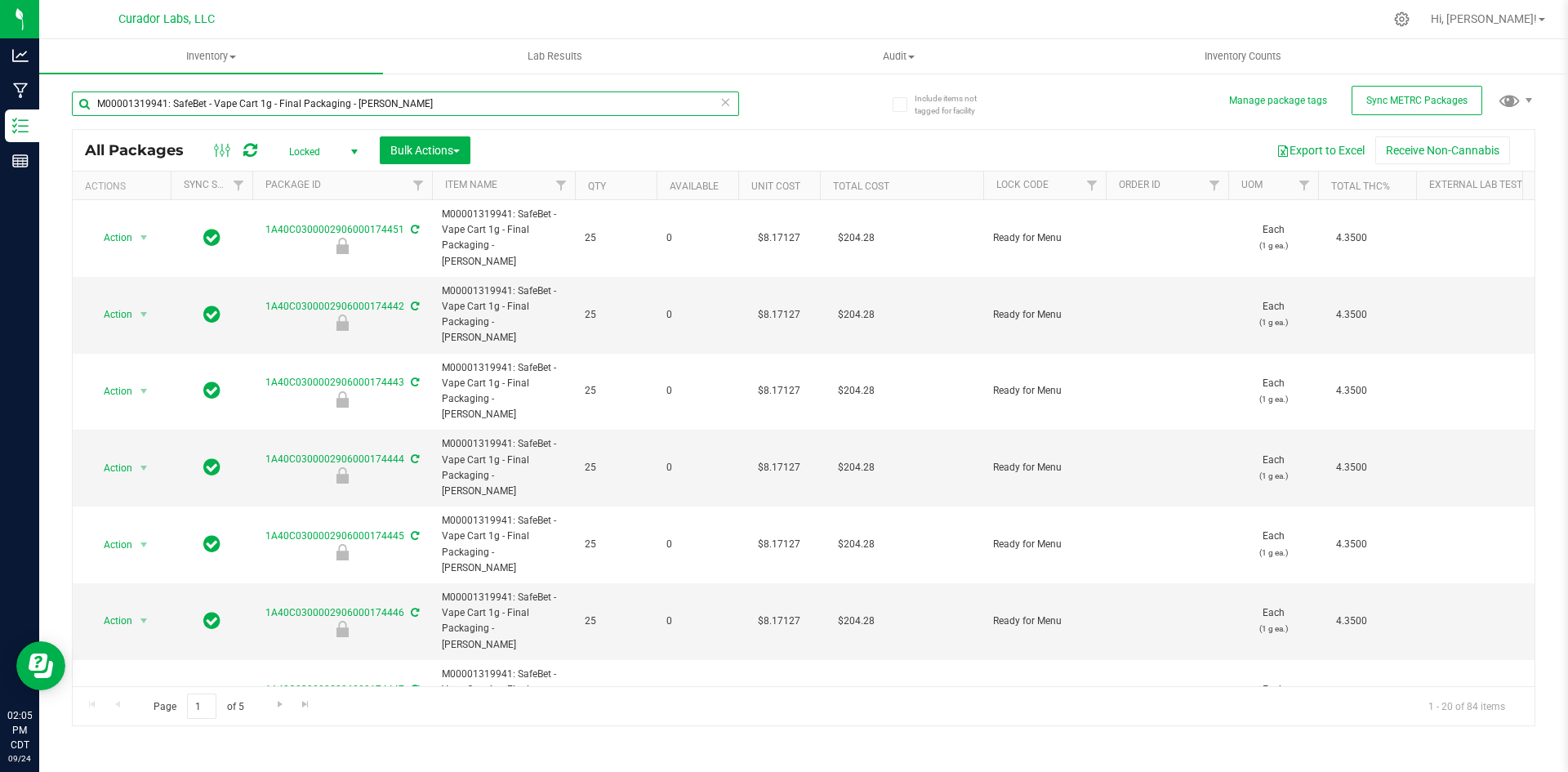
click at [412, 96] on input "M00001319941: SafeBet - Vape Cart 1g - Final Packaging - Bubba Kush" at bounding box center [405, 103] width 668 height 25
click at [412, 93] on input "M00001319941: SafeBet - Vape Cart 1g - Final Packaging - Bubba Kush" at bounding box center [405, 103] width 668 height 25
click at [413, 93] on input "M00001319941: SafeBet - Vape Cart 1g - Final Packaging - Bubba Kush" at bounding box center [405, 103] width 668 height 25
click at [412, 102] on input "M00001319941: SafeBet - Vape Cart 1g - Final Packaging - Bubba Kush" at bounding box center [405, 103] width 668 height 25
click at [411, 102] on input "M00001319941: SafeBet - Vape Cart 1g - Final Packaging - Bubba Kush" at bounding box center [405, 103] width 668 height 25
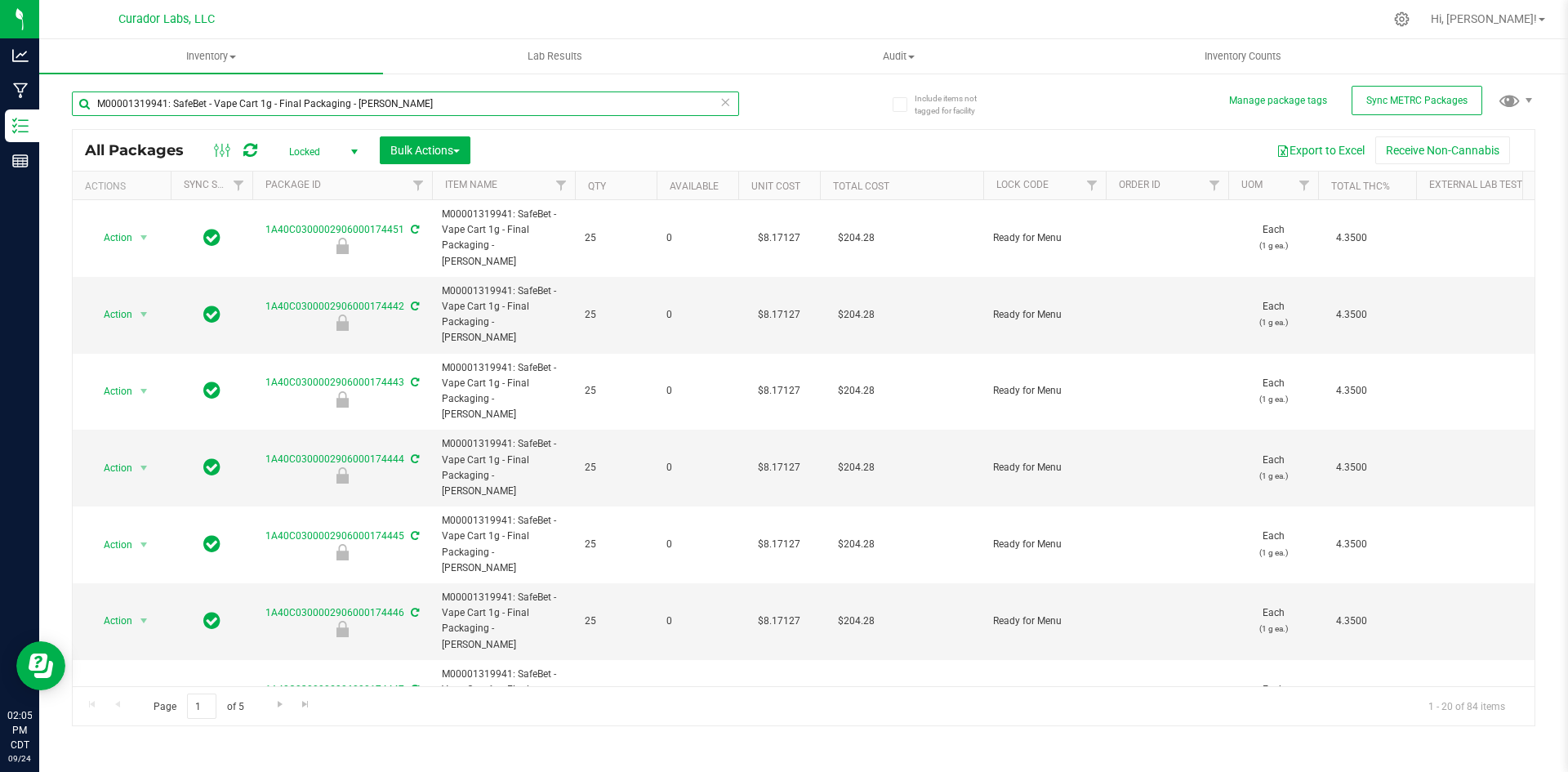
click at [411, 101] on input "M00001319941: SafeBet - Vape Cart 1g - Final Packaging - Bubba Kush" at bounding box center [405, 103] width 668 height 25
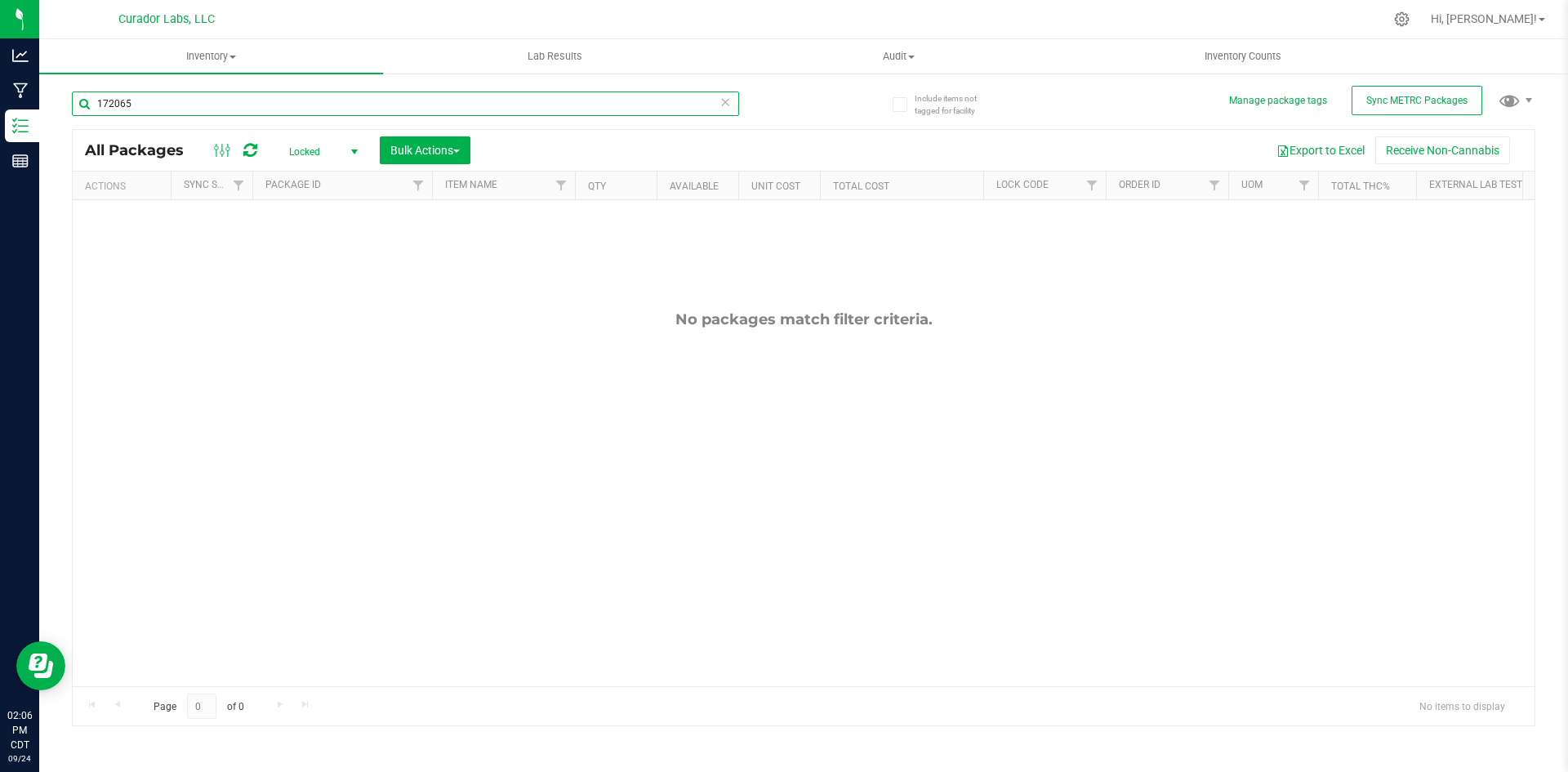
type input "172065"
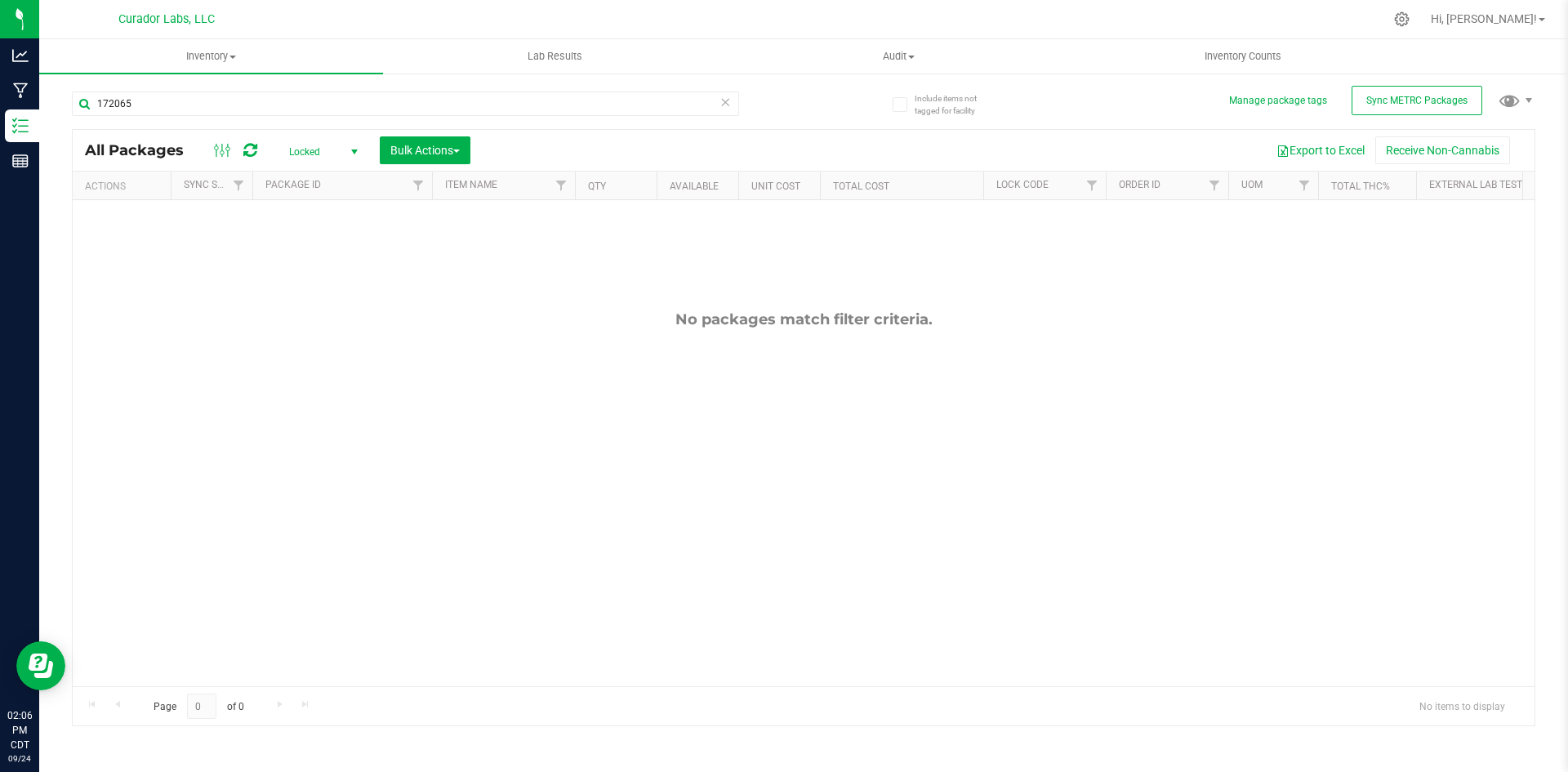
click at [303, 159] on span "Locked" at bounding box center [319, 151] width 89 height 23
click at [302, 177] on li "Active Only" at bounding box center [319, 178] width 88 height 25
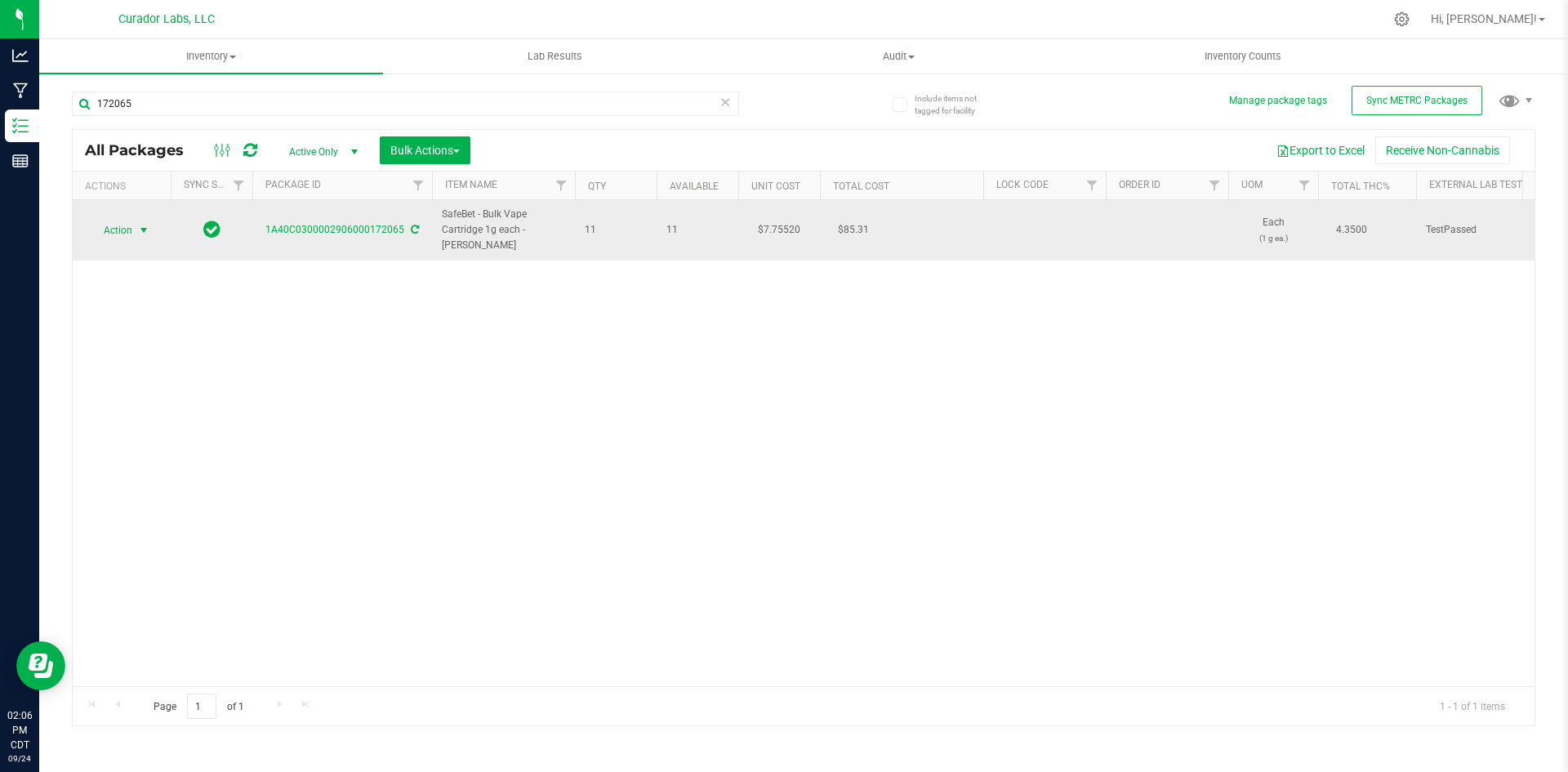
click at [117, 229] on span "Action" at bounding box center [111, 230] width 44 height 23
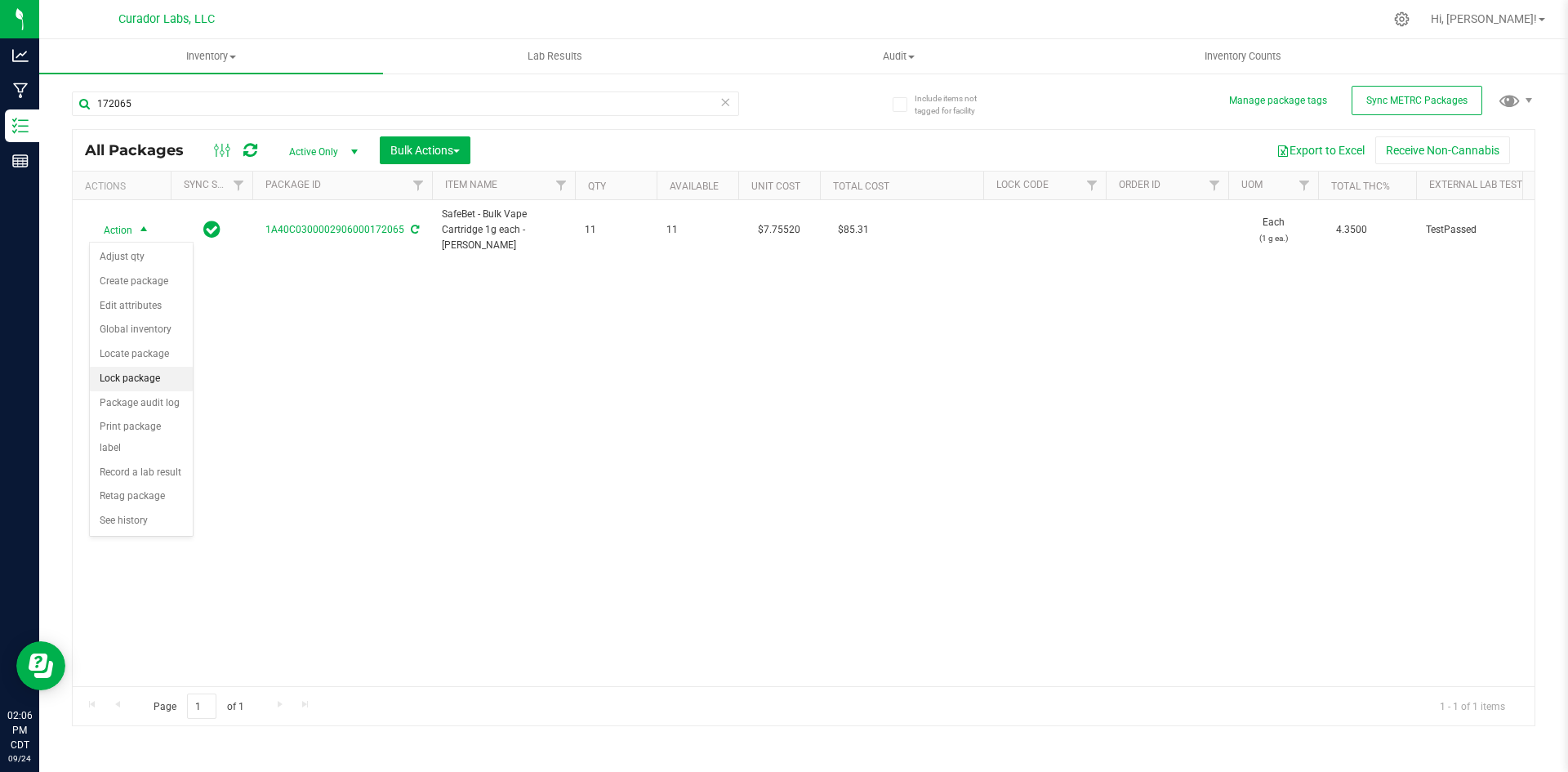
click at [118, 389] on li "Lock package" at bounding box center [141, 379] width 103 height 25
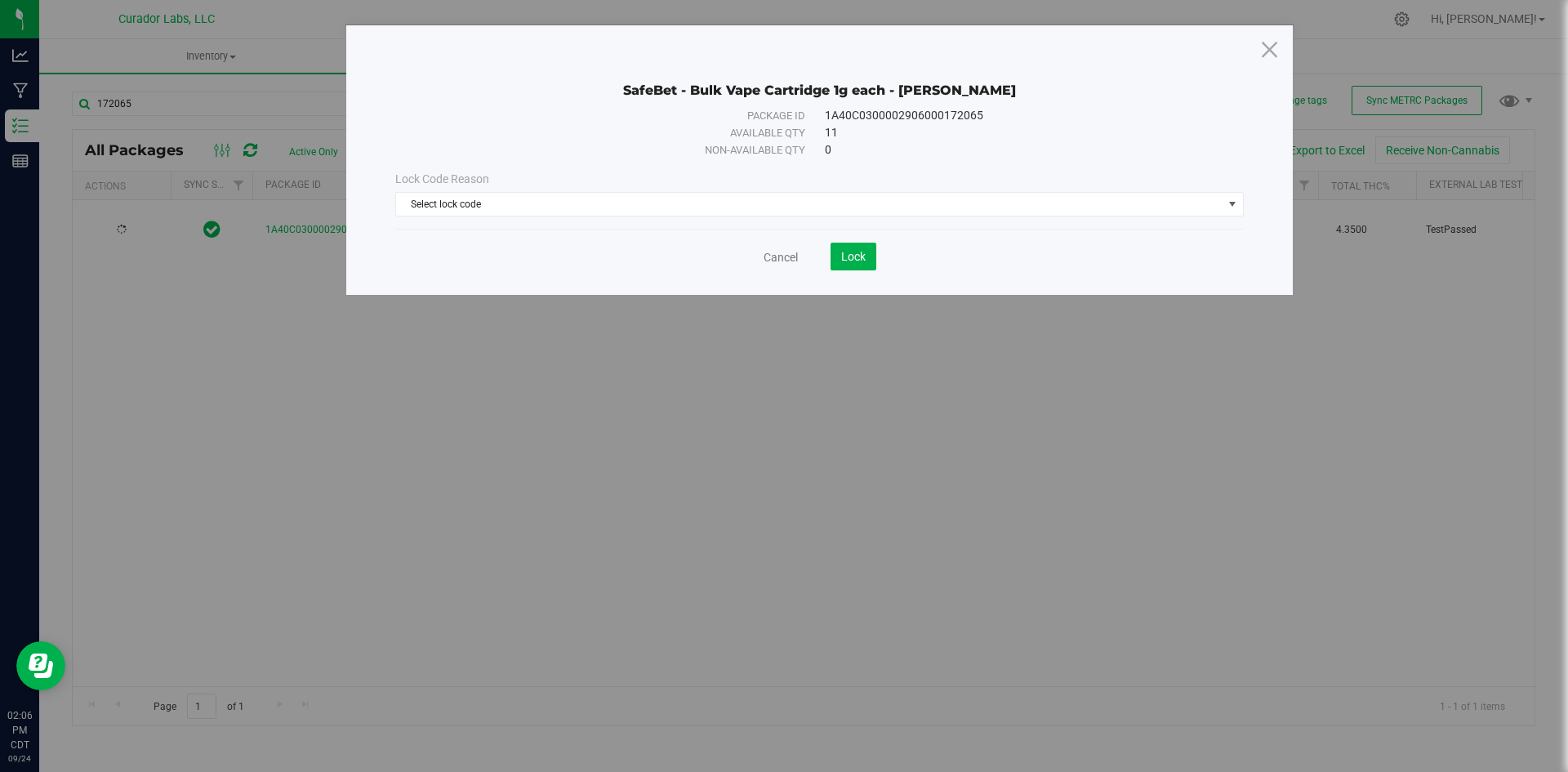
click at [447, 191] on div "Lock Code Reason Select lock code Select lock code Quarantine Lock Ready for Me…" at bounding box center [820, 194] width 873 height 46
click at [452, 198] on span "Select lock code" at bounding box center [809, 204] width 827 height 23
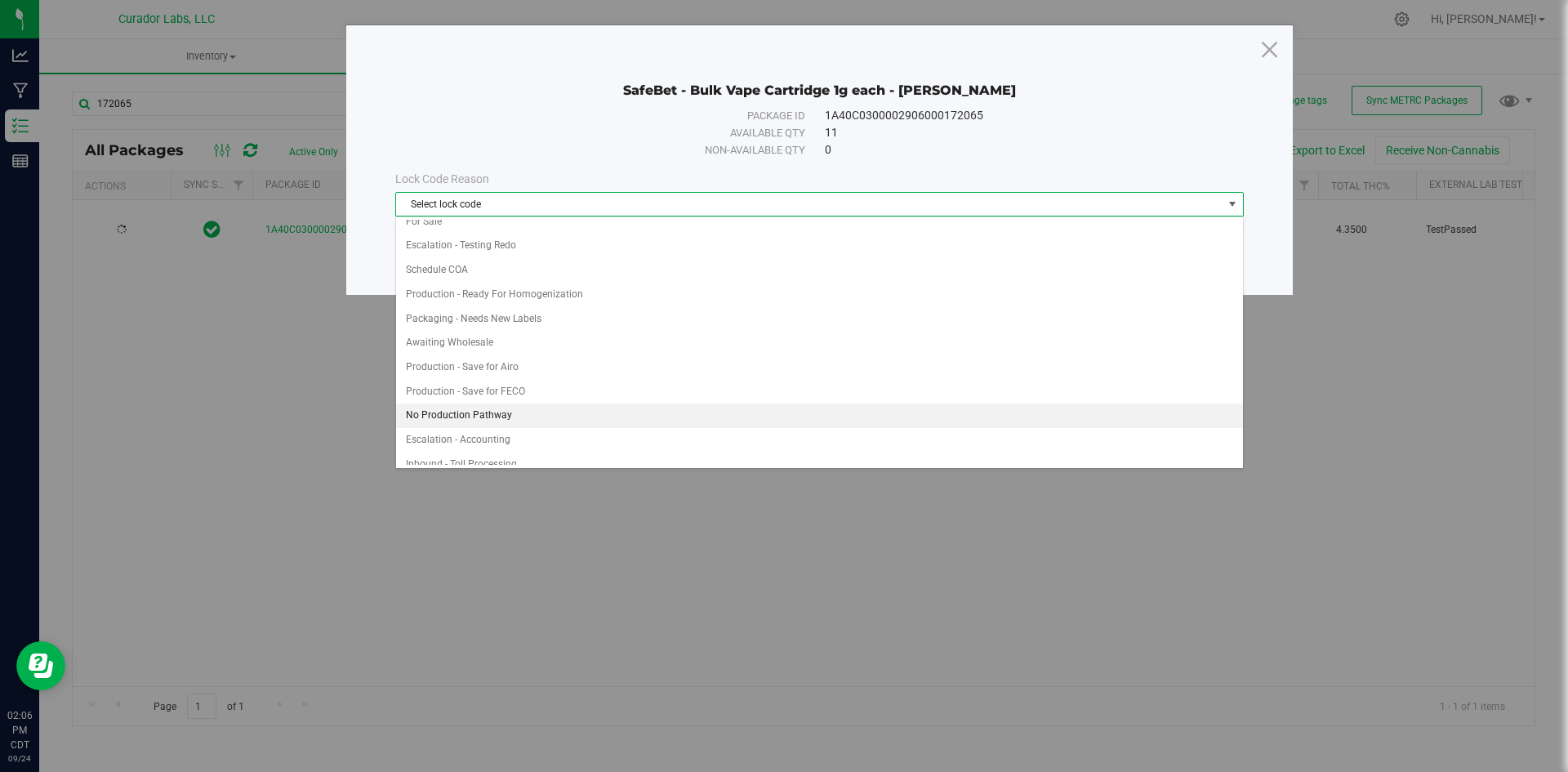
scroll to position [903, 0]
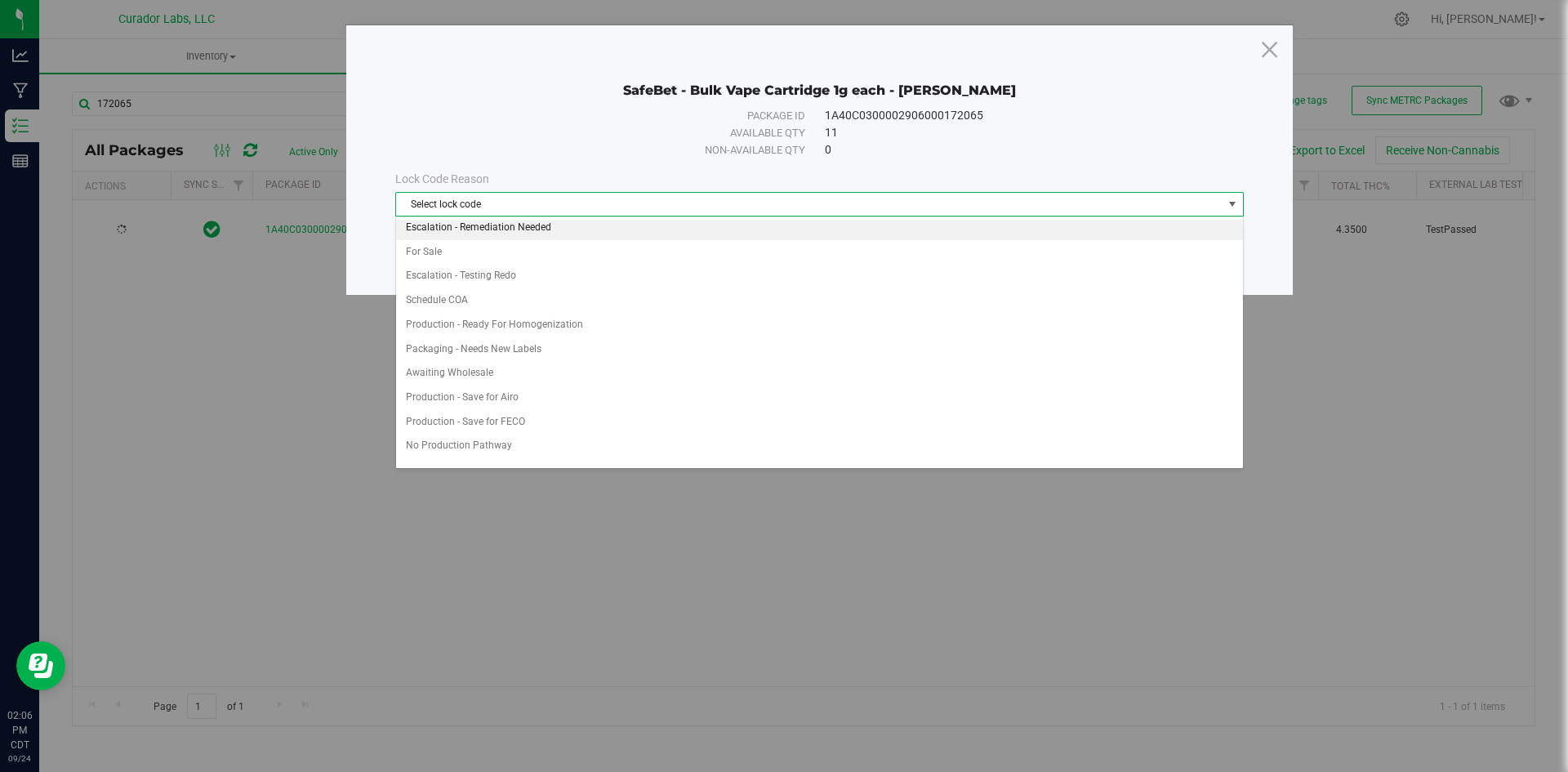
click at [477, 235] on li "Escalation - Remediation Needed" at bounding box center [819, 227] width 846 height 25
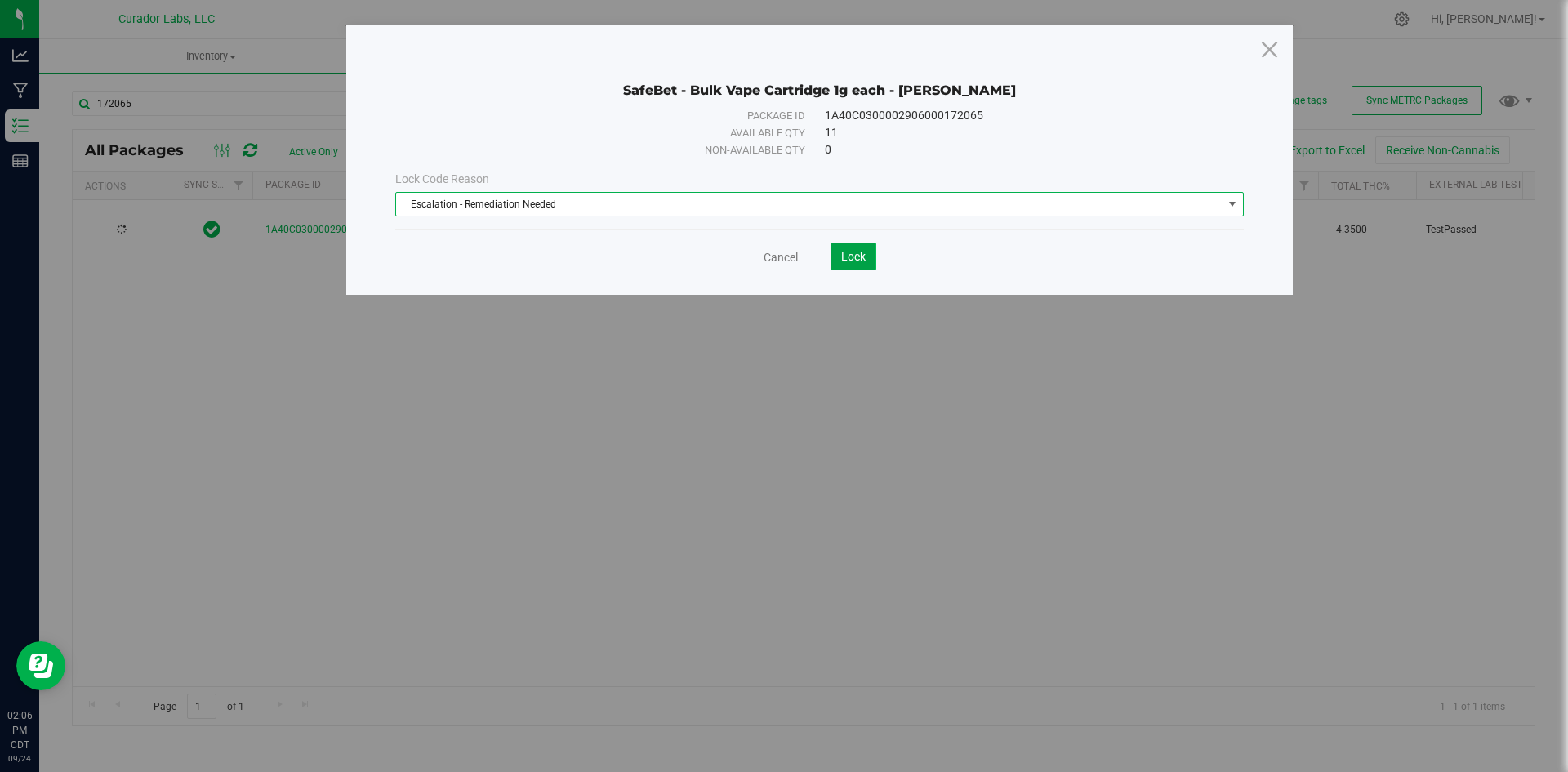
click at [862, 249] on button "Lock" at bounding box center [853, 257] width 46 height 28
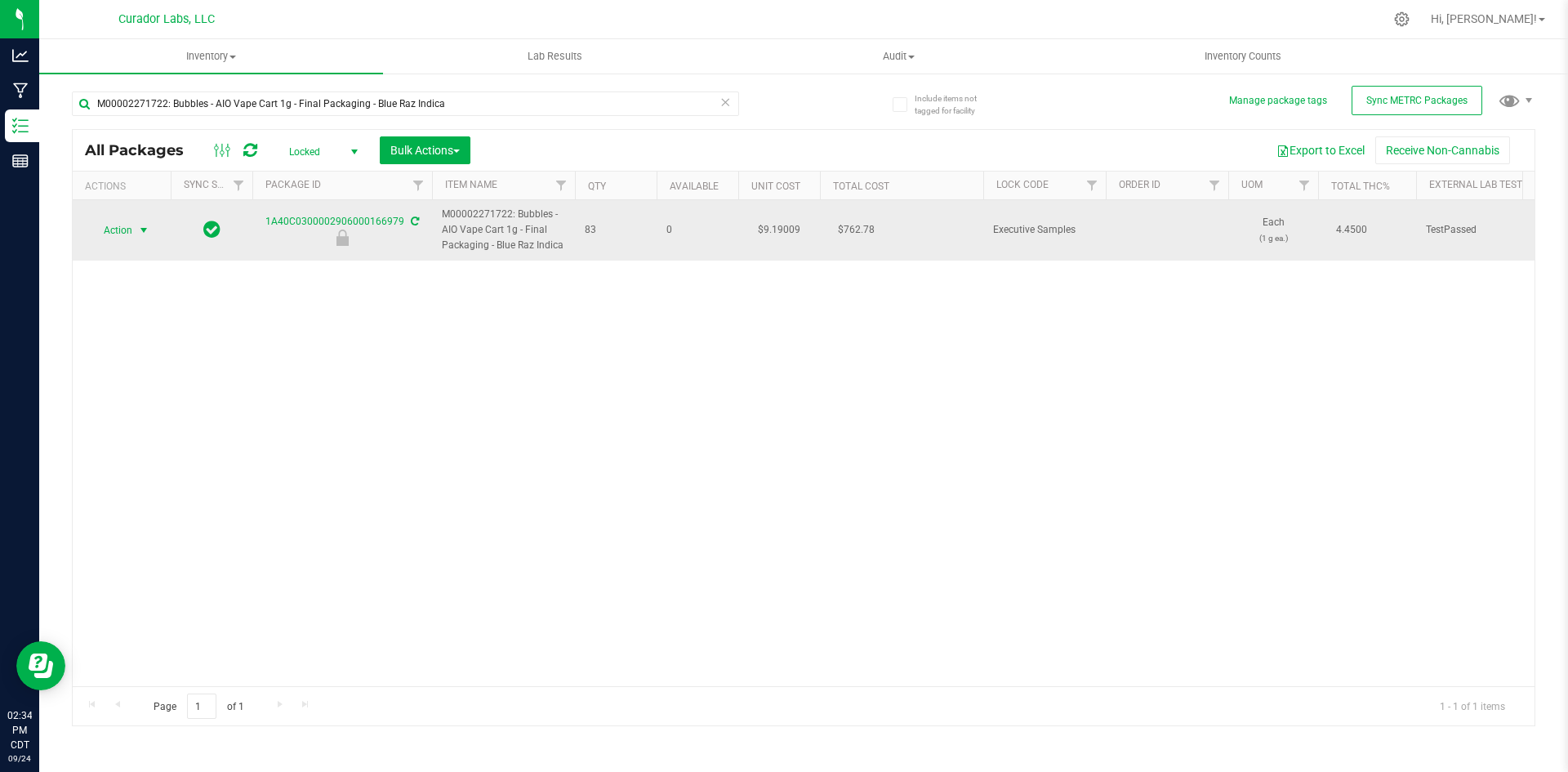
click at [133, 232] on span "Action" at bounding box center [122, 230] width 65 height 23
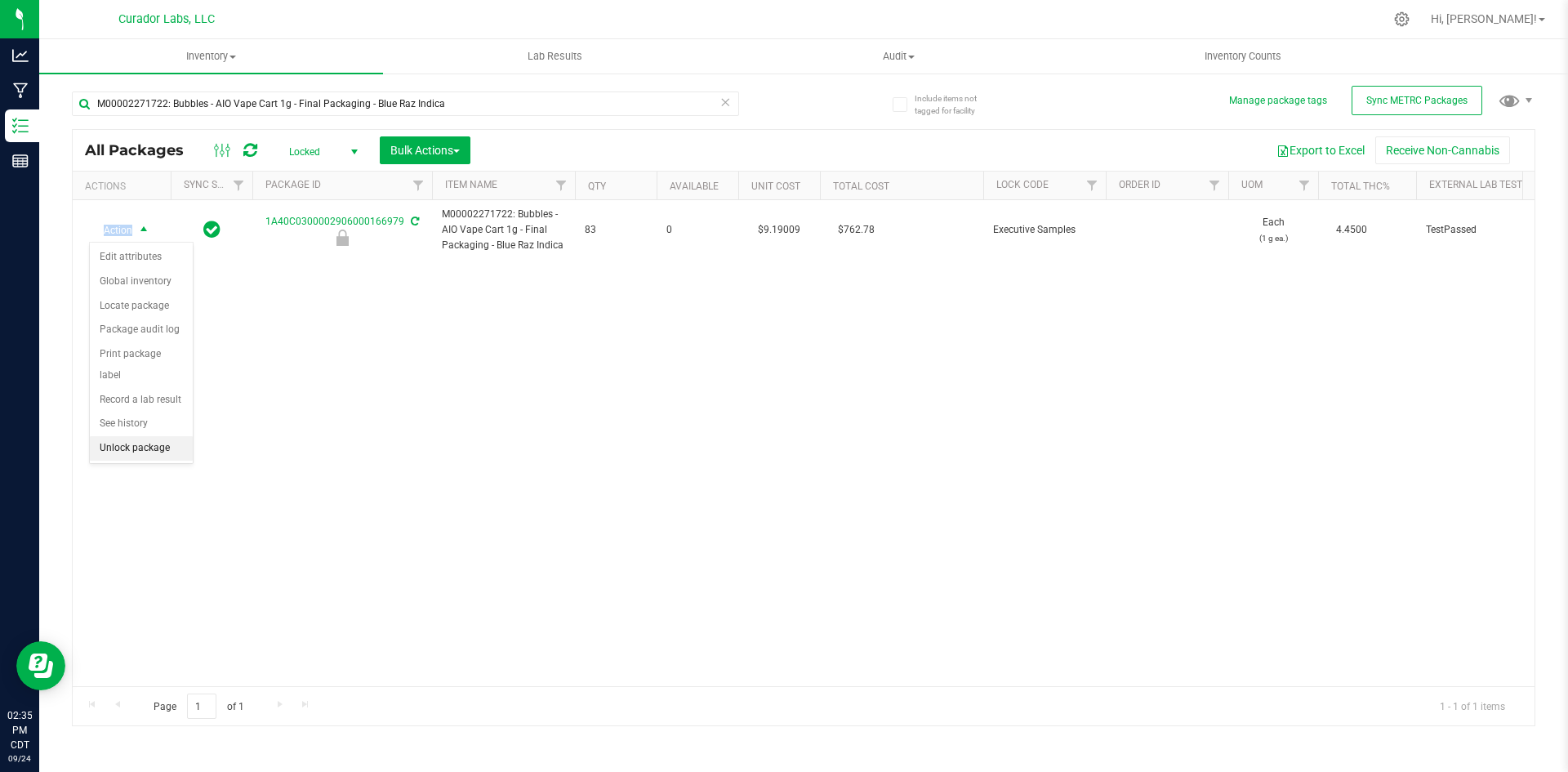
click at [159, 437] on li "Unlock package" at bounding box center [141, 448] width 103 height 25
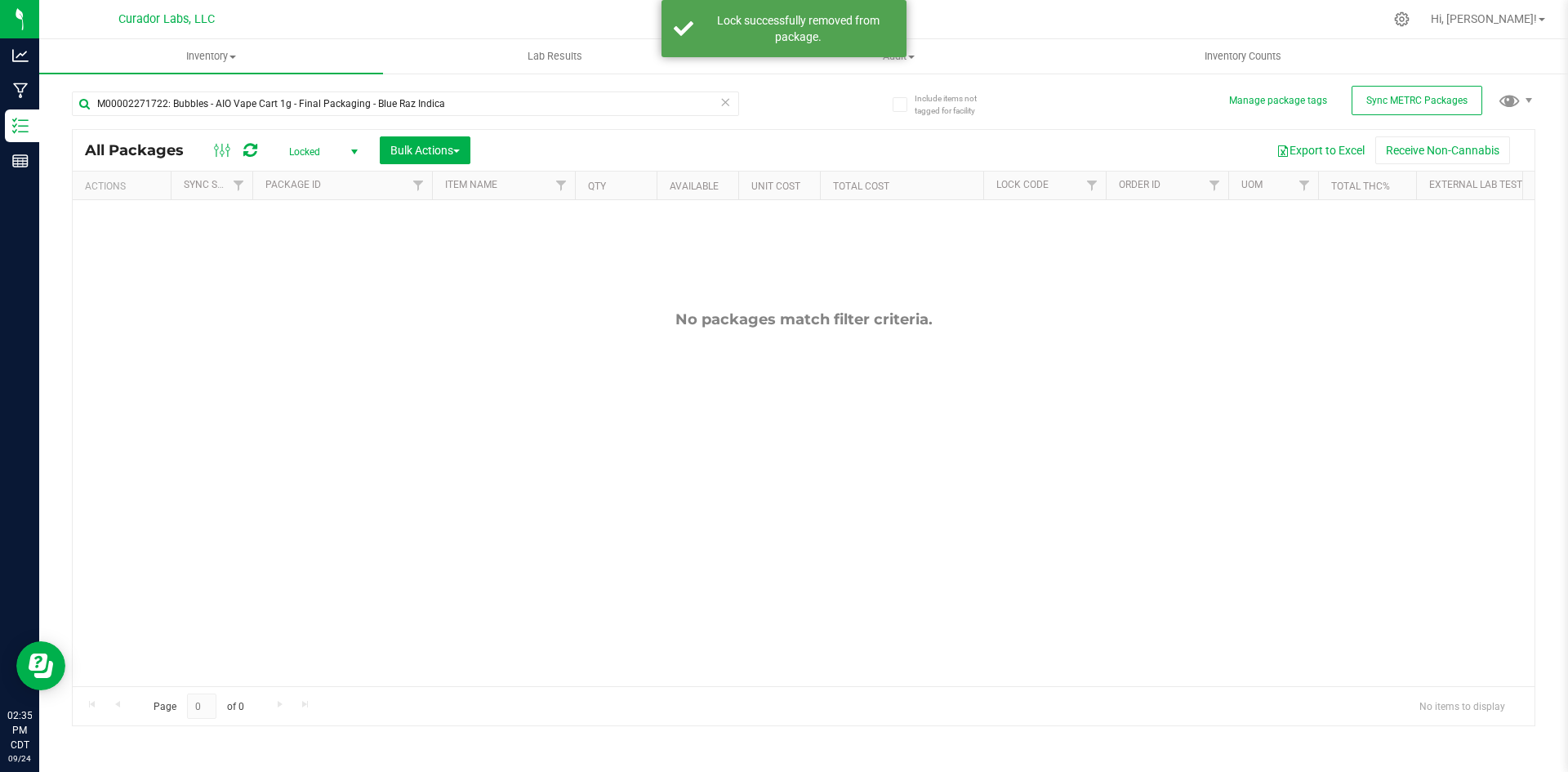
click at [298, 148] on span "Locked" at bounding box center [319, 151] width 89 height 23
click at [302, 172] on li "Active Only" at bounding box center [319, 178] width 88 height 25
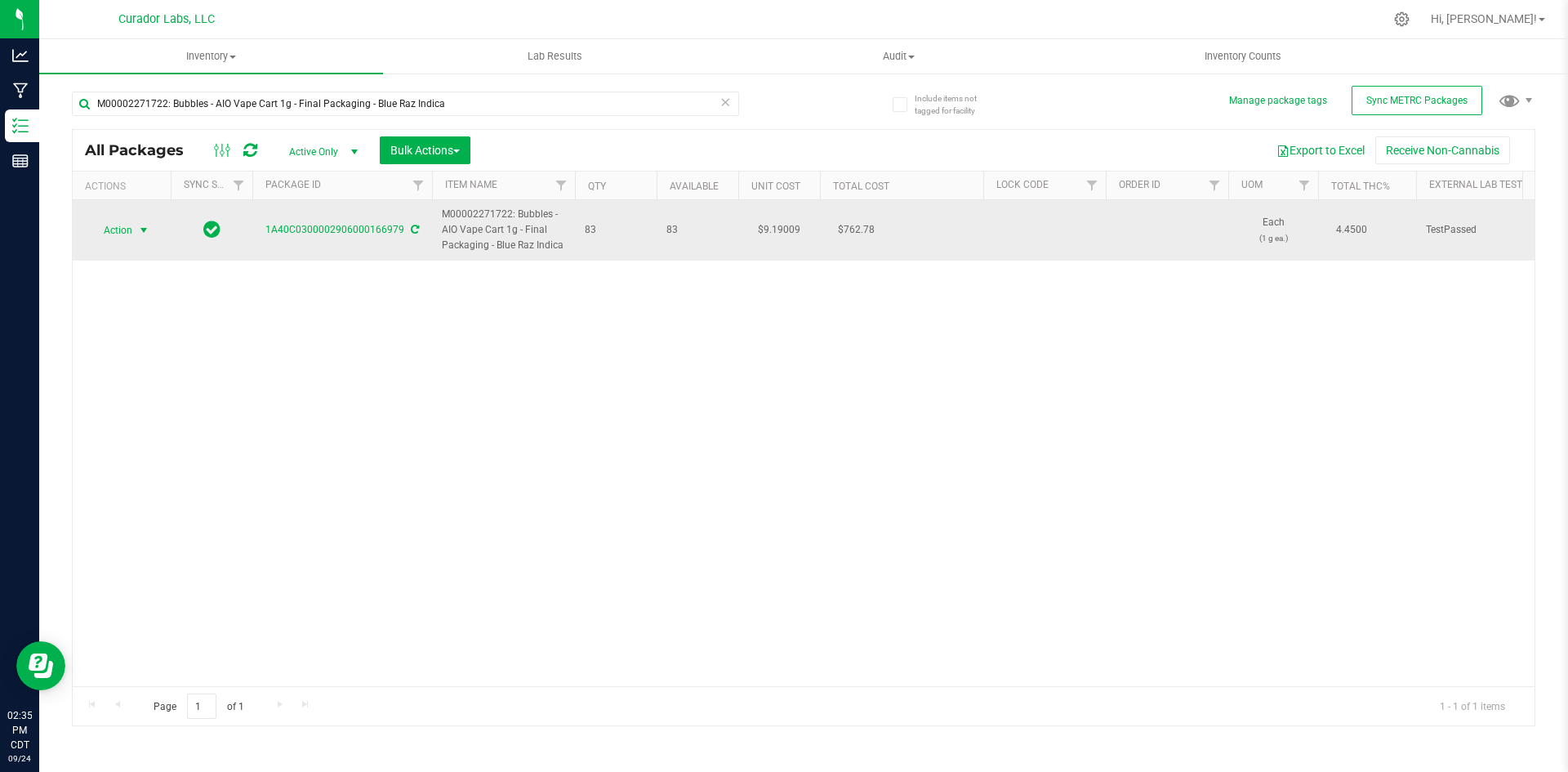
click at [113, 220] on span "Action" at bounding box center [111, 230] width 44 height 23
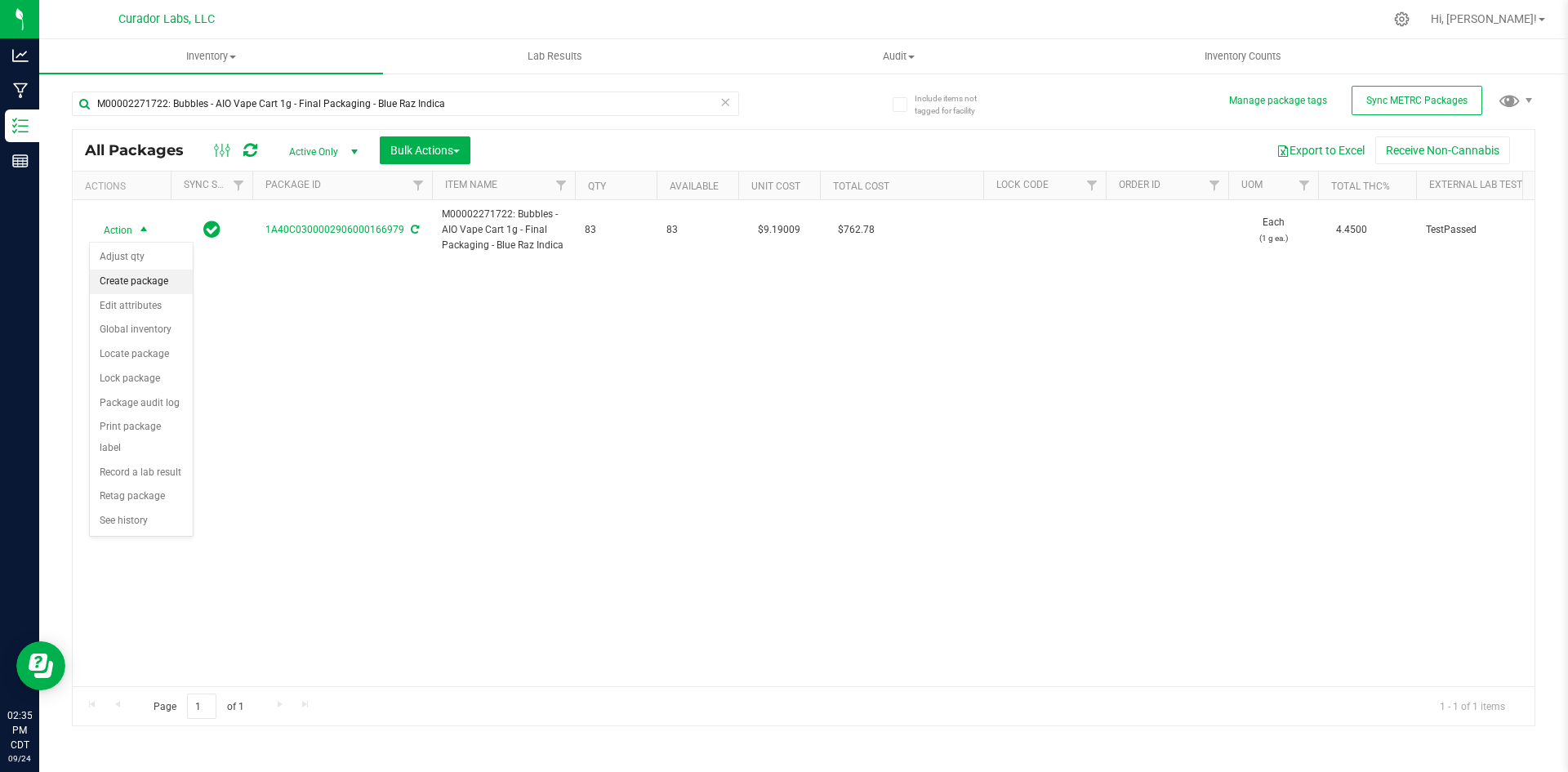
click at [122, 280] on li "Create package" at bounding box center [141, 281] width 103 height 25
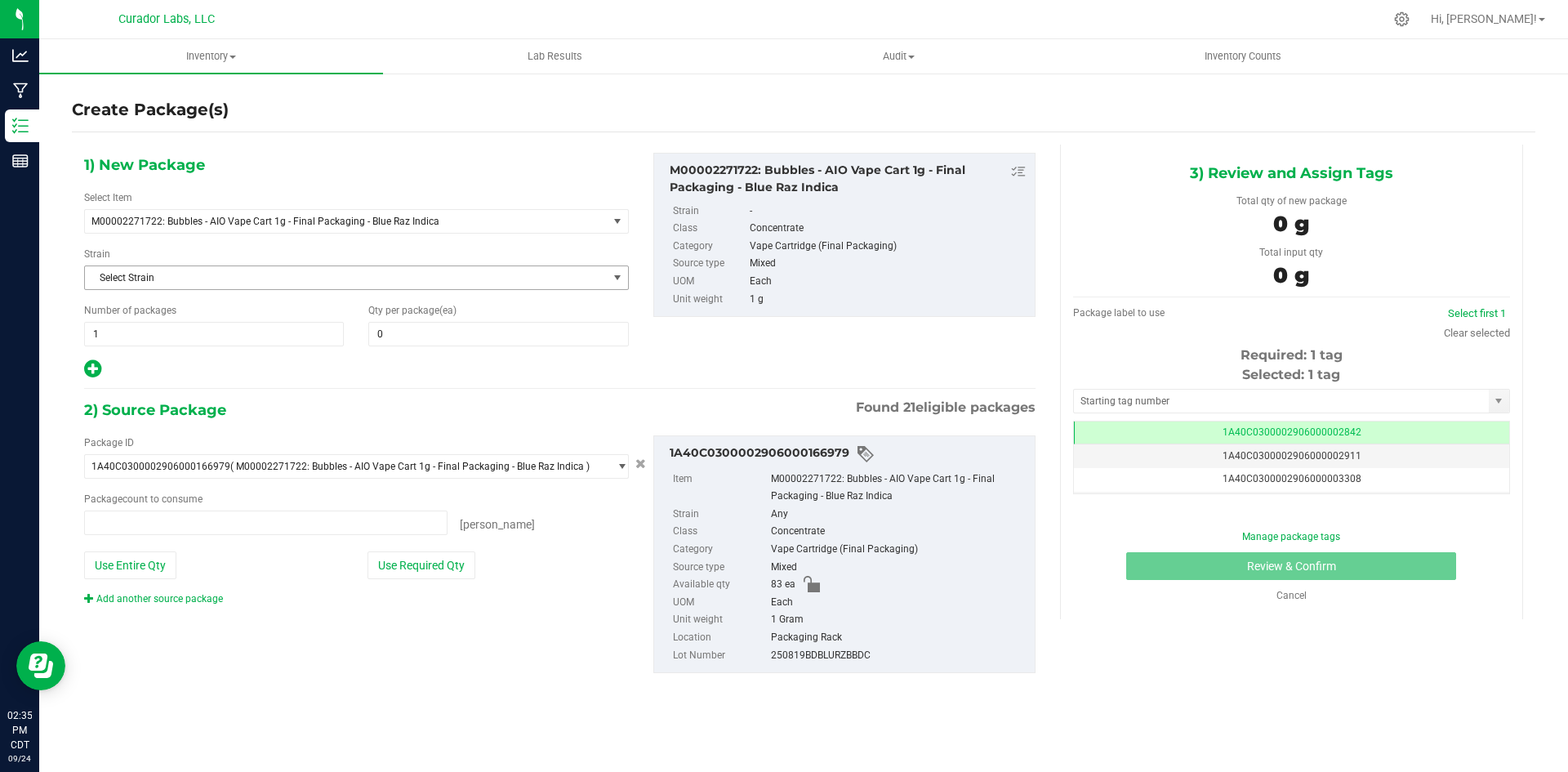
type input "0 ea"
click at [133, 331] on span "1 1" at bounding box center [214, 333] width 260 height 25
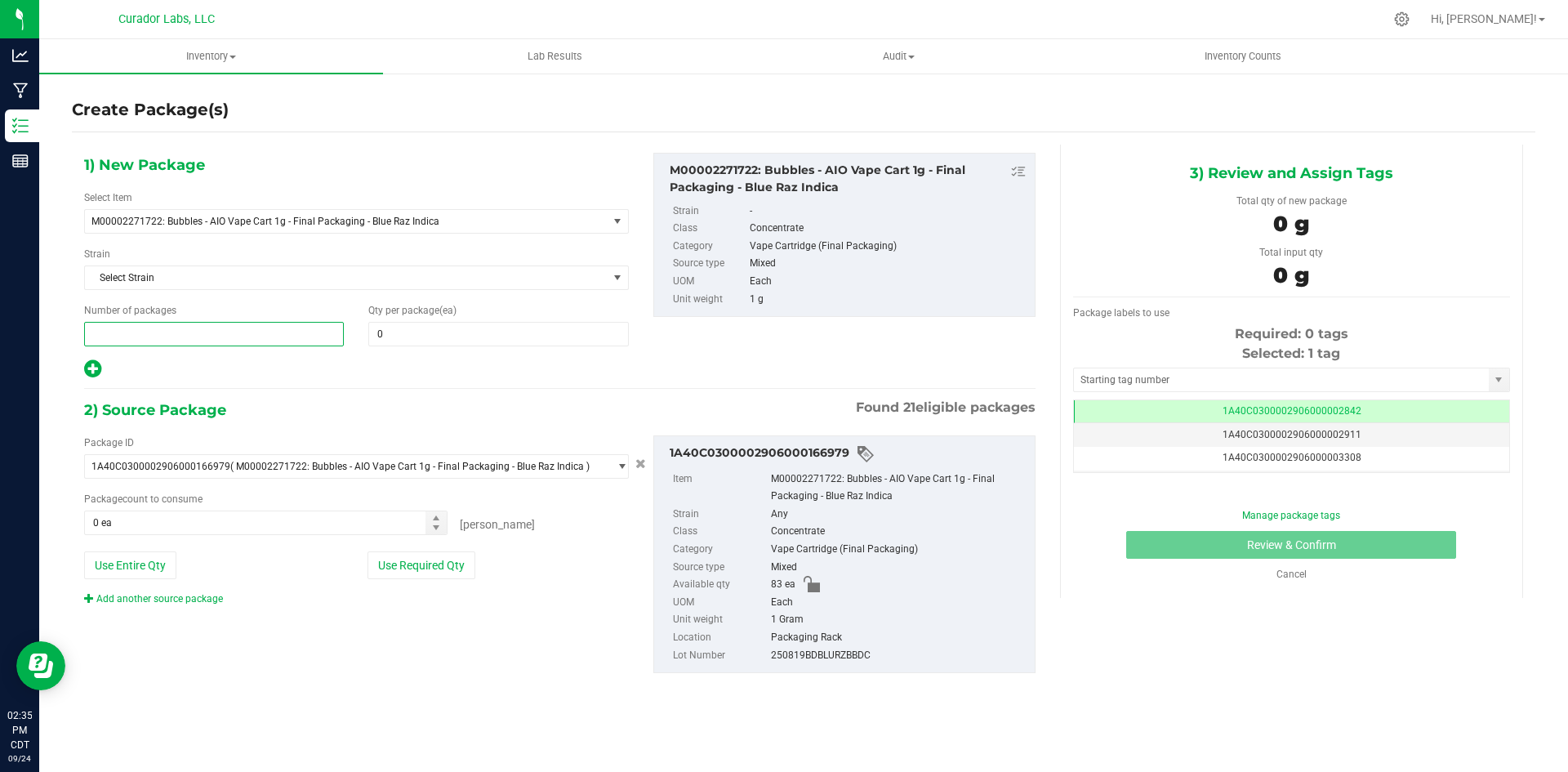
type input "3"
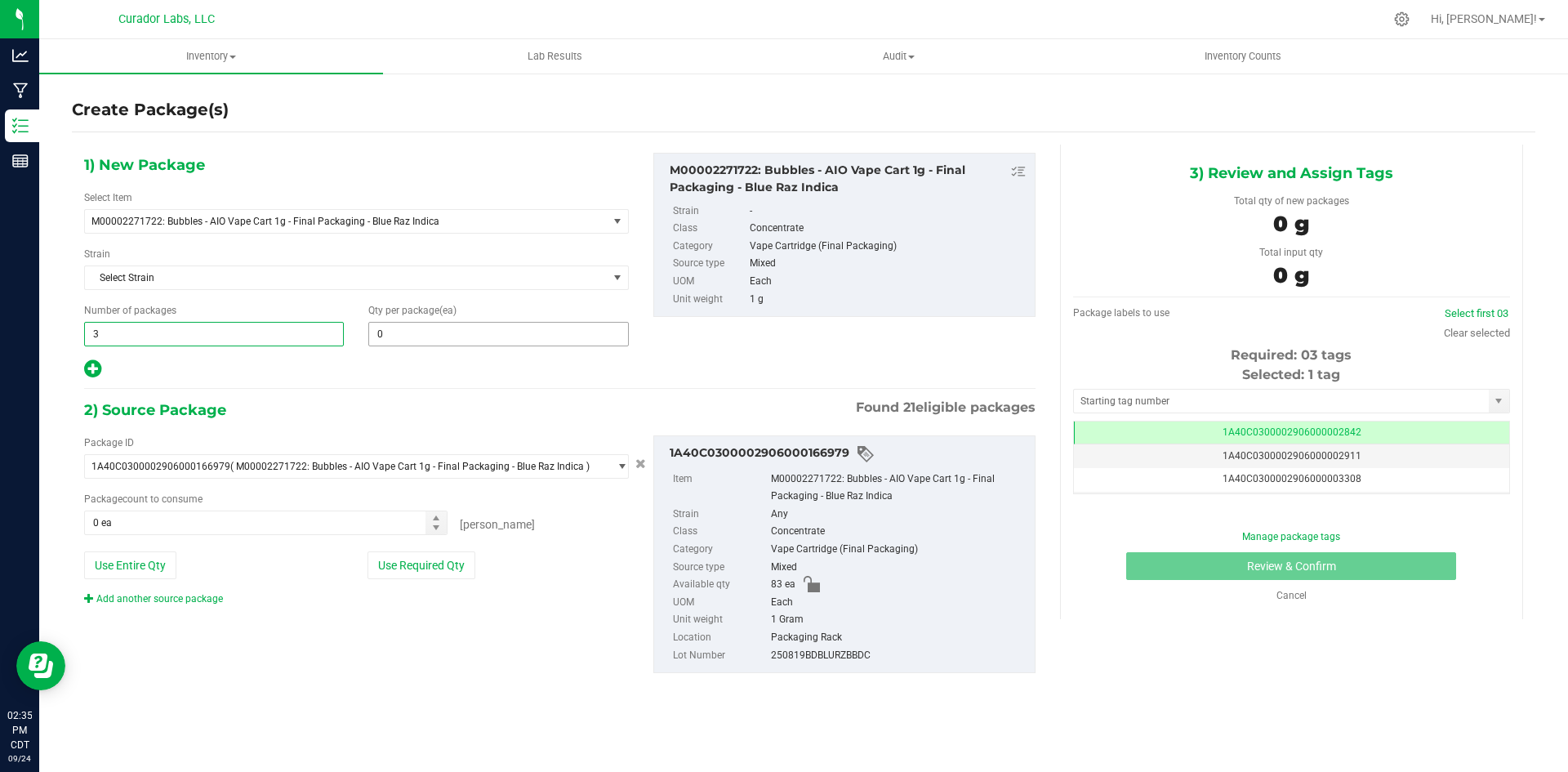
type input "3"
click at [421, 335] on span "0 0" at bounding box center [498, 333] width 260 height 25
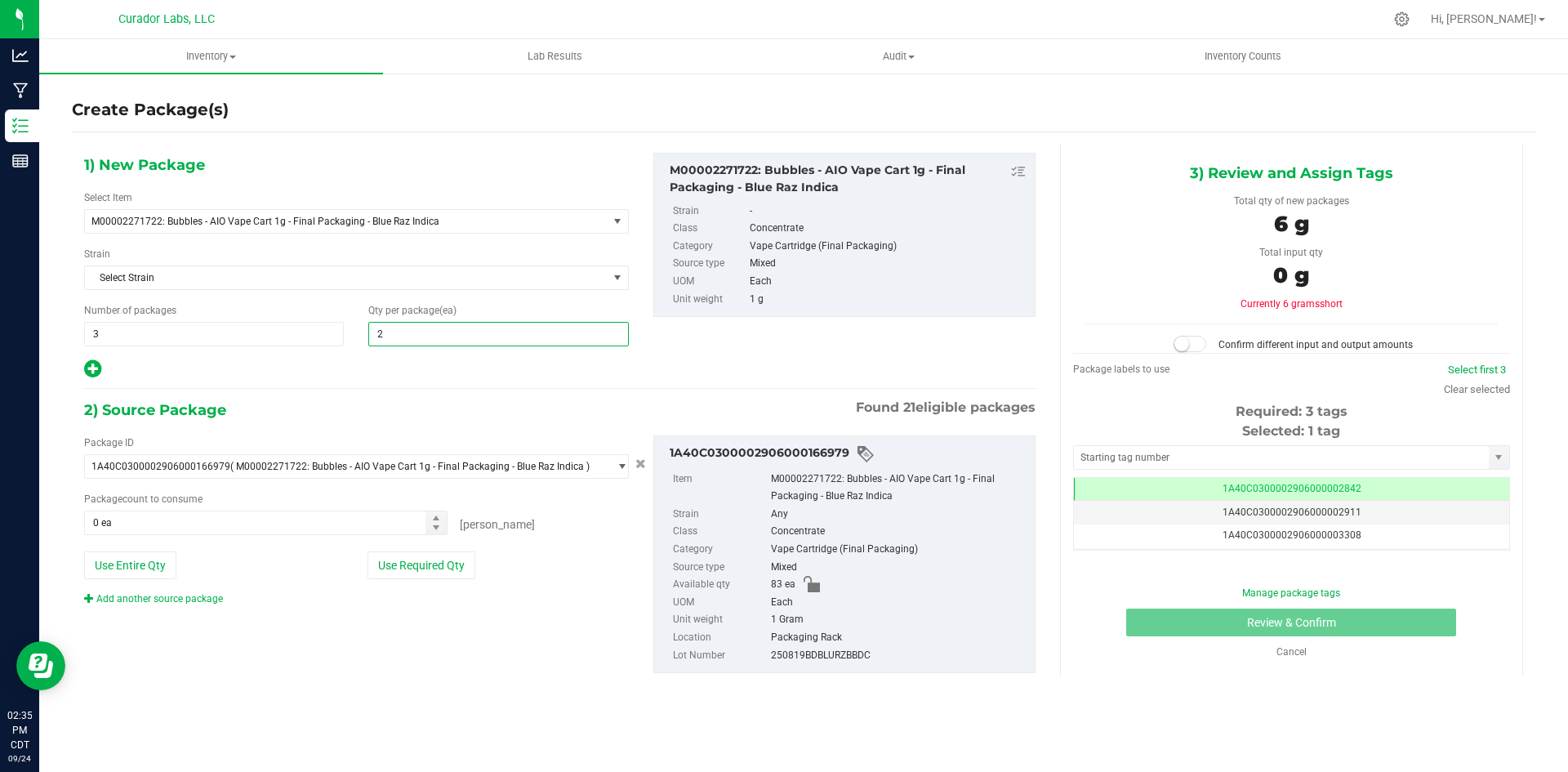
type input "25"
click at [168, 518] on span at bounding box center [266, 522] width 364 height 25
type input "75"
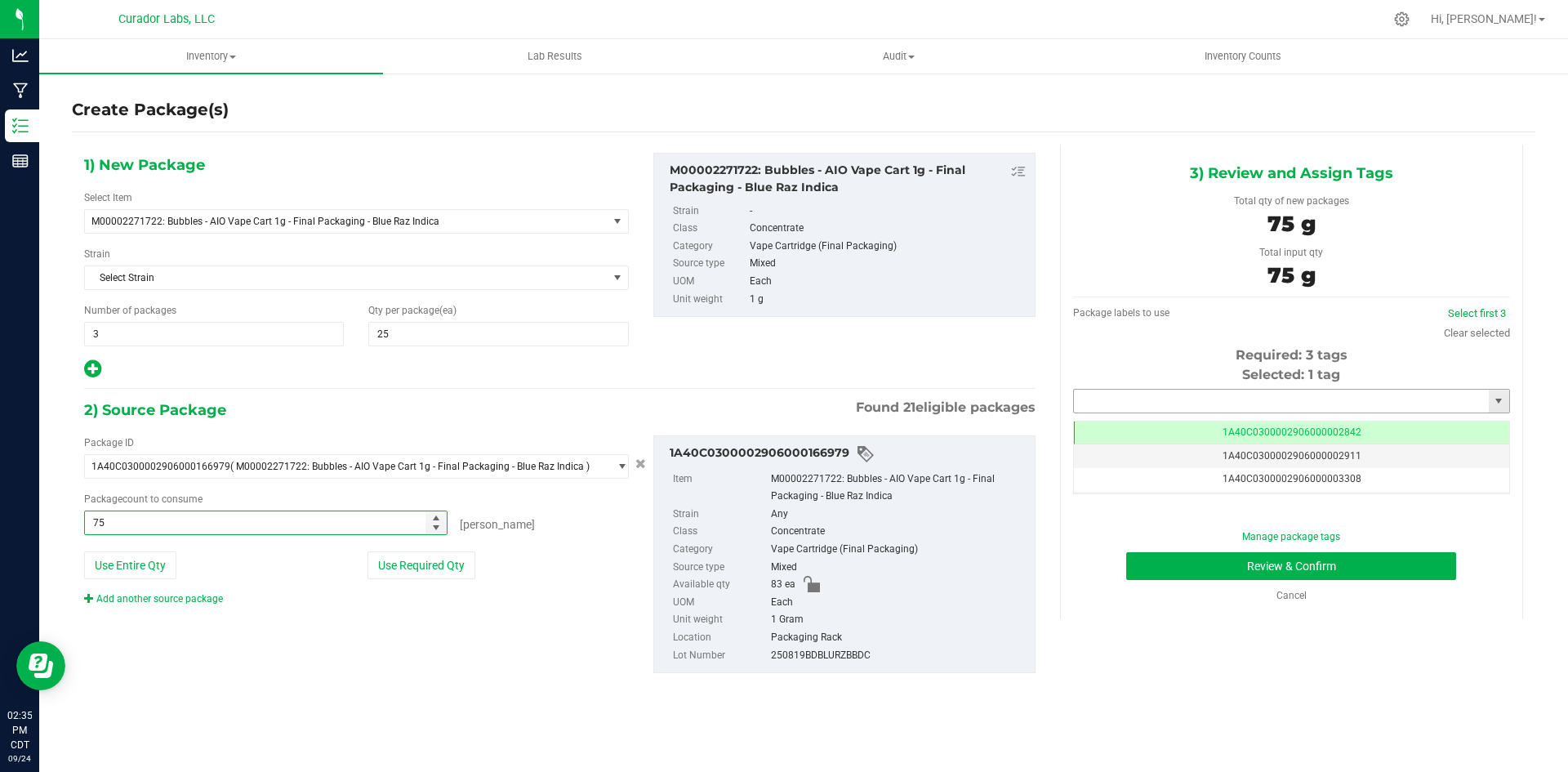
type input "75 ea"
click at [1183, 403] on input "text" at bounding box center [1281, 400] width 415 height 23
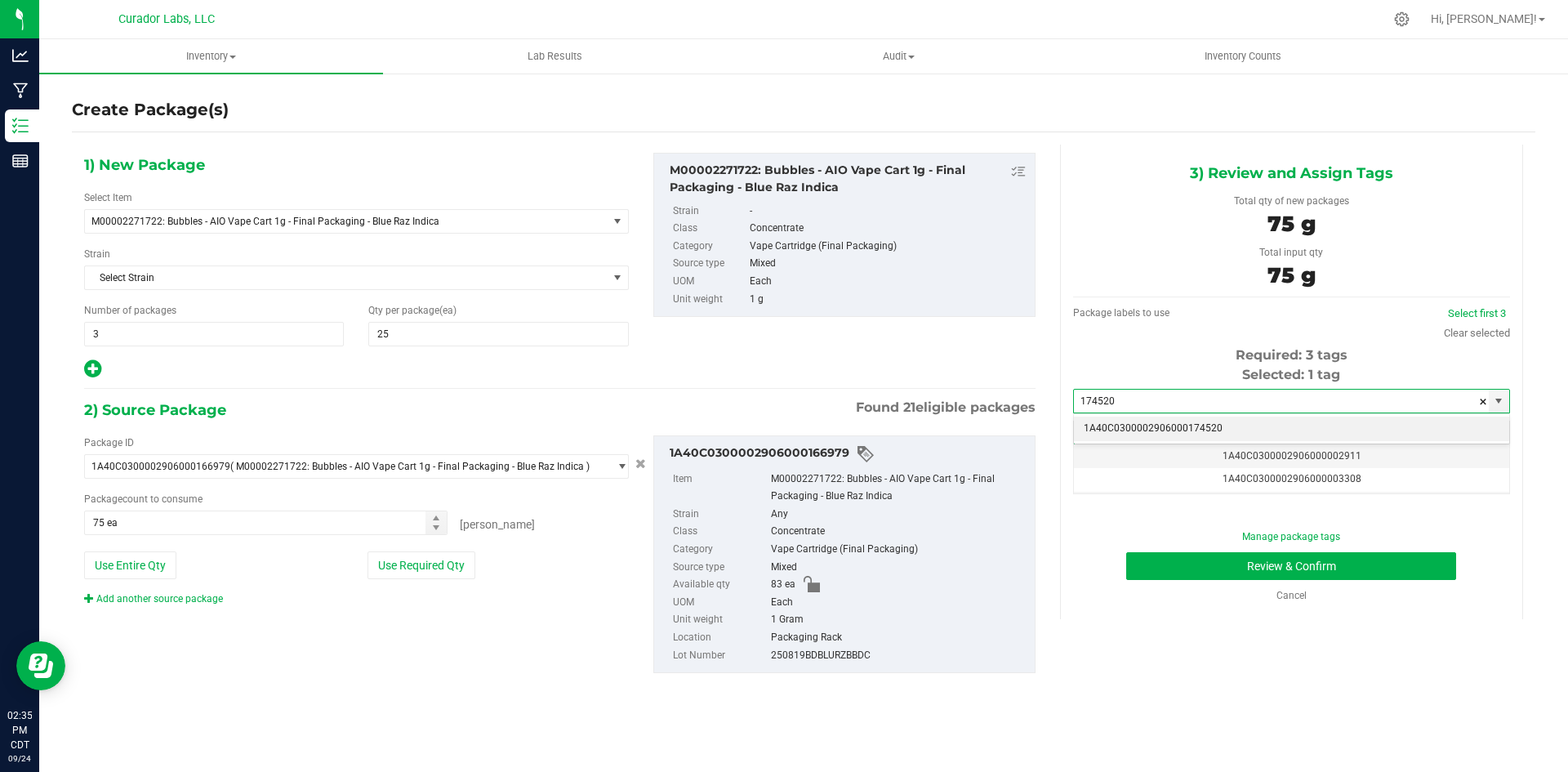
click at [1212, 428] on li "1A40C0300002906000174520" at bounding box center [1291, 429] width 436 height 25
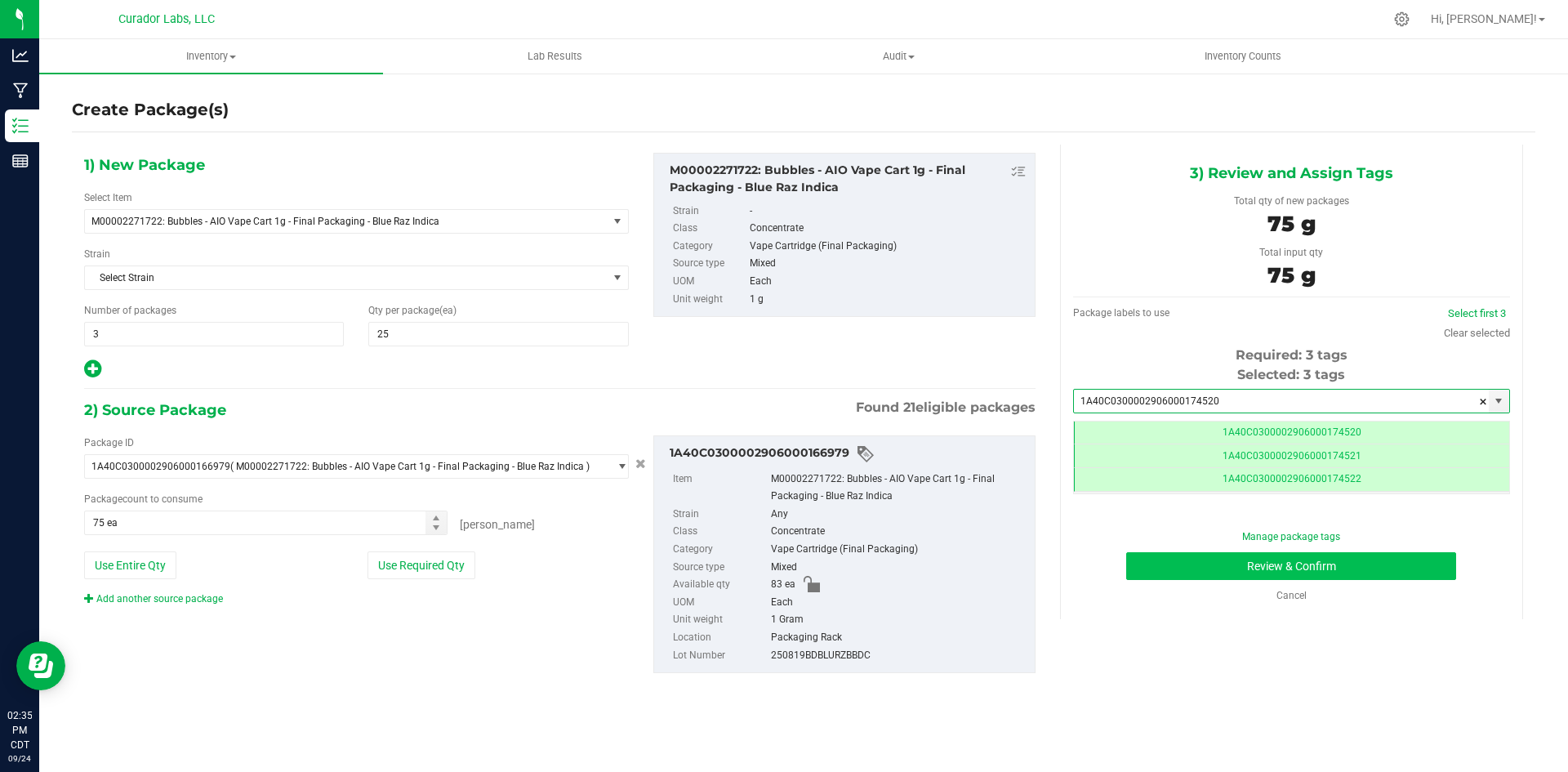
scroll to position [0, -1]
type input "1A40C0300002906000174520"
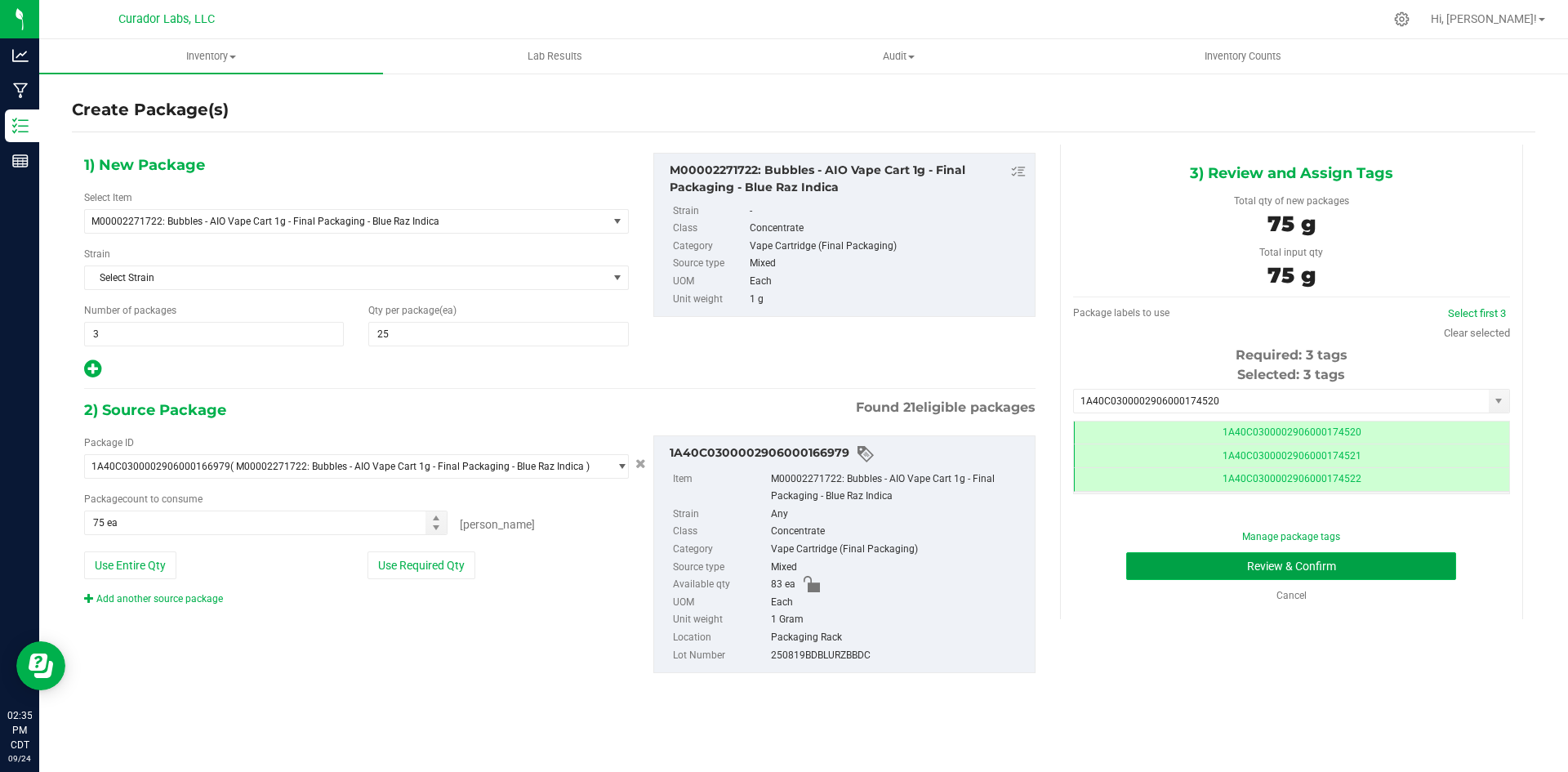
click at [1202, 571] on button "Review & Confirm" at bounding box center [1291, 566] width 330 height 28
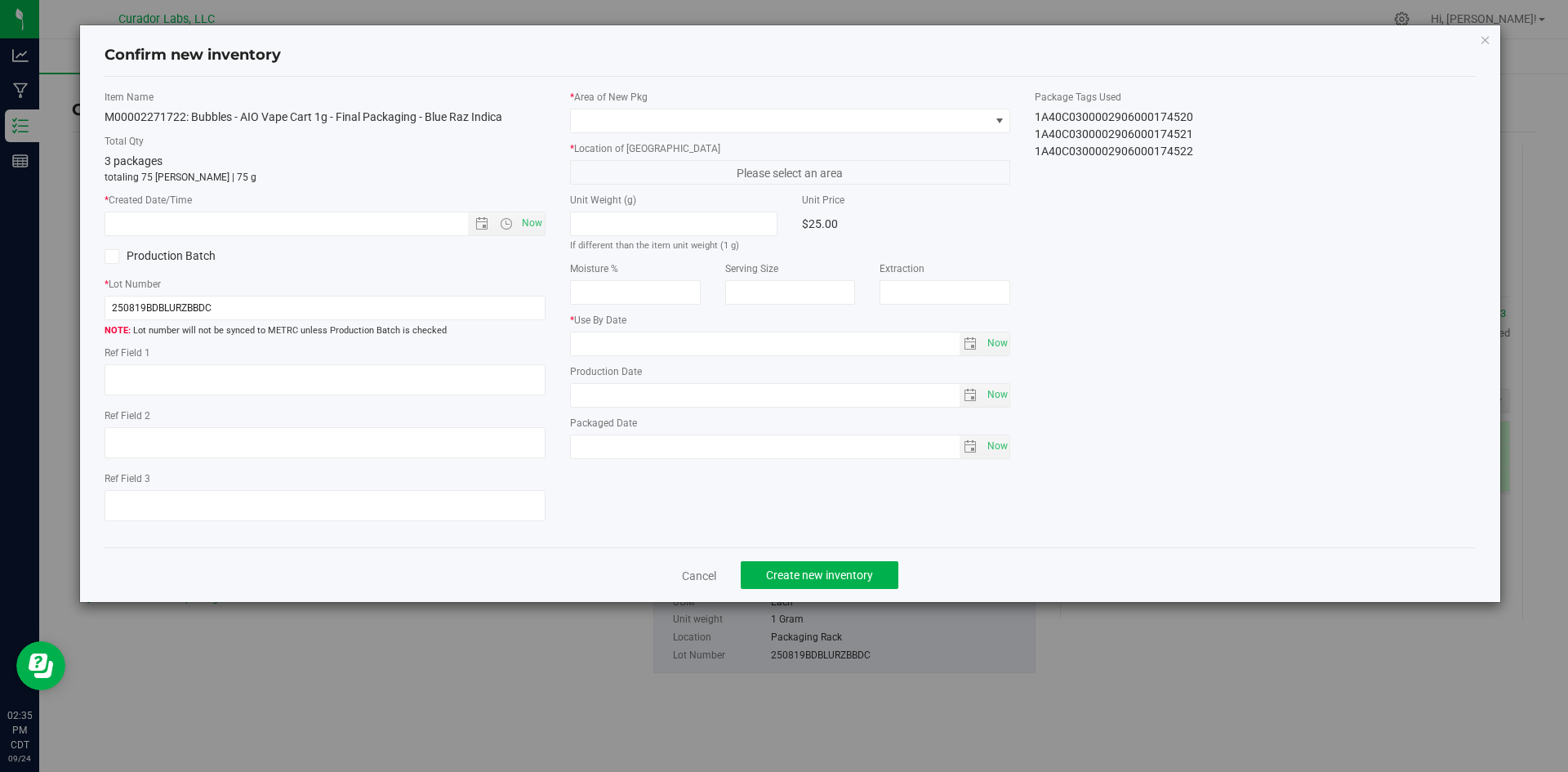
type input "[DATE]"
click at [528, 222] on span "Now" at bounding box center [532, 223] width 28 height 24
type input "[DATE] 2:35 PM"
click at [608, 130] on span at bounding box center [781, 120] width 419 height 23
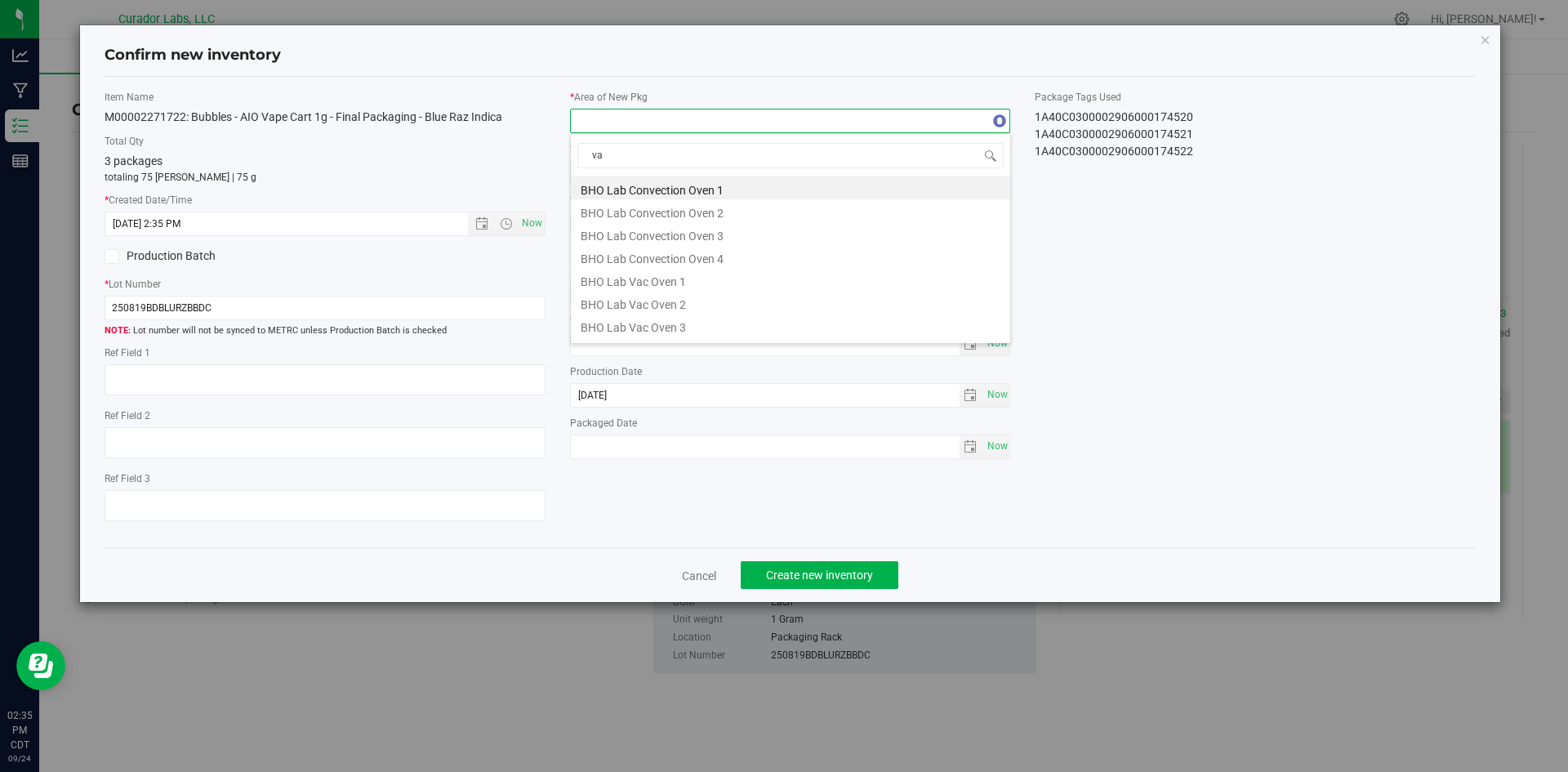
type input "vau"
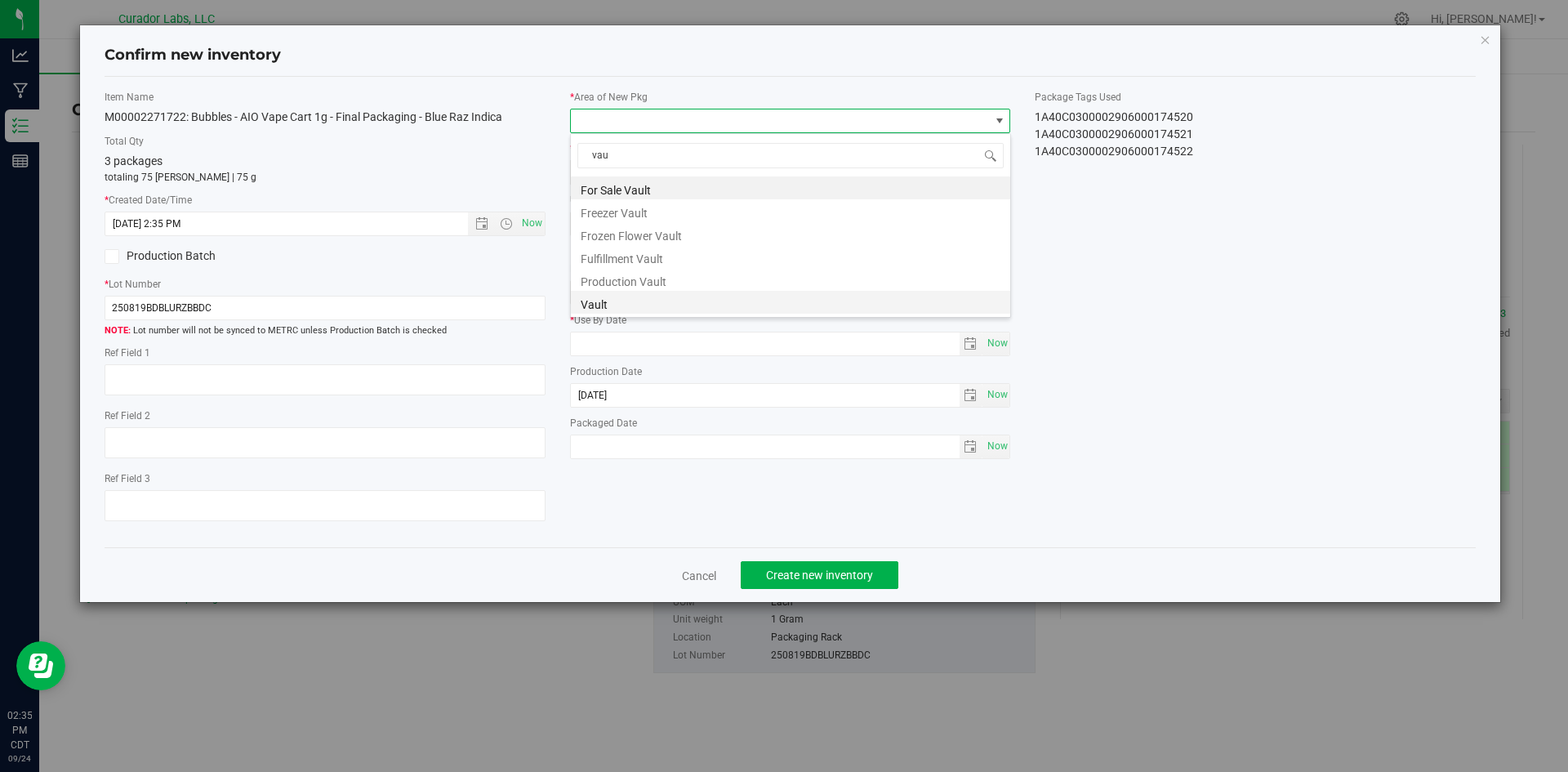
click at [591, 295] on li "Vault" at bounding box center [790, 302] width 439 height 23
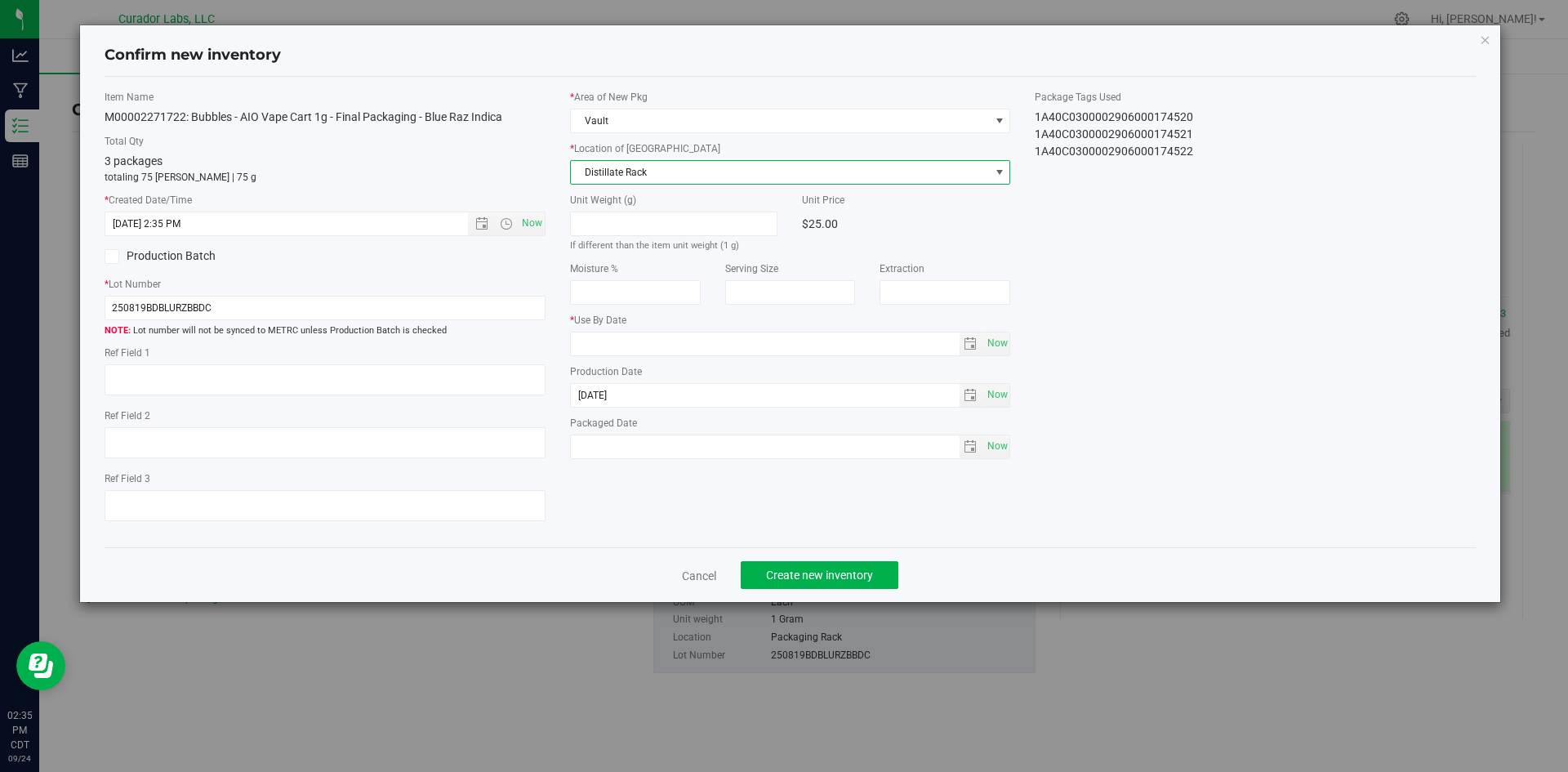
click at [615, 164] on span "Distillate Rack" at bounding box center [781, 172] width 419 height 23
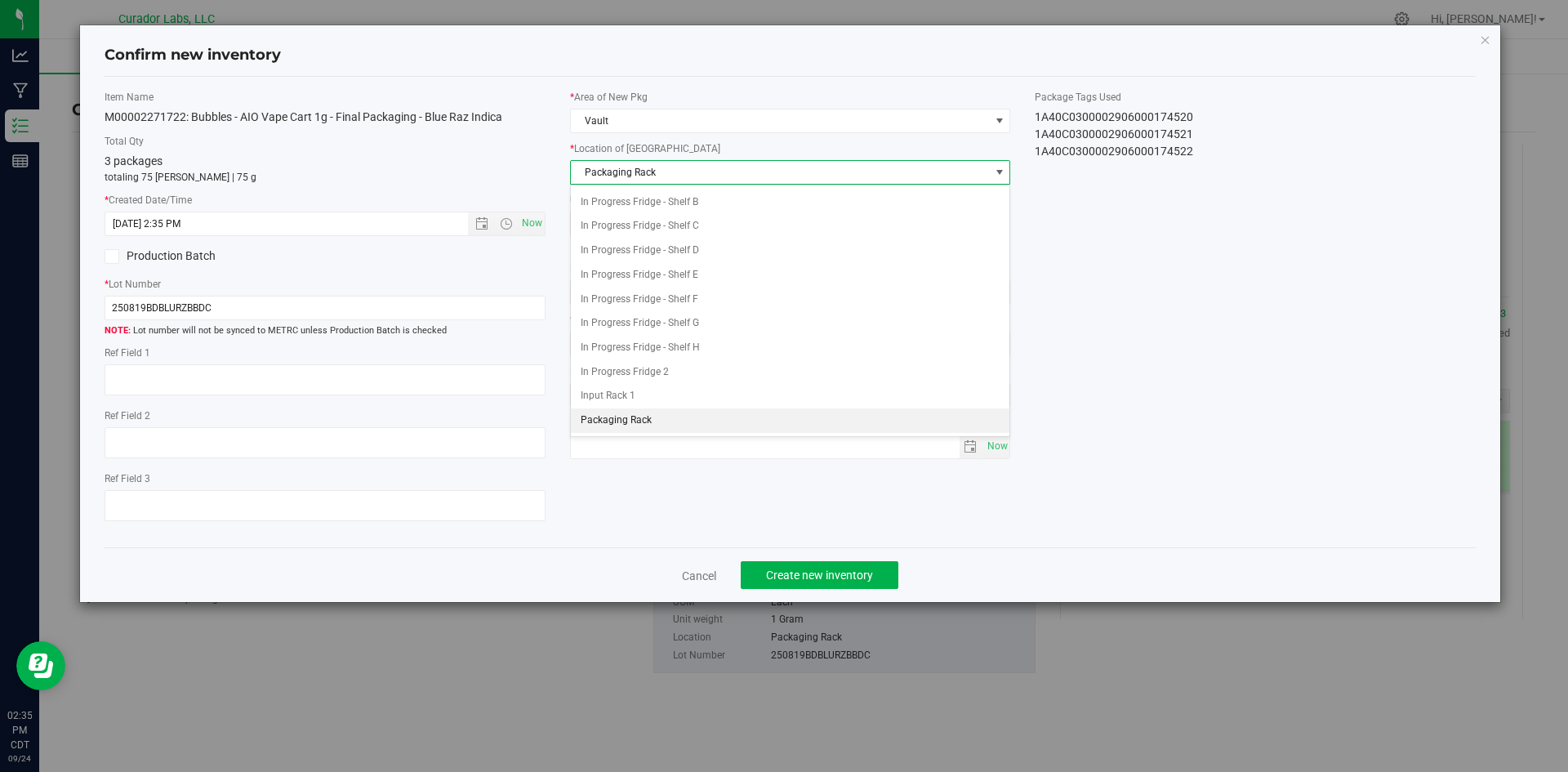
click at [615, 174] on span "Packaging Rack" at bounding box center [781, 172] width 419 height 23
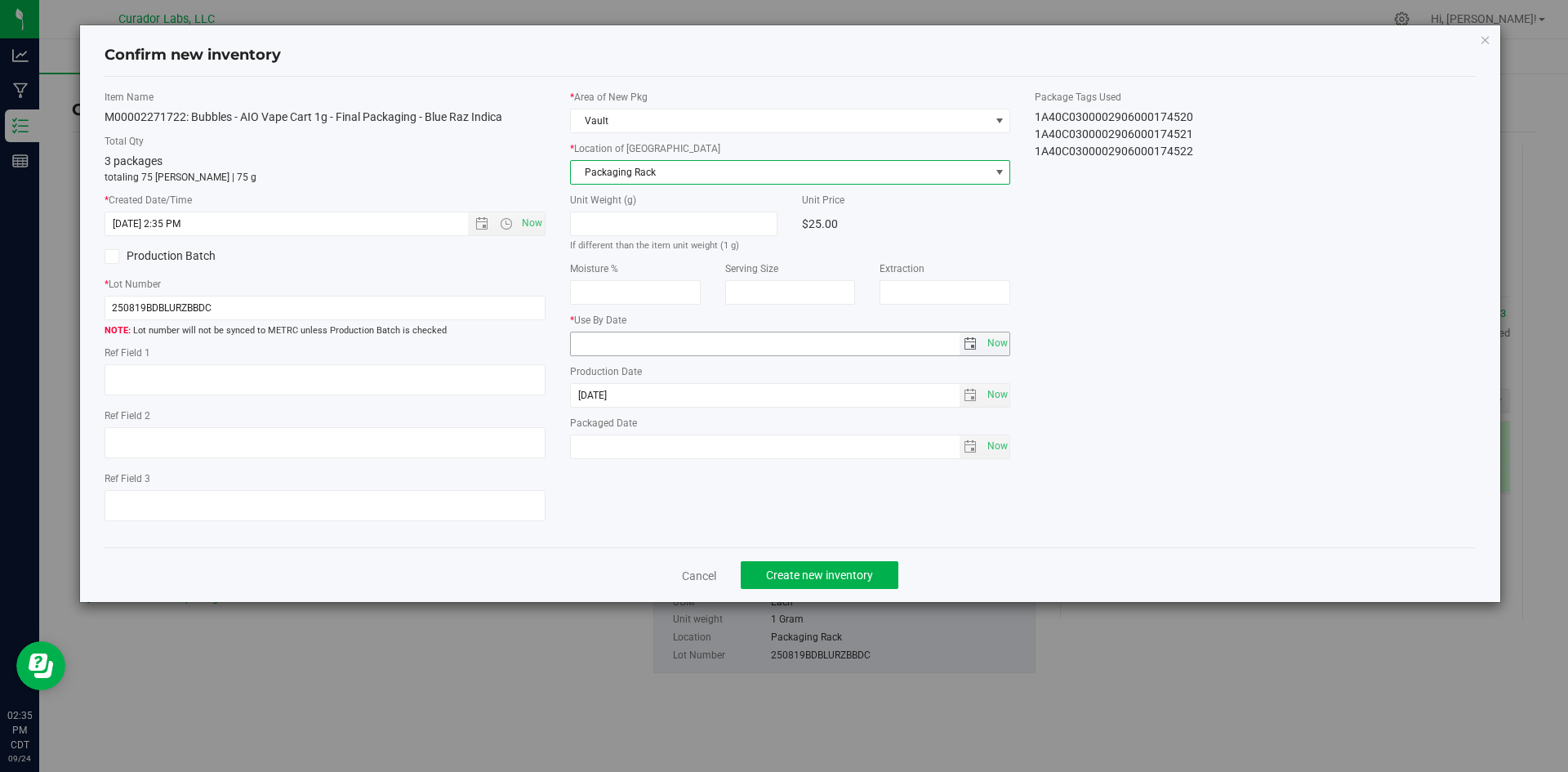
click at [624, 345] on input "text" at bounding box center [765, 343] width 388 height 23
type input "[DATE]"
click at [1005, 438] on span "Now" at bounding box center [997, 446] width 28 height 24
type input "[DATE]"
drag, startPoint x: 871, startPoint y: 561, endPoint x: 882, endPoint y: 540, distance: 23.7
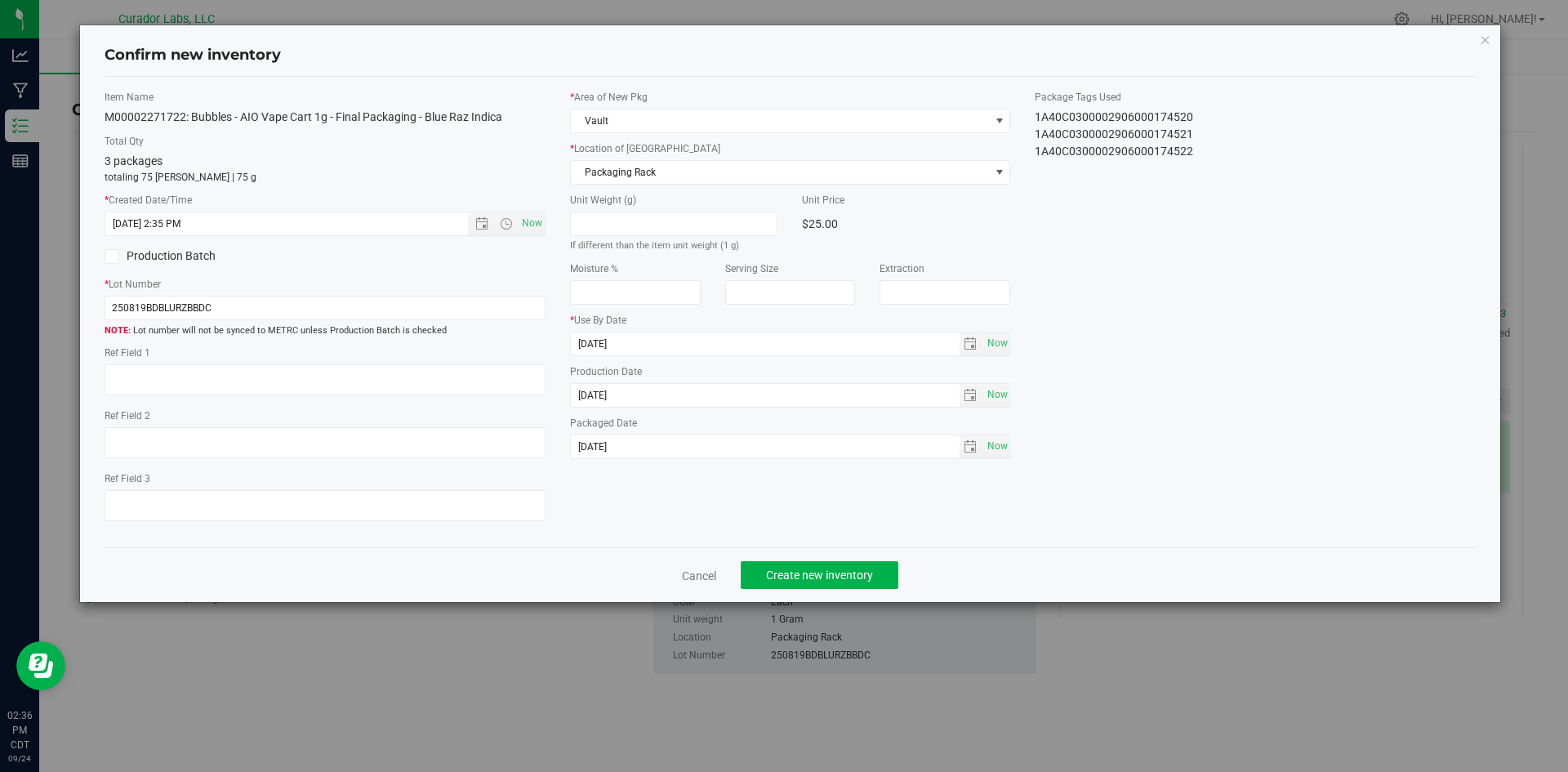
click at [878, 543] on div "Confirm new inventory Item Name M00002271722: Bubbles - AIO Vape Cart 1g - Fina…" at bounding box center [789, 314] width 1421 height 576
click at [862, 569] on span "Create new inventory" at bounding box center [819, 574] width 107 height 13
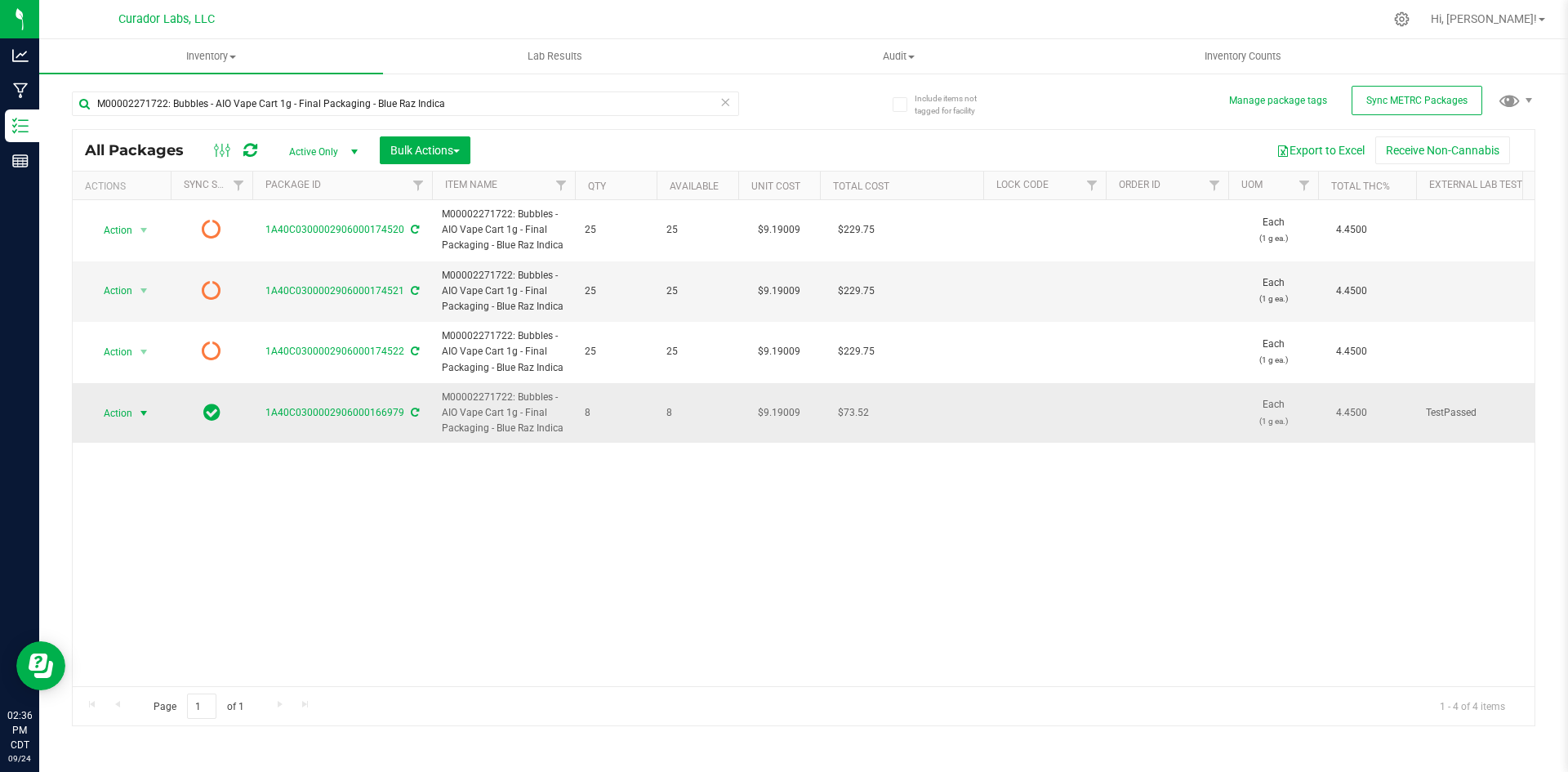
click at [122, 413] on span "Action" at bounding box center [111, 413] width 44 height 23
drag, startPoint x: 551, startPoint y: 421, endPoint x: 444, endPoint y: 398, distance: 109.4
click at [444, 398] on td "M00002271722: Bubbles - AIO Vape Cart 1g - Final Packaging - Blue Raz Indica" at bounding box center [502, 413] width 143 height 60
copy span "M00002271722: Bubbles - AIO Vape Cart 1g - Final Packaging - Blue Raz Indica"
click at [109, 410] on span "Action" at bounding box center [111, 413] width 44 height 23
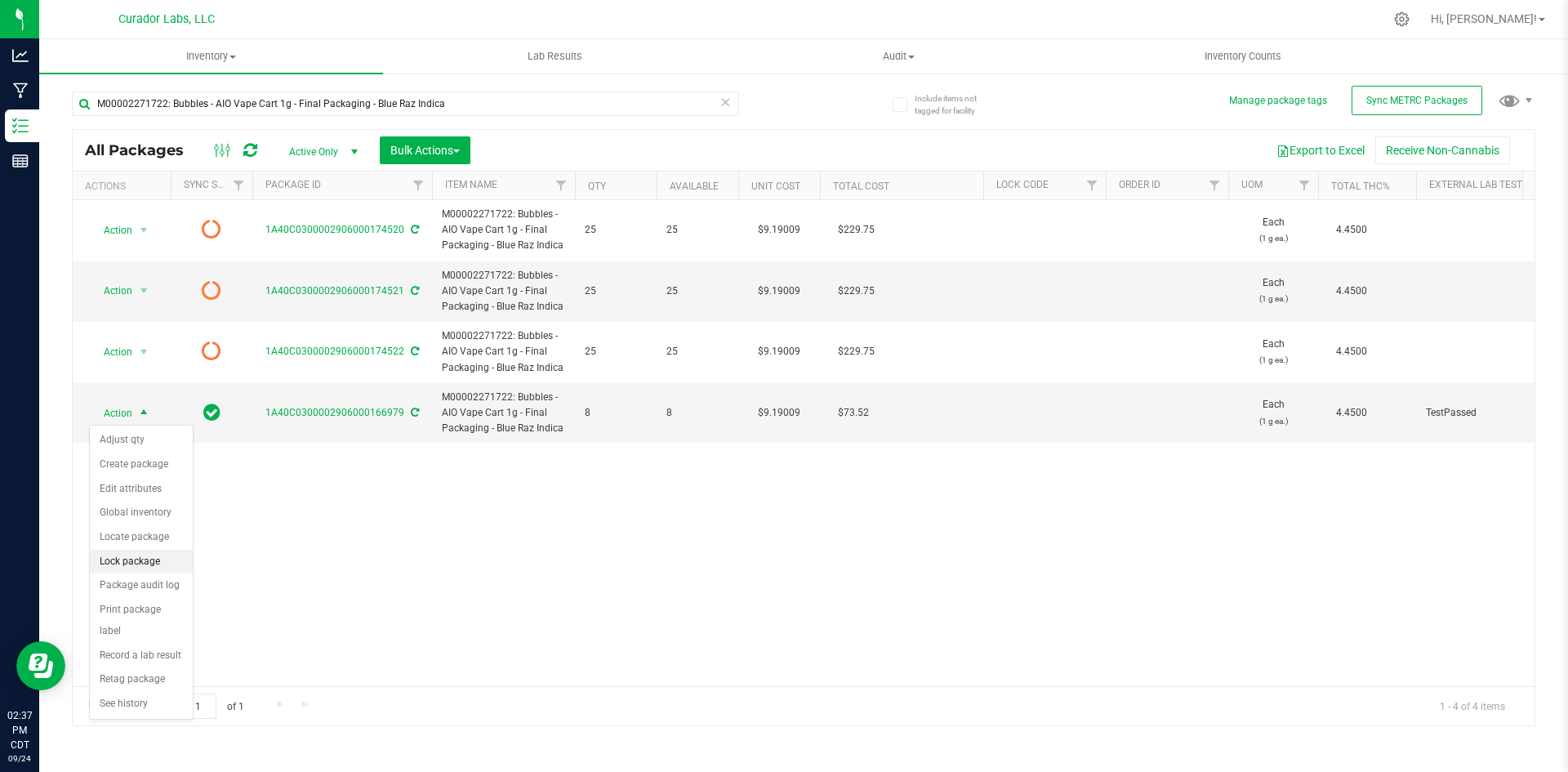
click at [134, 561] on li "Lock package" at bounding box center [141, 562] width 103 height 25
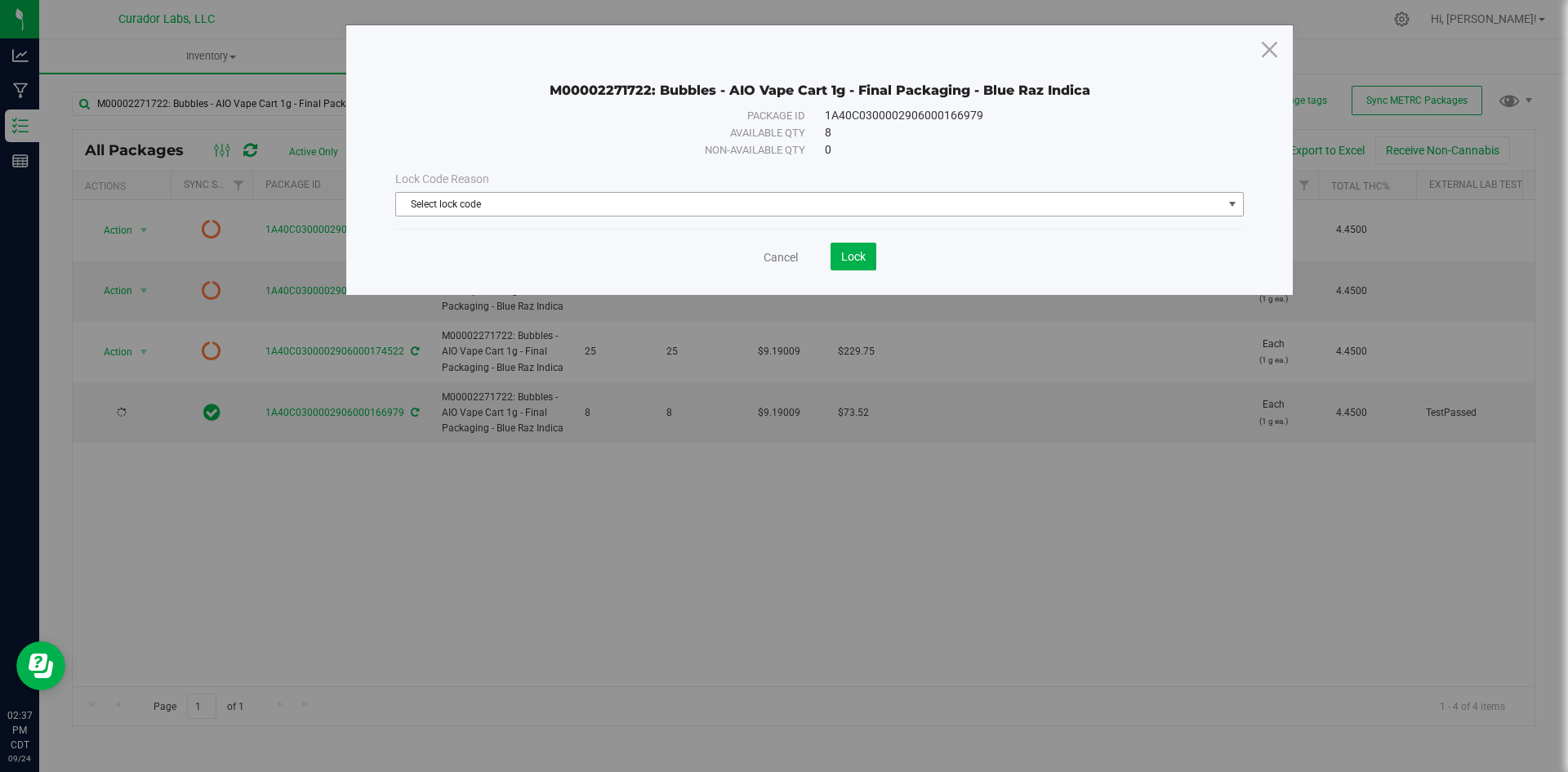
click at [576, 208] on span "Select lock code" at bounding box center [809, 204] width 827 height 23
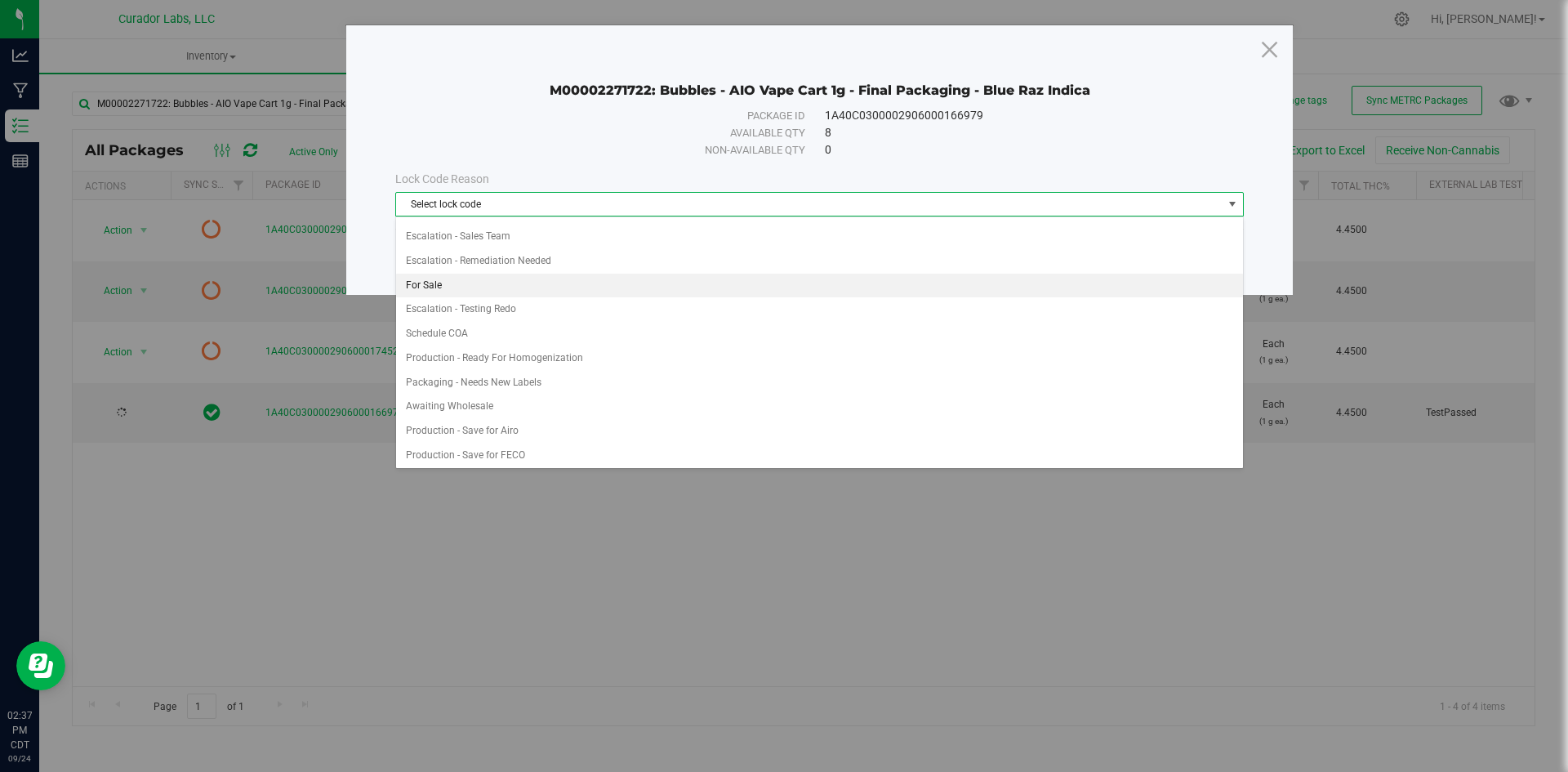
scroll to position [980, 0]
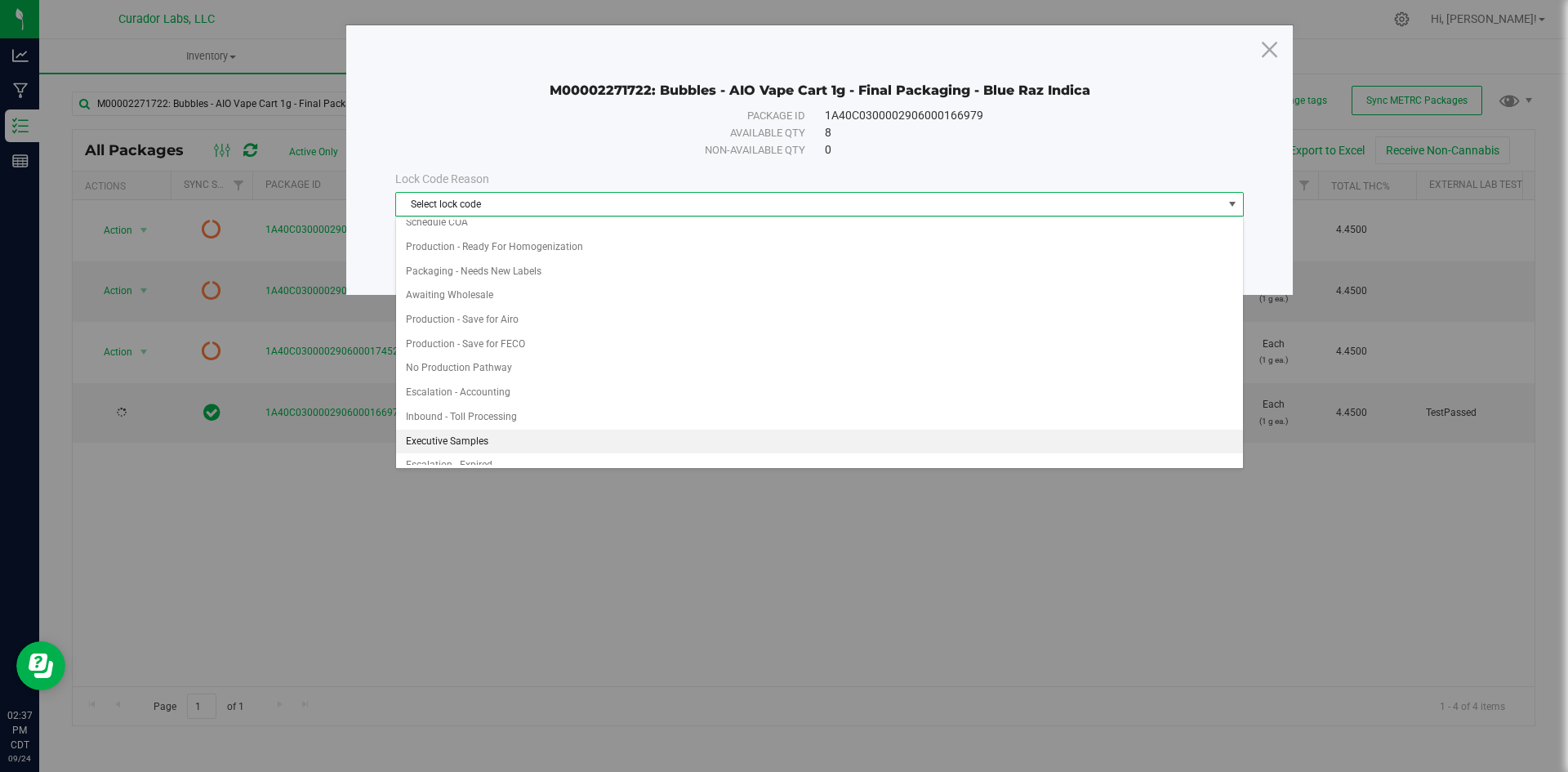
click at [460, 439] on li "Executive Samples" at bounding box center [819, 442] width 846 height 25
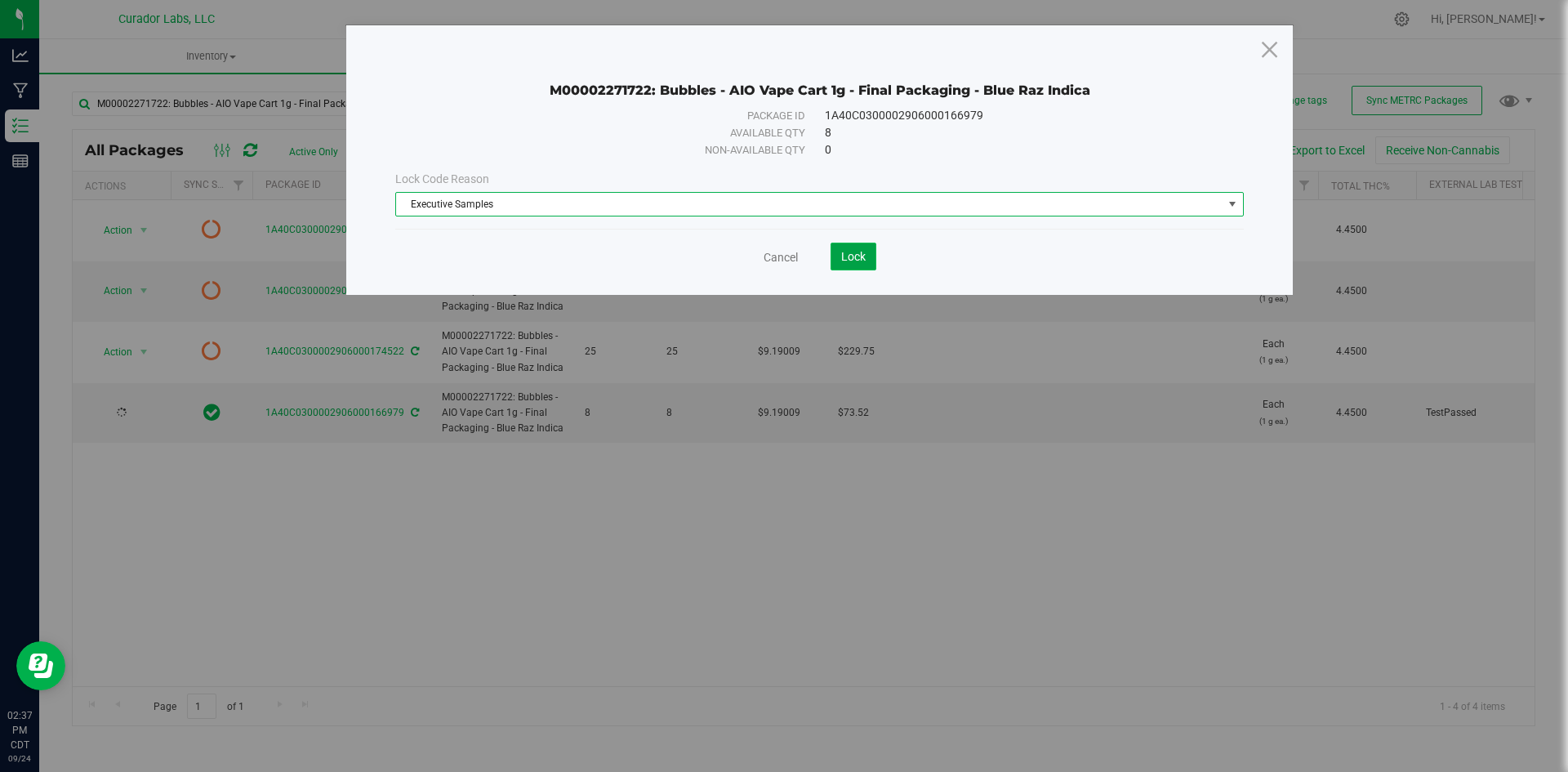
click at [834, 265] on button "Lock" at bounding box center [853, 257] width 46 height 28
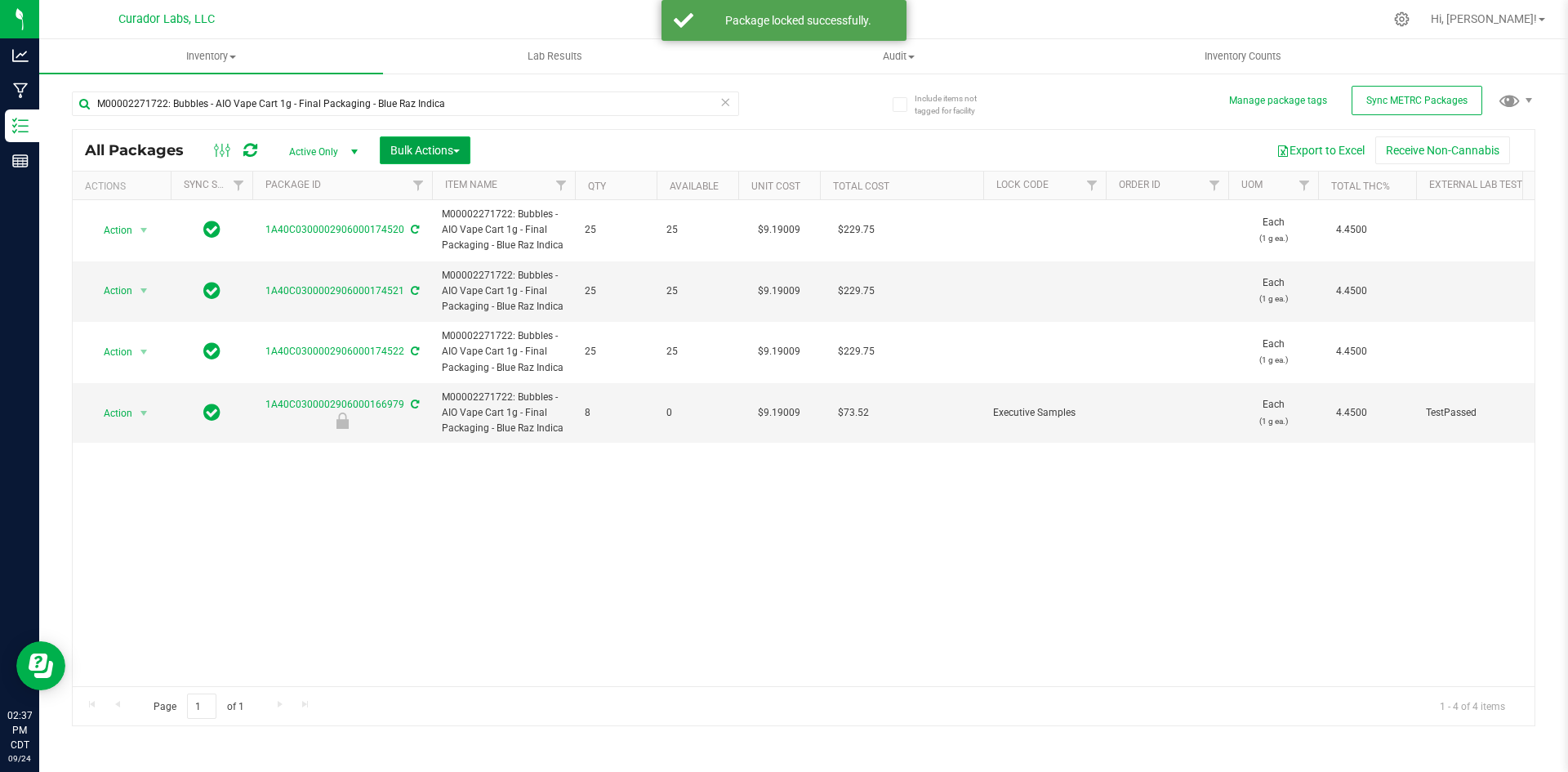
click at [401, 142] on button "Bulk Actions" at bounding box center [425, 150] width 90 height 28
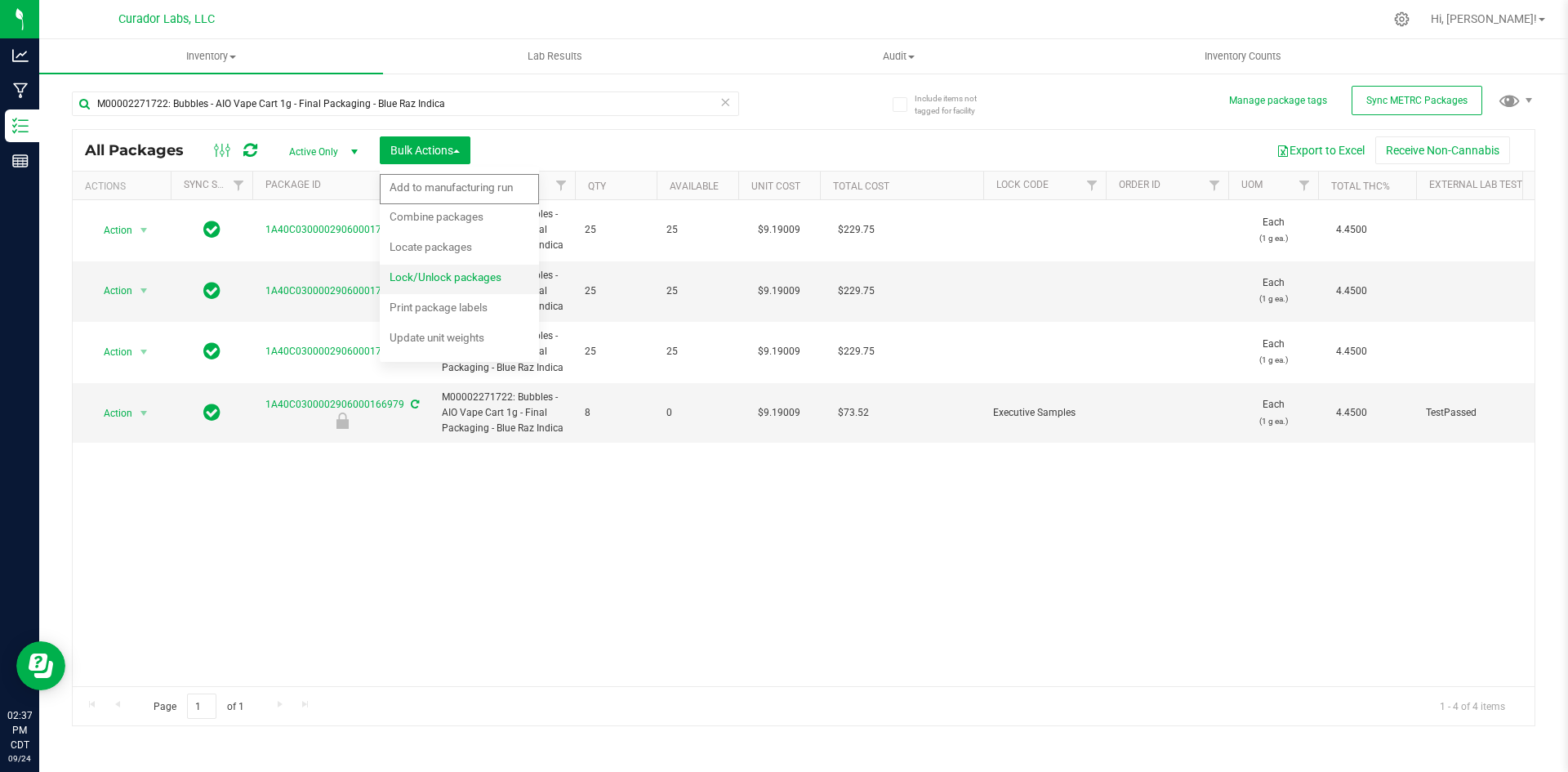
click at [429, 277] on span "Lock/Unlock packages" at bounding box center [445, 276] width 112 height 13
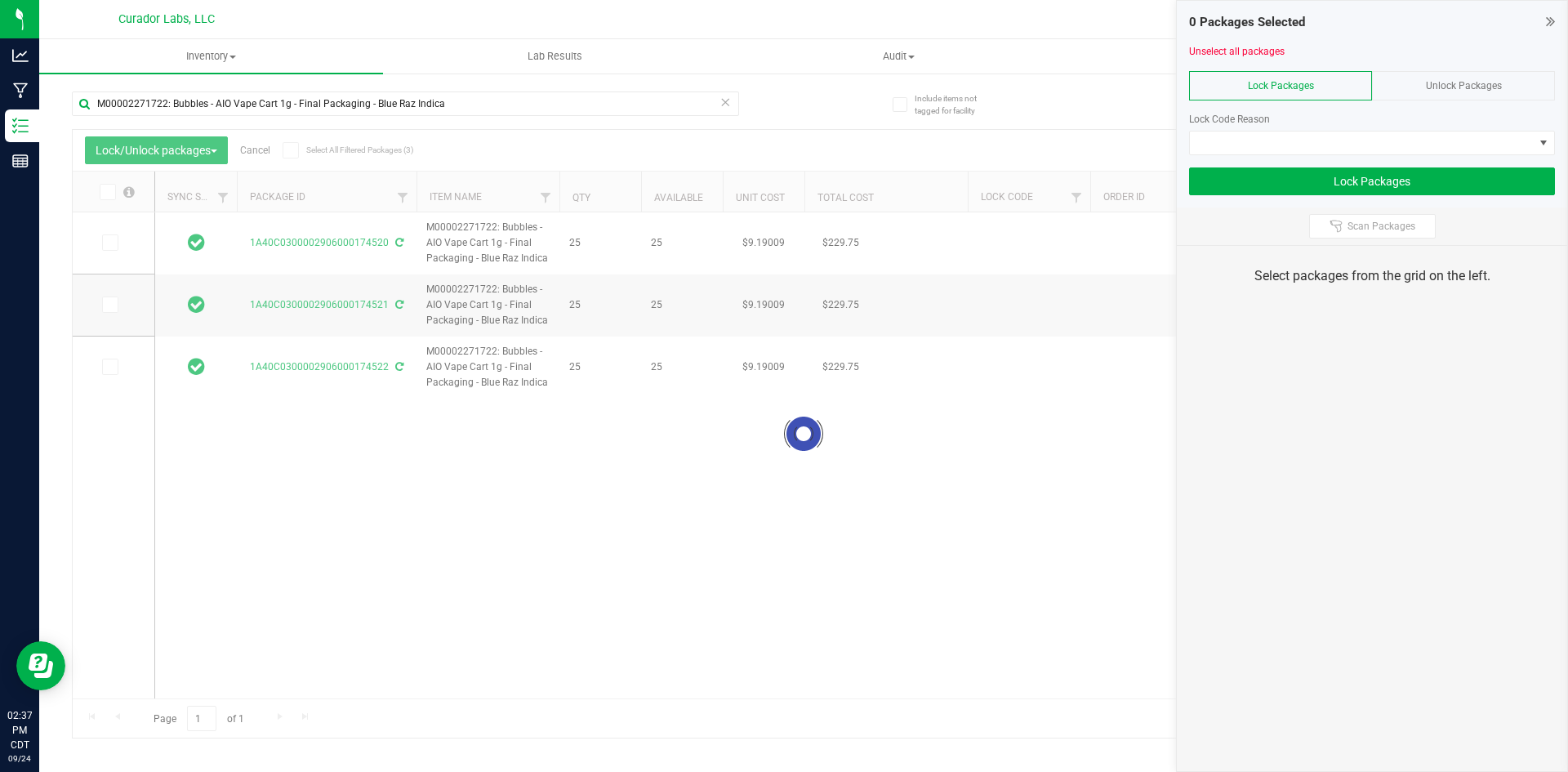
type input "[DATE]"
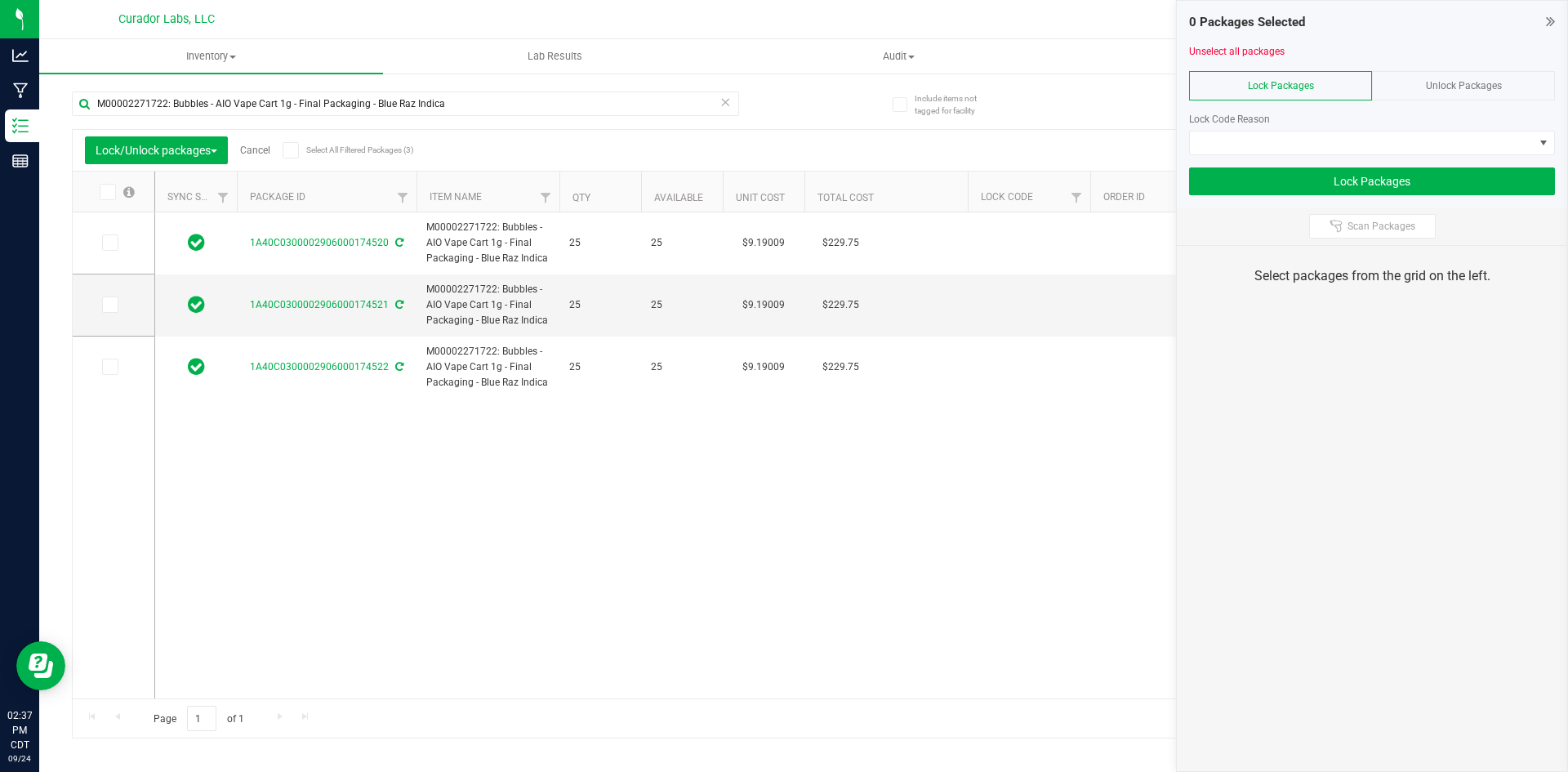
click at [292, 150] on icon at bounding box center [290, 150] width 11 height 0
click at [0, 0] on input "Select All Filtered Packages (3)" at bounding box center [0, 0] width 0 height 0
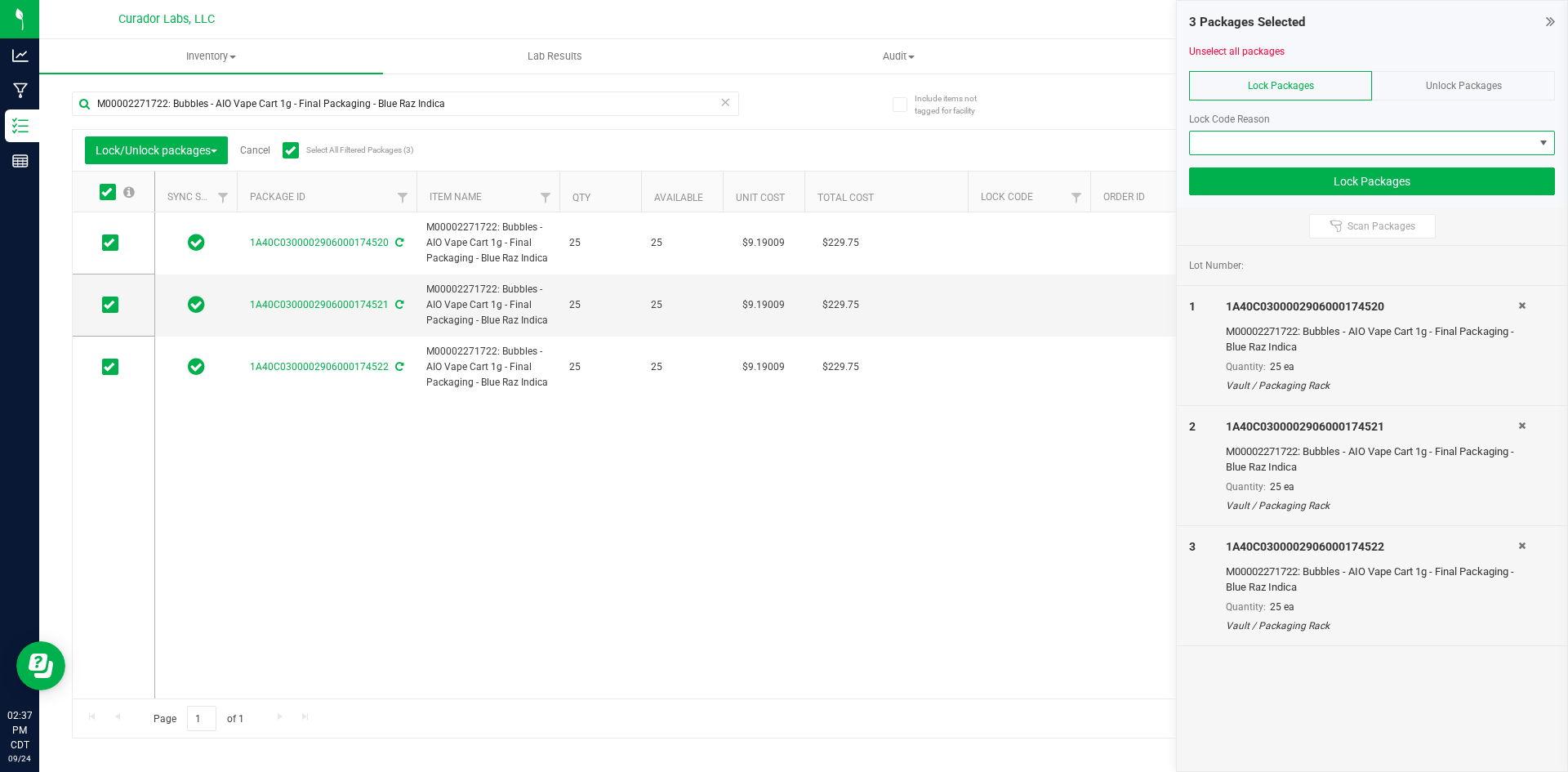
click at [1270, 138] on span at bounding box center [1362, 143] width 344 height 23
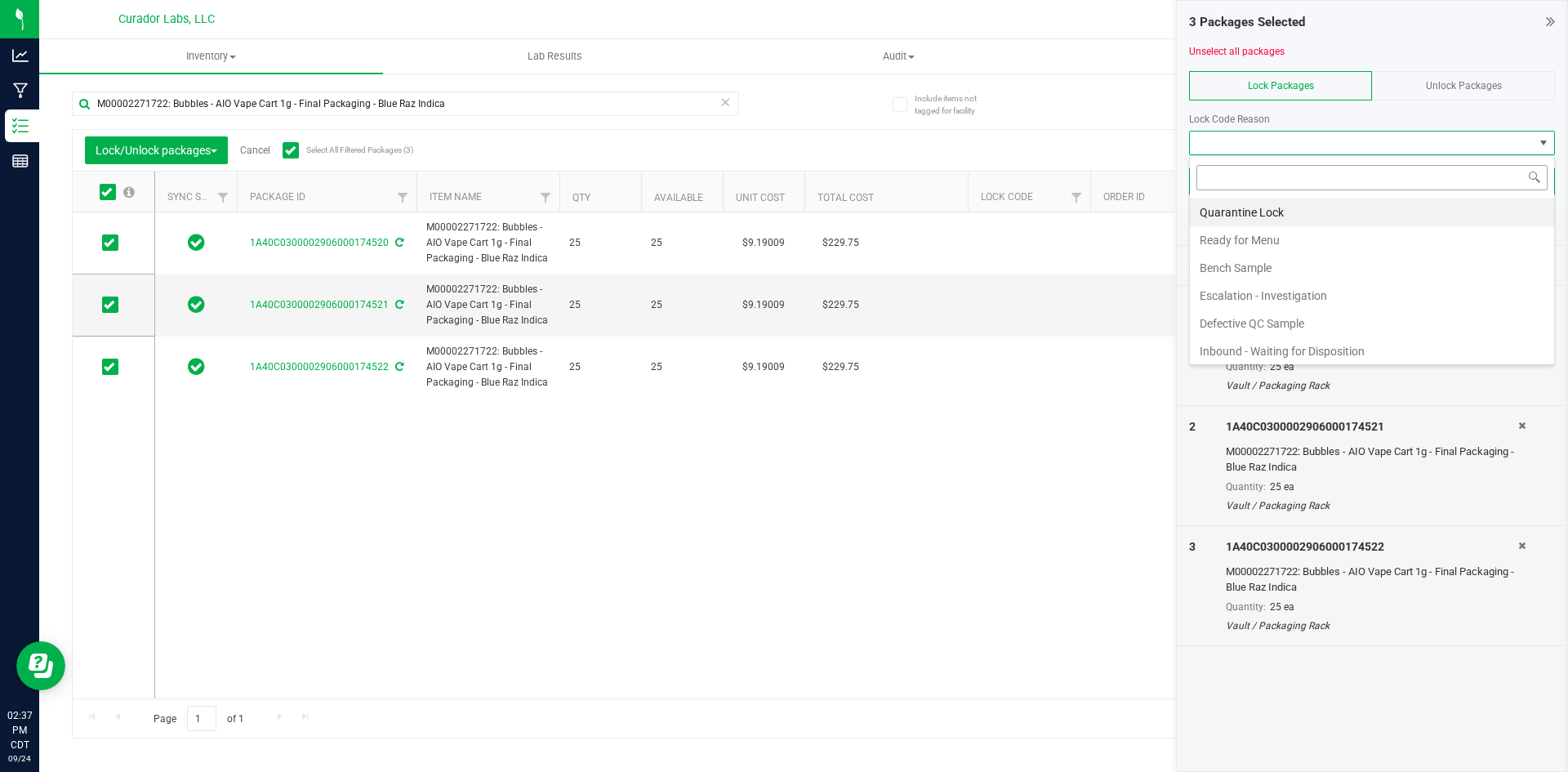
scroll to position [25, 366]
click at [1260, 248] on li "Ready for Menu" at bounding box center [1371, 240] width 364 height 28
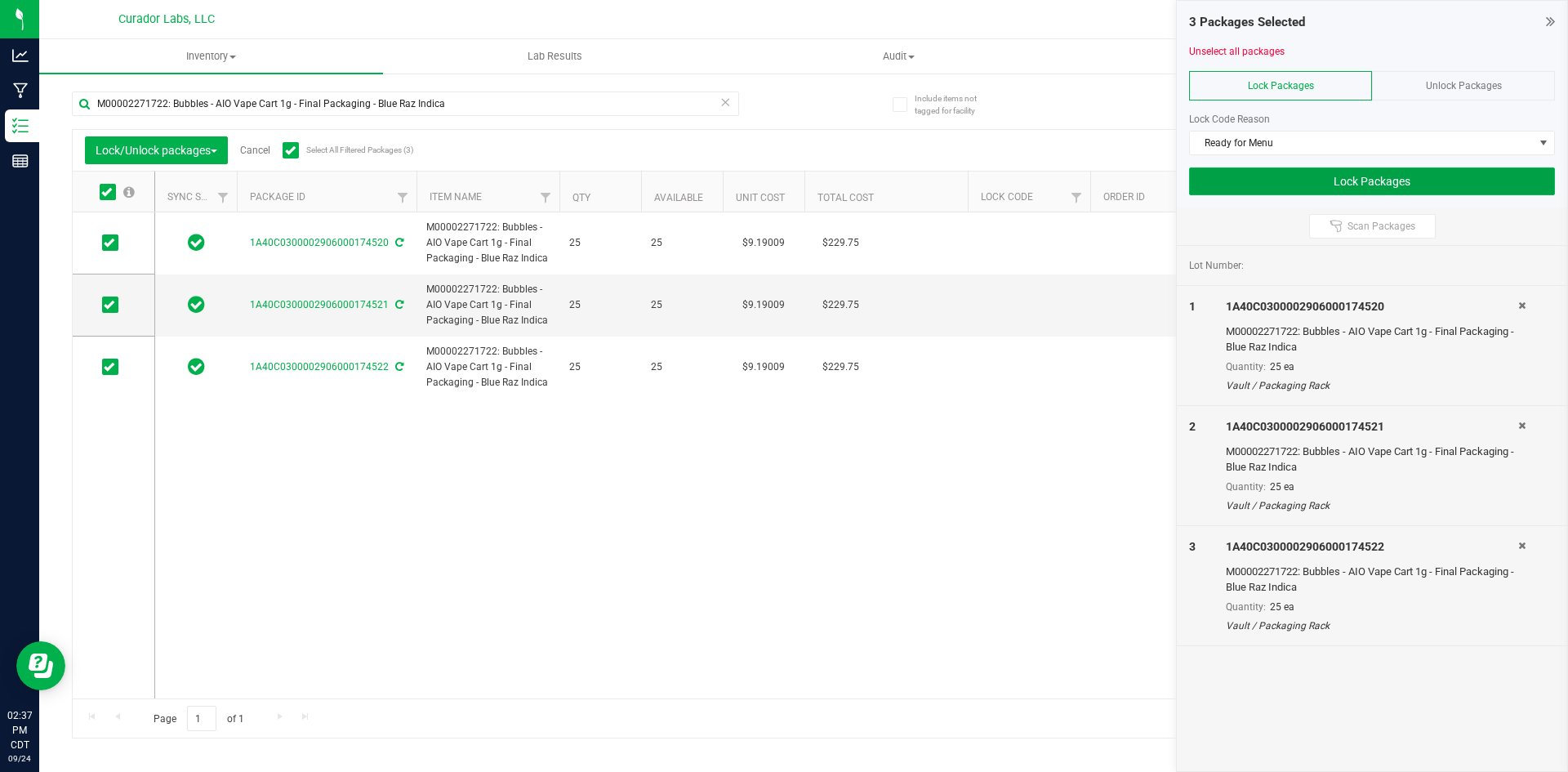
click at [1251, 167] on button "Lock Packages" at bounding box center [1371, 181] width 366 height 28
